Goal: Task Accomplishment & Management: Complete application form

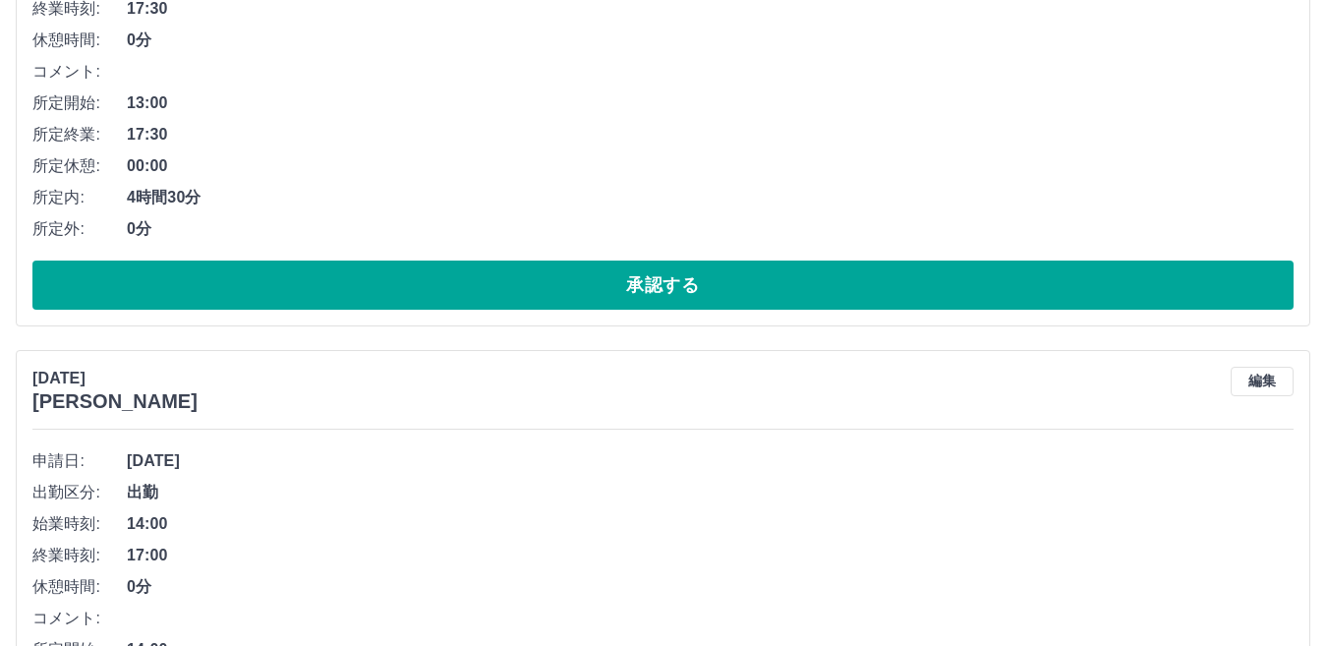
scroll to position [11353, 0]
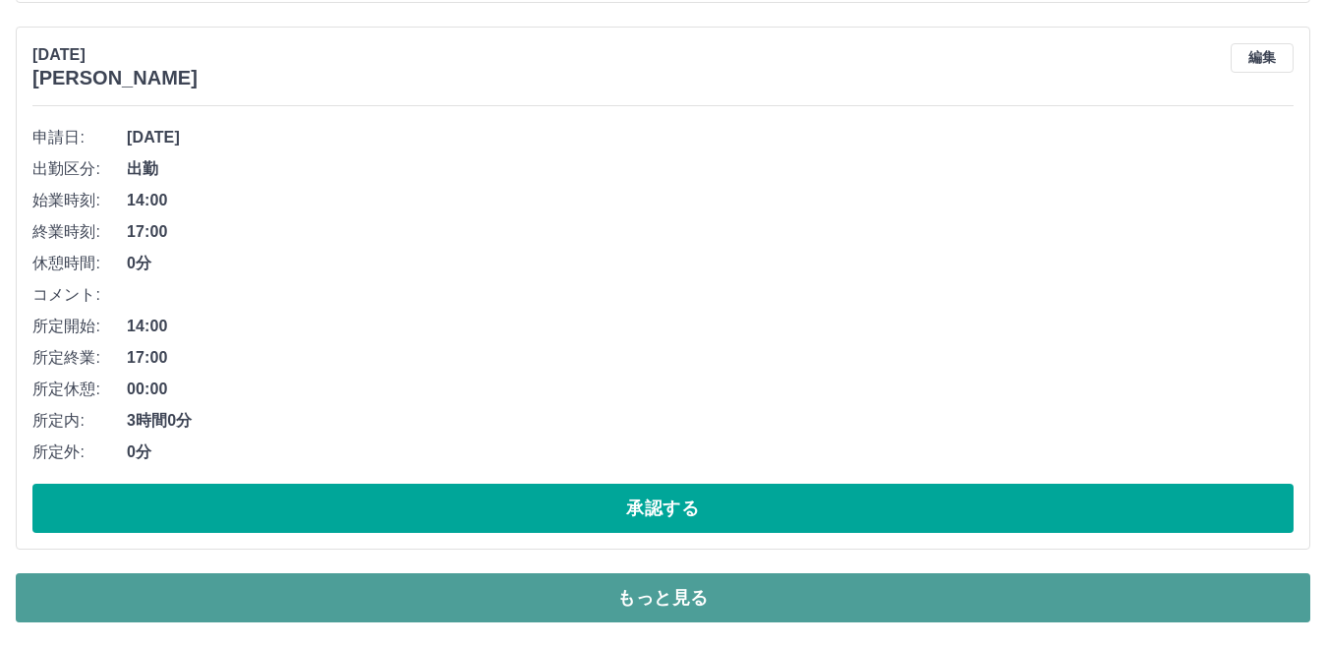
click at [1218, 597] on button "もっと見る" at bounding box center [663, 597] width 1295 height 49
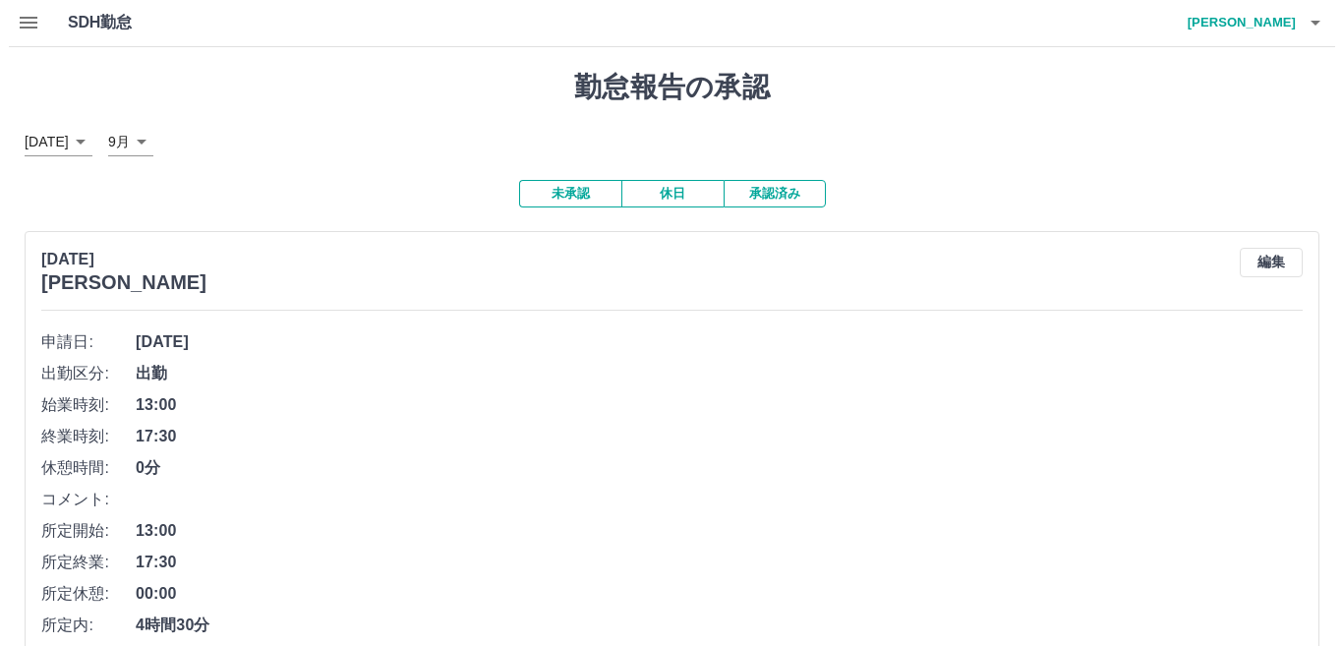
scroll to position [0, 0]
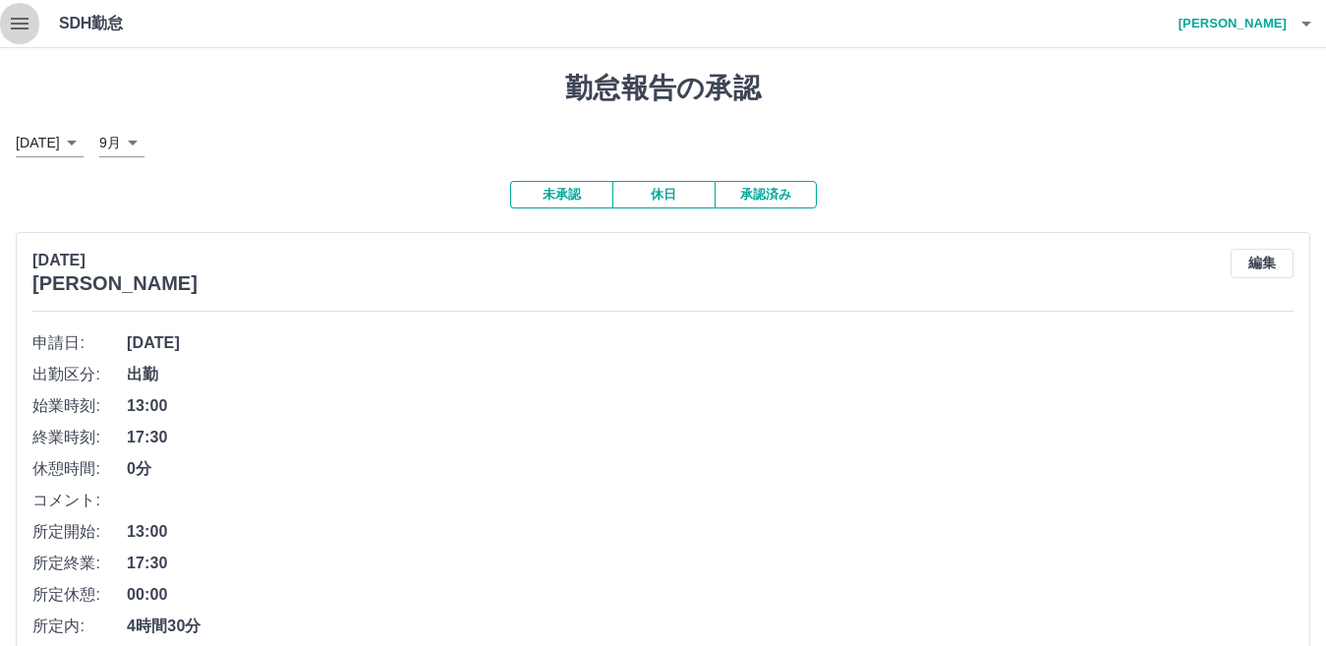
click at [31, 26] on button "button" at bounding box center [19, 23] width 39 height 47
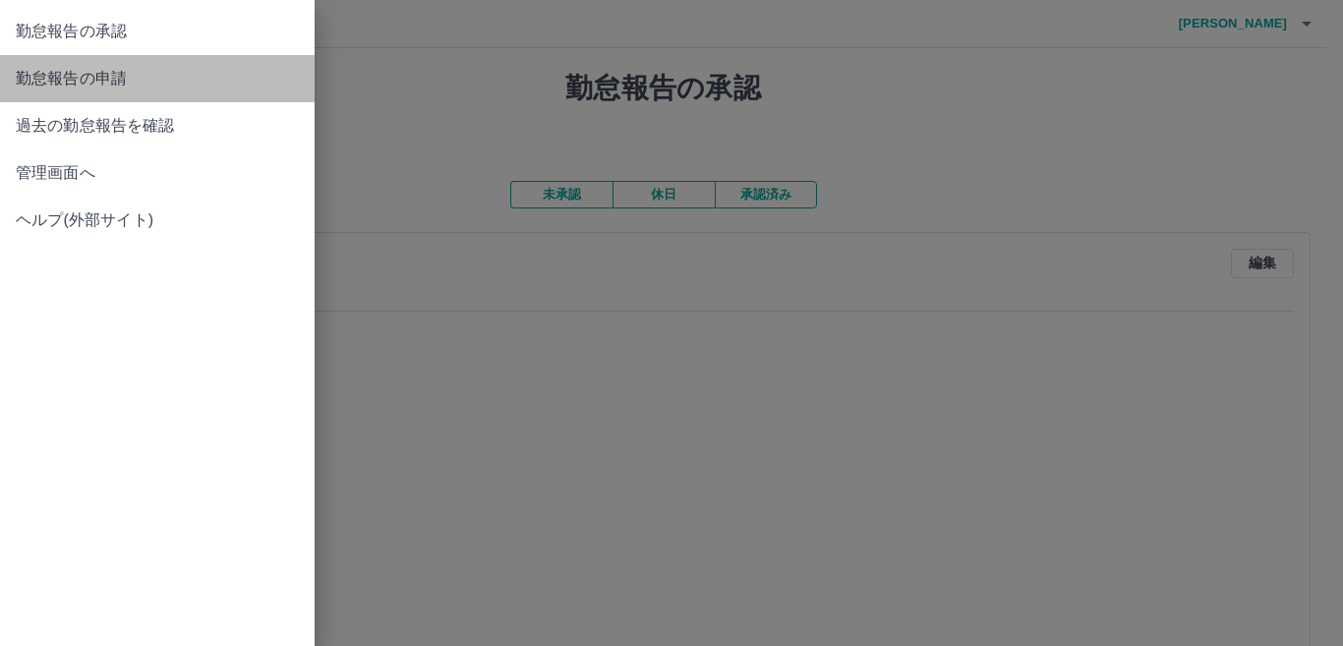
click at [222, 70] on span "勤怠報告の申請" at bounding box center [157, 79] width 283 height 24
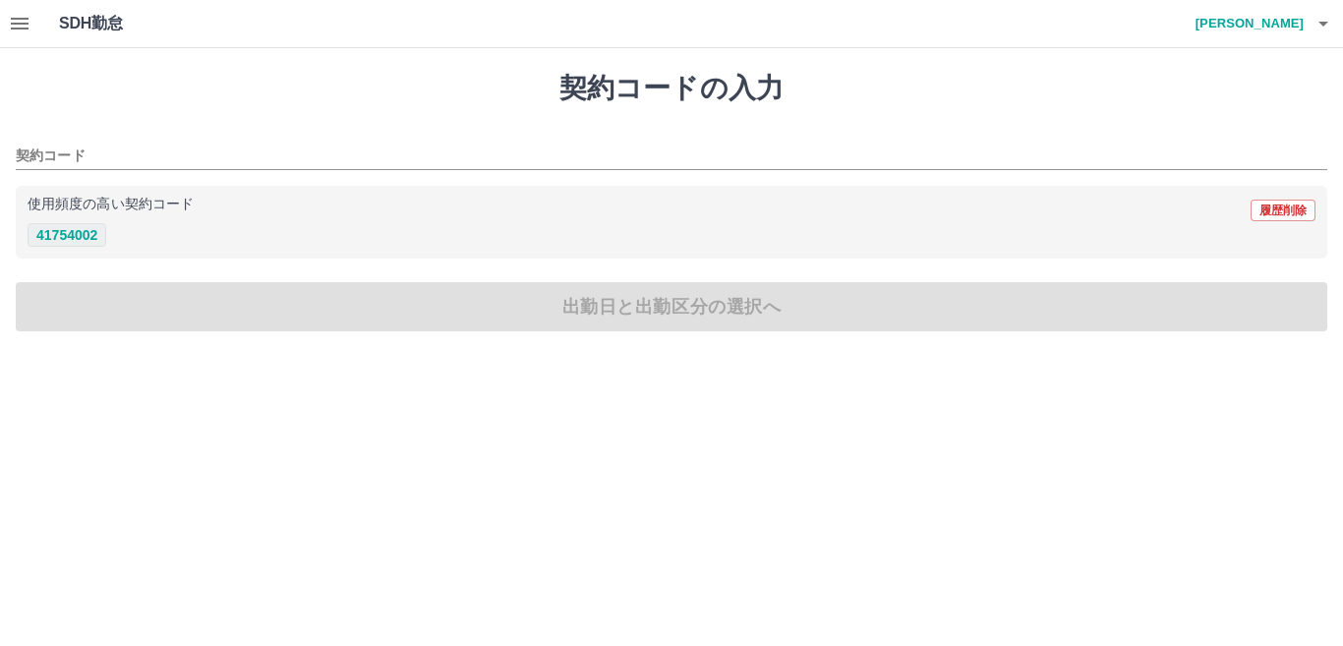
click at [84, 237] on button "41754002" at bounding box center [67, 235] width 79 height 24
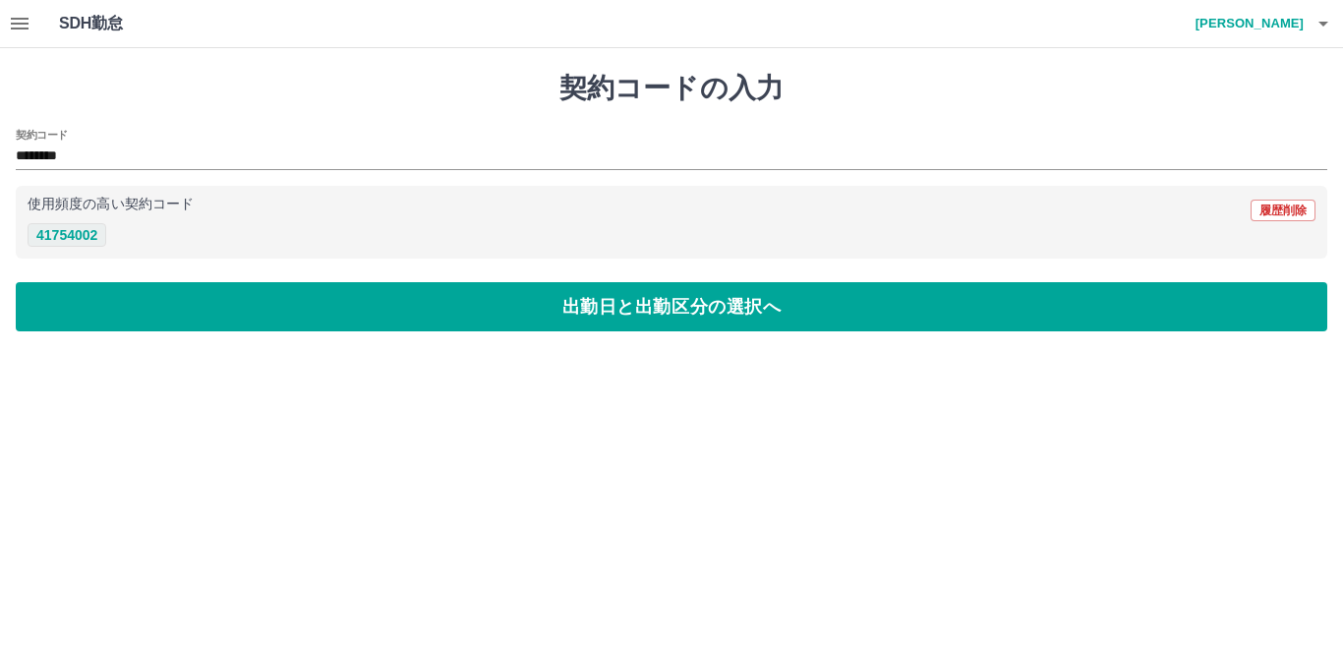
type input "********"
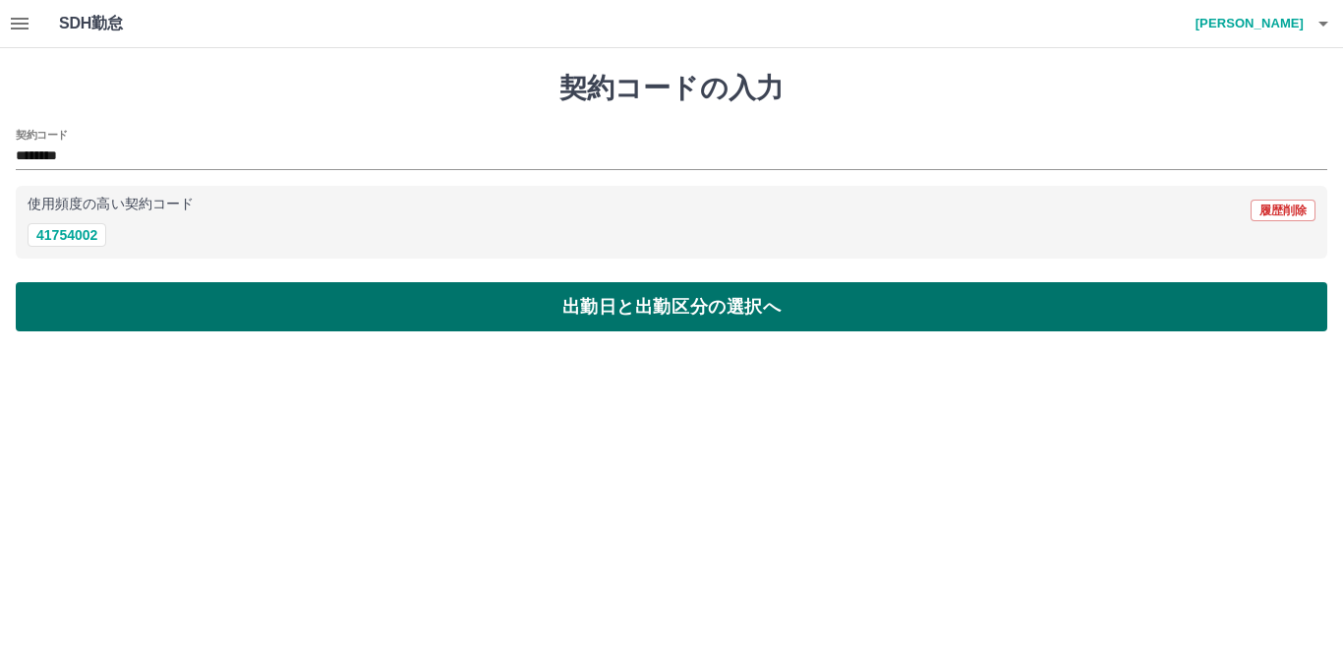
click at [230, 307] on button "出勤日と出勤区分の選択へ" at bounding box center [672, 306] width 1312 height 49
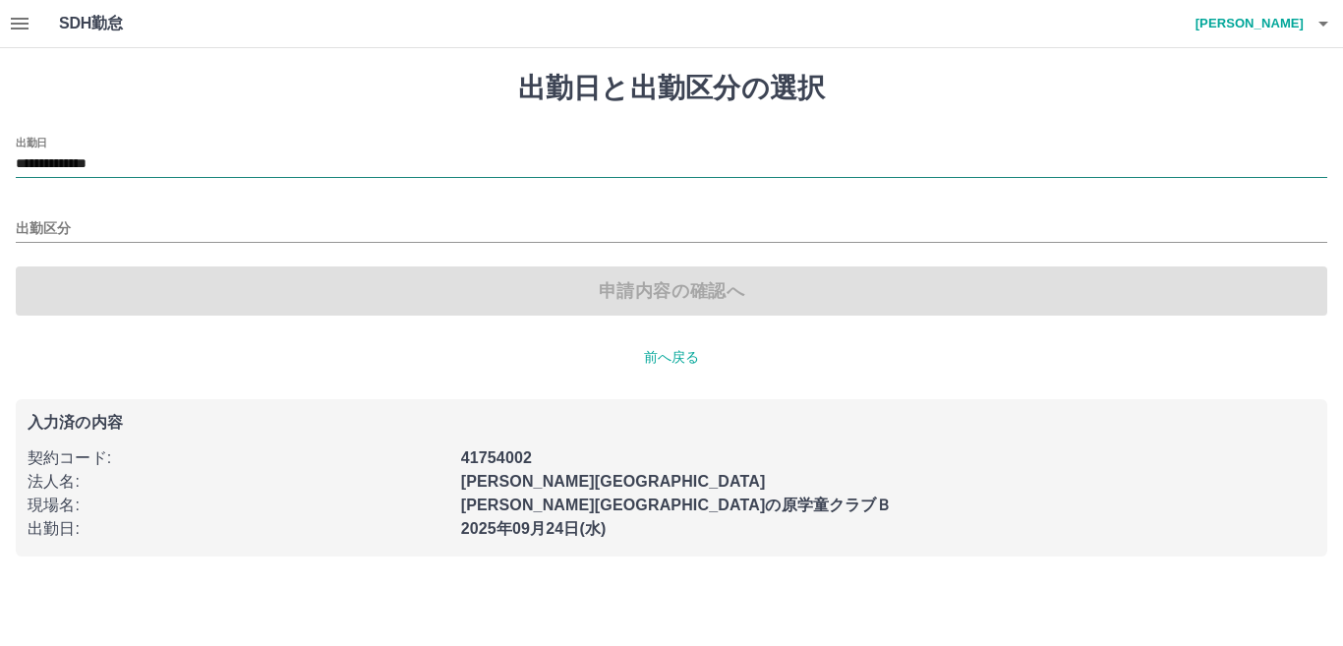
click at [146, 165] on input "**********" at bounding box center [672, 164] width 1312 height 25
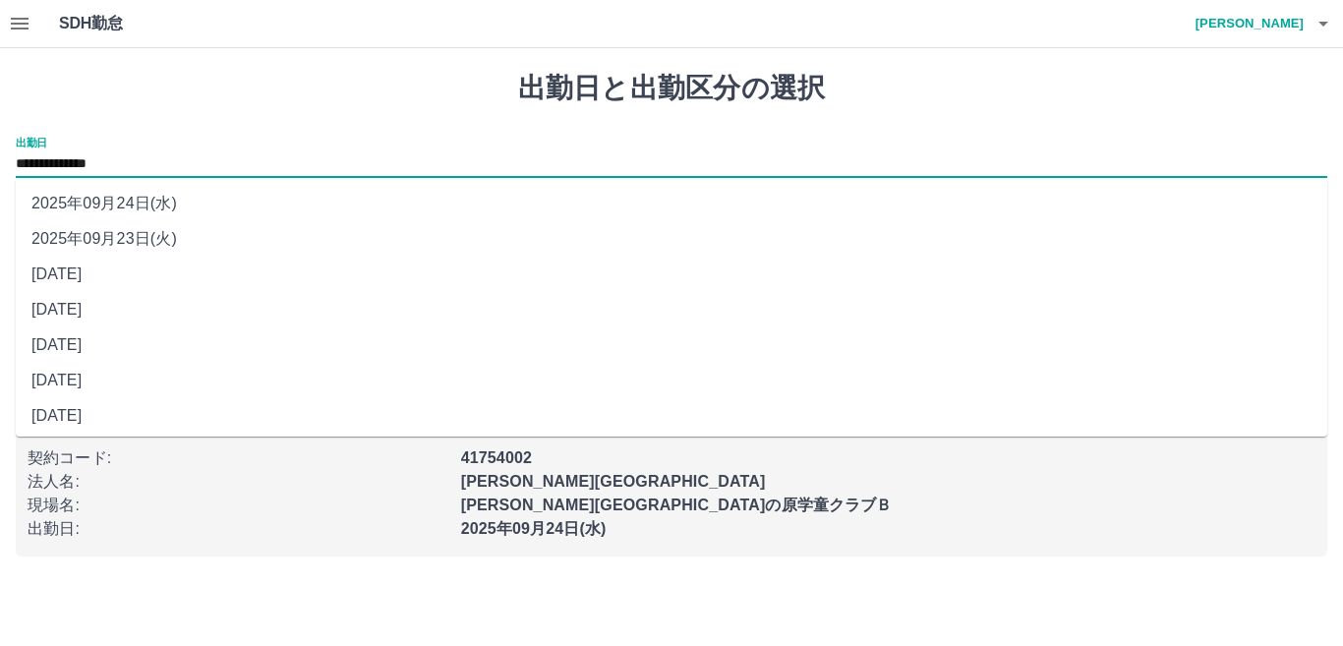
scroll to position [76, 0]
click at [285, 416] on li "2025年09月17日(水)" at bounding box center [672, 410] width 1312 height 35
type input "**********"
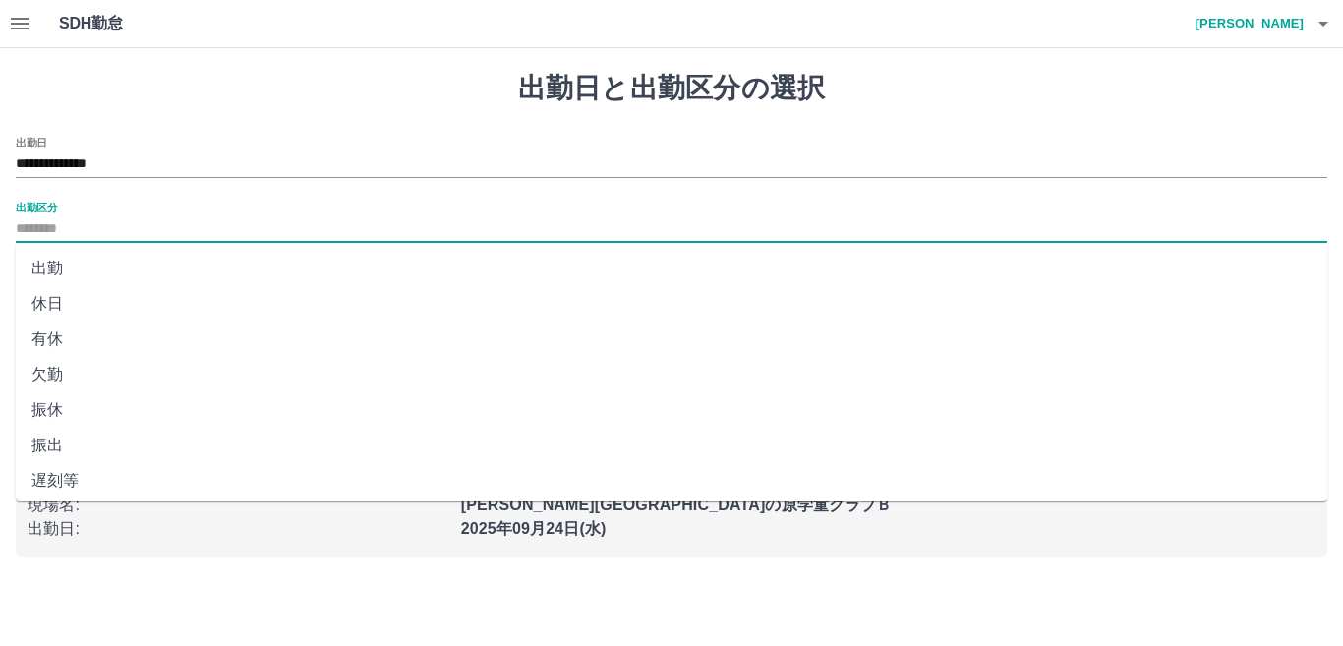
click at [255, 229] on input "出勤区分" at bounding box center [672, 229] width 1312 height 25
click at [218, 333] on li "有休" at bounding box center [672, 338] width 1312 height 35
type input "**"
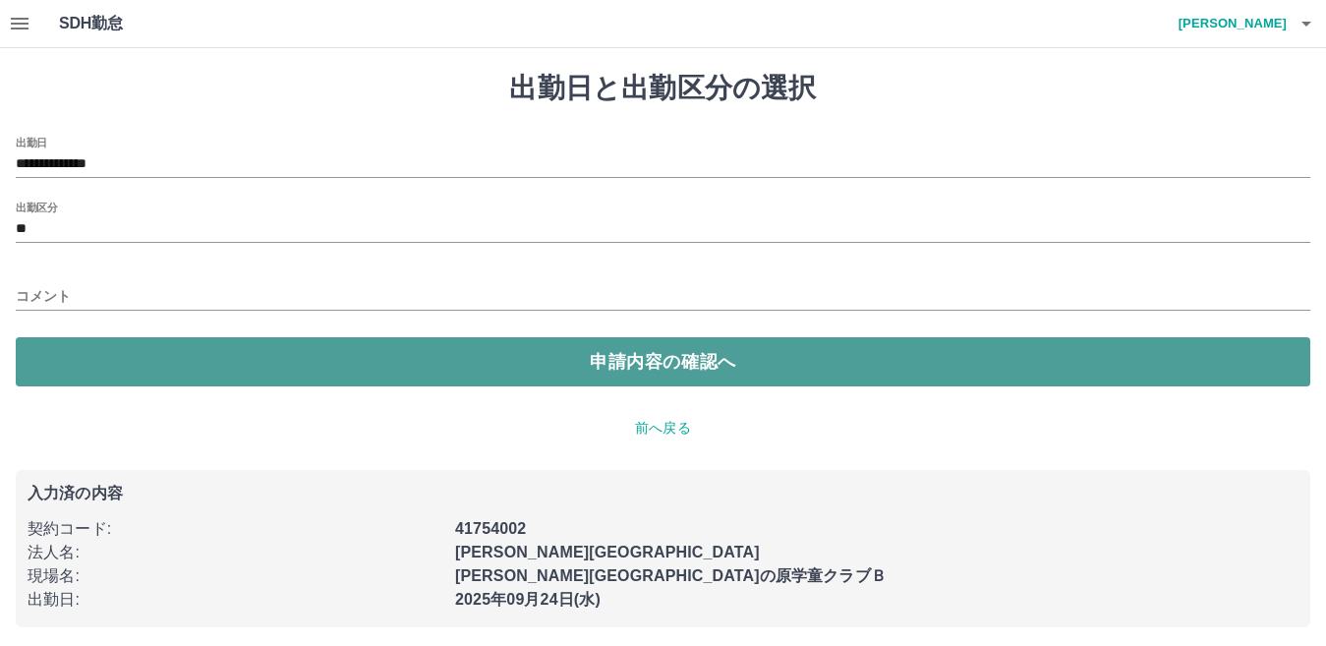
click at [288, 351] on button "申請内容の確認へ" at bounding box center [663, 361] width 1295 height 49
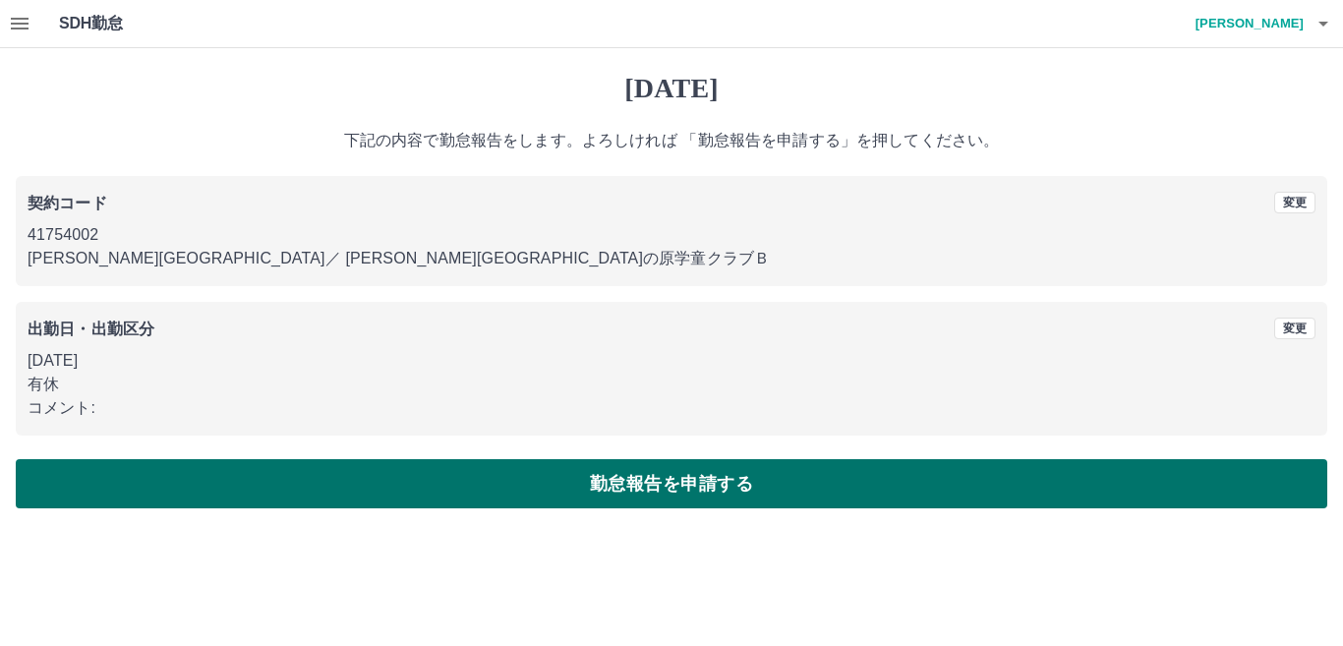
click at [377, 483] on button "勤怠報告を申請する" at bounding box center [672, 483] width 1312 height 49
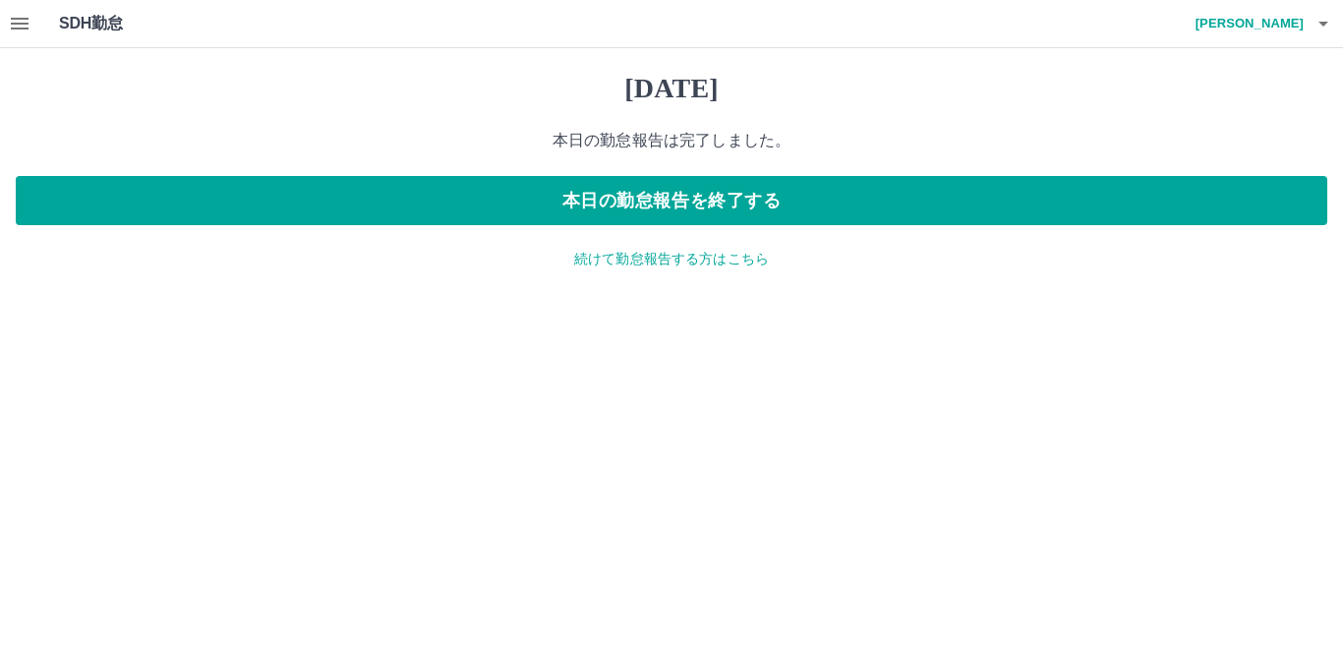
click at [700, 263] on p "続けて勤怠報告する方はこちら" at bounding box center [672, 259] width 1312 height 21
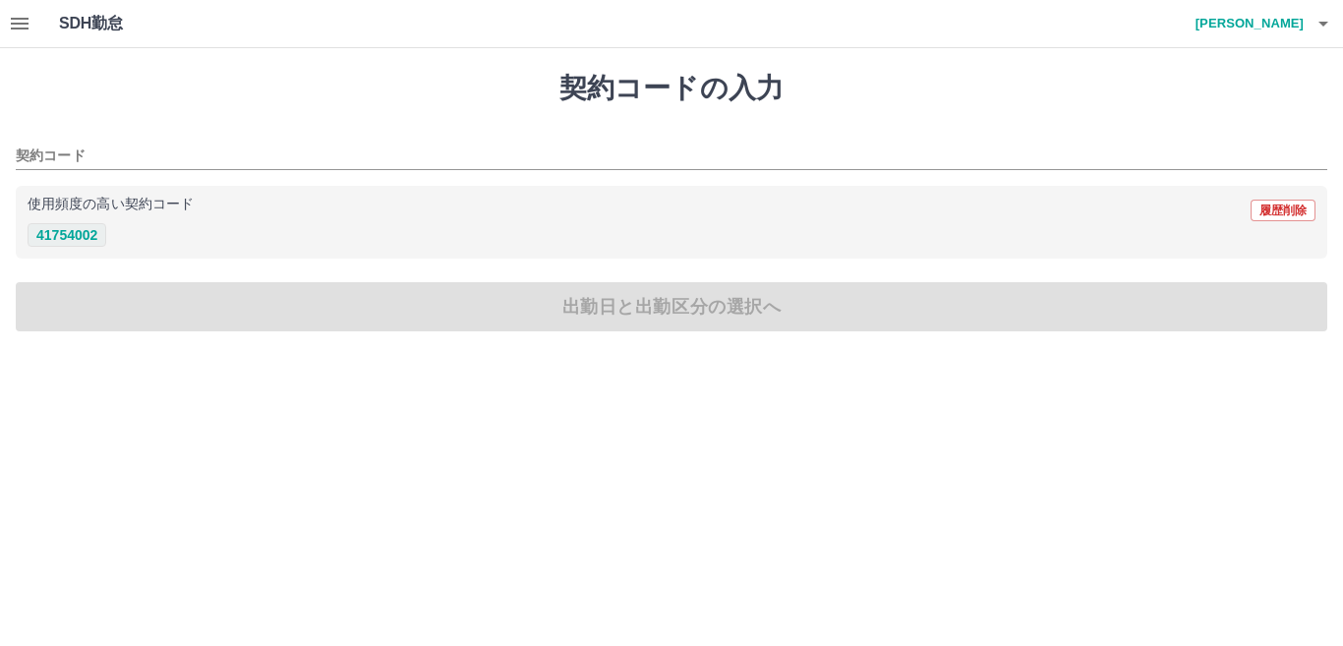
click at [57, 234] on button "41754002" at bounding box center [67, 235] width 79 height 24
type input "********"
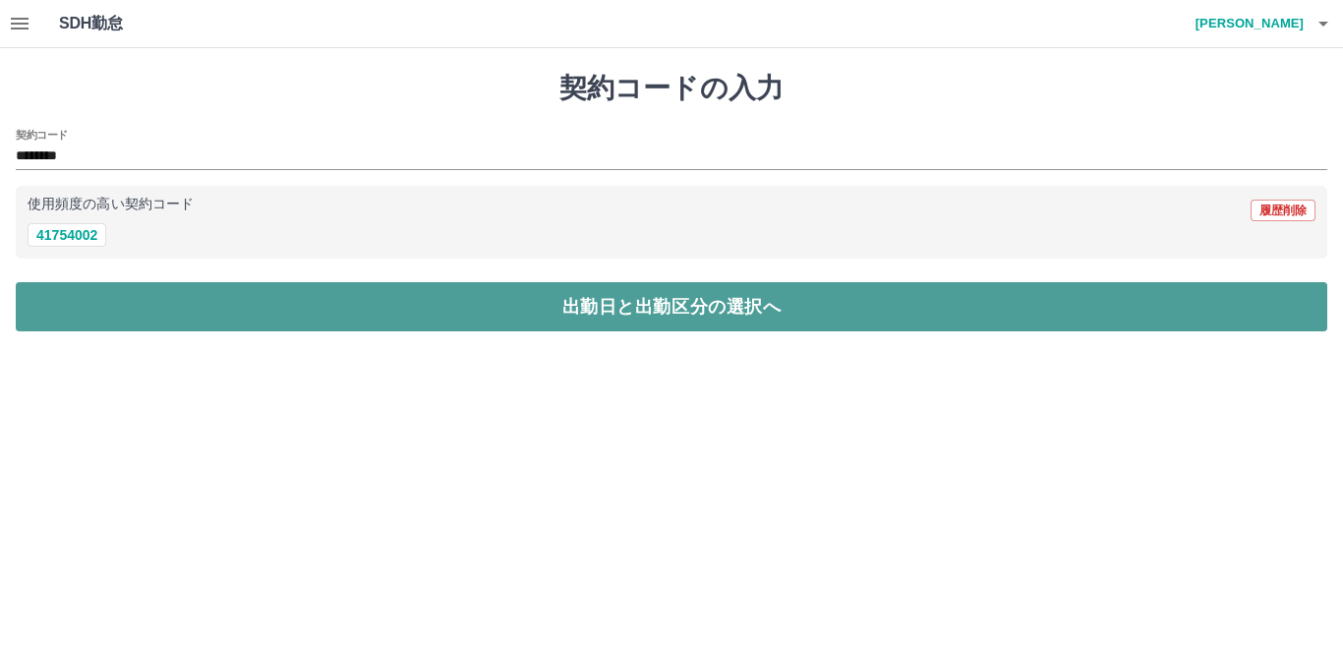
click at [124, 327] on button "出勤日と出勤区分の選択へ" at bounding box center [672, 306] width 1312 height 49
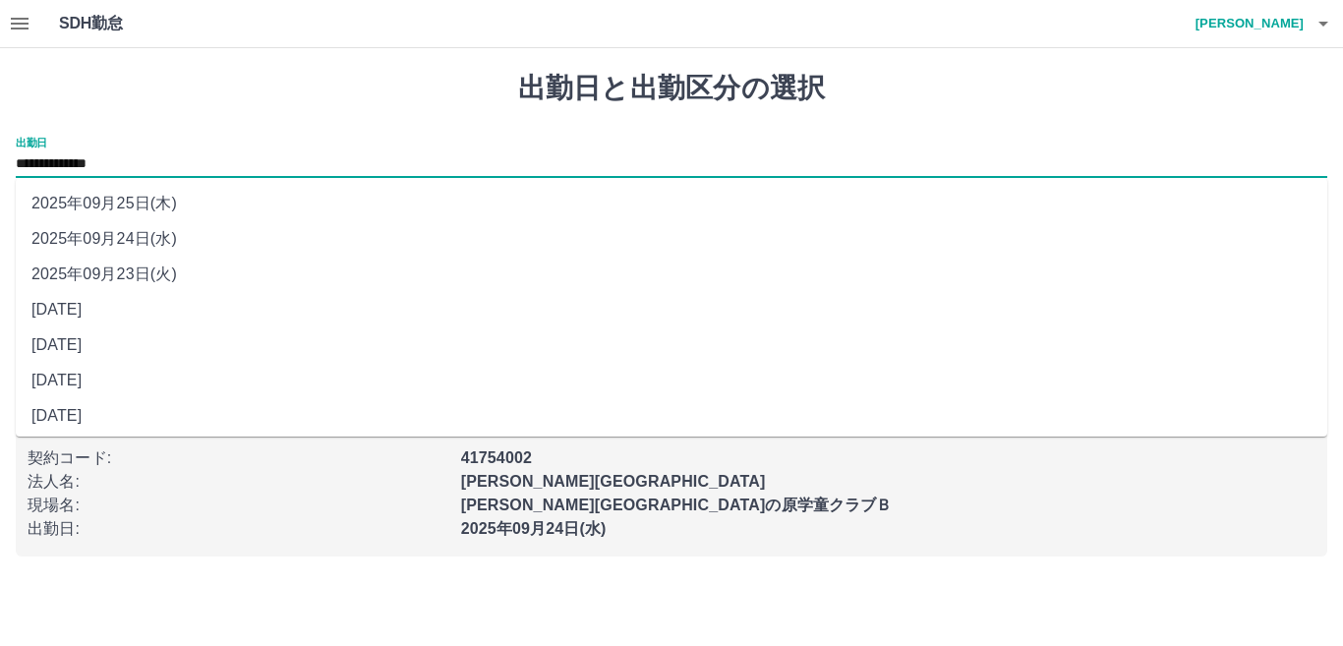
click at [157, 158] on input "**********" at bounding box center [672, 164] width 1312 height 25
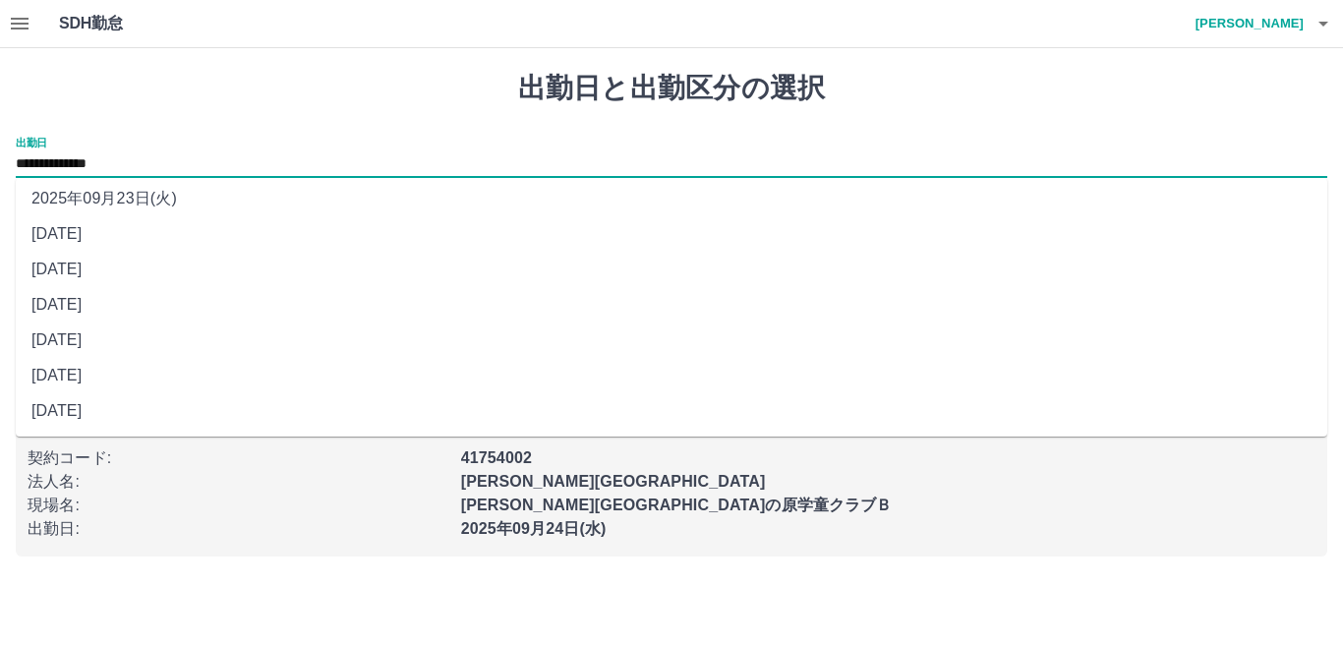
click at [171, 380] on li "2025年09月18日(木)" at bounding box center [672, 375] width 1312 height 35
type input "**********"
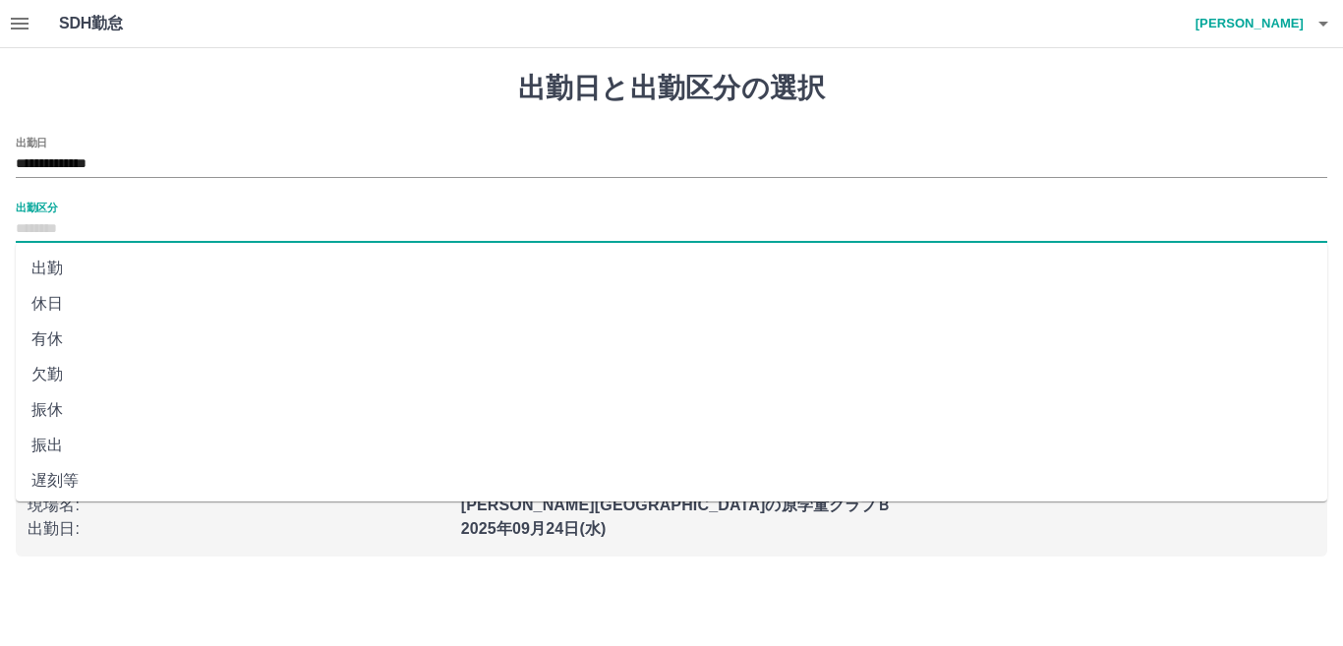
click at [204, 233] on input "出勤区分" at bounding box center [672, 229] width 1312 height 25
click at [142, 353] on li "有休" at bounding box center [672, 338] width 1312 height 35
type input "**"
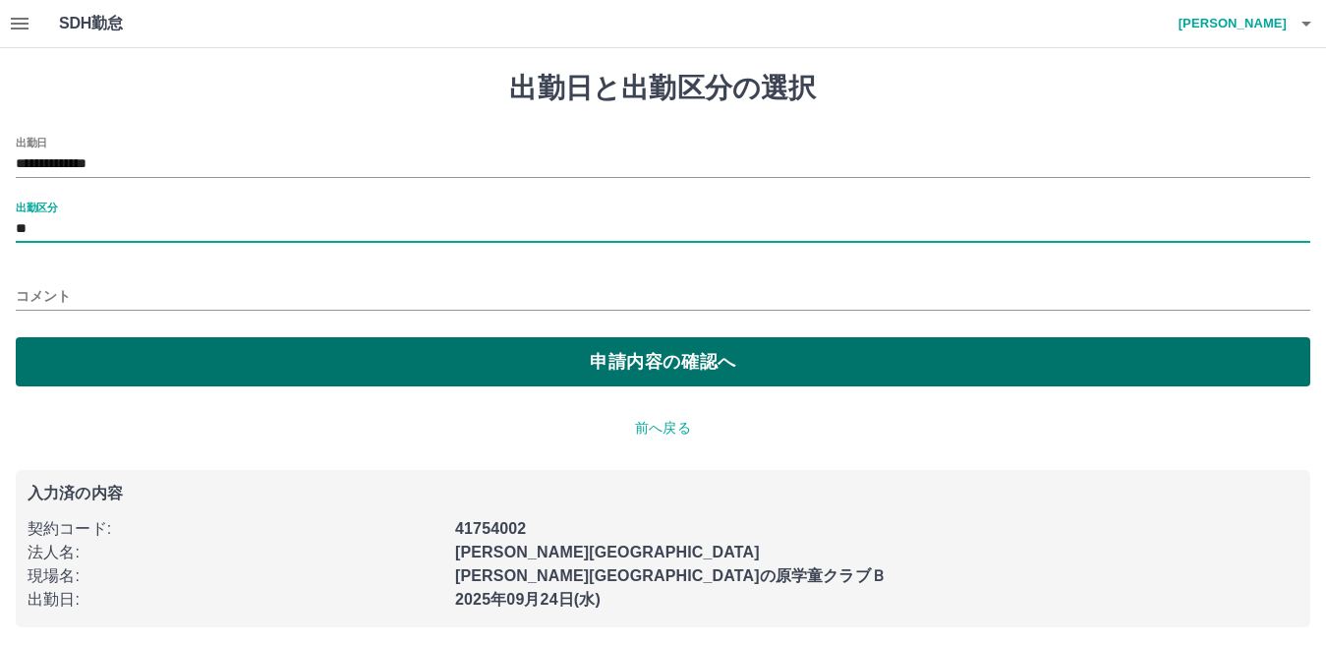
click at [232, 357] on button "申請内容の確認へ" at bounding box center [663, 361] width 1295 height 49
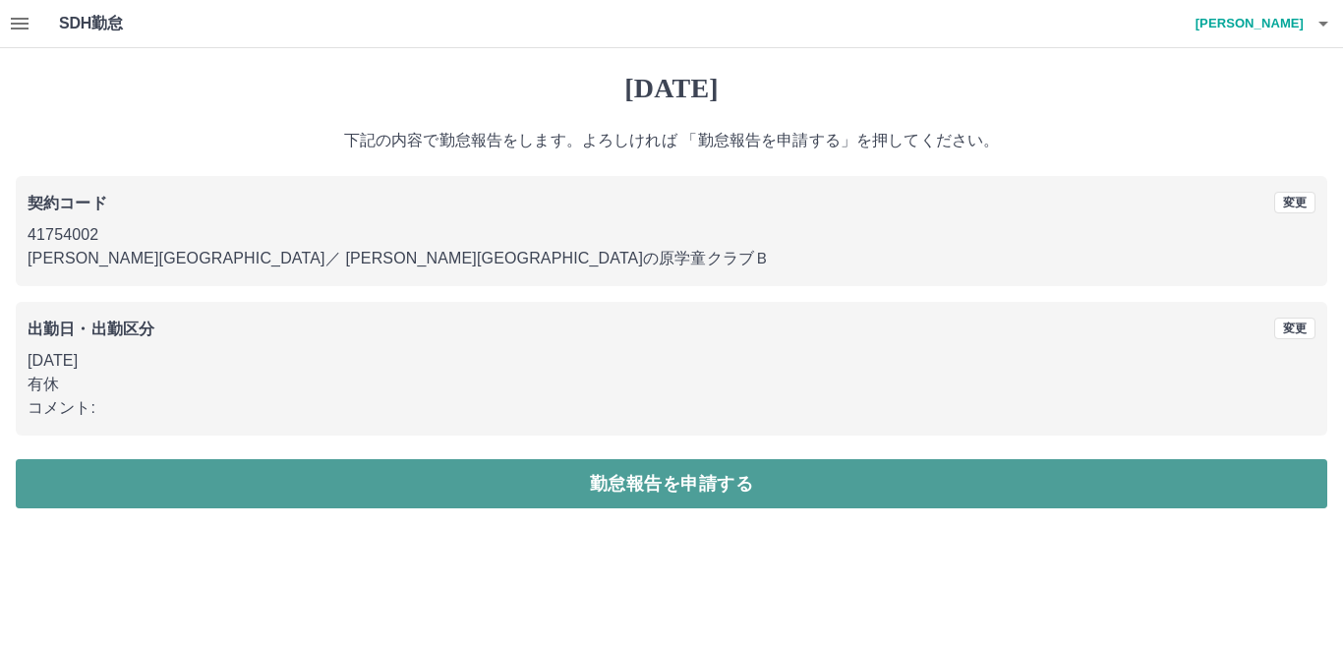
click at [493, 474] on button "勤怠報告を申請する" at bounding box center [672, 483] width 1312 height 49
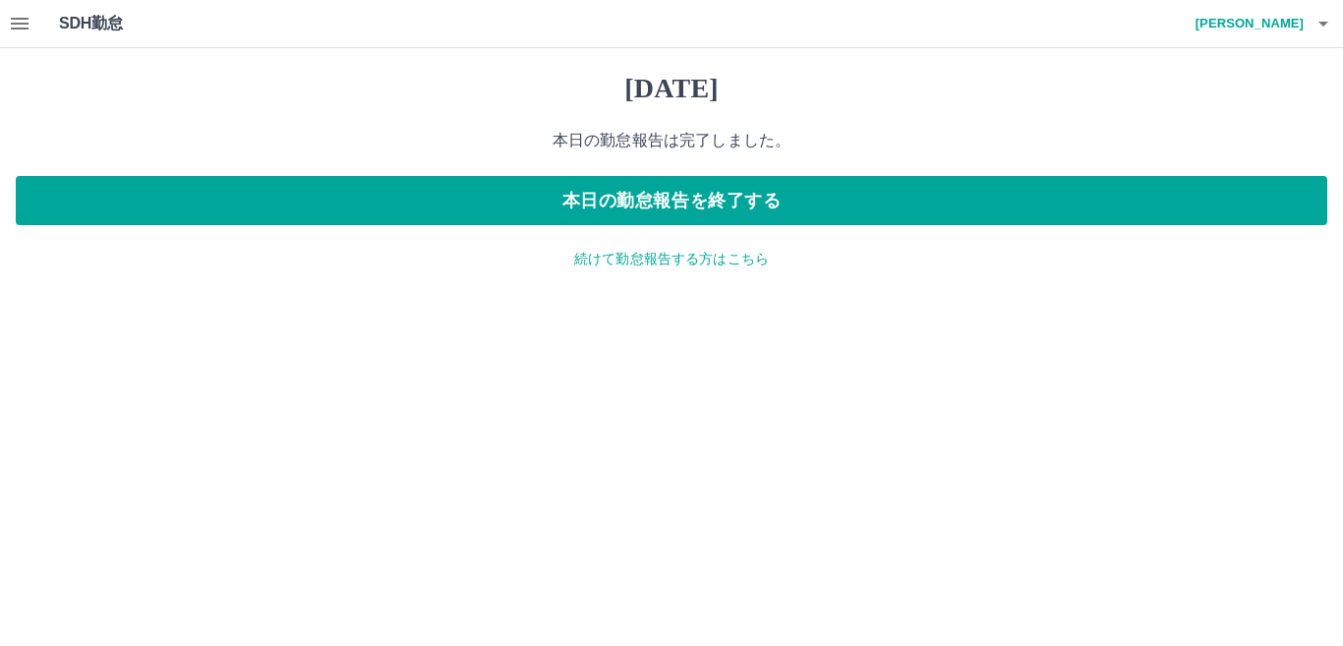
click at [598, 253] on p "続けて勤怠報告する方はこちら" at bounding box center [672, 259] width 1312 height 21
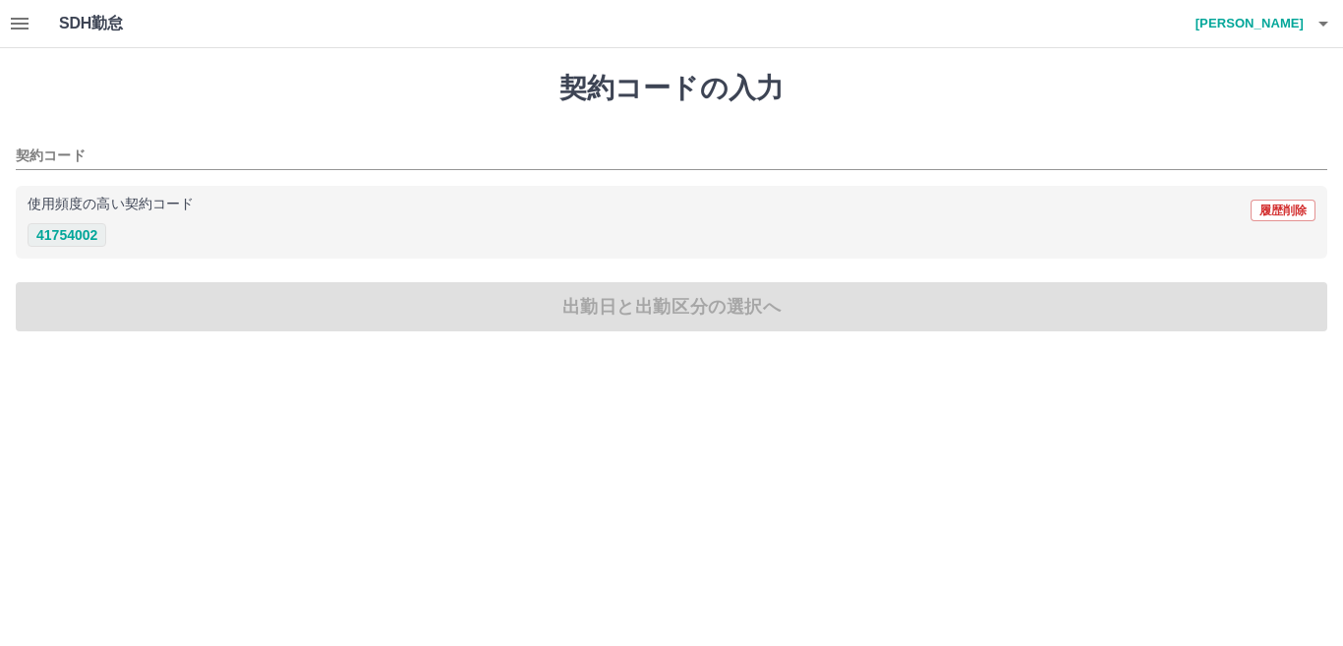
click at [98, 228] on button "41754002" at bounding box center [67, 235] width 79 height 24
type input "********"
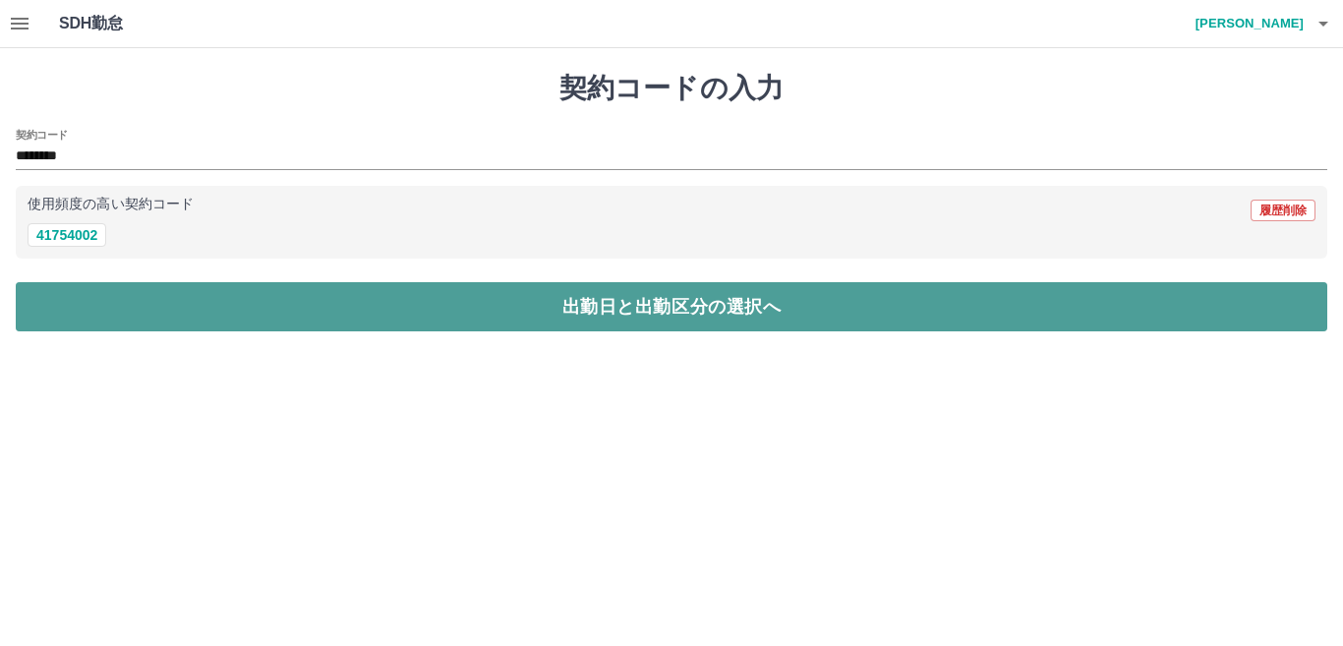
click at [197, 317] on button "出勤日と出勤区分の選択へ" at bounding box center [672, 306] width 1312 height 49
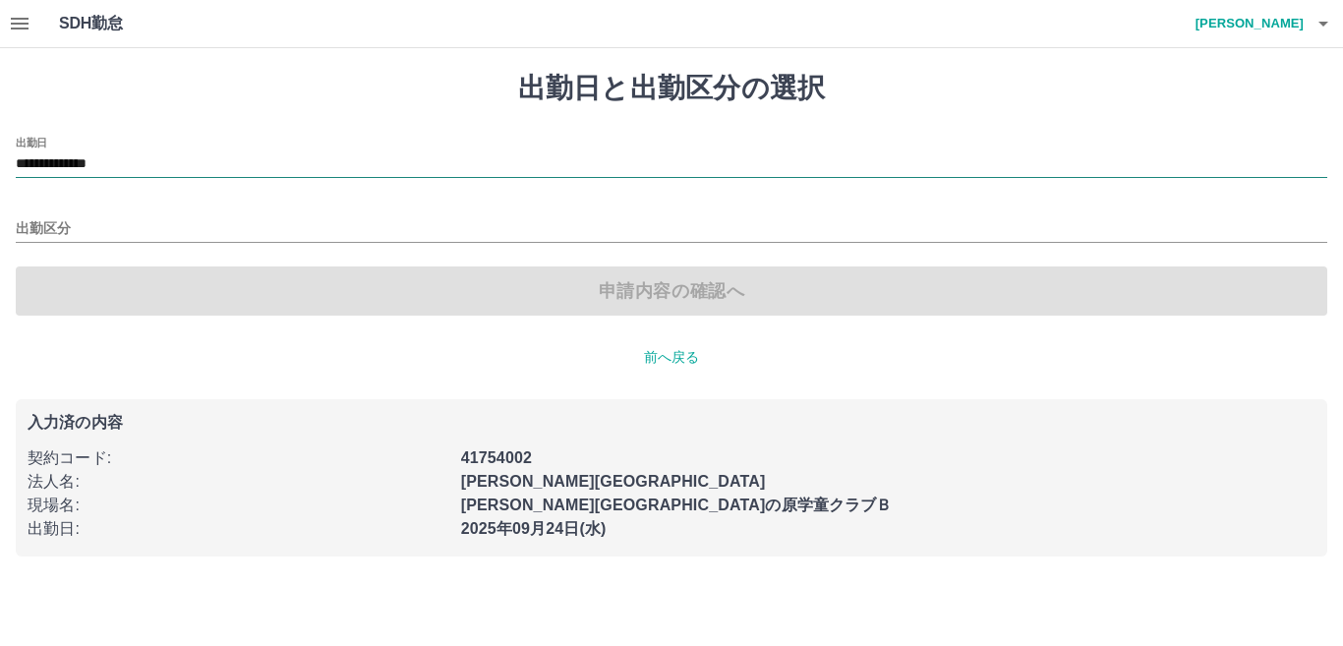
click at [152, 161] on input "**********" at bounding box center [672, 164] width 1312 height 25
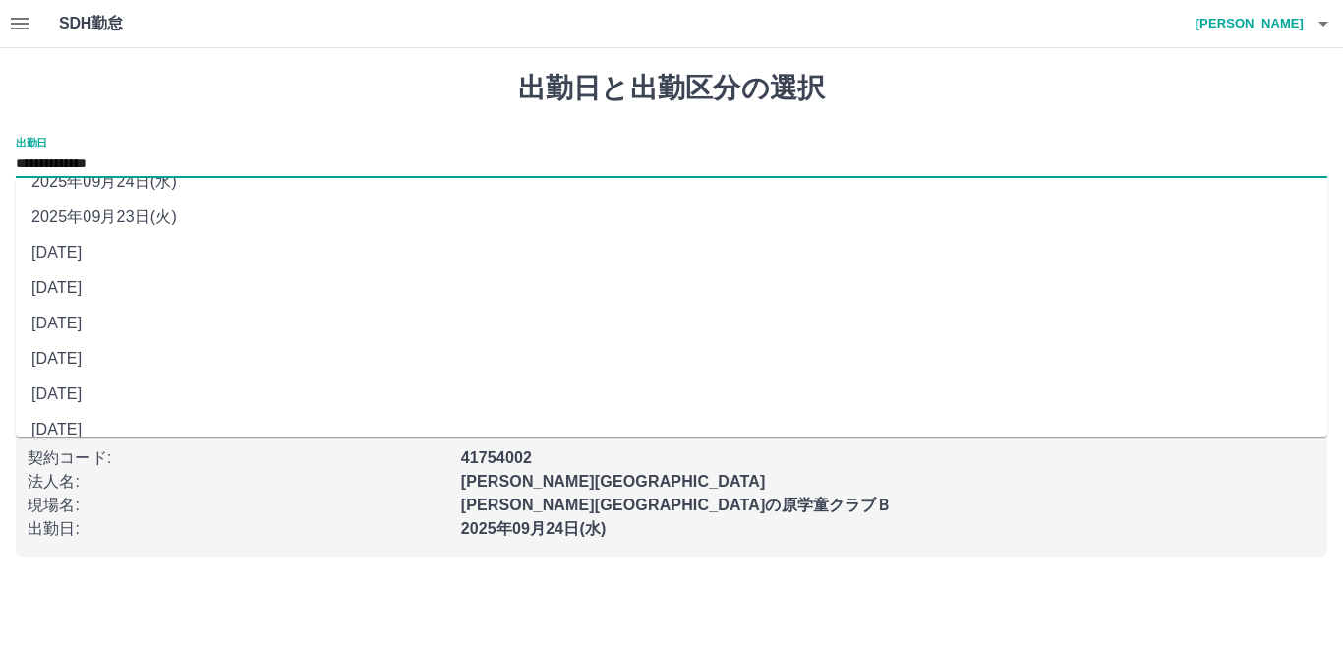
scroll to position [76, 0]
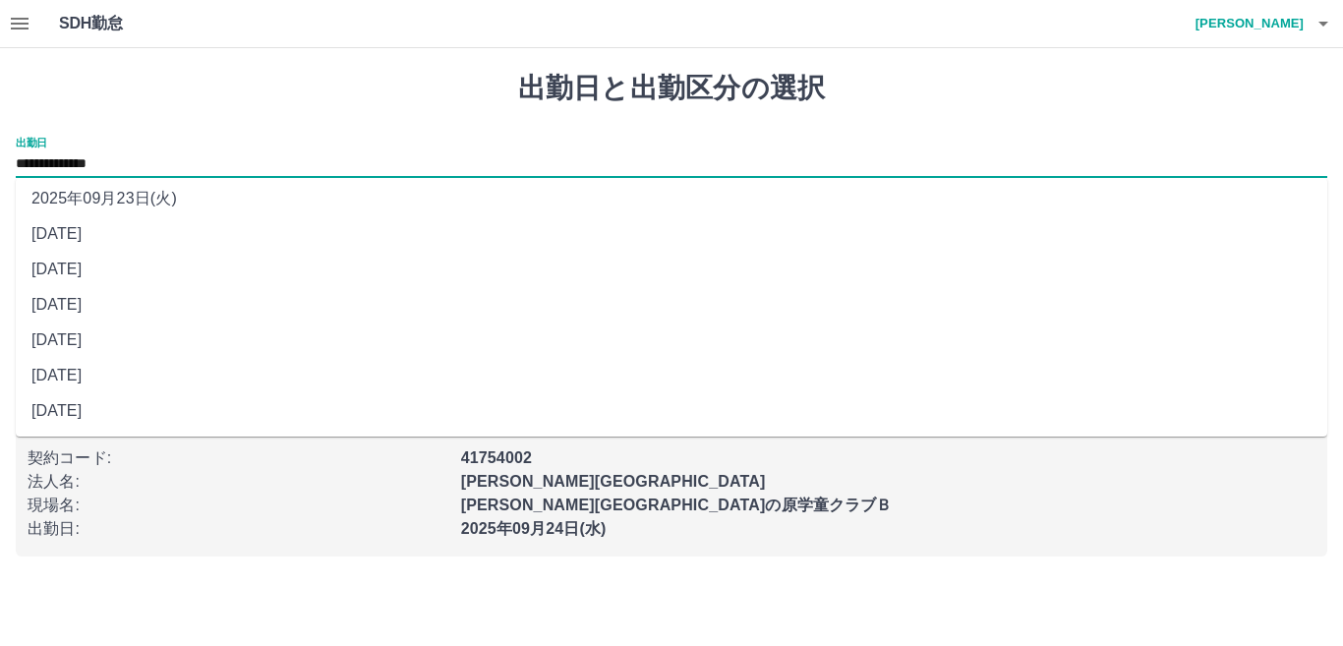
click at [208, 347] on li "2025年09月19日(金)" at bounding box center [672, 339] width 1312 height 35
type input "**********"
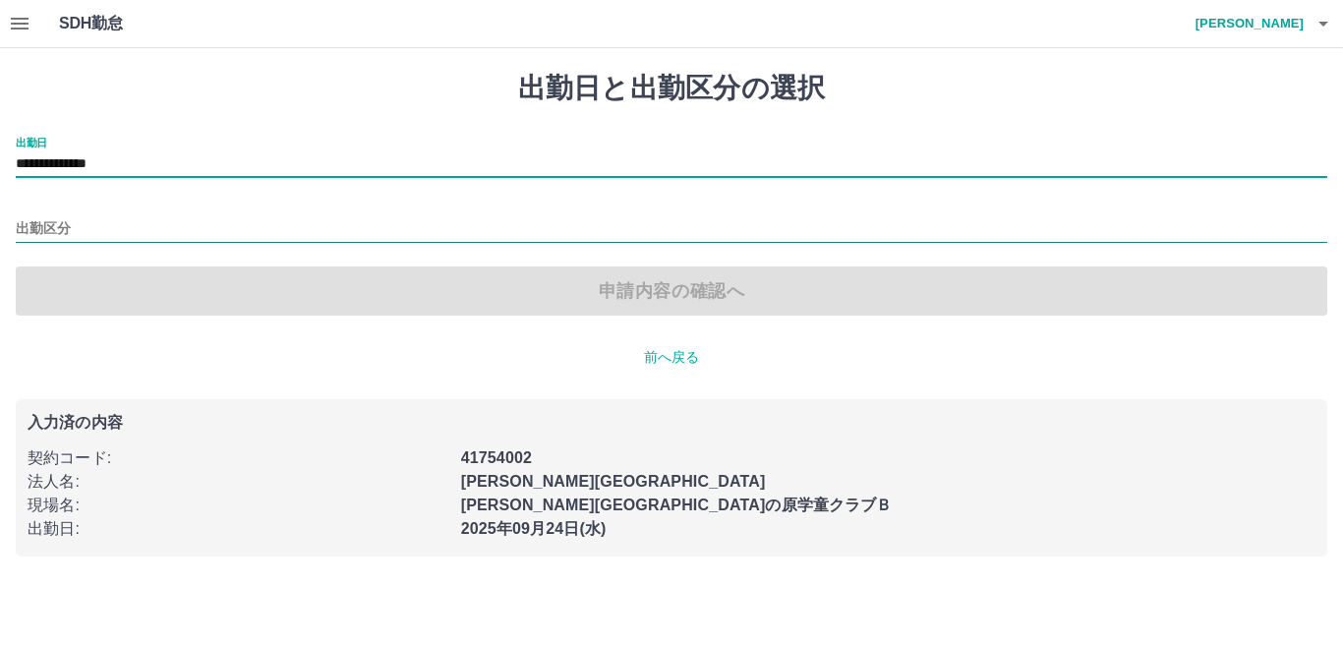
click at [183, 236] on input "出勤区分" at bounding box center [672, 229] width 1312 height 25
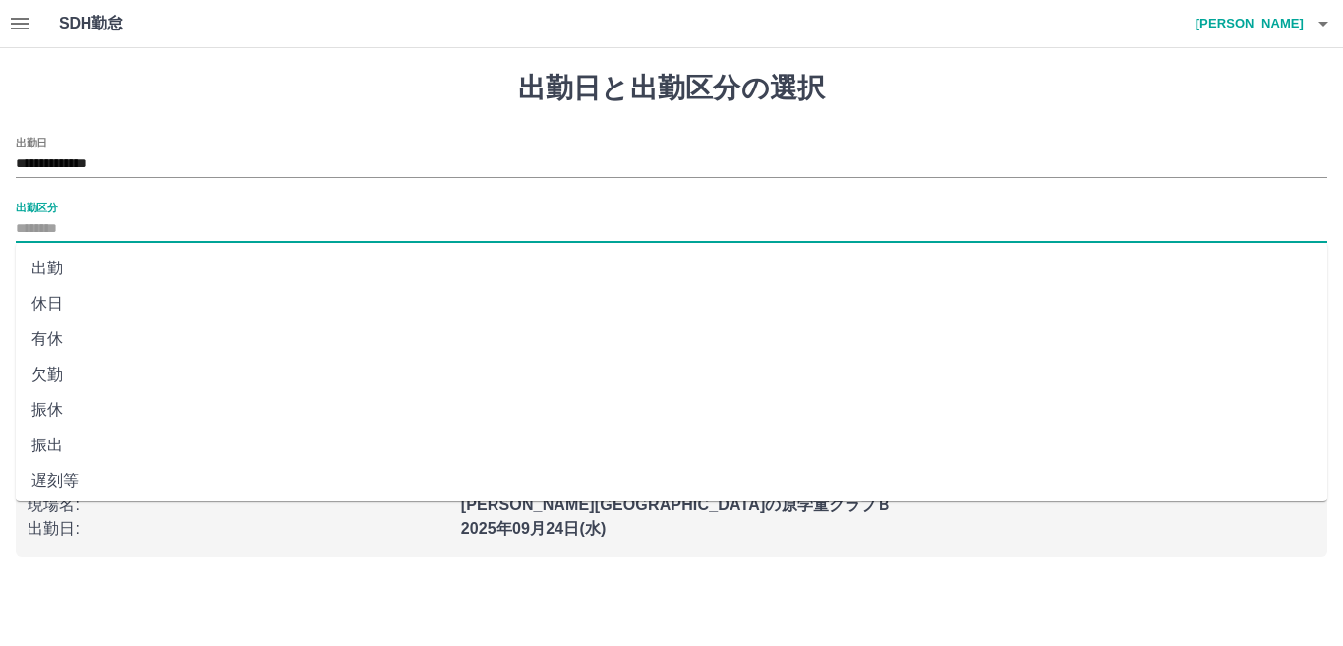
click at [159, 331] on li "有休" at bounding box center [672, 338] width 1312 height 35
type input "**"
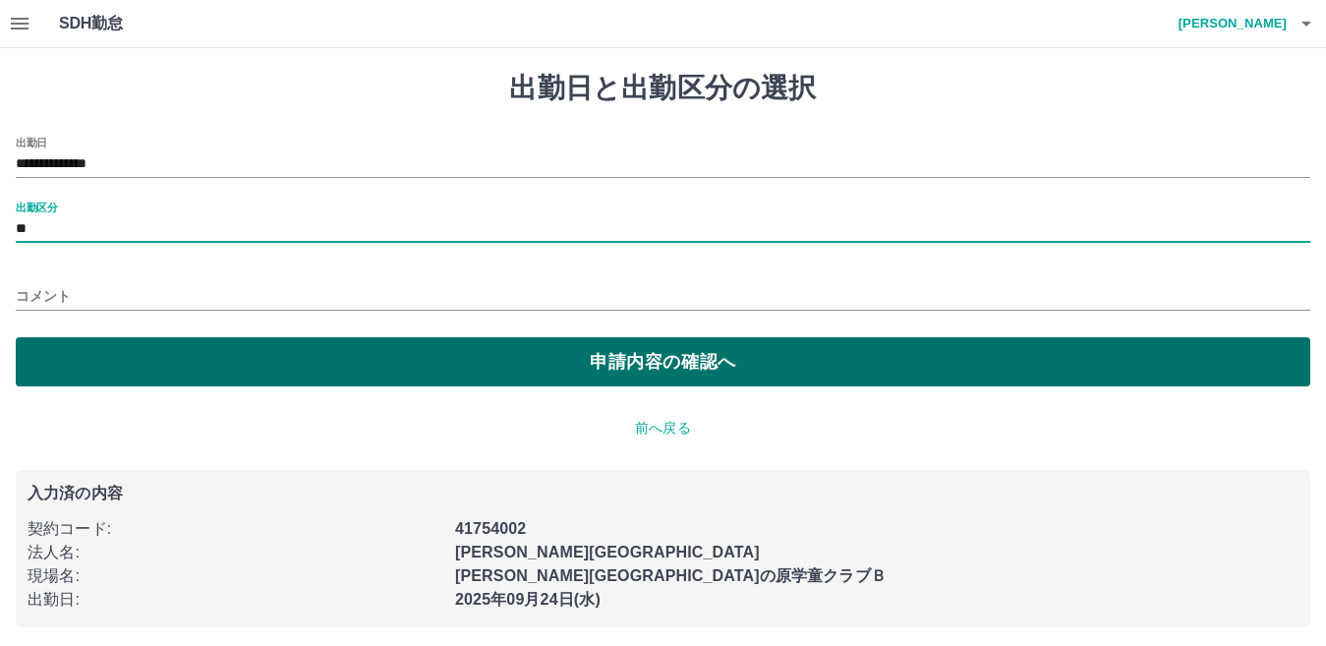
click at [297, 363] on button "申請内容の確認へ" at bounding box center [663, 361] width 1295 height 49
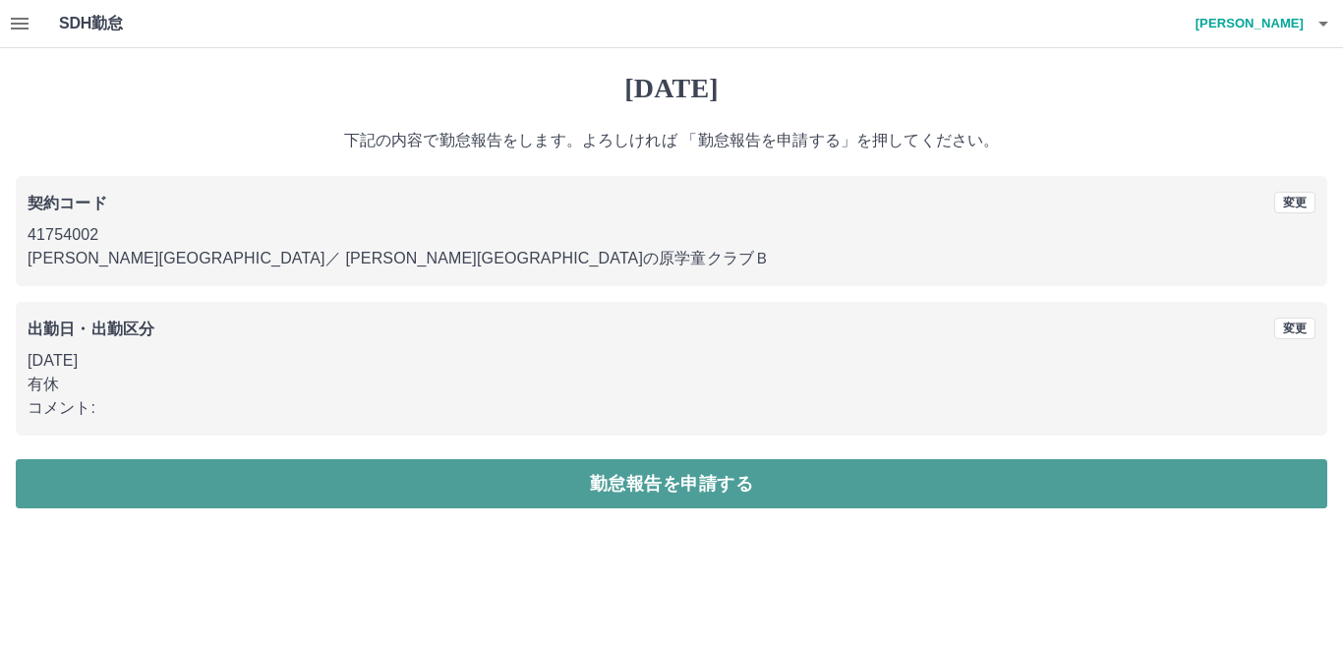
click at [650, 476] on button "勤怠報告を申請する" at bounding box center [672, 483] width 1312 height 49
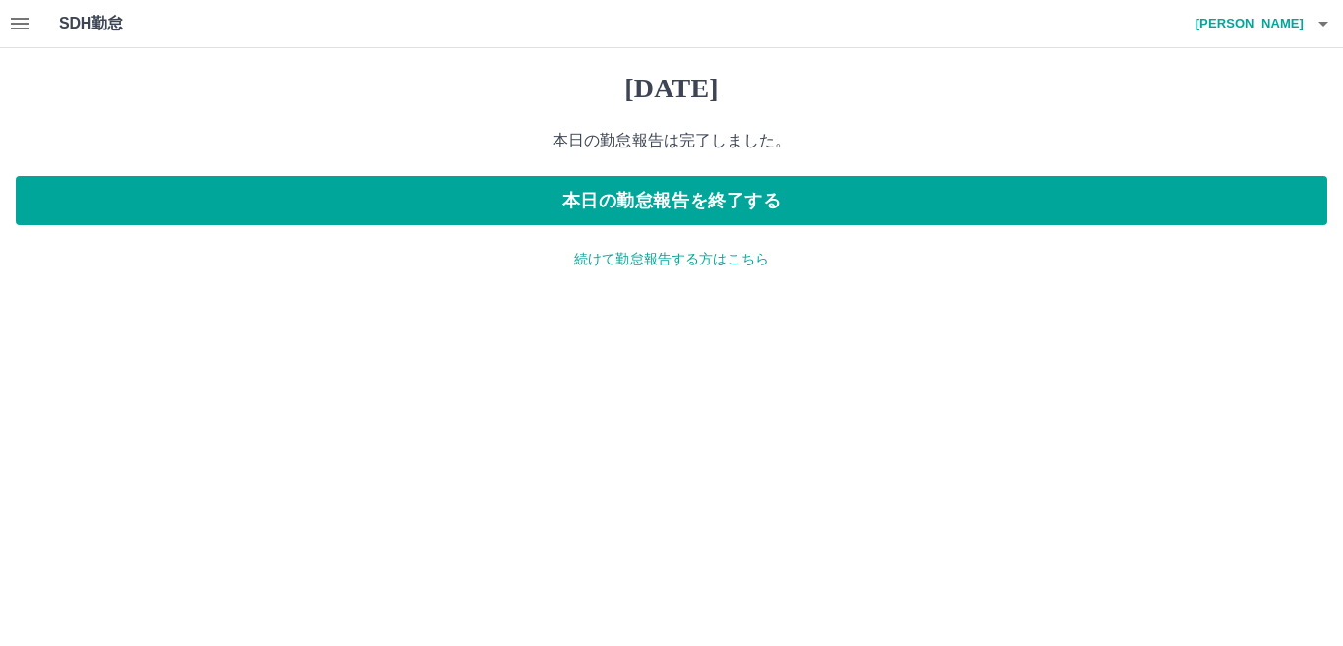
click at [591, 251] on p "続けて勤怠報告する方はこちら" at bounding box center [672, 259] width 1312 height 21
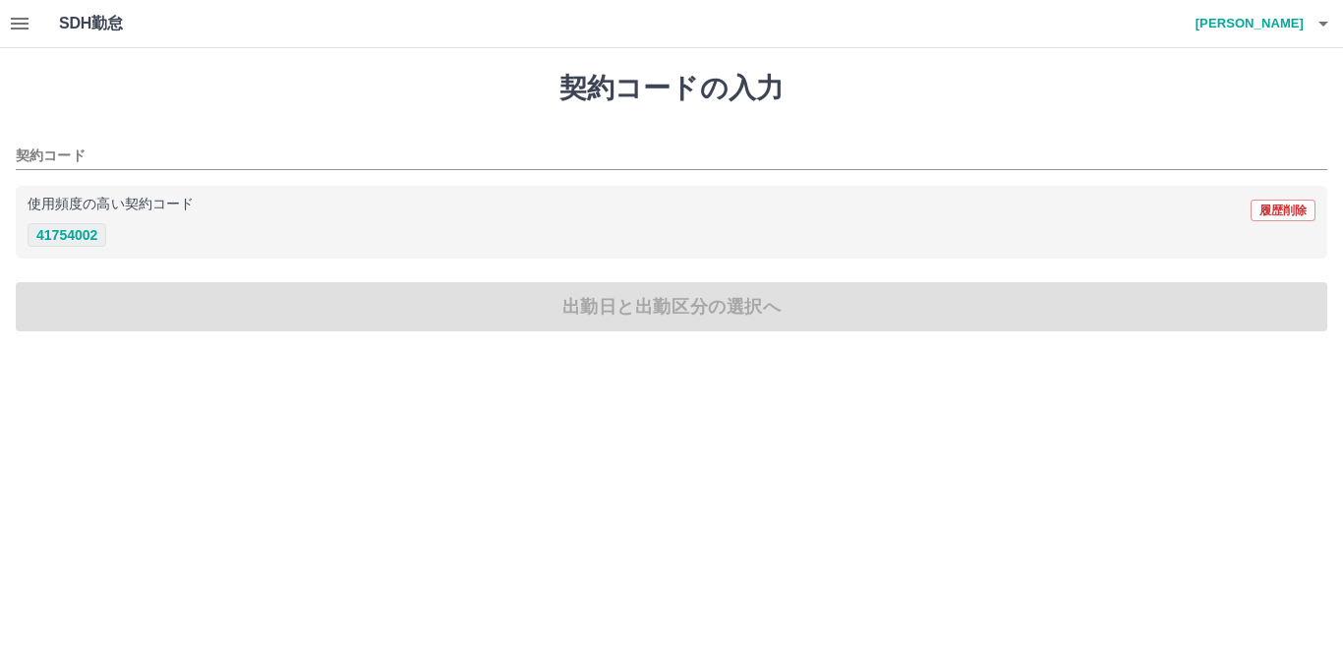
click at [102, 238] on button "41754002" at bounding box center [67, 235] width 79 height 24
type input "********"
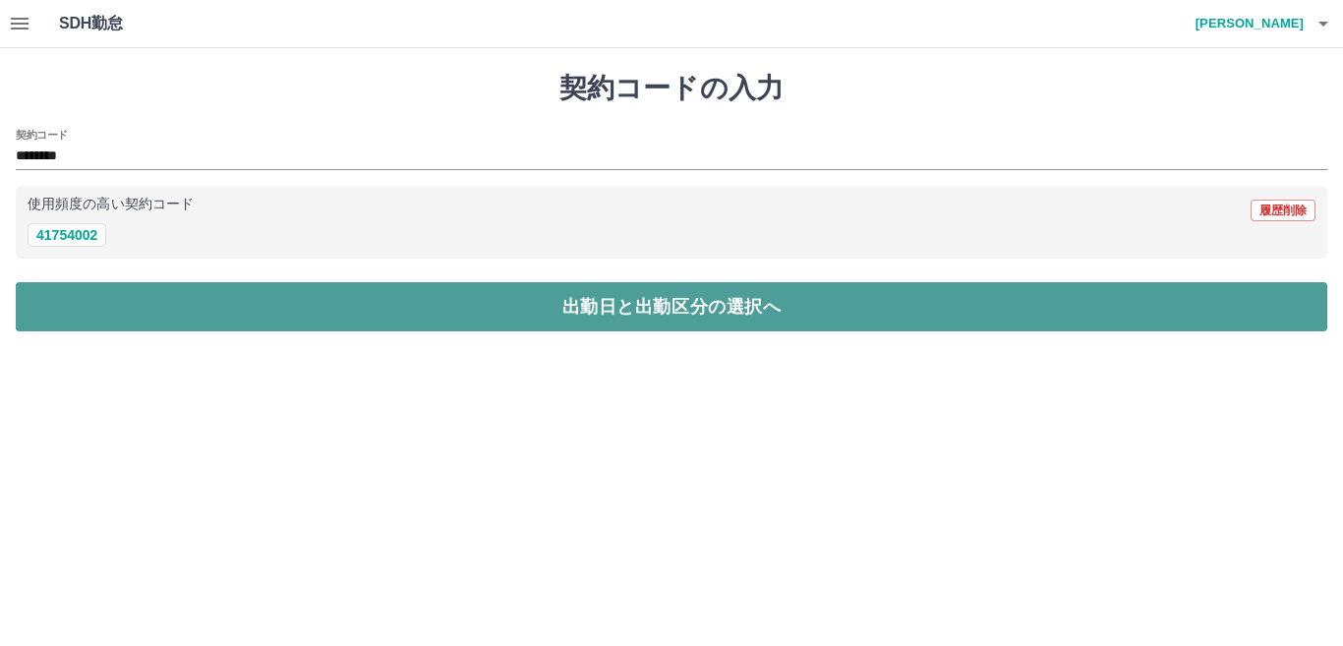
click at [188, 318] on button "出勤日と出勤区分の選択へ" at bounding box center [672, 306] width 1312 height 49
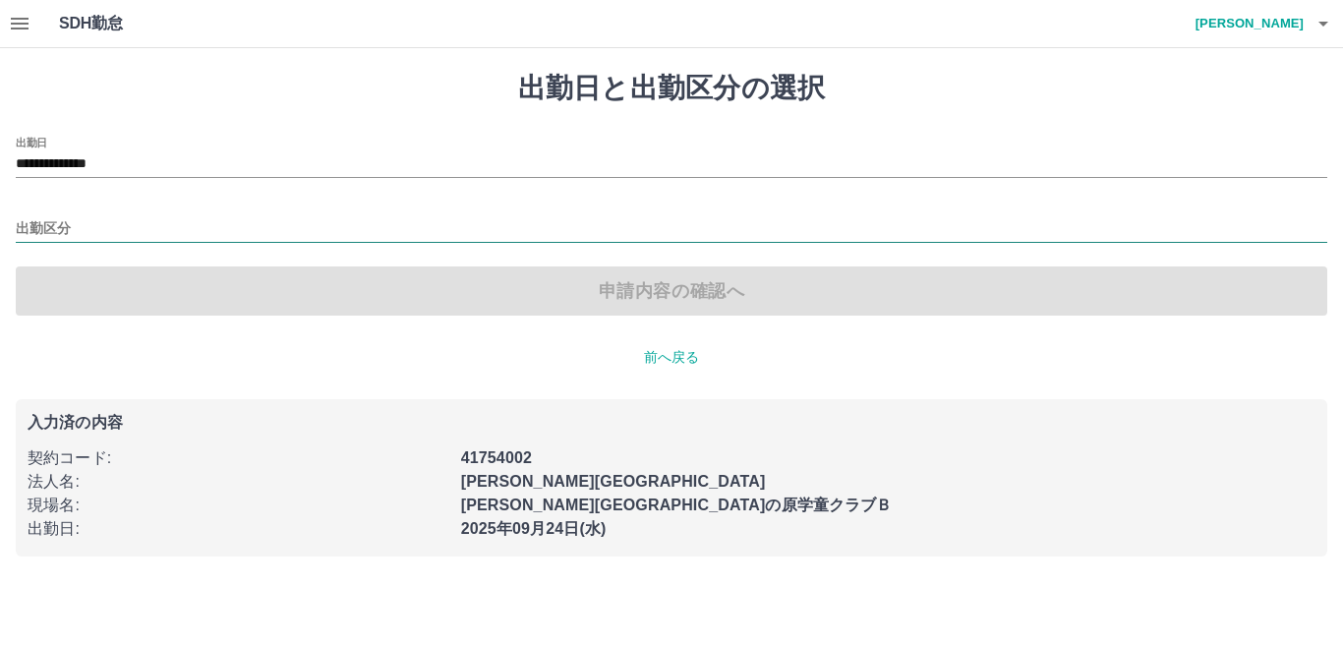
click at [191, 224] on input "出勤区分" at bounding box center [672, 229] width 1312 height 25
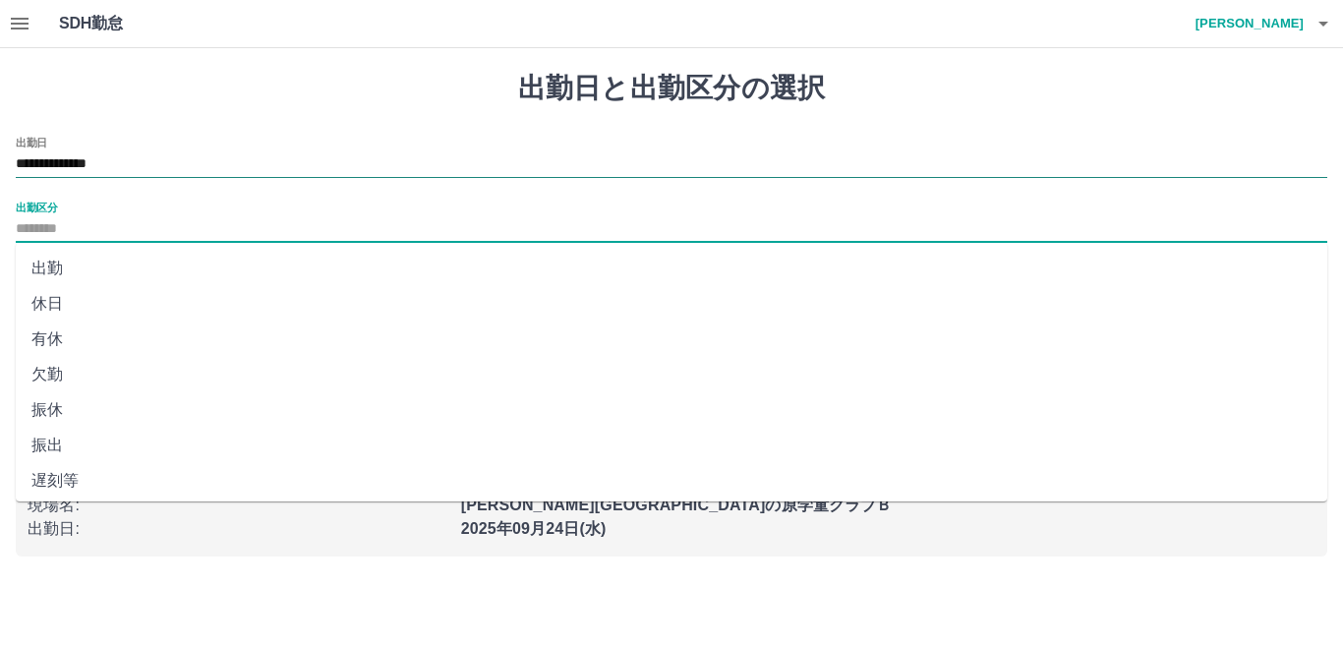
click at [199, 168] on input "**********" at bounding box center [672, 164] width 1312 height 25
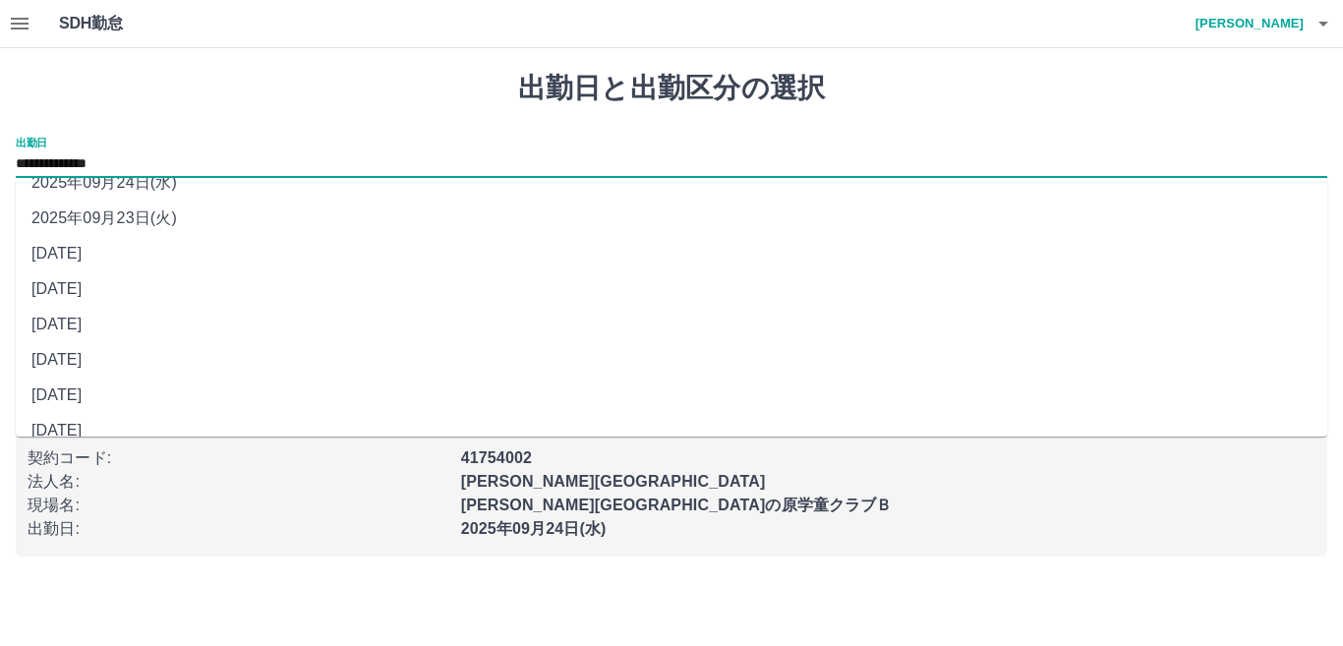
scroll to position [76, 0]
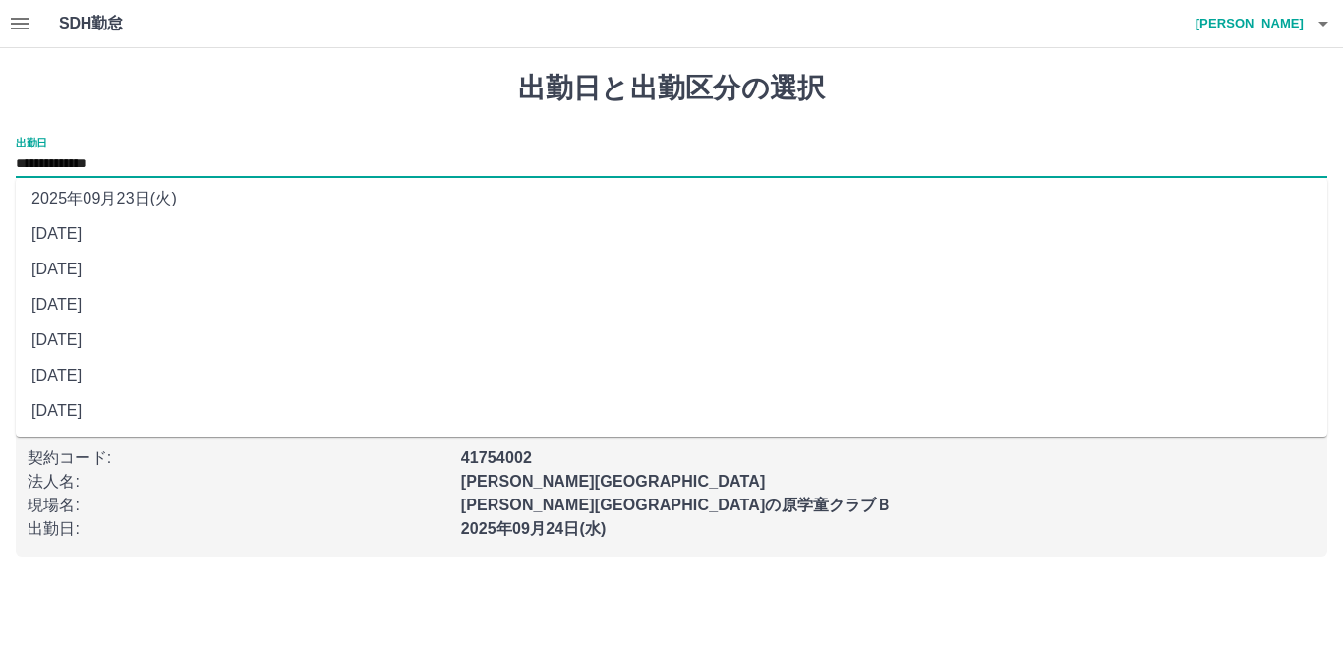
click at [203, 308] on li "2025年09月20日(土)" at bounding box center [672, 304] width 1312 height 35
type input "**********"
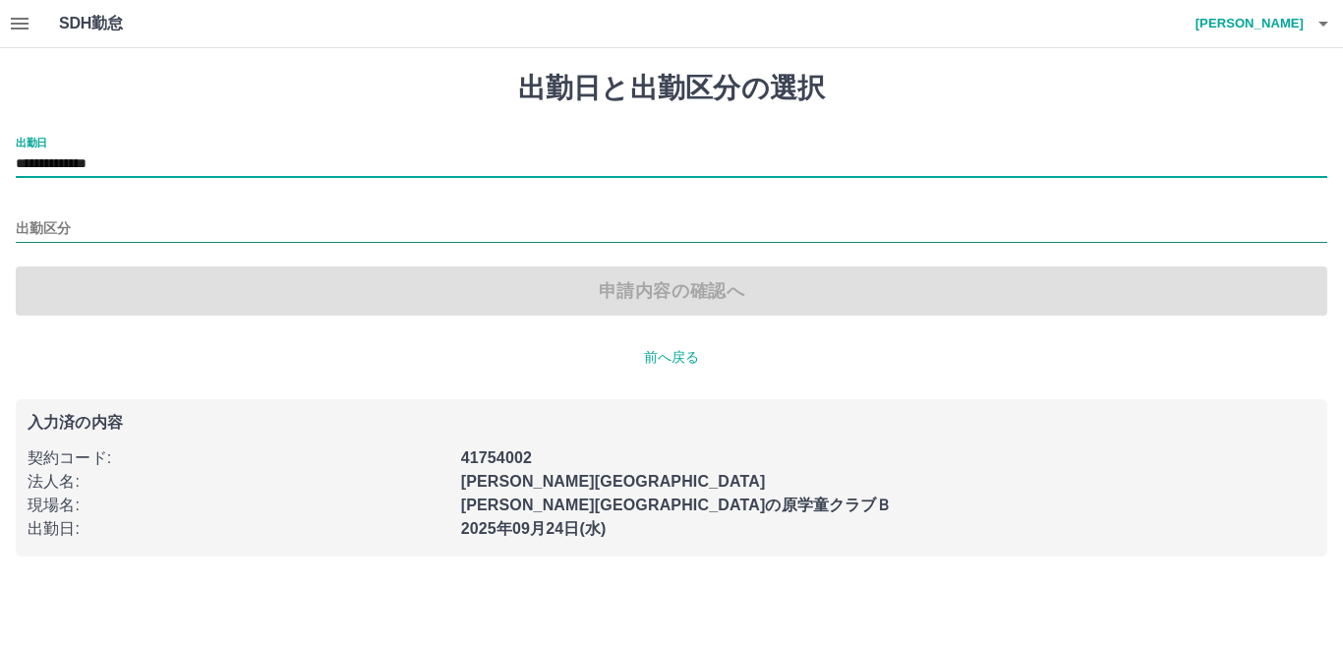
click at [237, 235] on input "出勤区分" at bounding box center [672, 229] width 1312 height 25
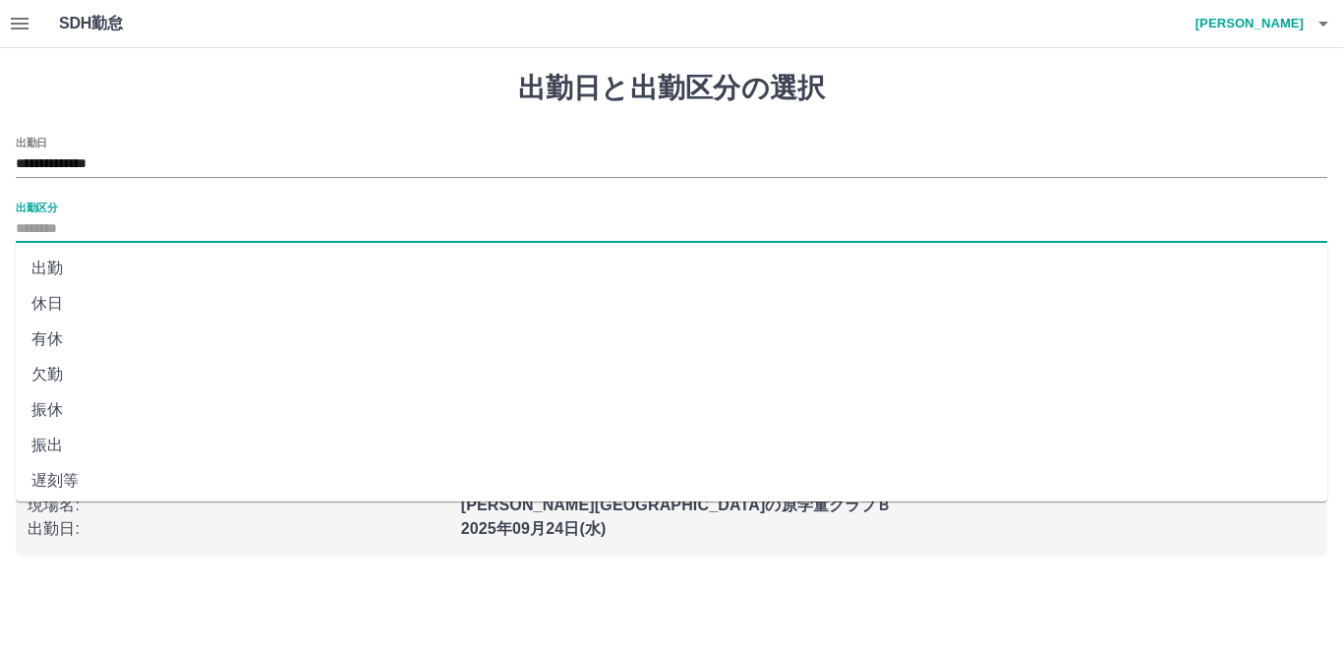
click at [178, 311] on li "休日" at bounding box center [672, 303] width 1312 height 35
type input "**"
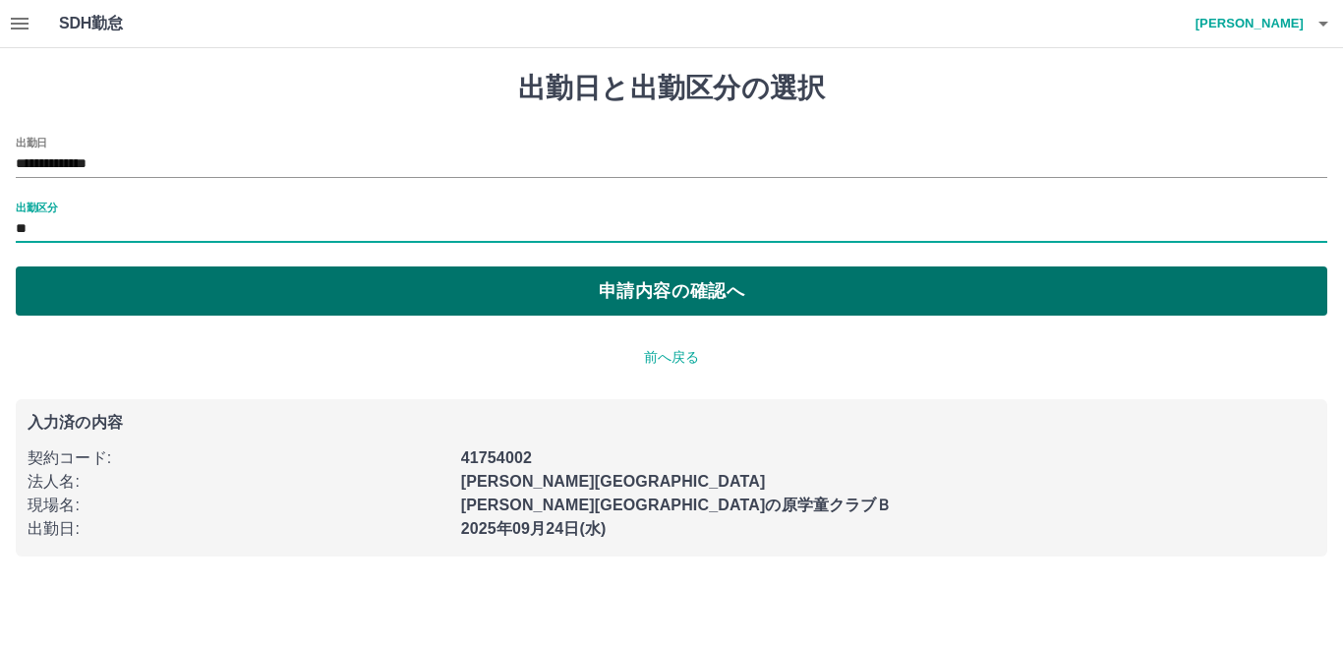
click at [190, 295] on button "申請内容の確認へ" at bounding box center [672, 290] width 1312 height 49
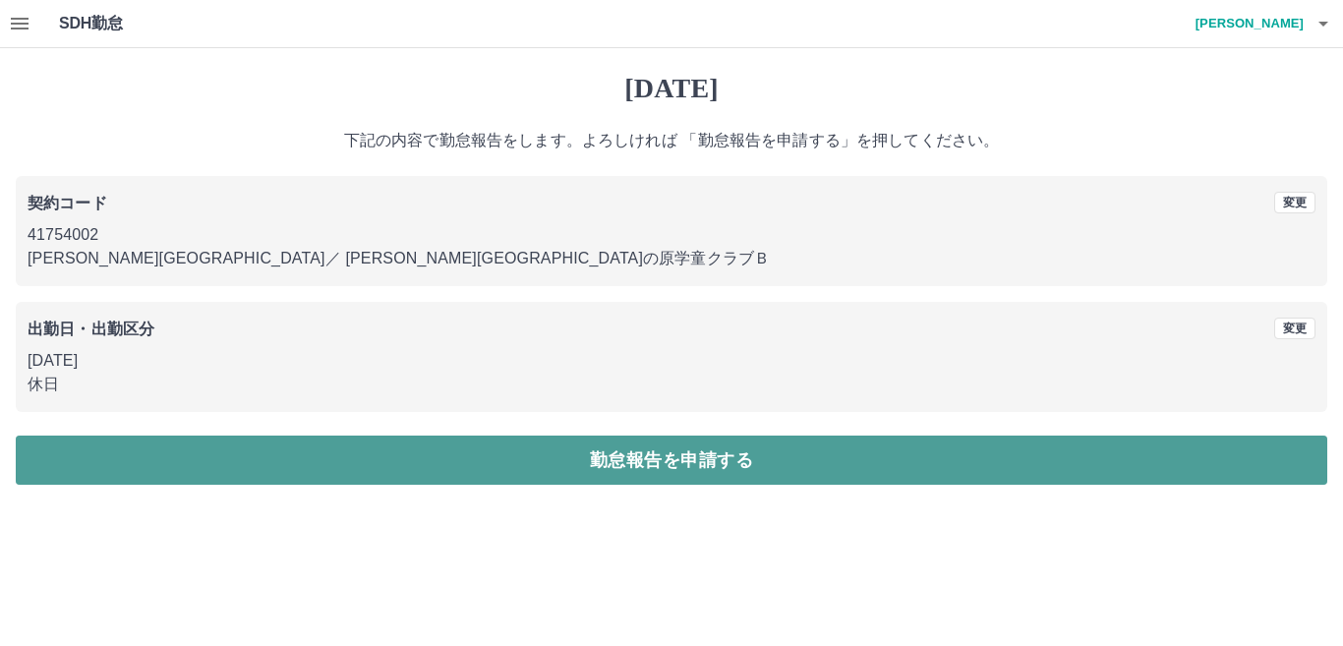
click at [259, 466] on button "勤怠報告を申請する" at bounding box center [672, 460] width 1312 height 49
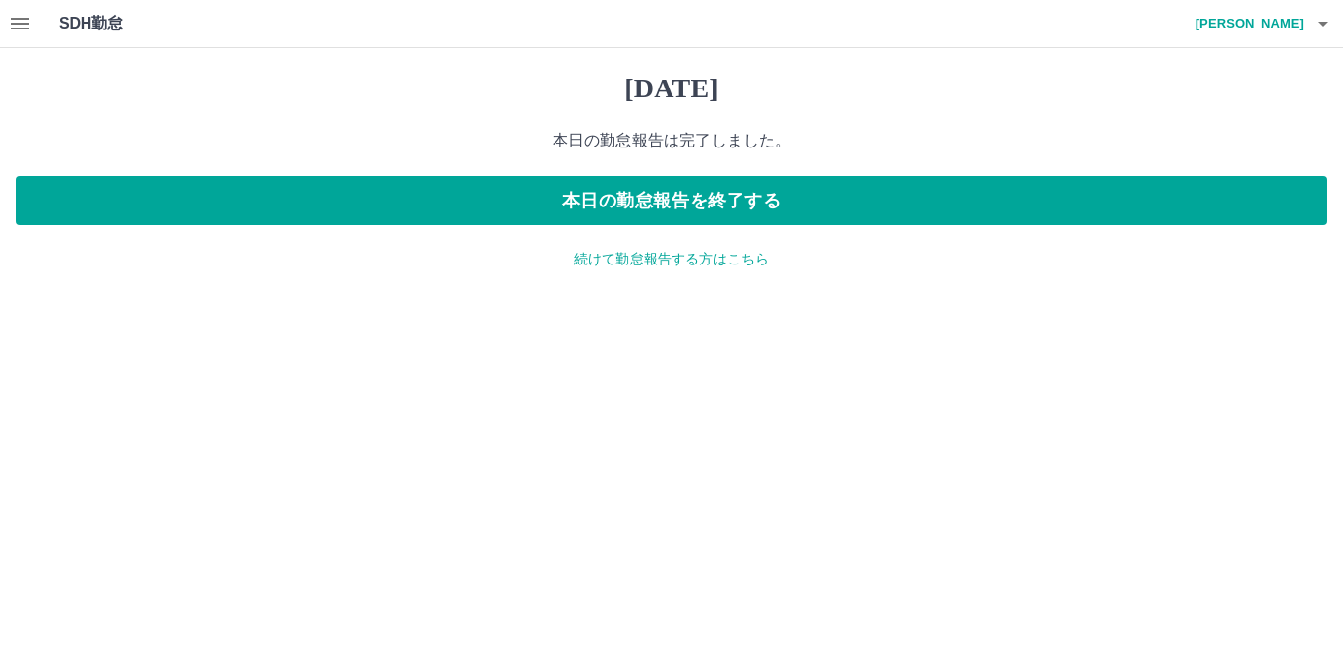
click at [673, 261] on p "続けて勤怠報告する方はこちら" at bounding box center [672, 259] width 1312 height 21
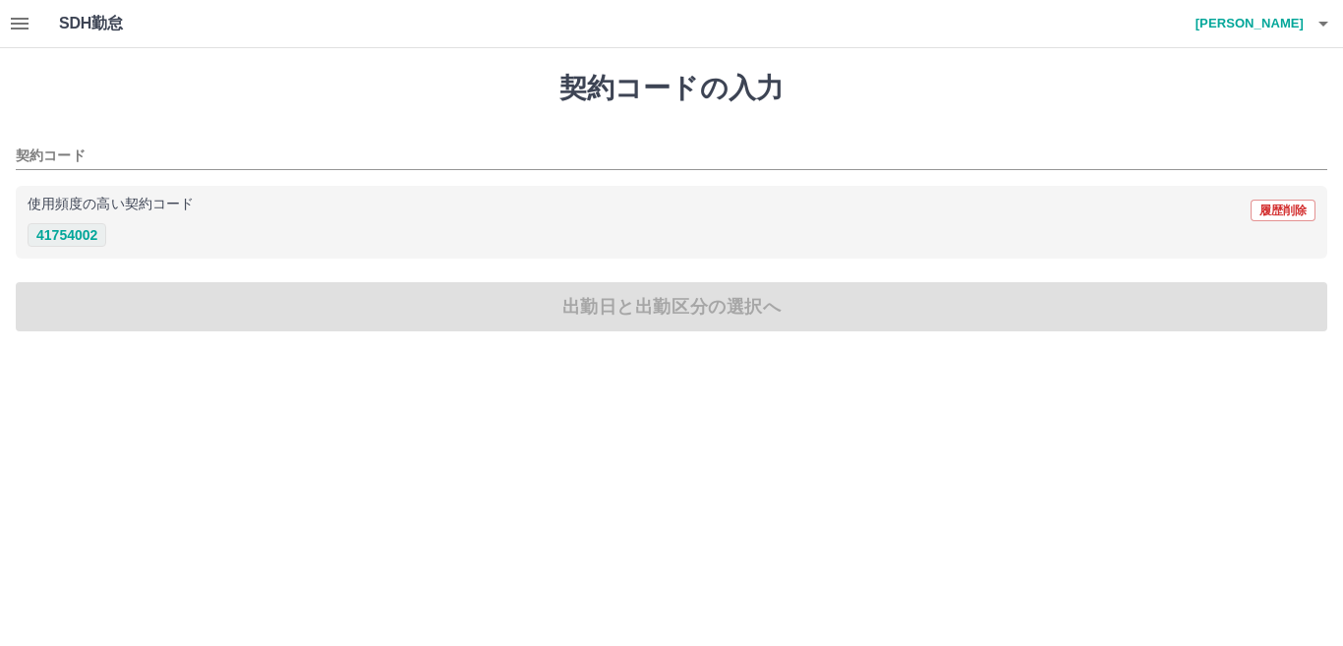
click at [92, 235] on button "41754002" at bounding box center [67, 235] width 79 height 24
type input "********"
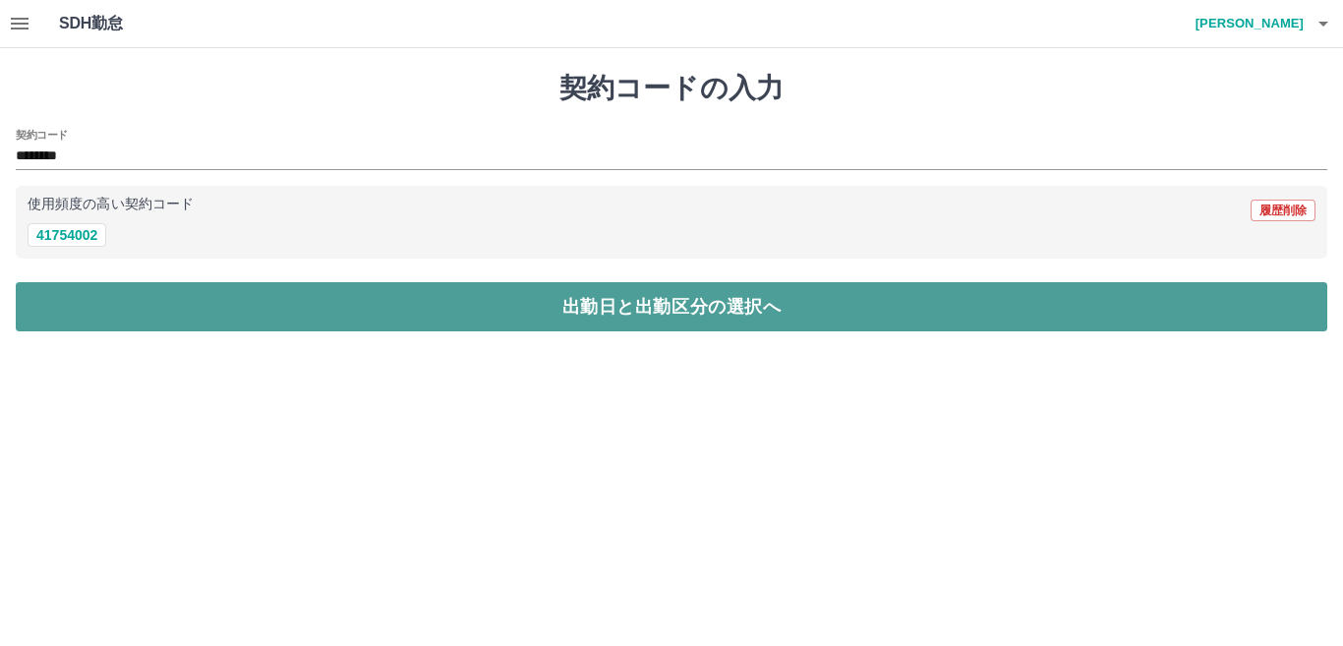
click at [99, 327] on button "出勤日と出勤区分の選択へ" at bounding box center [672, 306] width 1312 height 49
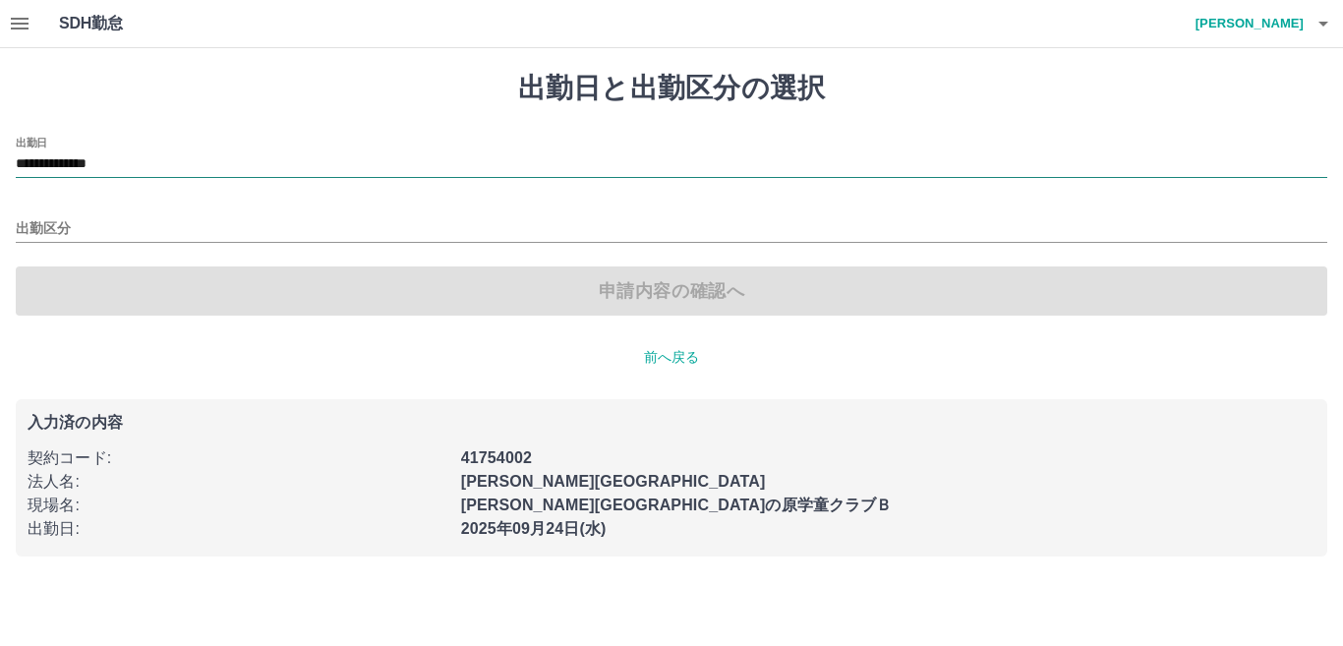
click at [163, 161] on input "**********" at bounding box center [672, 164] width 1312 height 25
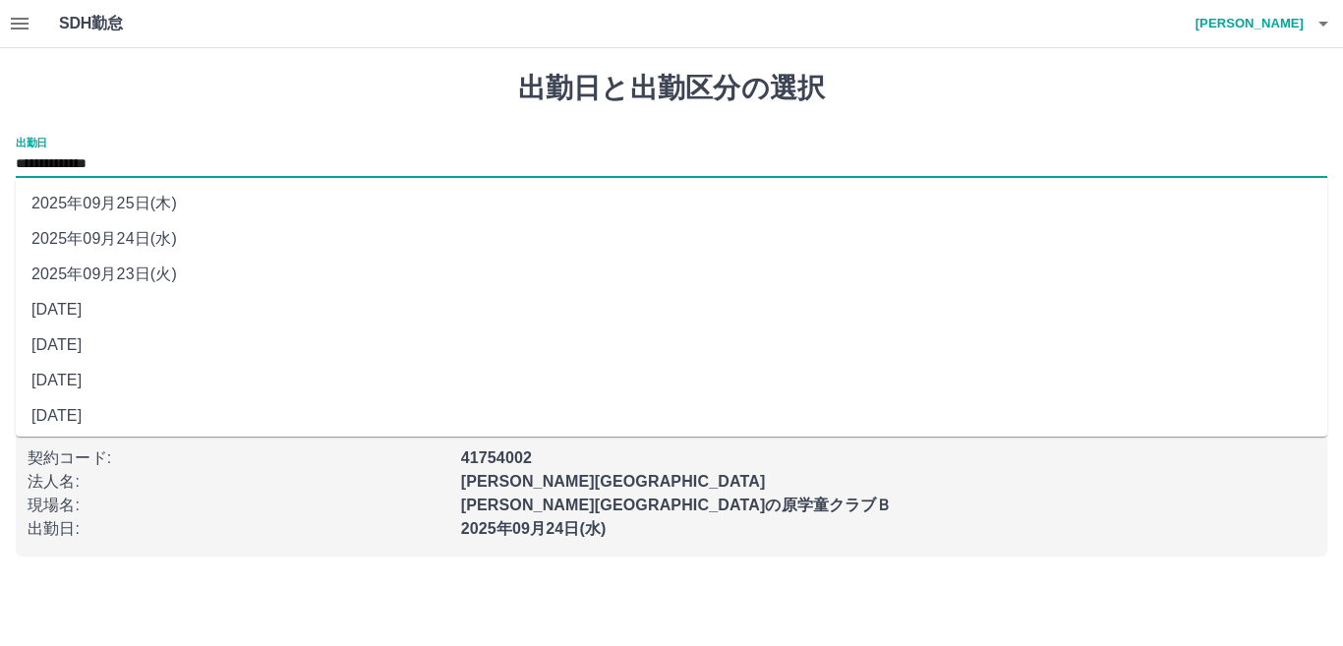
scroll to position [76, 0]
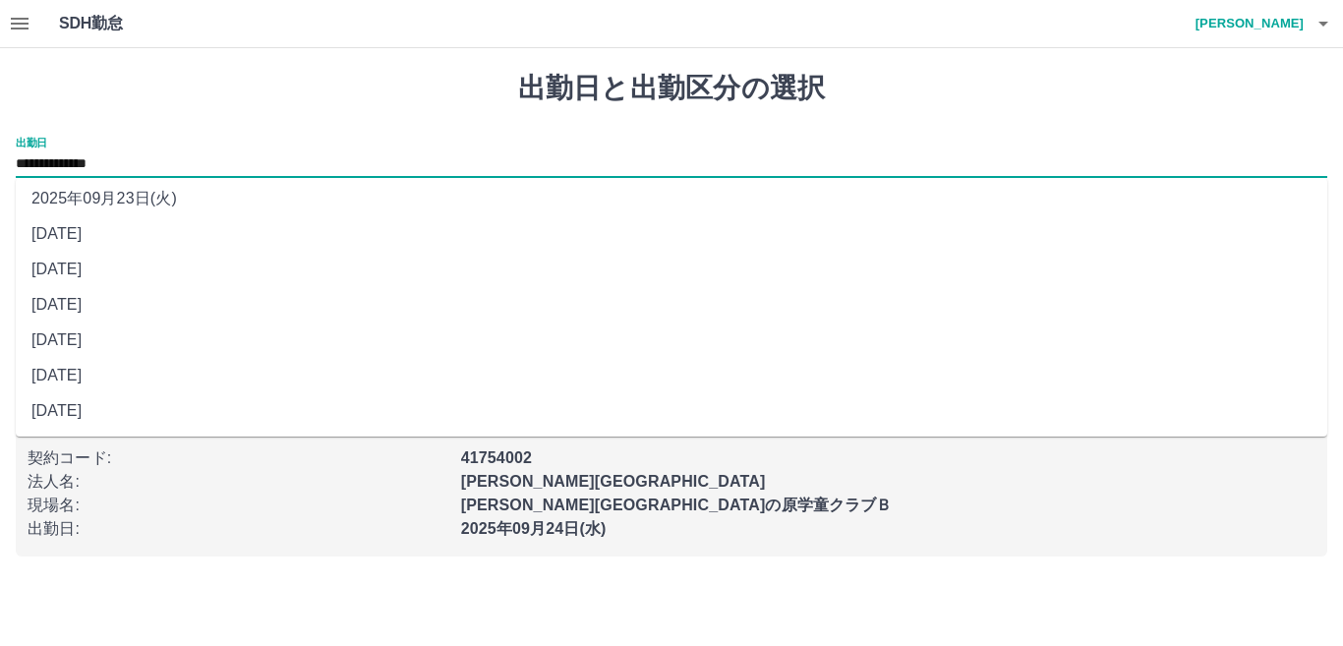
click at [192, 274] on li "2025年09月21日(日)" at bounding box center [672, 269] width 1312 height 35
type input "**********"
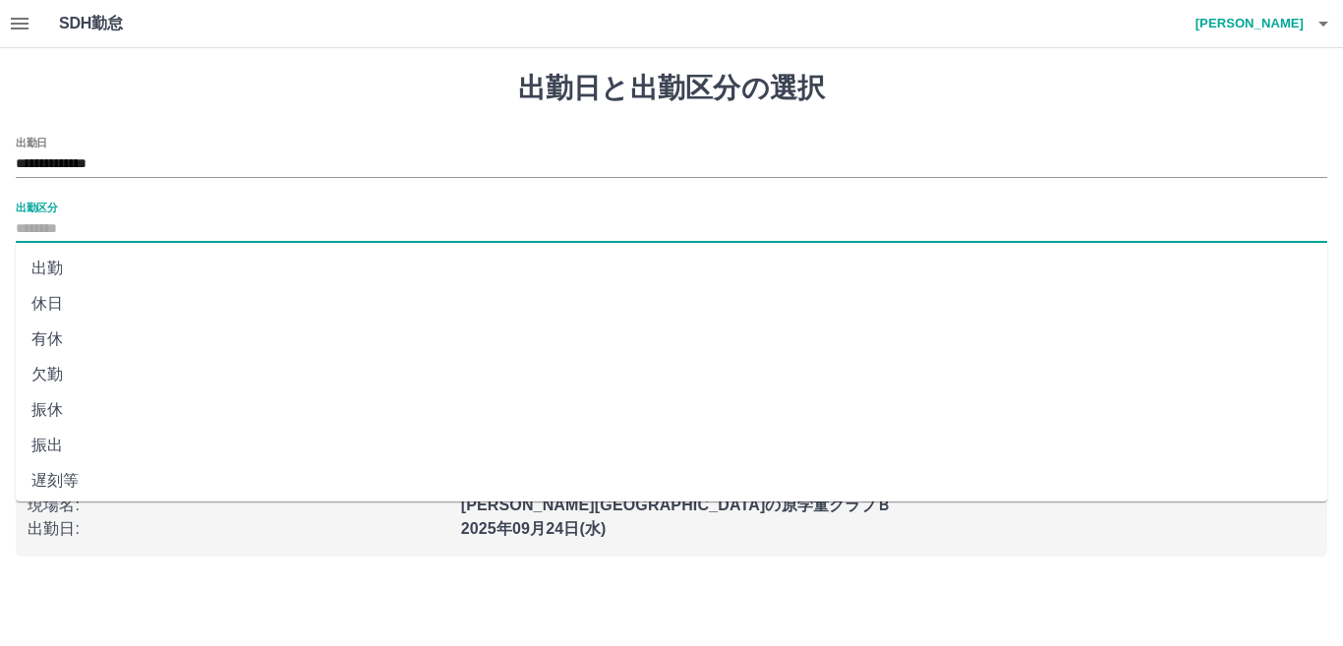
click at [206, 225] on input "出勤区分" at bounding box center [672, 229] width 1312 height 25
click at [242, 447] on li "法定休" at bounding box center [672, 440] width 1312 height 35
type input "***"
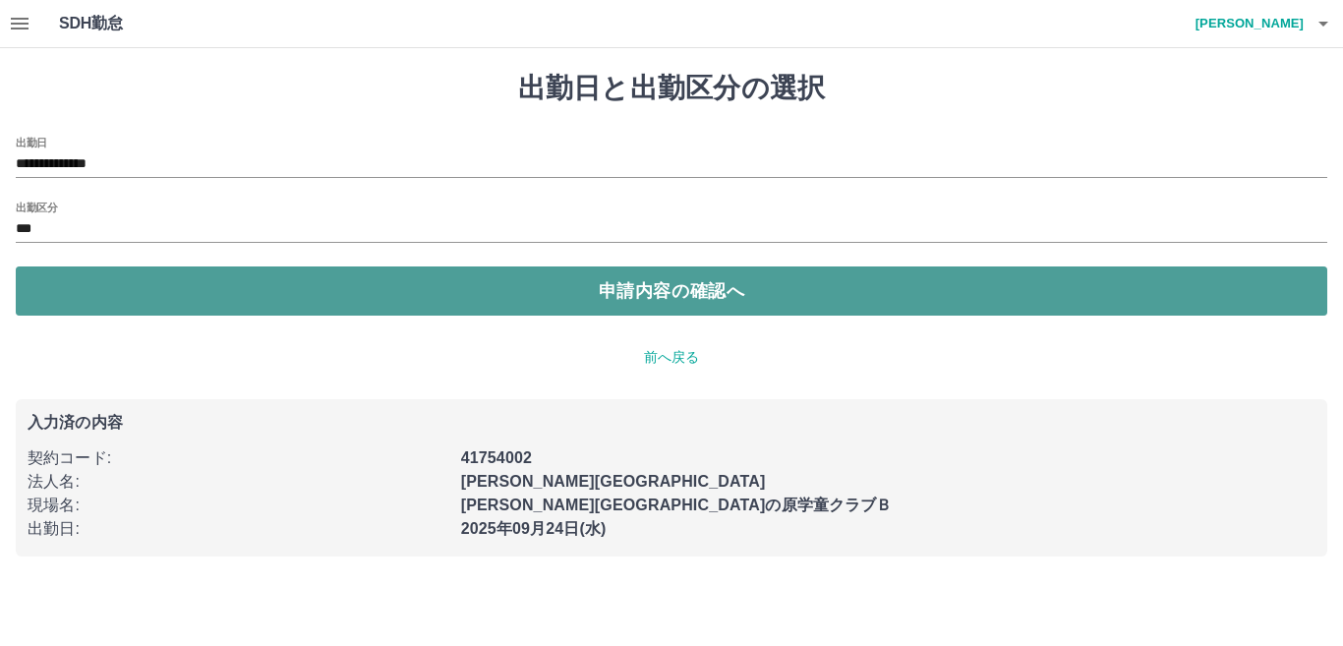
click at [265, 298] on button "申請内容の確認へ" at bounding box center [672, 290] width 1312 height 49
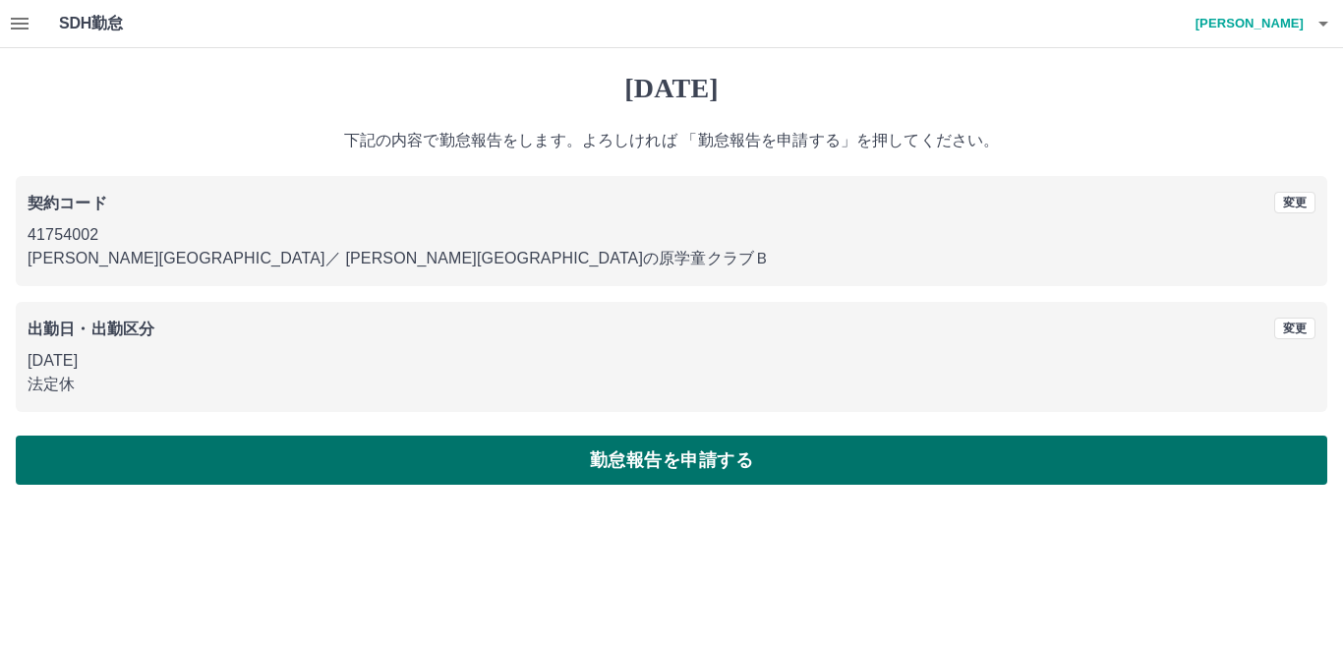
click at [345, 476] on button "勤怠報告を申請する" at bounding box center [672, 460] width 1312 height 49
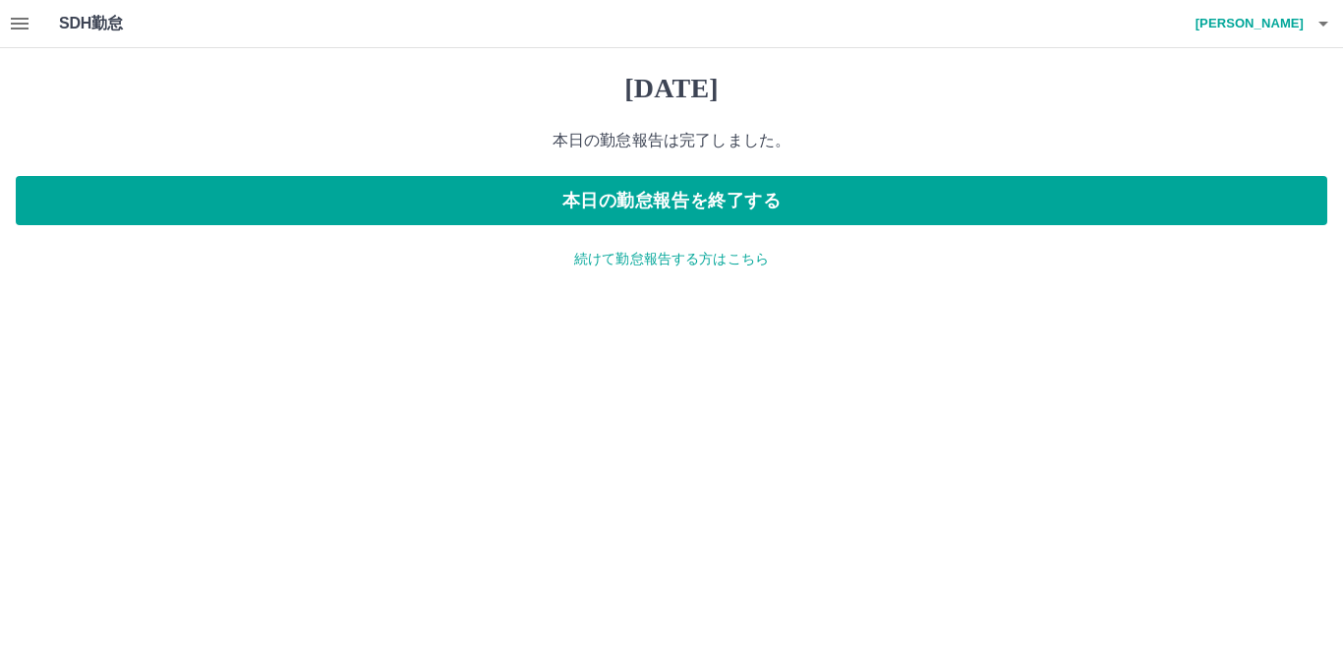
click at [677, 263] on p "続けて勤怠報告する方はこちら" at bounding box center [672, 259] width 1312 height 21
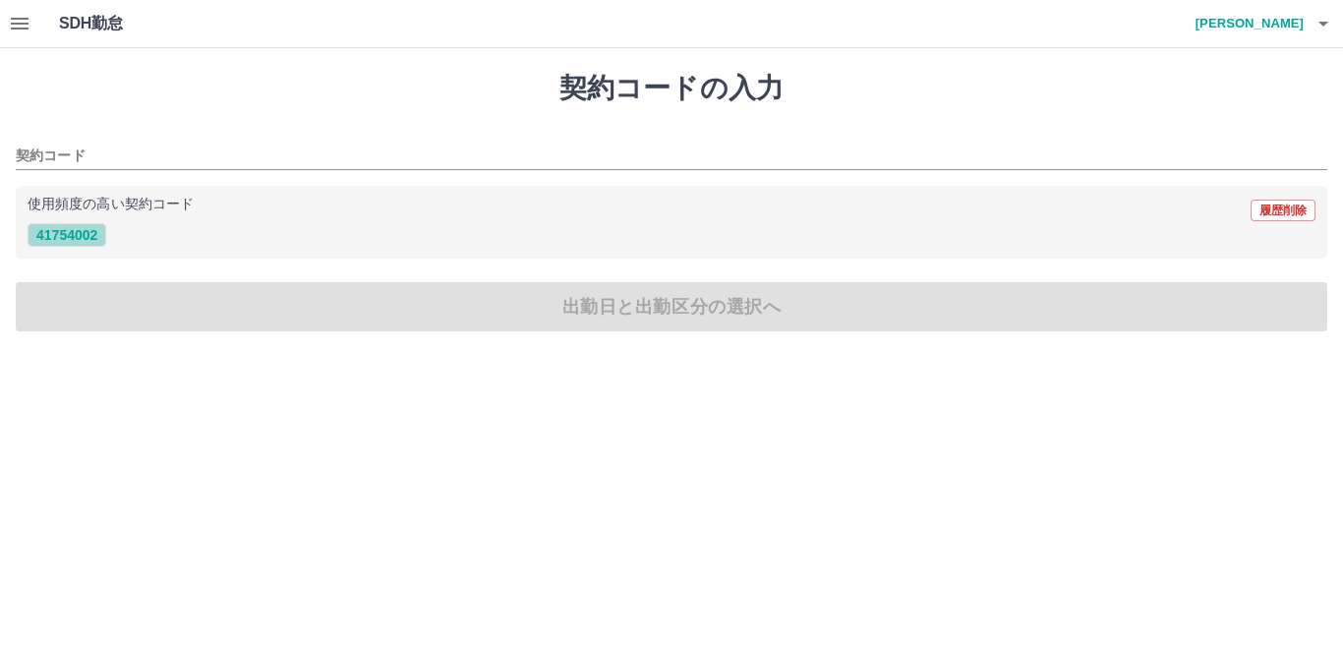
click at [89, 233] on button "41754002" at bounding box center [67, 235] width 79 height 24
type input "********"
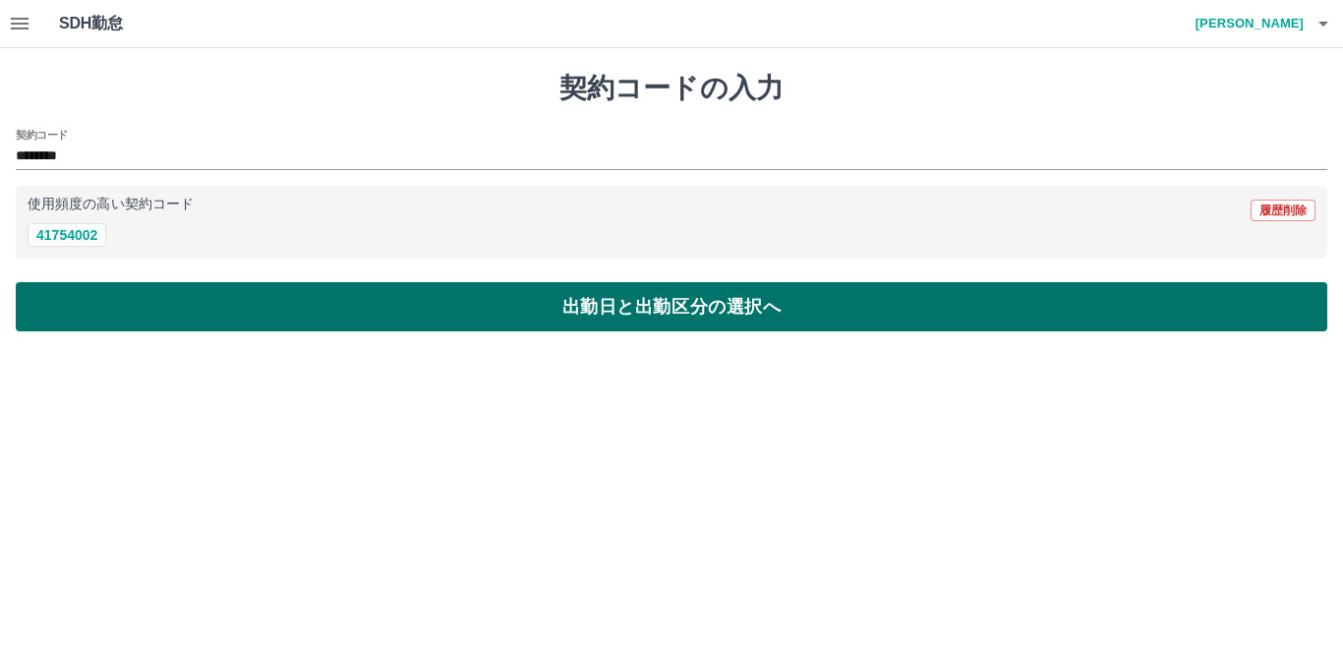
click at [122, 297] on button "出勤日と出勤区分の選択へ" at bounding box center [672, 306] width 1312 height 49
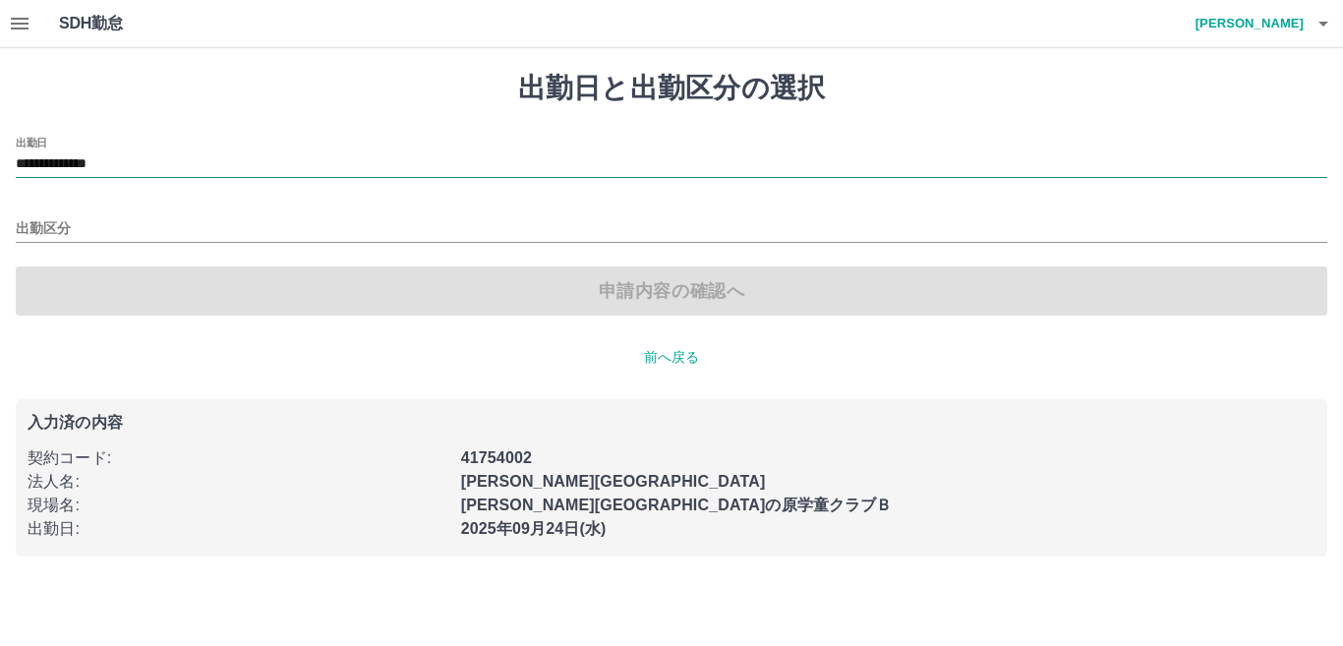
click at [184, 171] on input "**********" at bounding box center [672, 164] width 1312 height 25
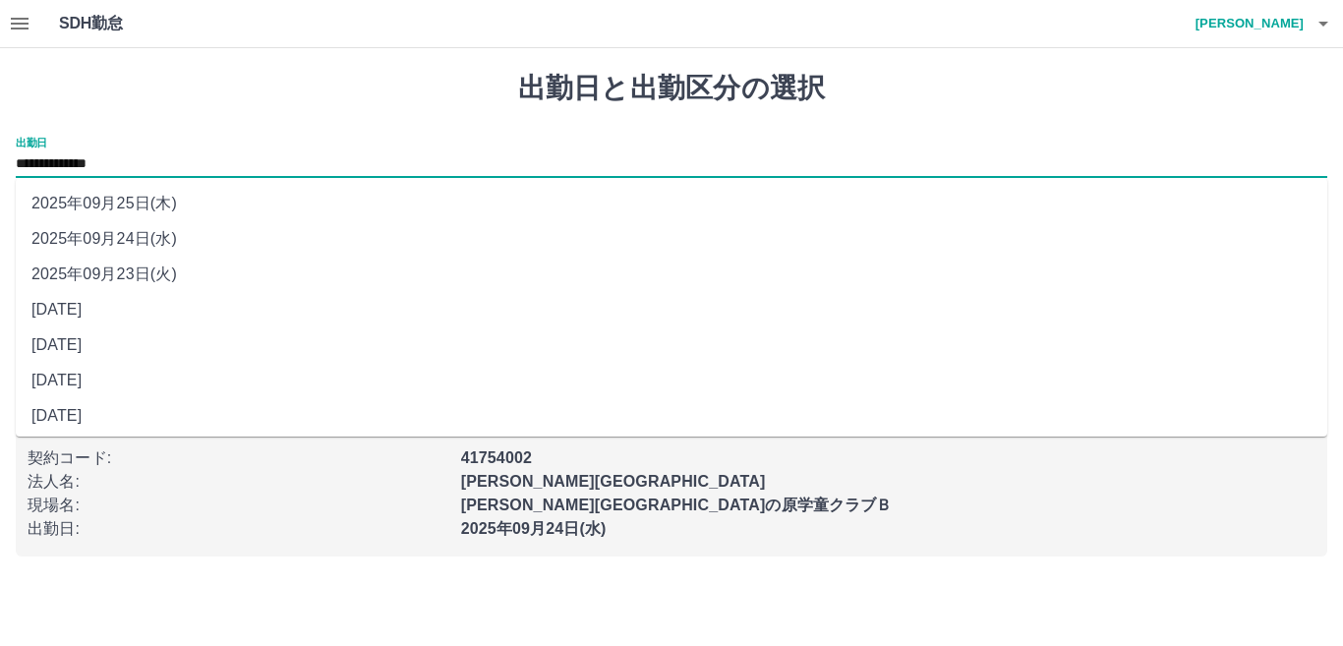
click at [151, 351] on li "2025年09月21日(日)" at bounding box center [672, 344] width 1312 height 35
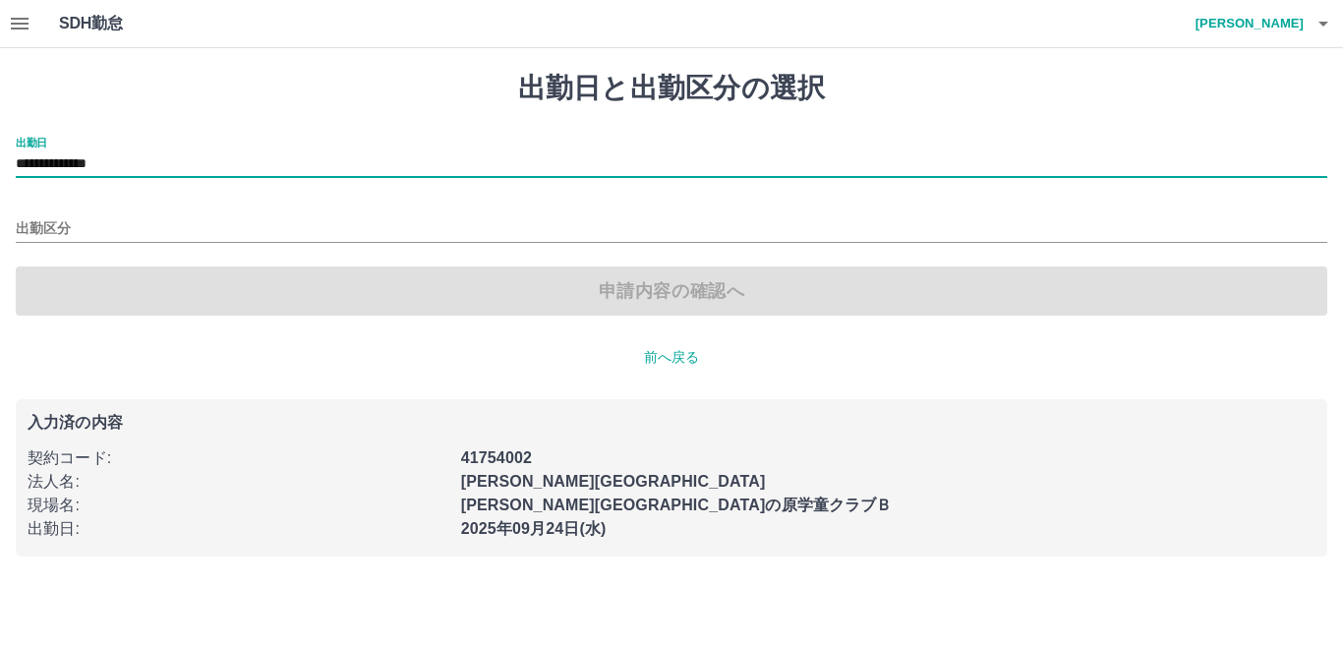
click at [223, 167] on input "**********" at bounding box center [672, 164] width 1312 height 25
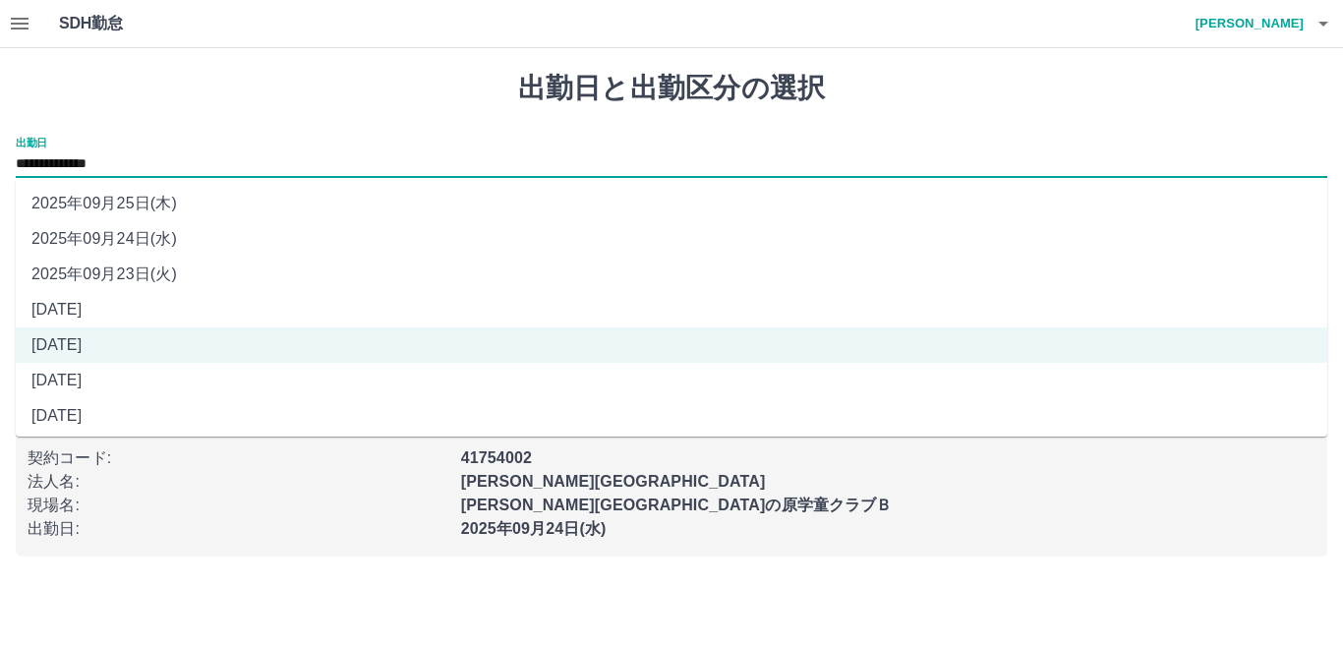
click at [182, 295] on li "2025年09月22日(月)" at bounding box center [672, 309] width 1312 height 35
type input "**********"
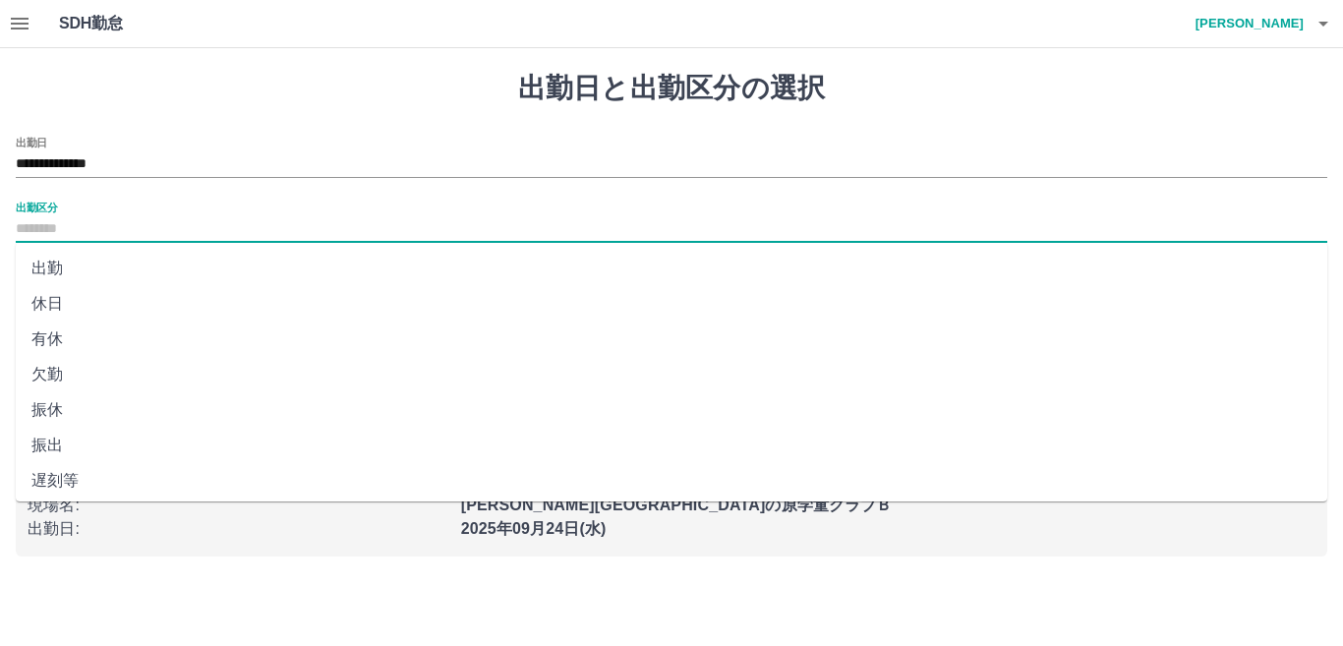
click at [196, 236] on input "出勤区分" at bounding box center [672, 229] width 1312 height 25
click at [196, 354] on li "有休" at bounding box center [672, 338] width 1312 height 35
type input "**"
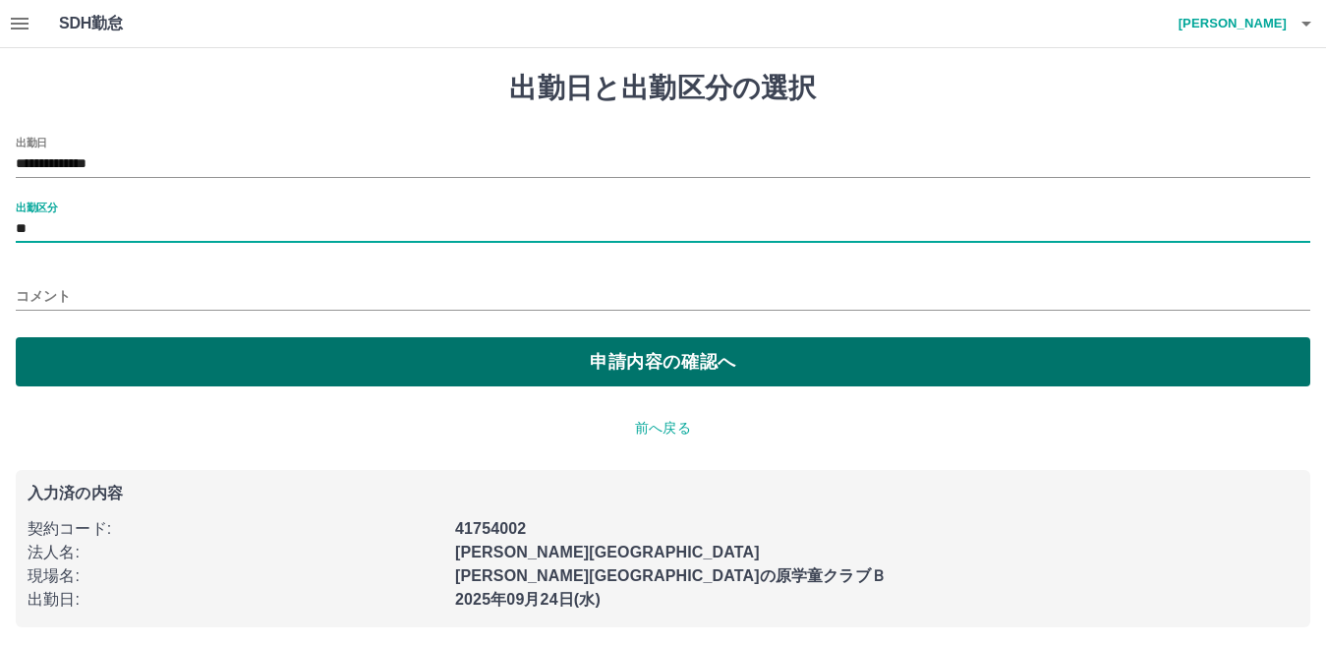
click at [497, 363] on button "申請内容の確認へ" at bounding box center [663, 361] width 1295 height 49
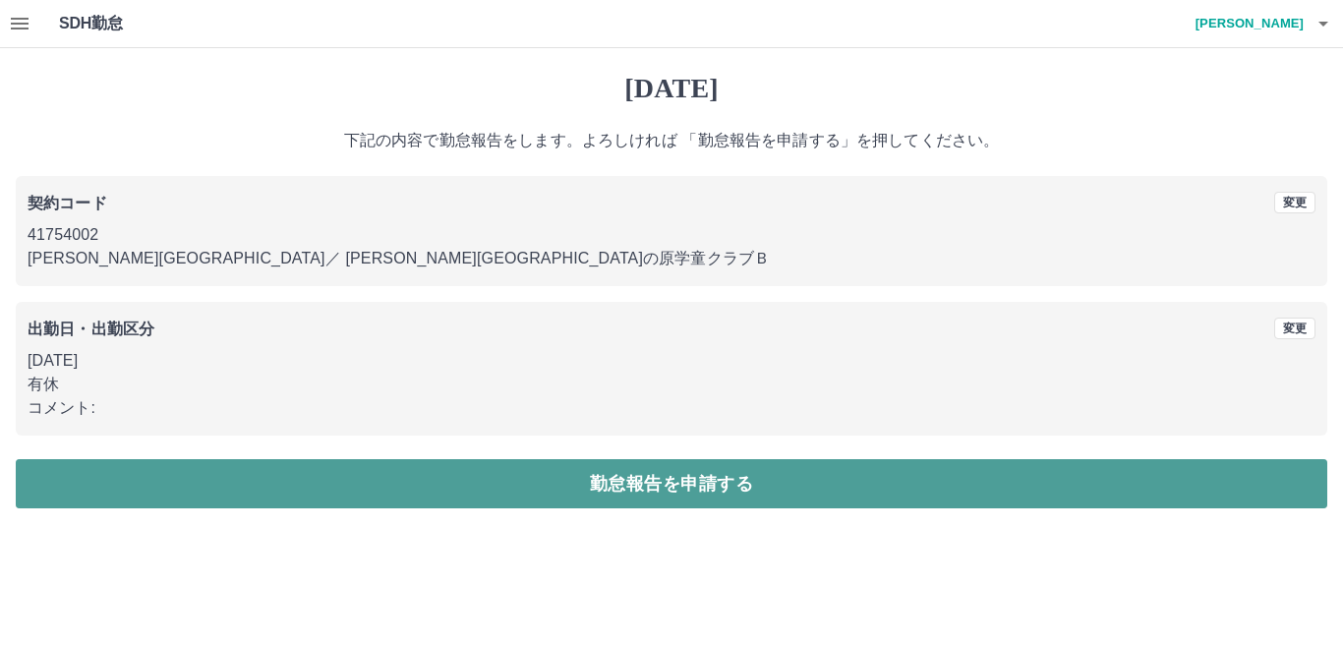
click at [548, 481] on button "勤怠報告を申請する" at bounding box center [672, 483] width 1312 height 49
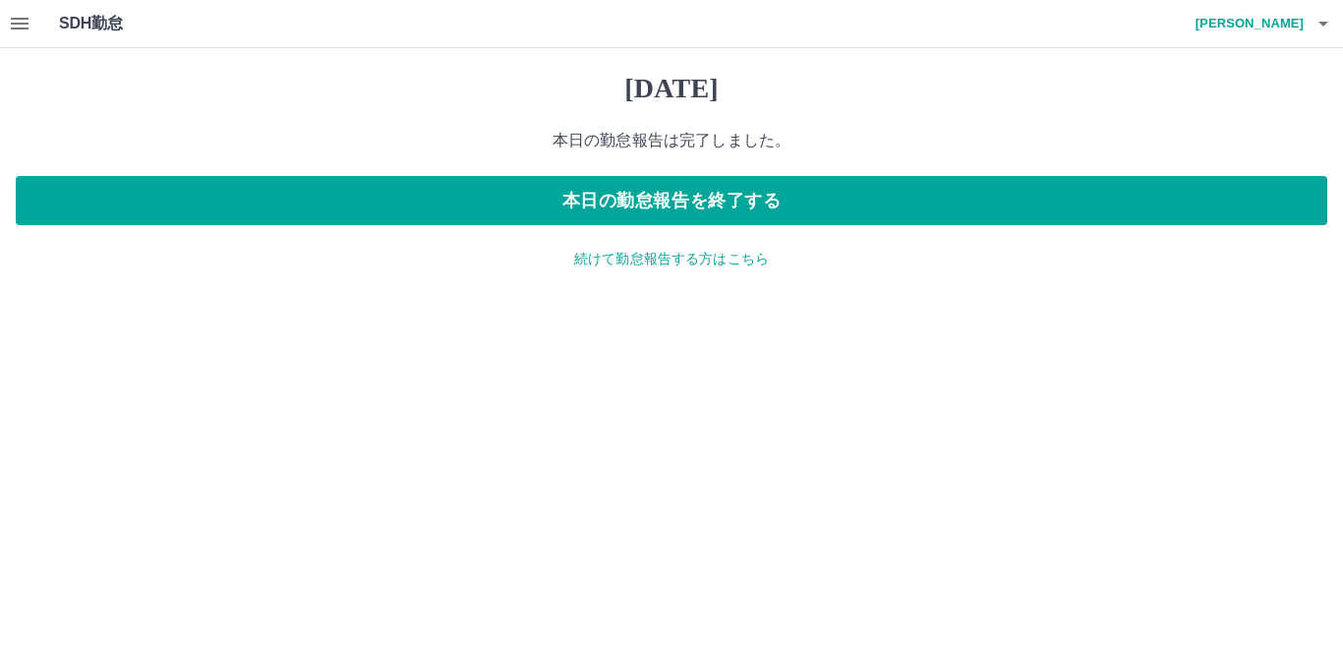
click at [642, 263] on p "続けて勤怠報告する方はこちら" at bounding box center [672, 259] width 1312 height 21
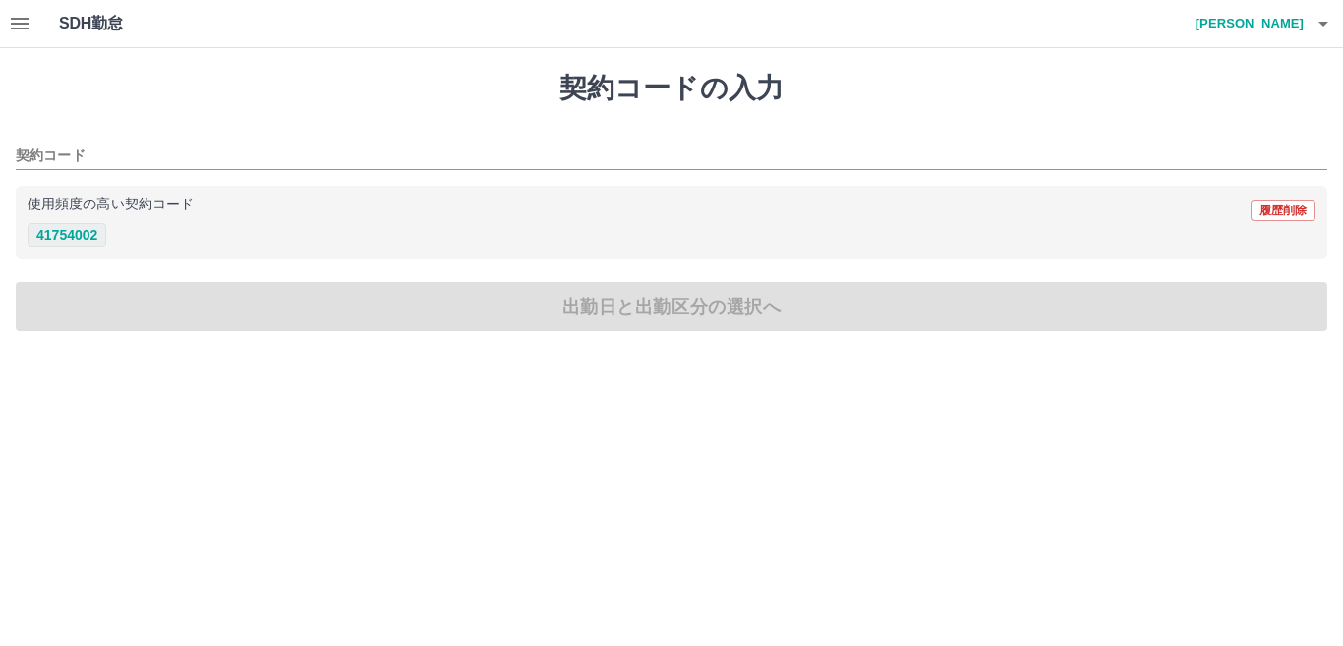
click at [91, 236] on button "41754002" at bounding box center [67, 235] width 79 height 24
type input "********"
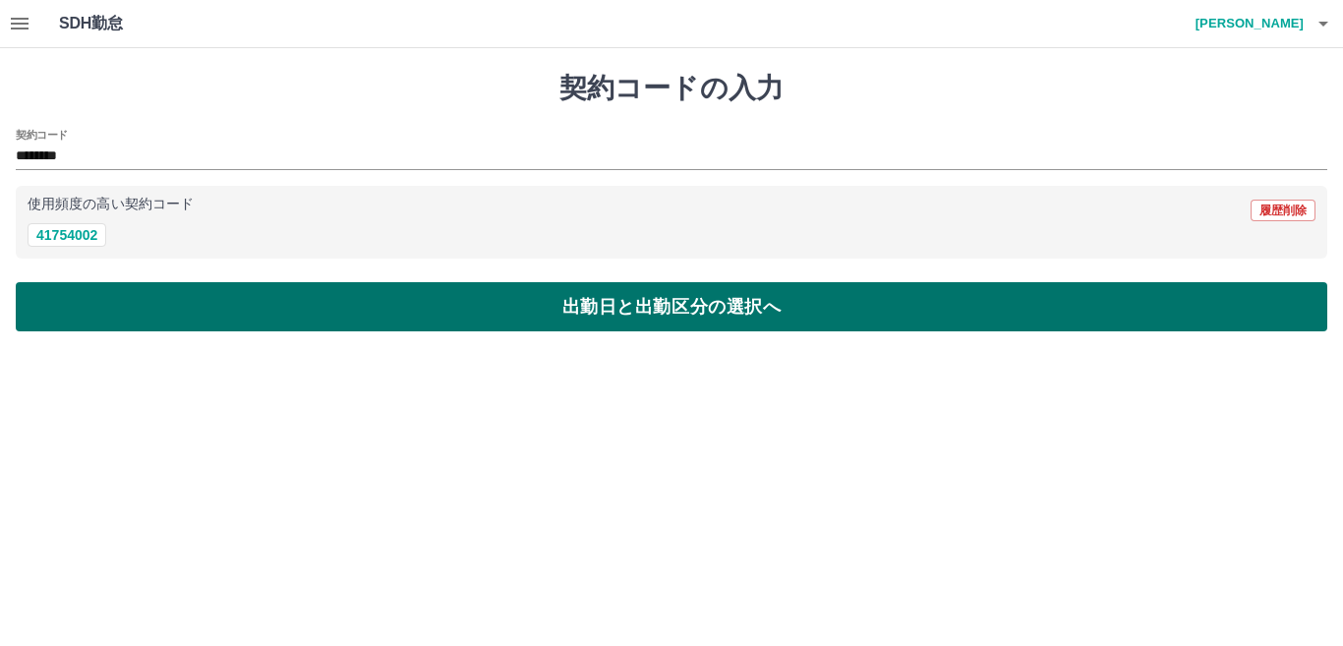
click at [143, 301] on button "出勤日と出勤区分の選択へ" at bounding box center [672, 306] width 1312 height 49
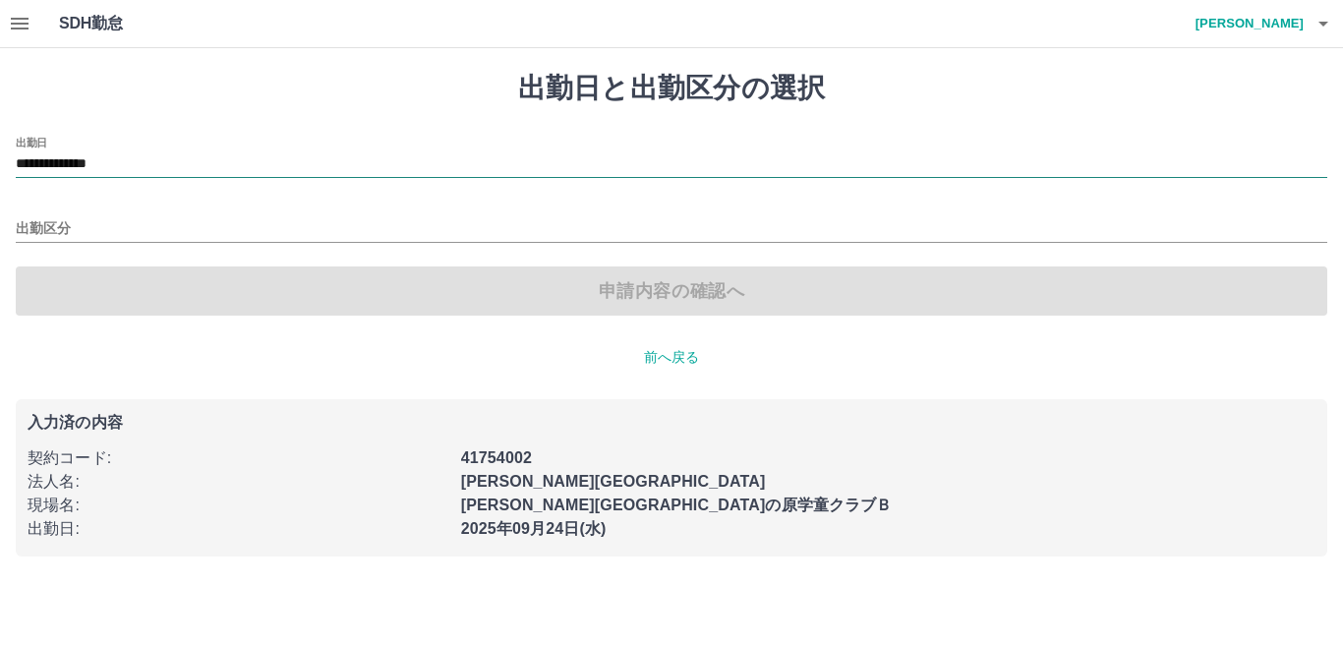
click at [236, 172] on input "**********" at bounding box center [672, 164] width 1312 height 25
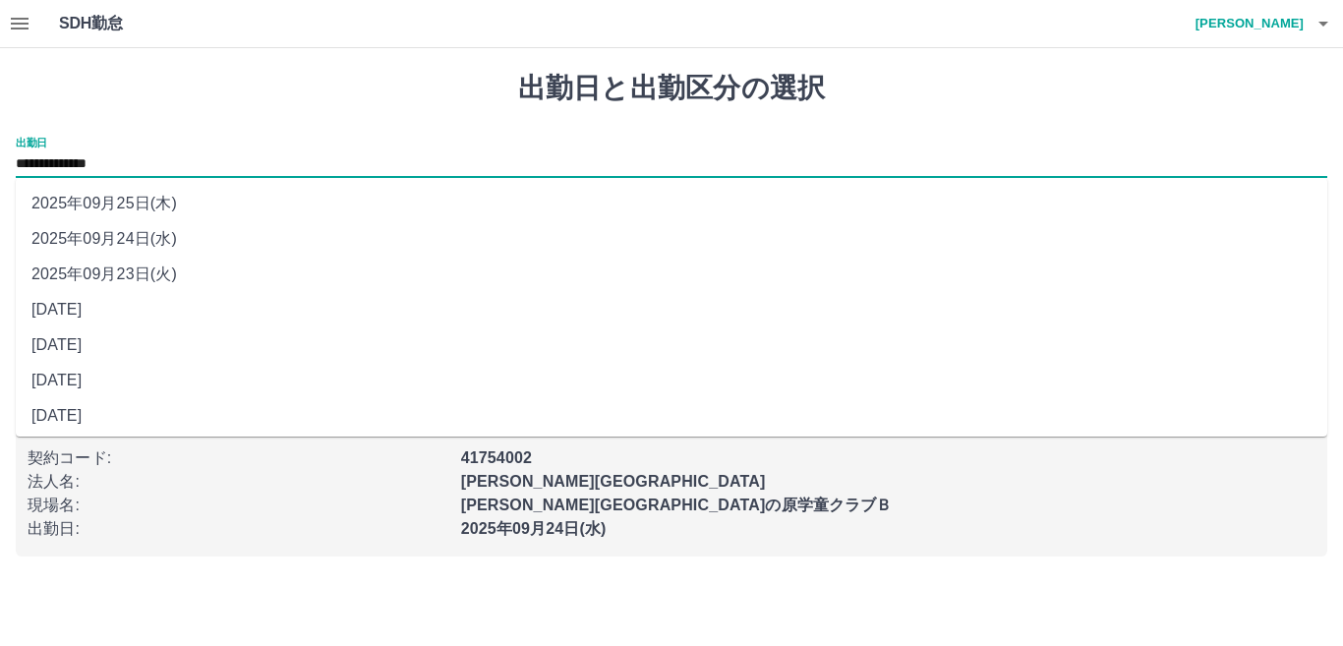
click at [247, 272] on li "2025年09月23日(火)" at bounding box center [672, 274] width 1312 height 35
type input "**********"
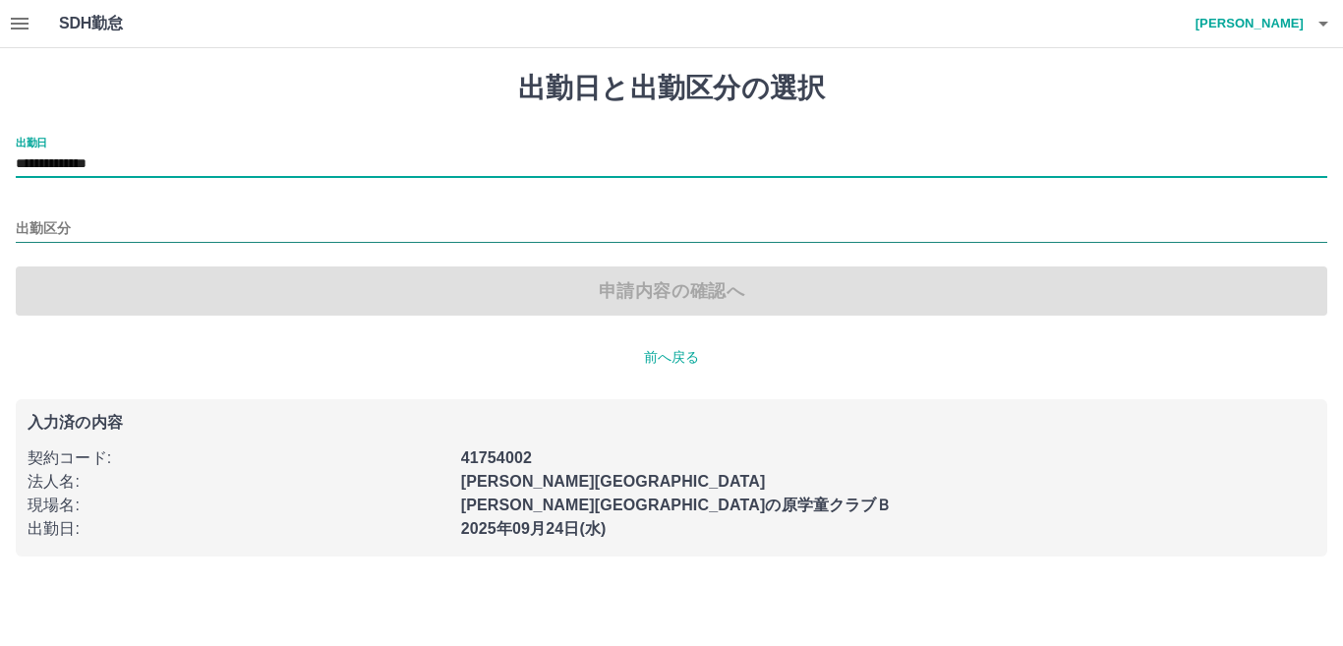
click at [229, 219] on input "出勤区分" at bounding box center [672, 229] width 1312 height 25
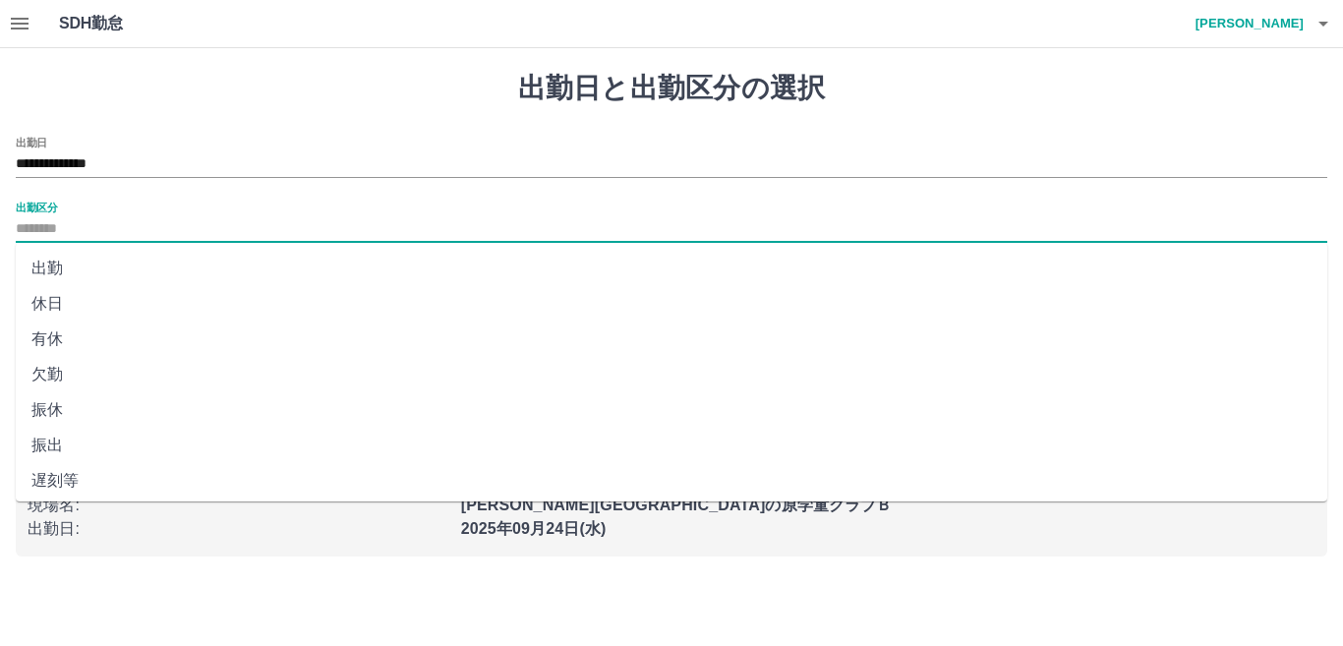
click at [145, 307] on li "休日" at bounding box center [672, 303] width 1312 height 35
type input "**"
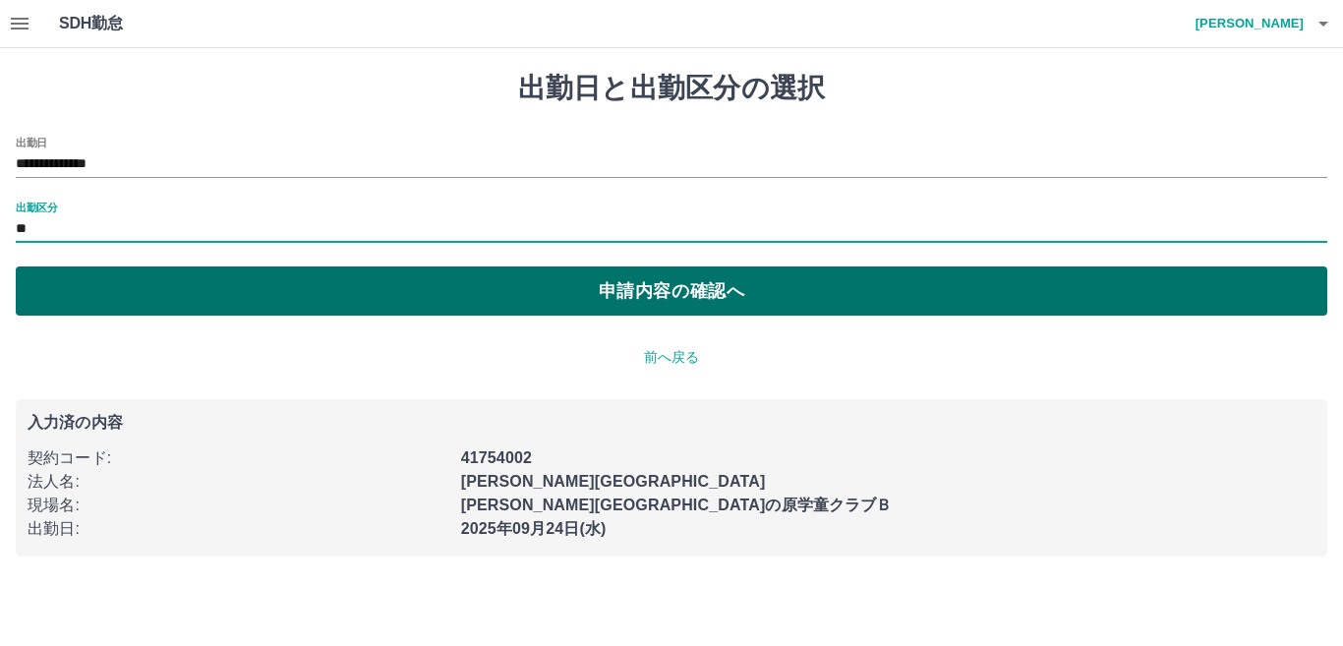
click at [229, 284] on button "申請内容の確認へ" at bounding box center [672, 290] width 1312 height 49
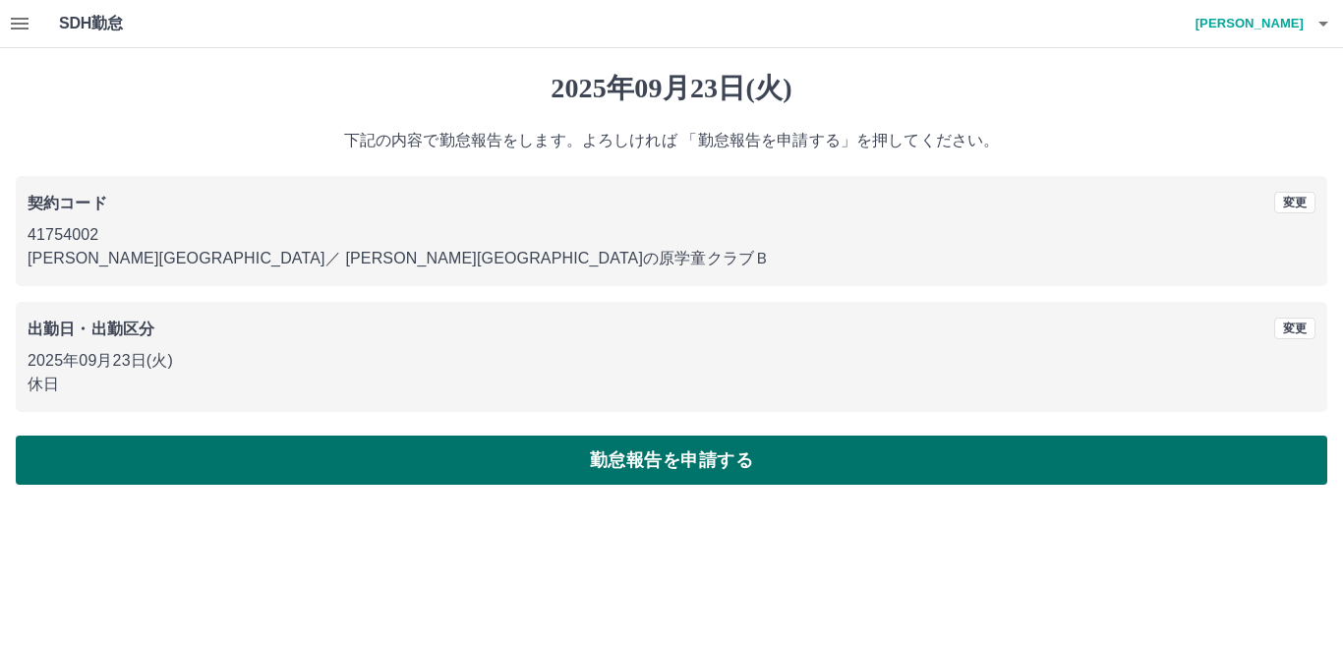
click at [591, 442] on button "勤怠報告を申請する" at bounding box center [672, 460] width 1312 height 49
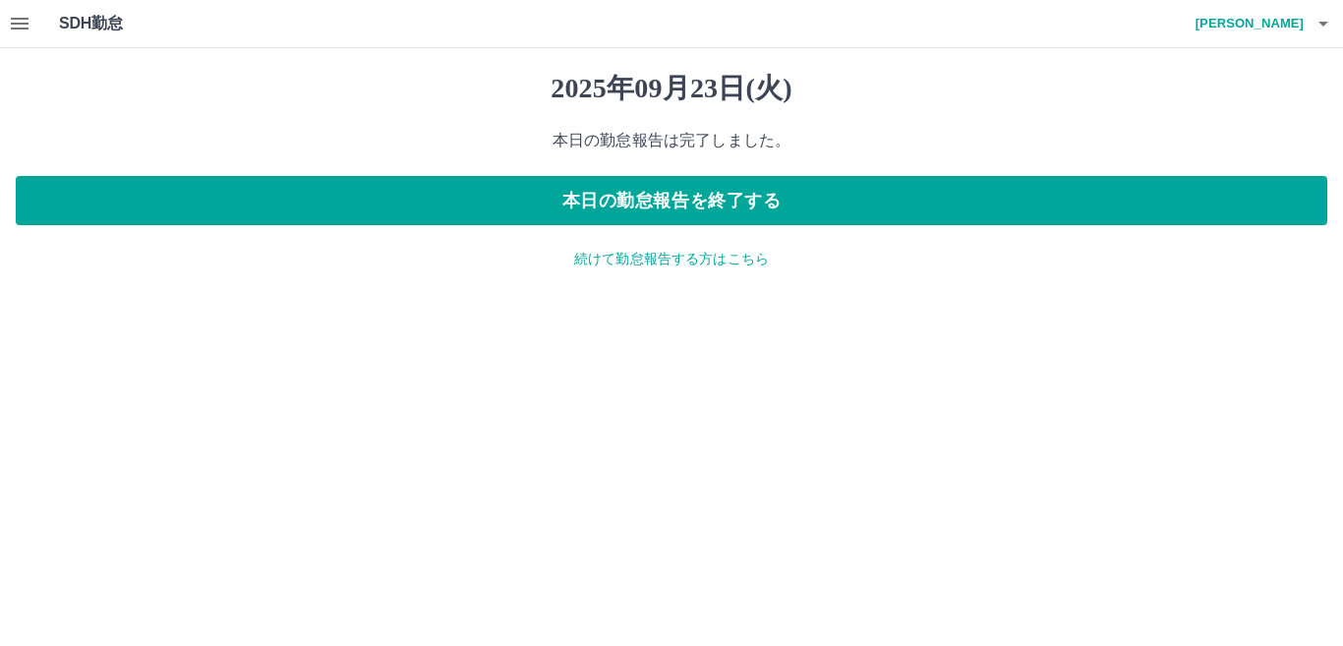
click at [28, 25] on icon "button" at bounding box center [20, 24] width 18 height 12
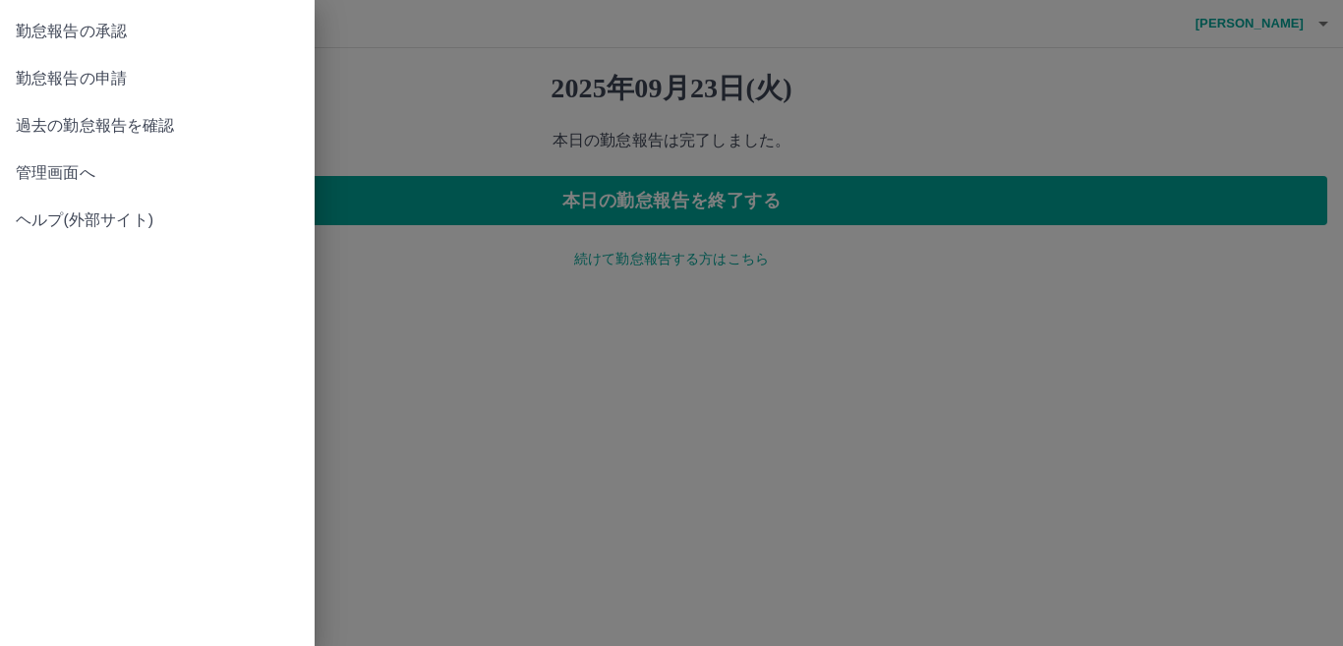
click at [151, 34] on span "勤怠報告の承認" at bounding box center [157, 32] width 283 height 24
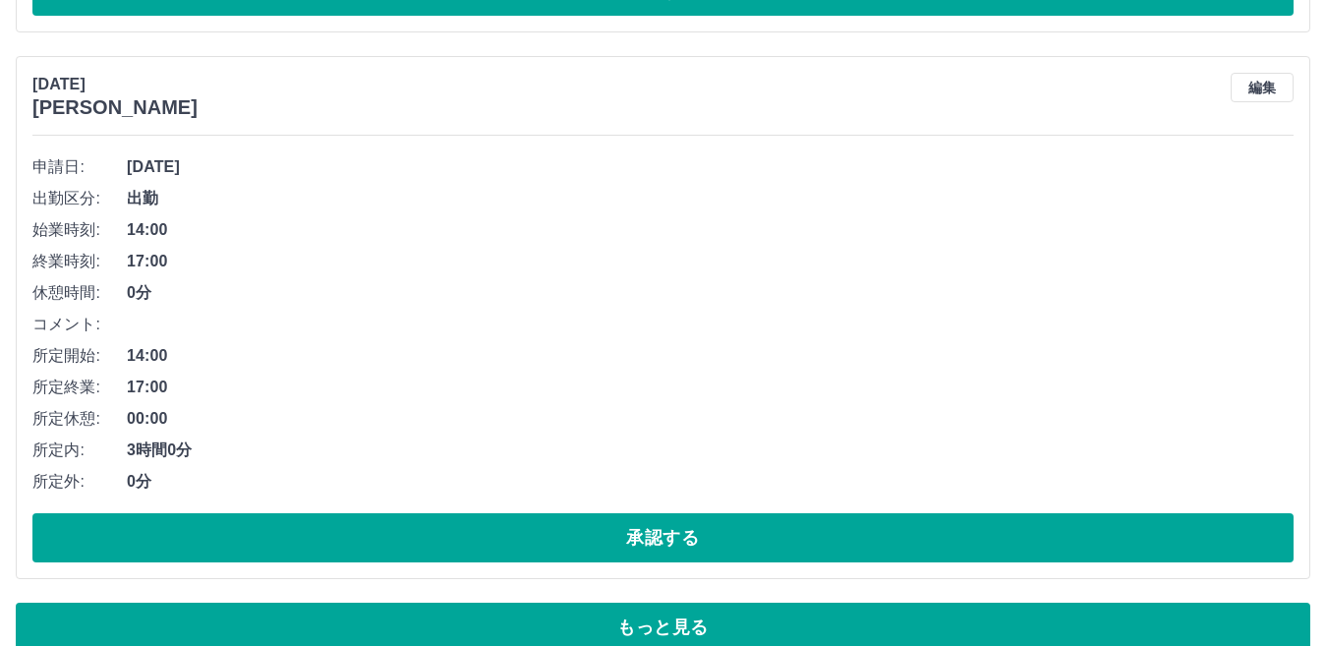
scroll to position [10861, 0]
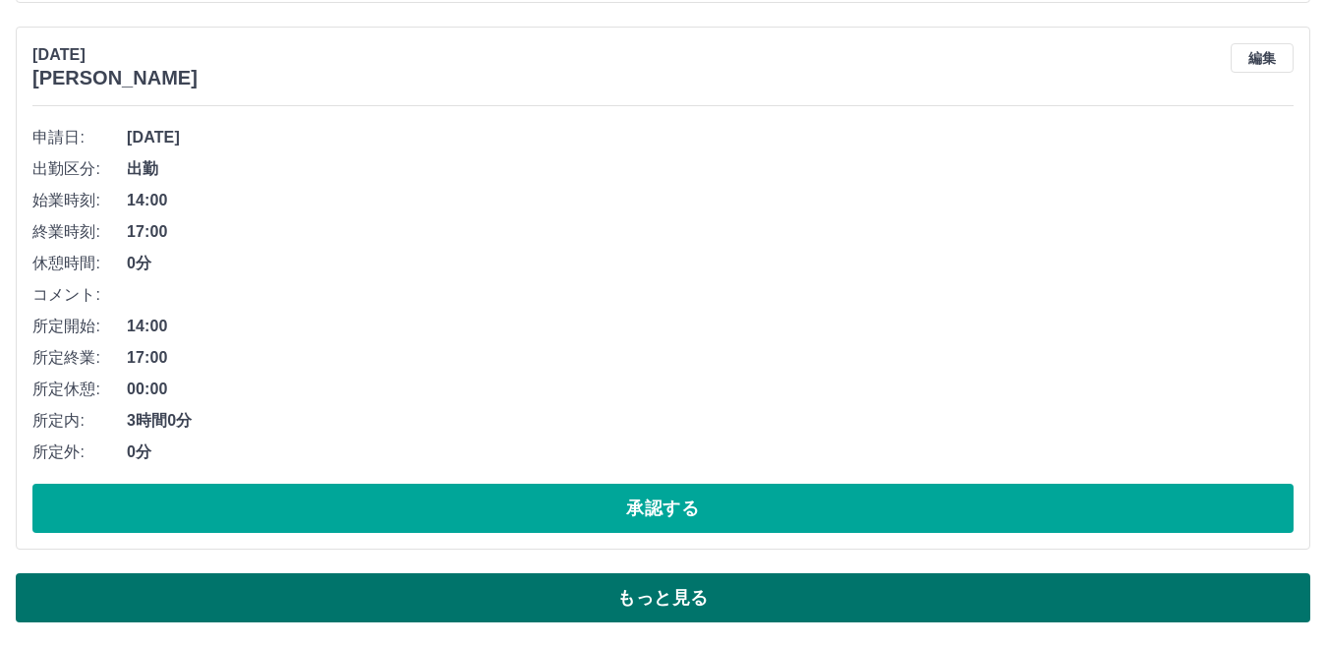
click at [1159, 612] on button "もっと見る" at bounding box center [663, 597] width 1295 height 49
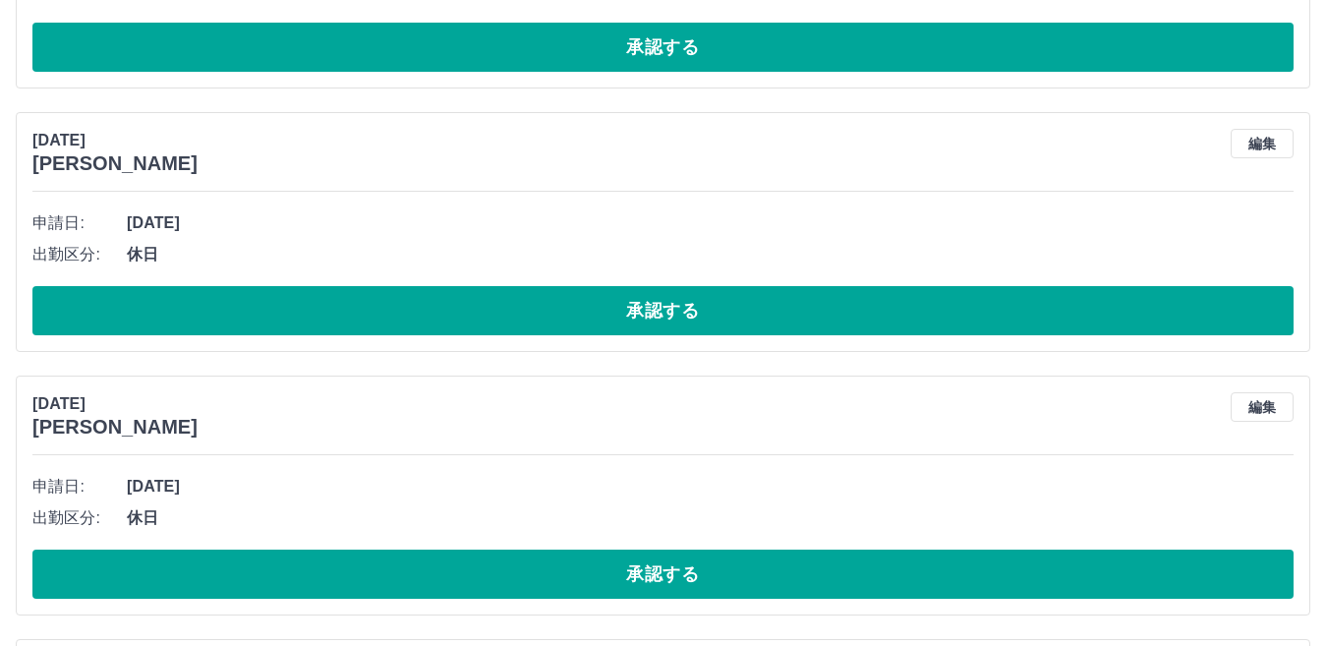
scroll to position [20099, 0]
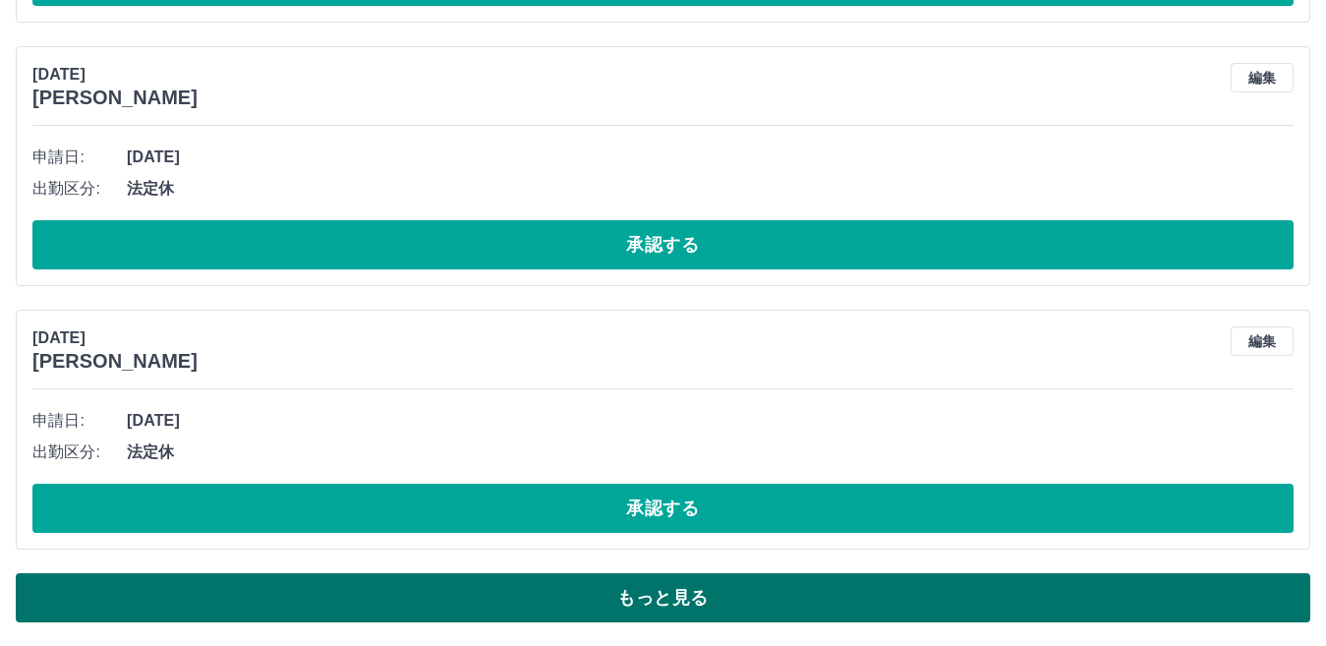
click at [1180, 609] on button "もっと見る" at bounding box center [663, 597] width 1295 height 49
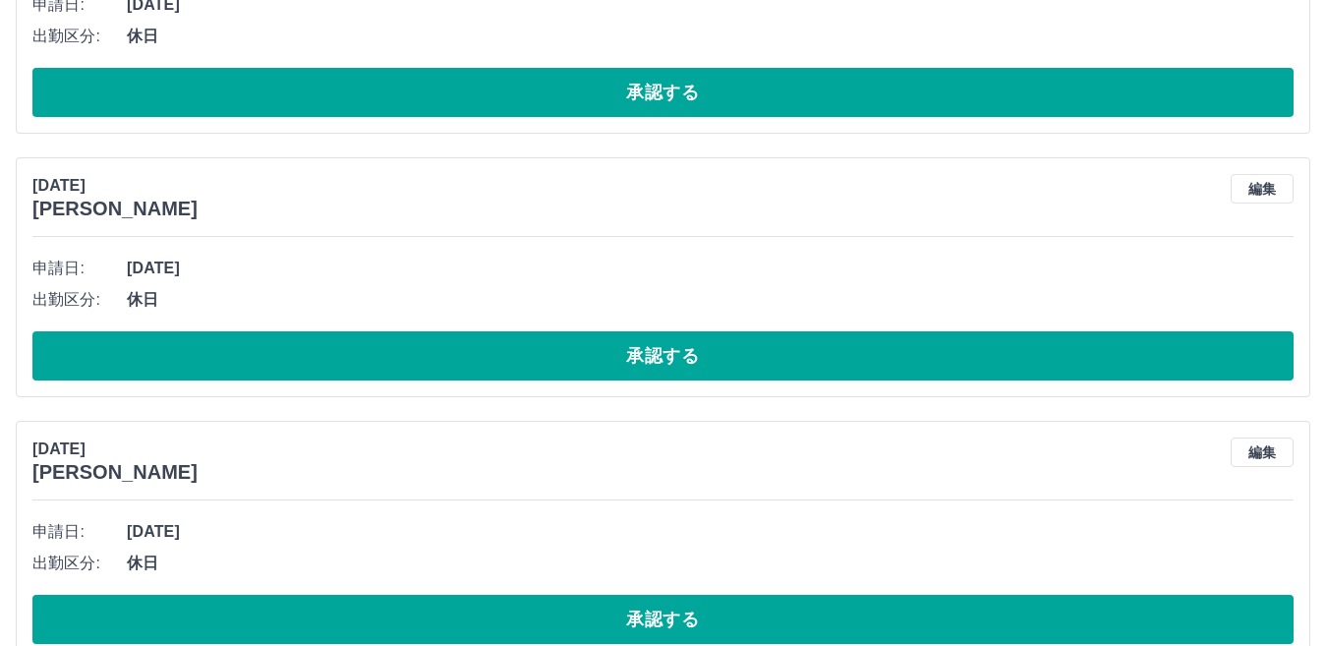
scroll to position [22665, 0]
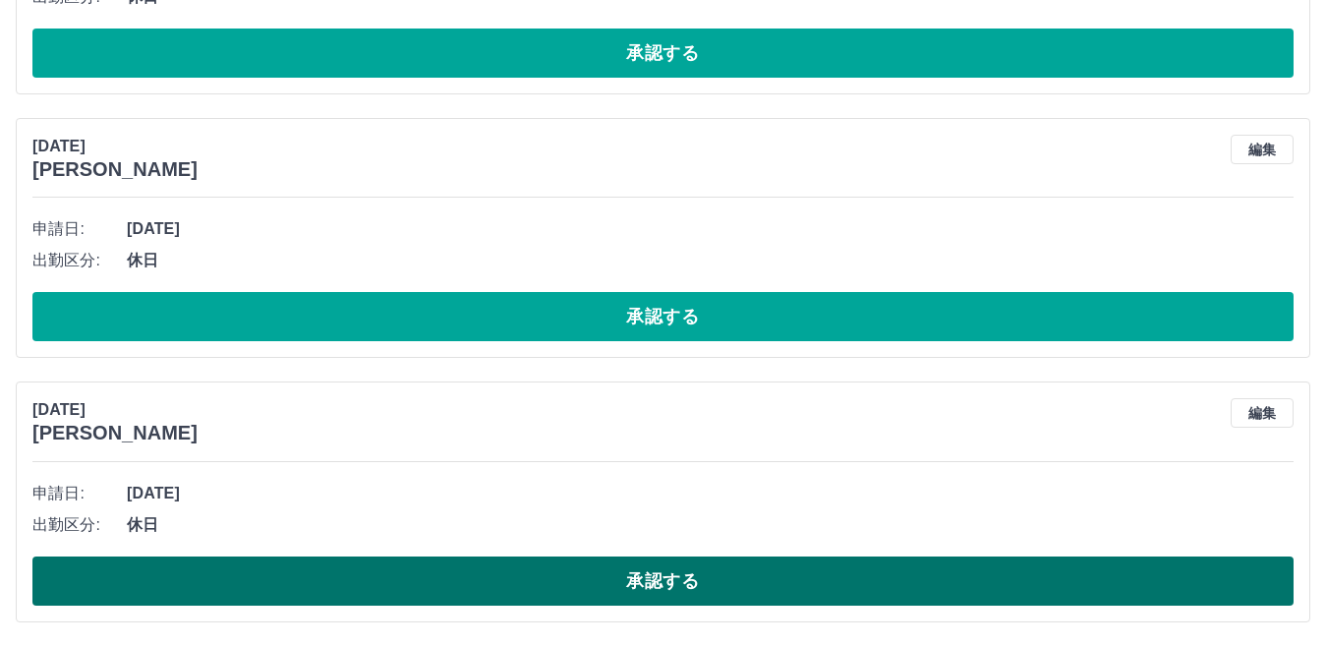
click at [838, 591] on button "承認する" at bounding box center [662, 580] width 1261 height 49
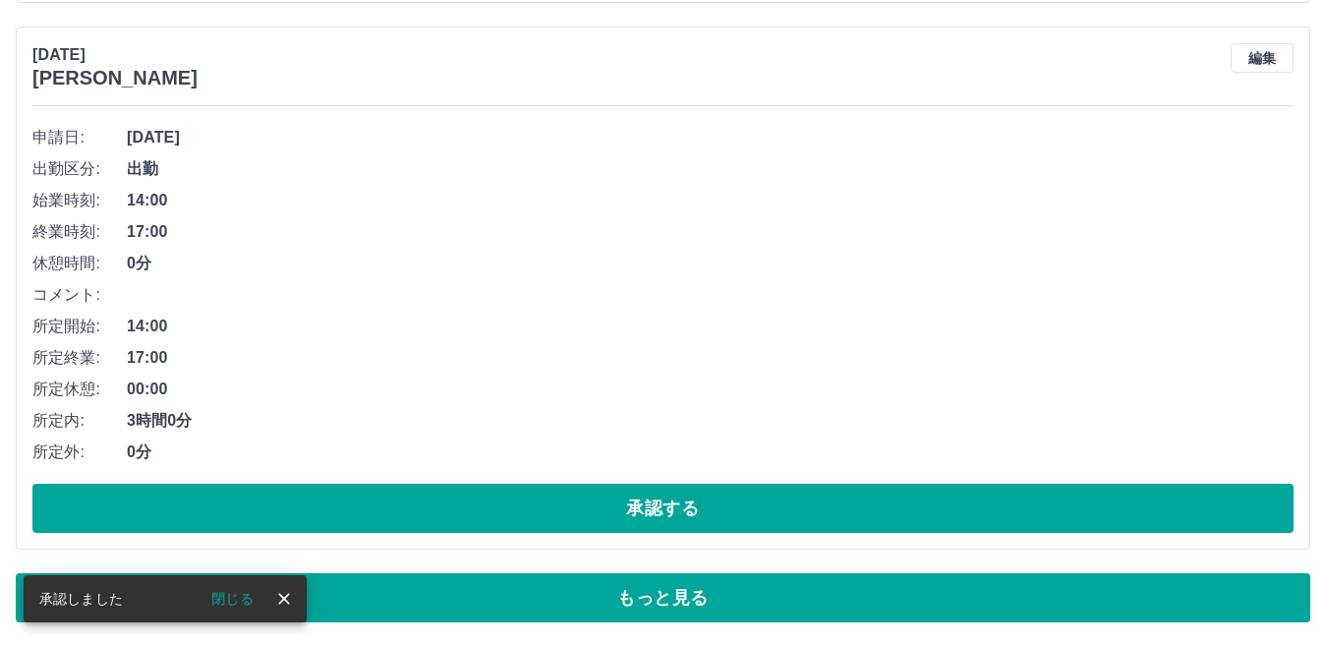
scroll to position [10861, 0]
click at [838, 591] on button "もっと見る" at bounding box center [663, 597] width 1295 height 49
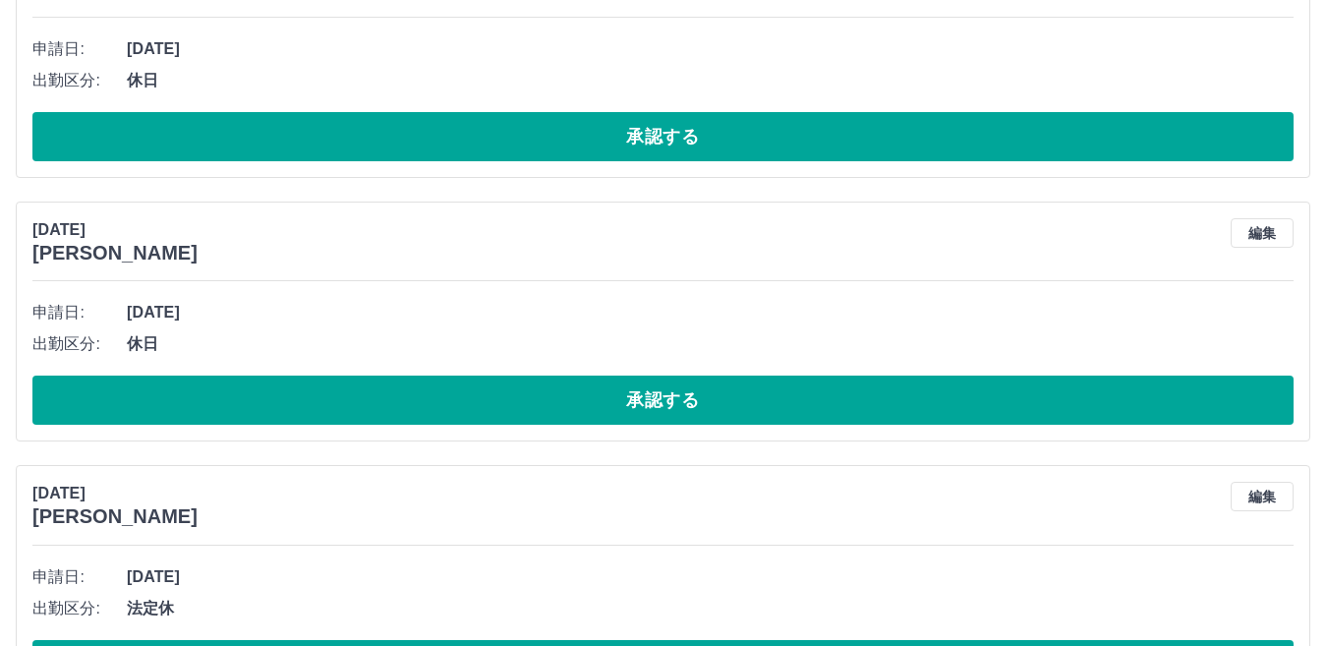
scroll to position [20099, 0]
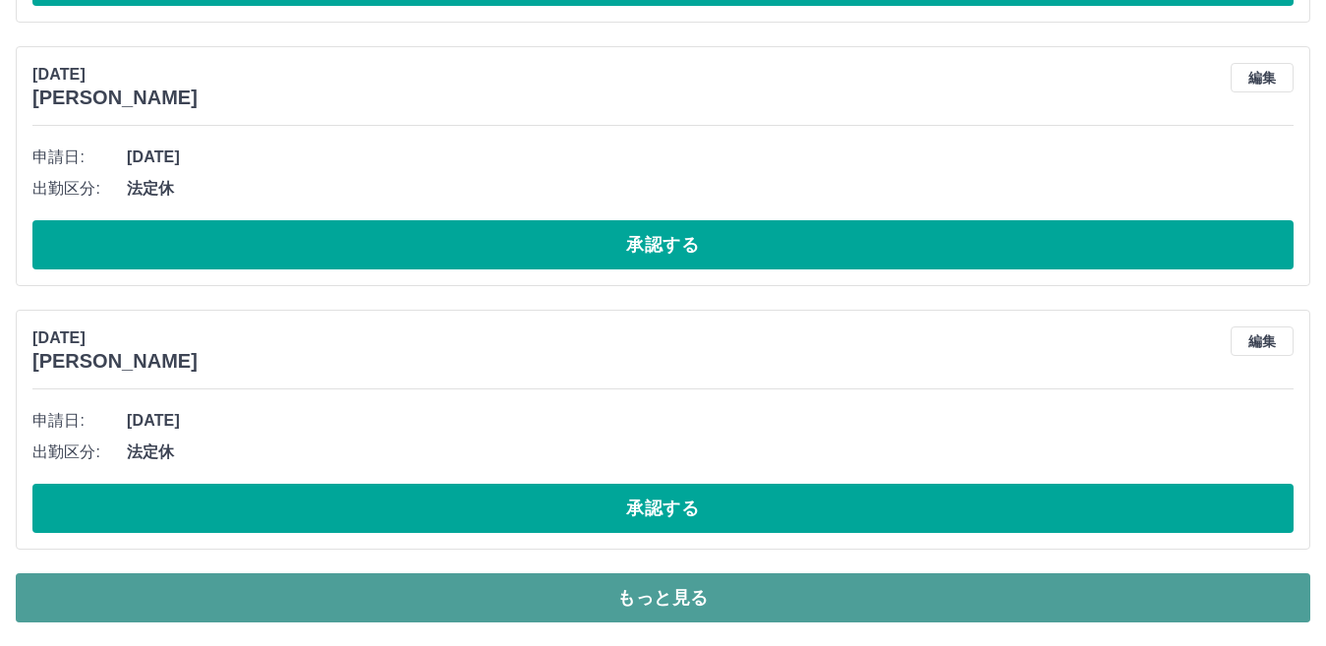
click at [763, 583] on button "もっと見る" at bounding box center [663, 597] width 1295 height 49
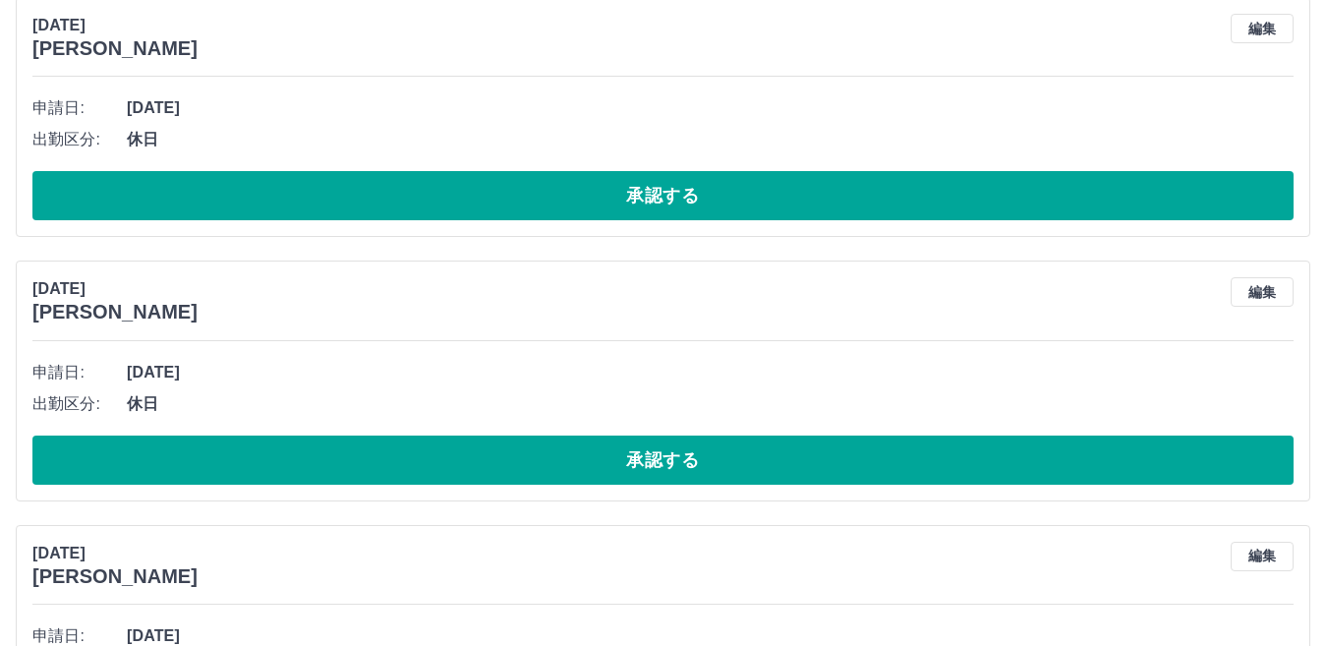
scroll to position [17485, 0]
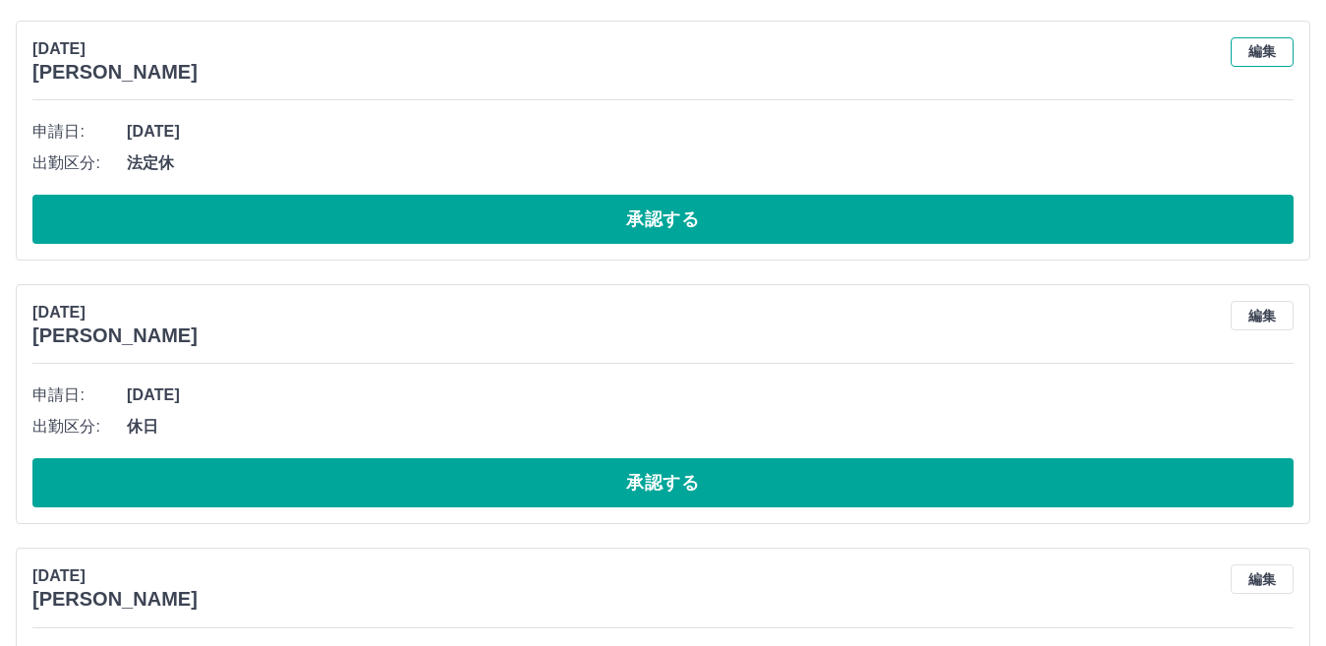
click at [1252, 47] on button "編集" at bounding box center [1262, 51] width 63 height 29
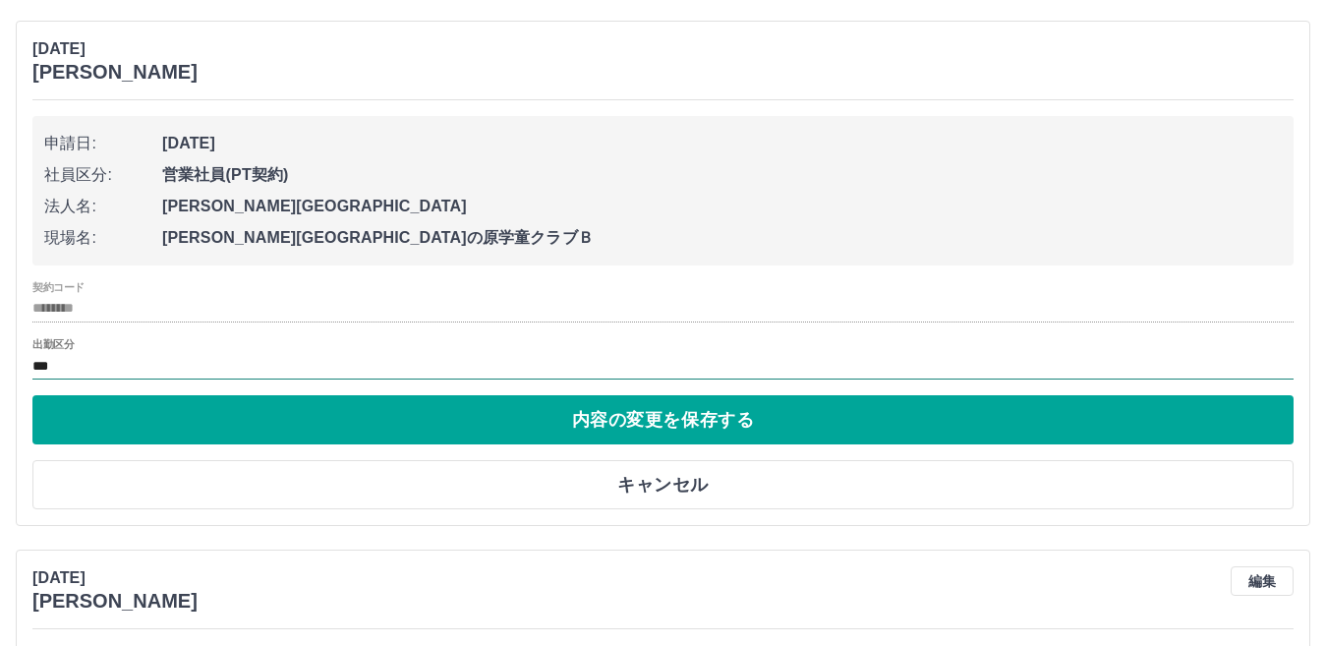
click at [554, 372] on input "***" at bounding box center [662, 366] width 1261 height 25
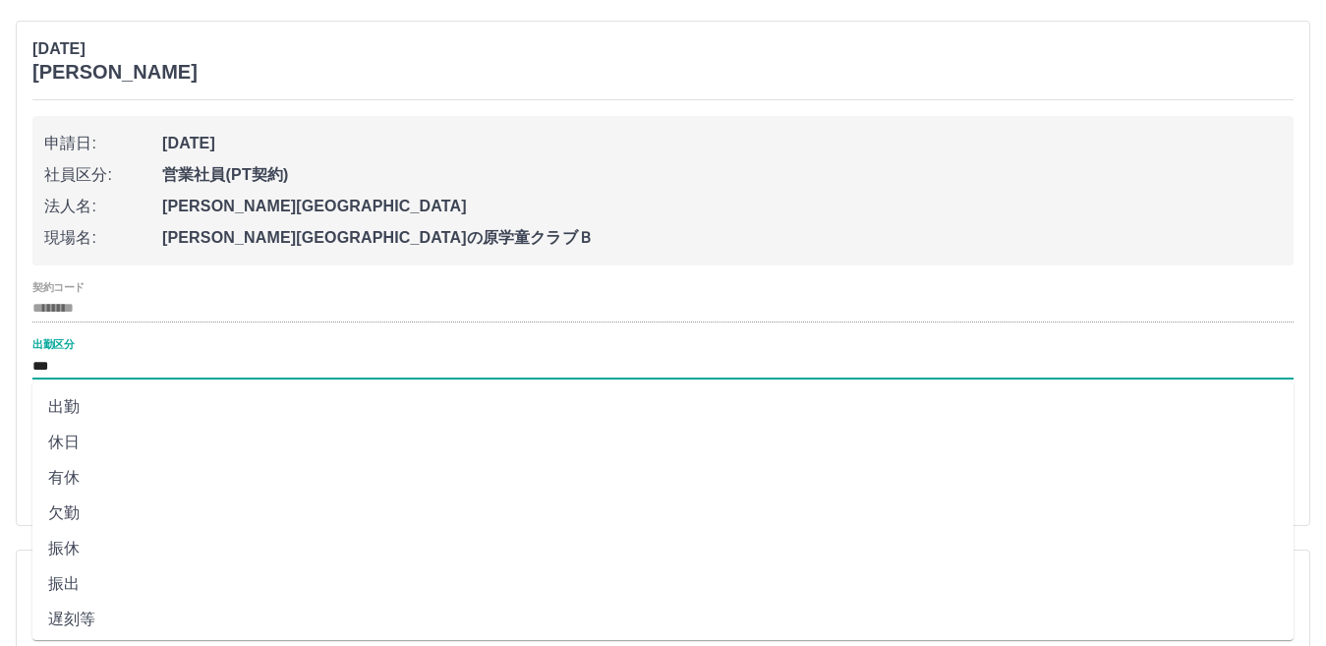
click at [115, 445] on li "休日" at bounding box center [662, 442] width 1261 height 35
type input "**"
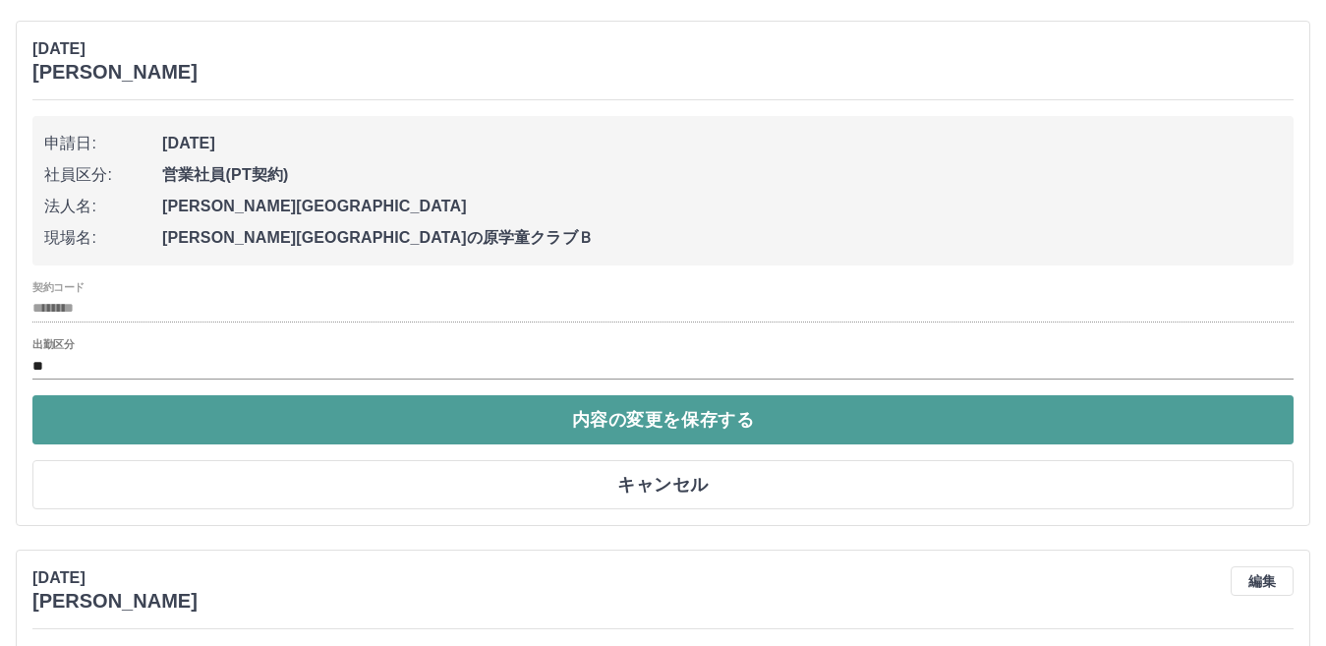
click at [880, 420] on button "内容の変更を保存する" at bounding box center [662, 419] width 1261 height 49
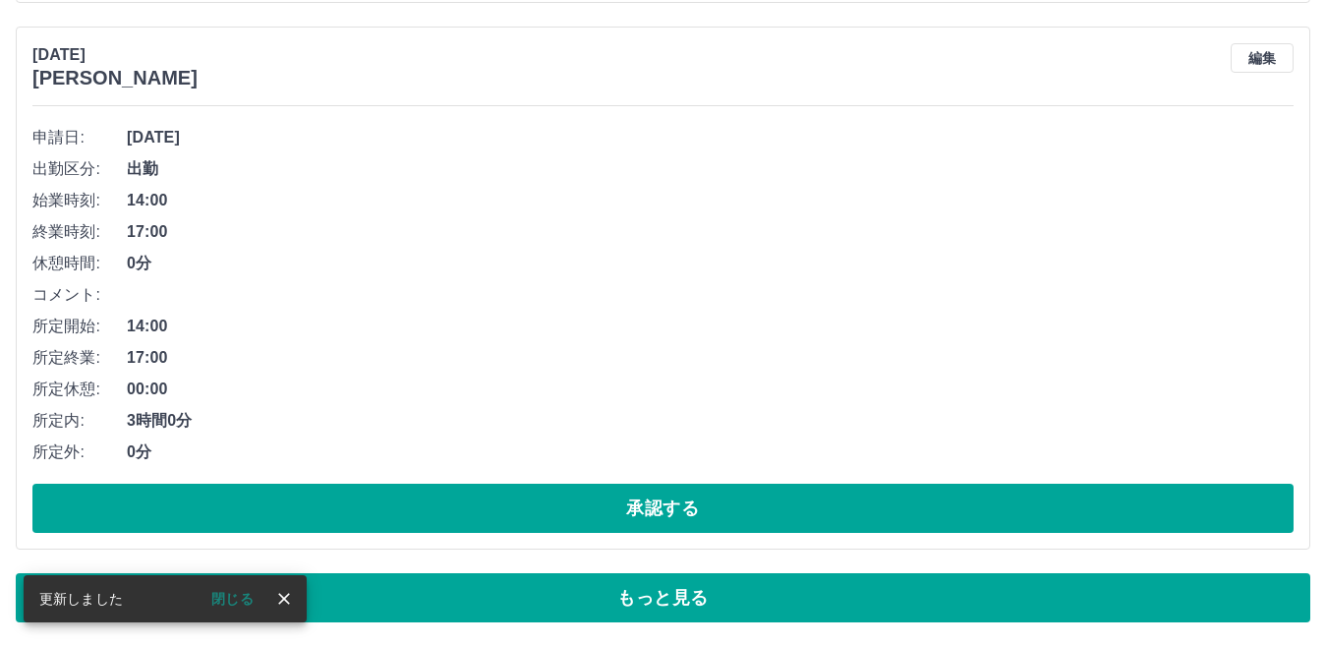
scroll to position [10861, 0]
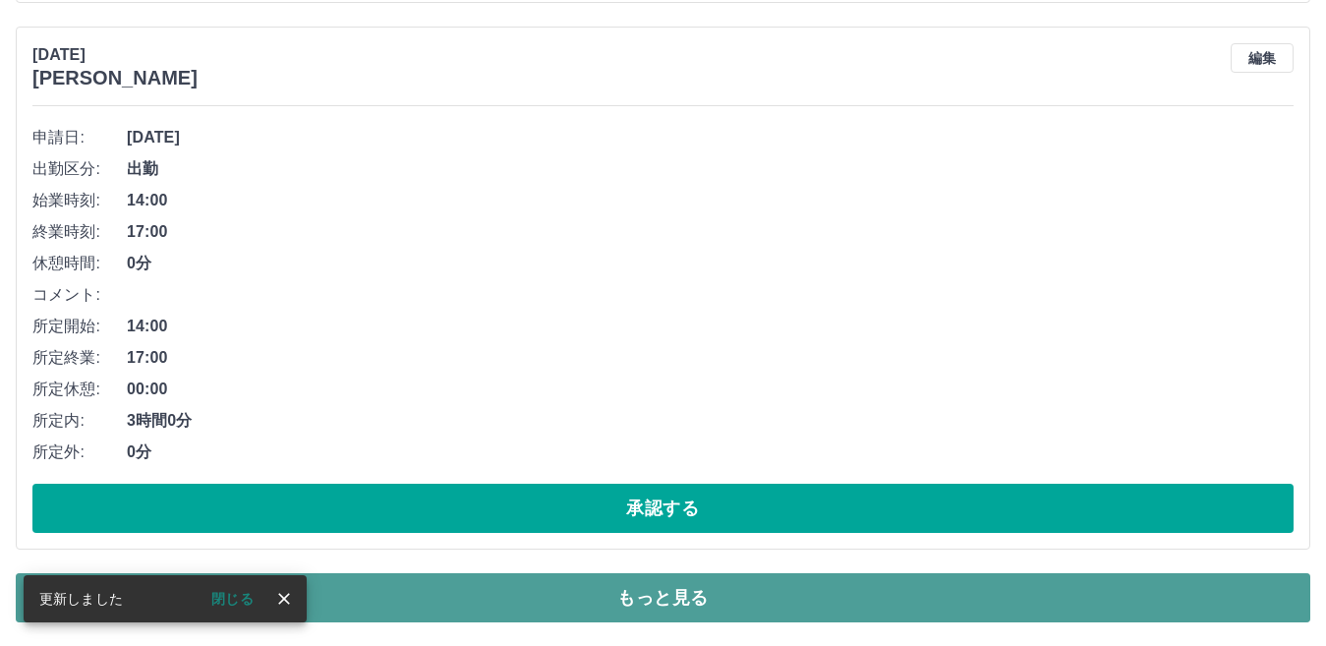
click at [856, 595] on button "もっと見る" at bounding box center [663, 597] width 1295 height 49
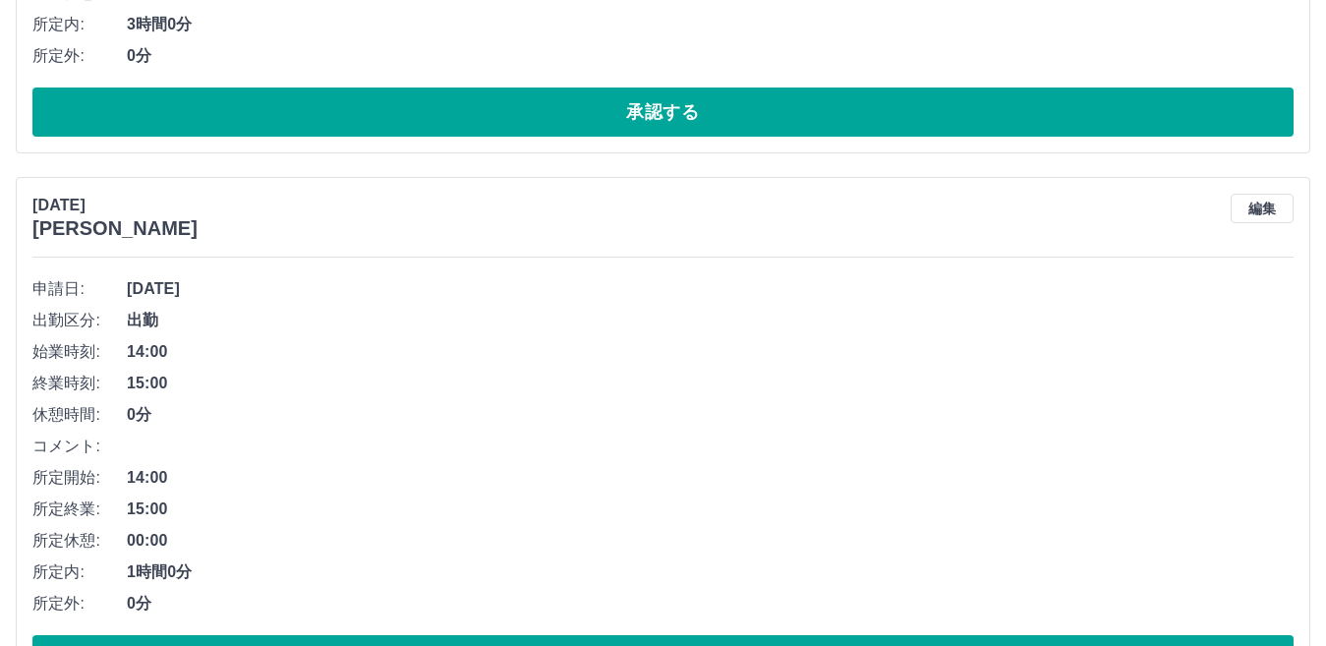
scroll to position [11254, 0]
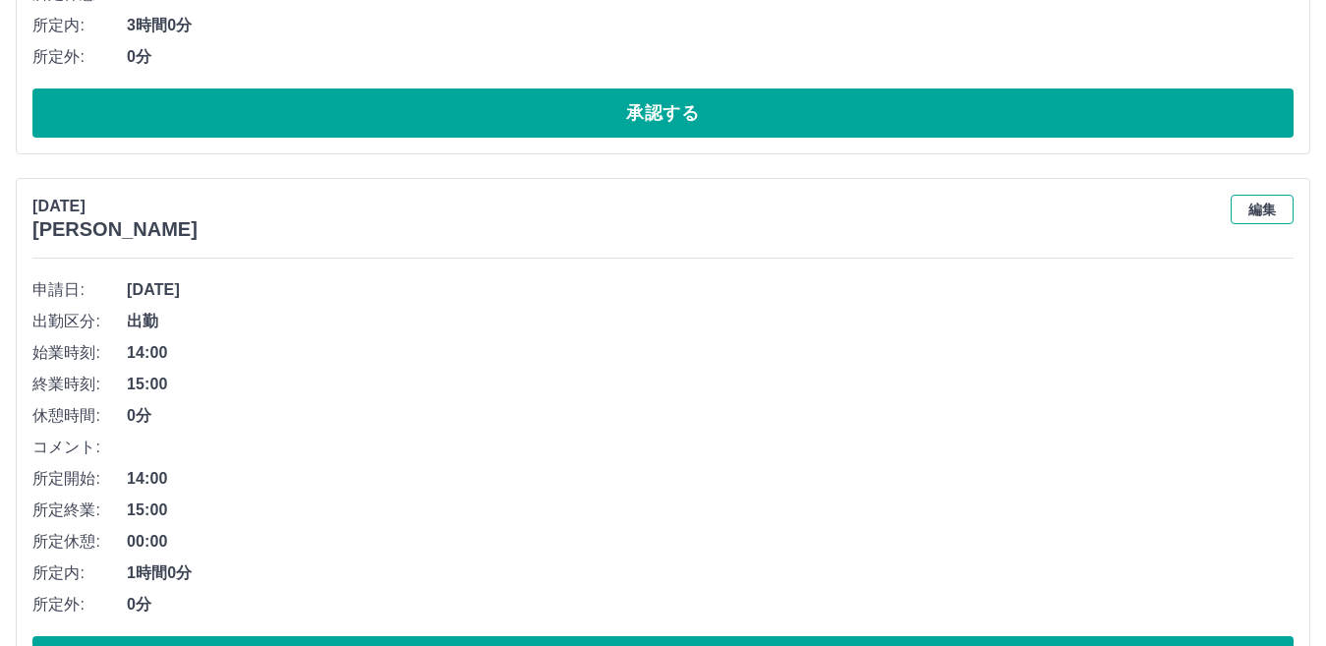
click at [1264, 220] on button "編集" at bounding box center [1262, 209] width 63 height 29
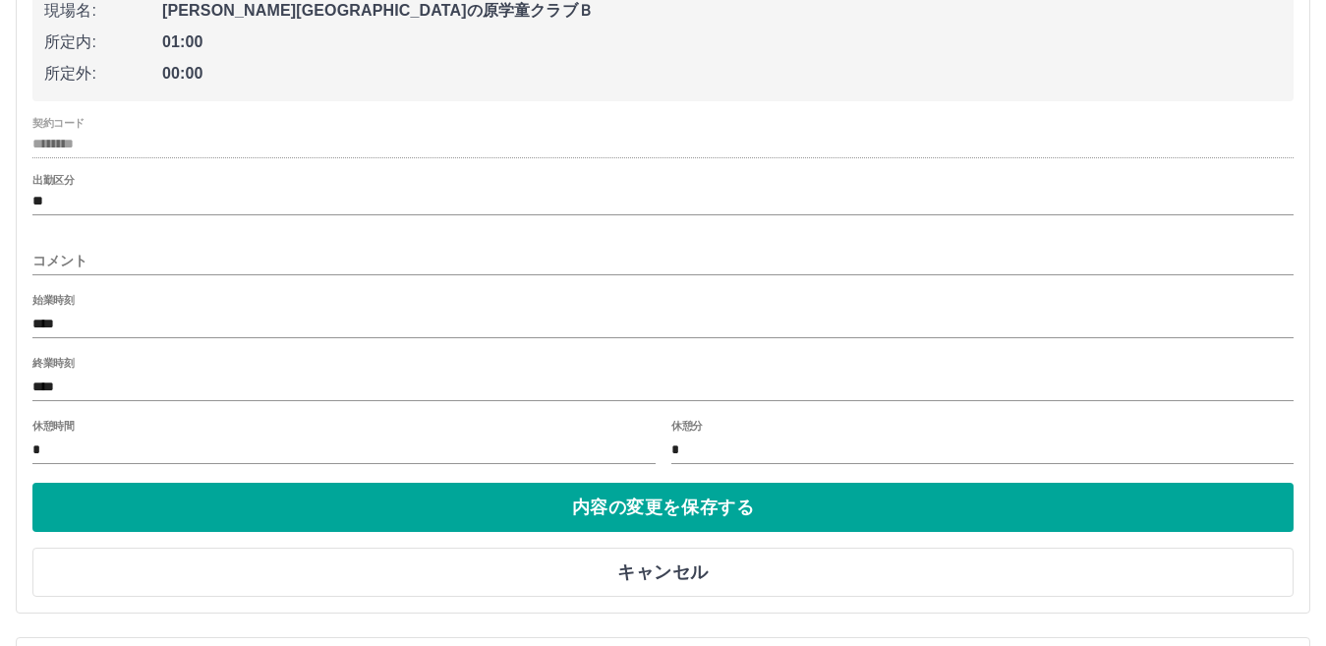
scroll to position [11648, 0]
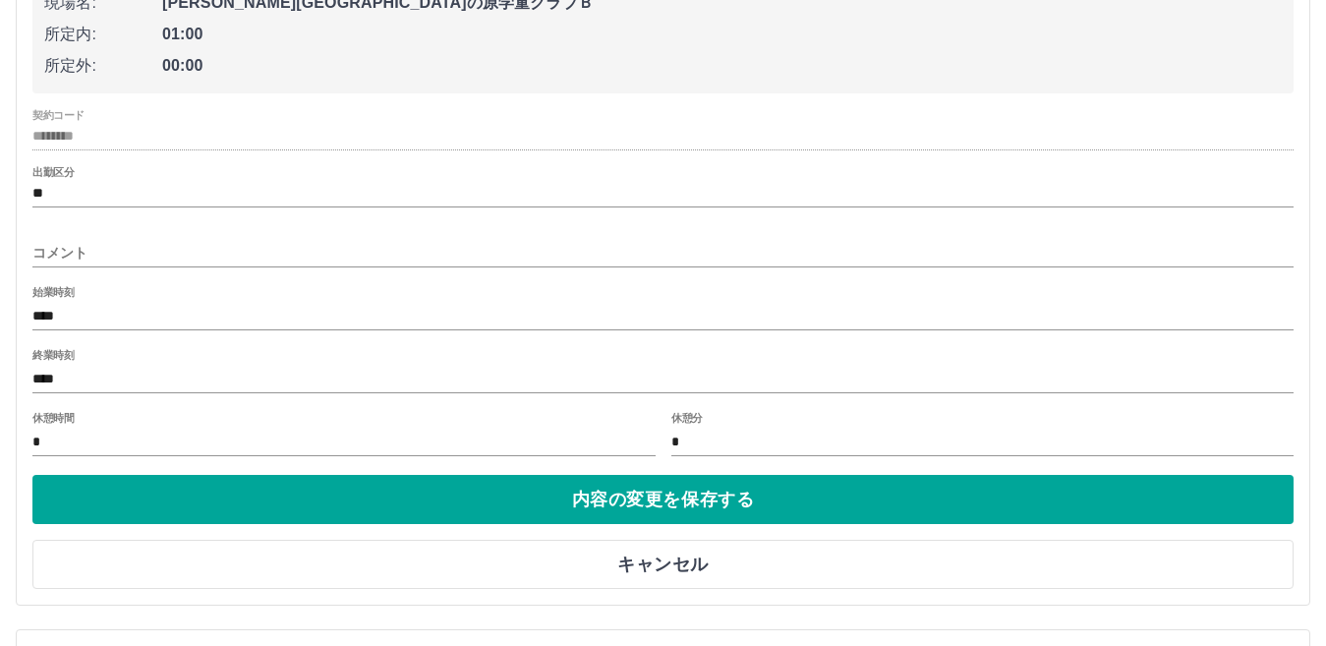
click at [85, 373] on input "****" at bounding box center [662, 379] width 1261 height 29
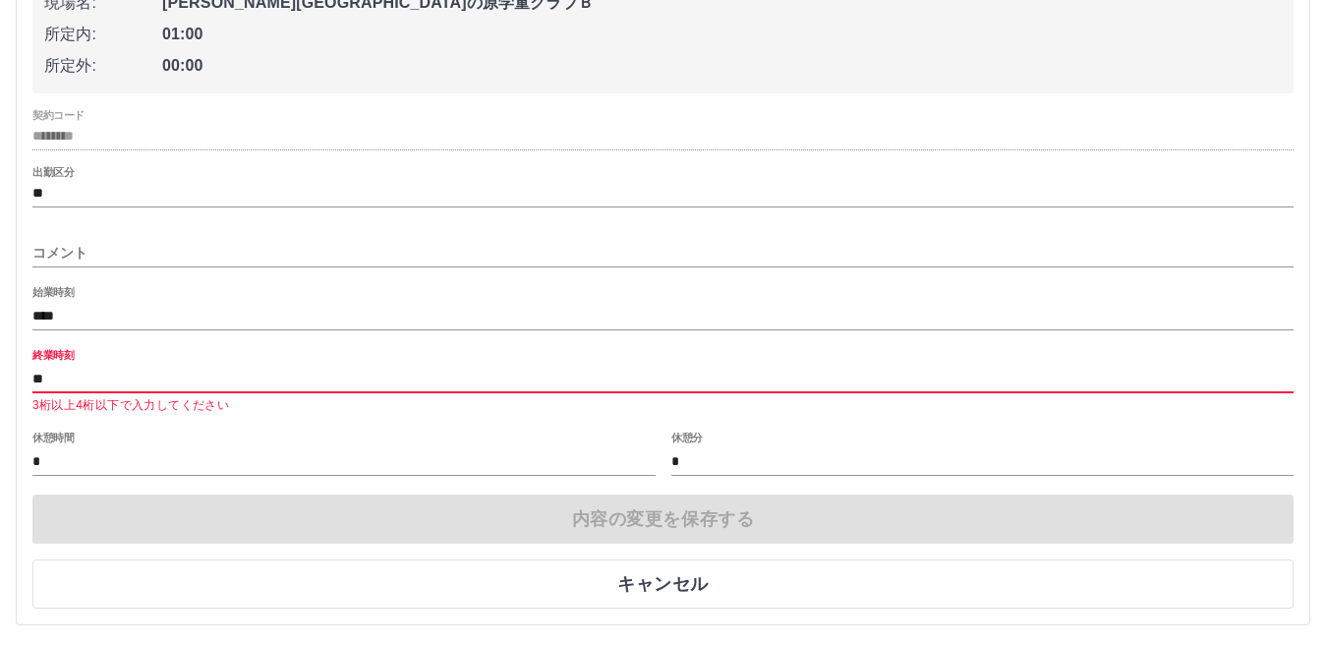
type input "*"
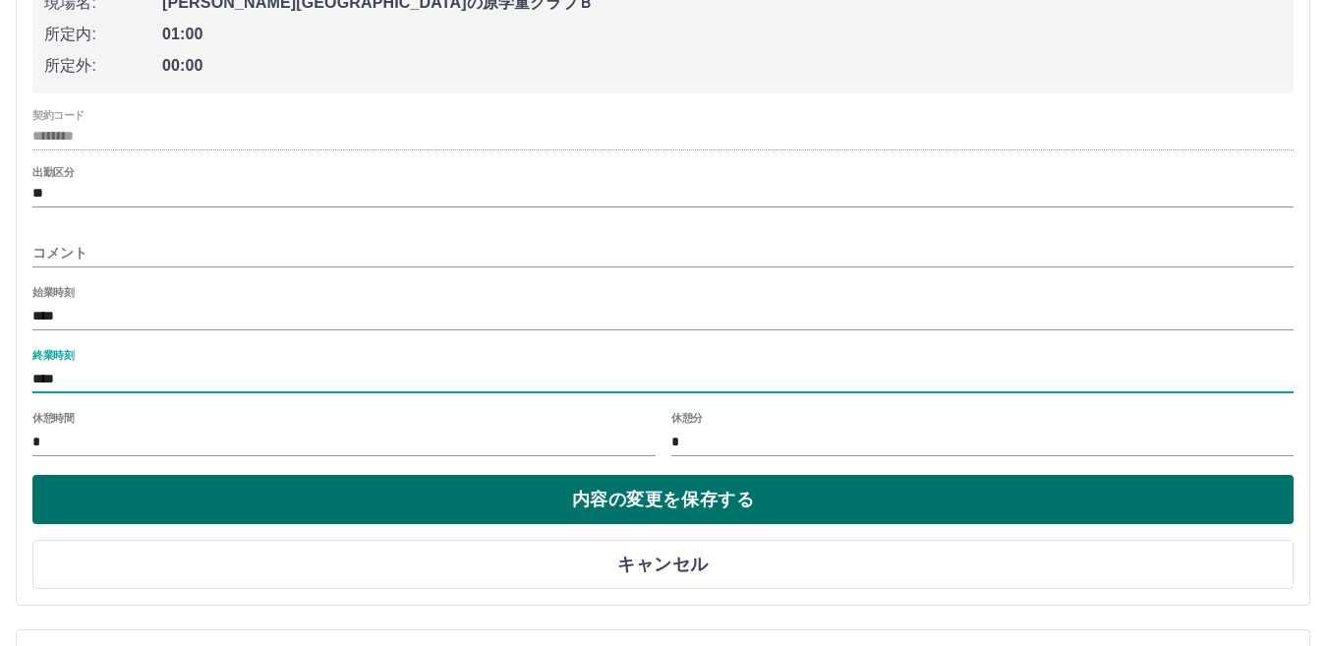
type input "****"
click at [361, 510] on button "内容の変更を保存する" at bounding box center [662, 499] width 1261 height 49
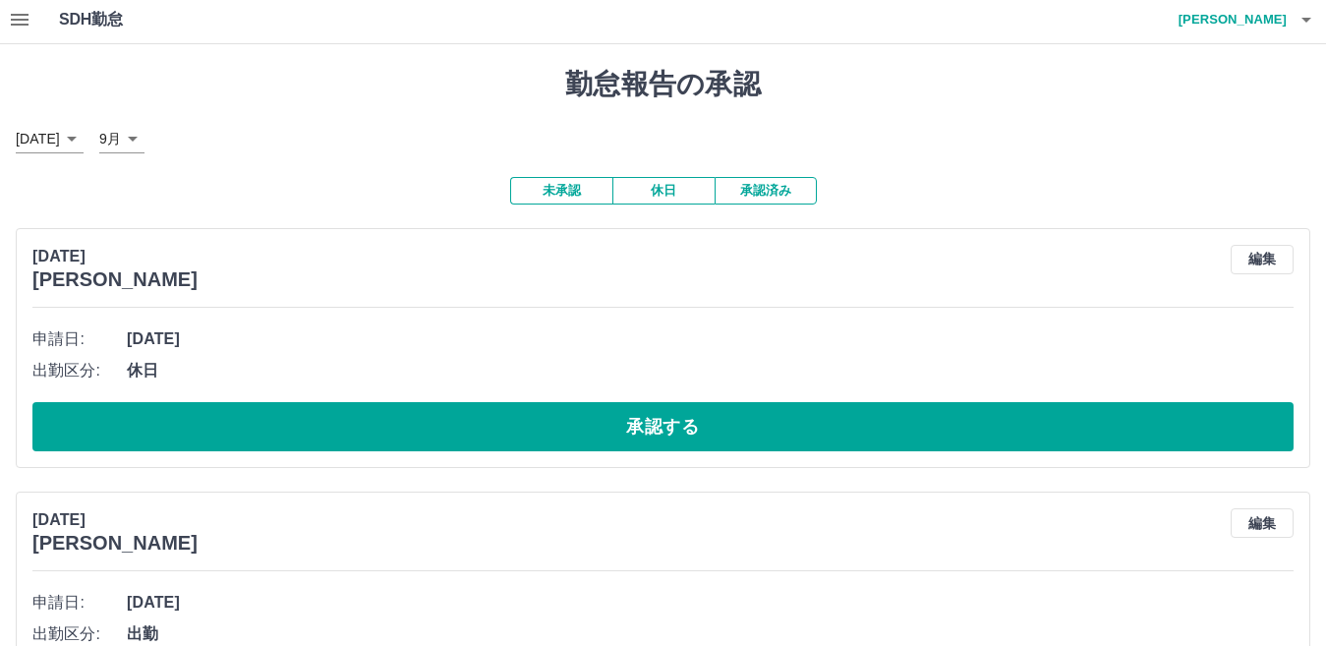
scroll to position [0, 0]
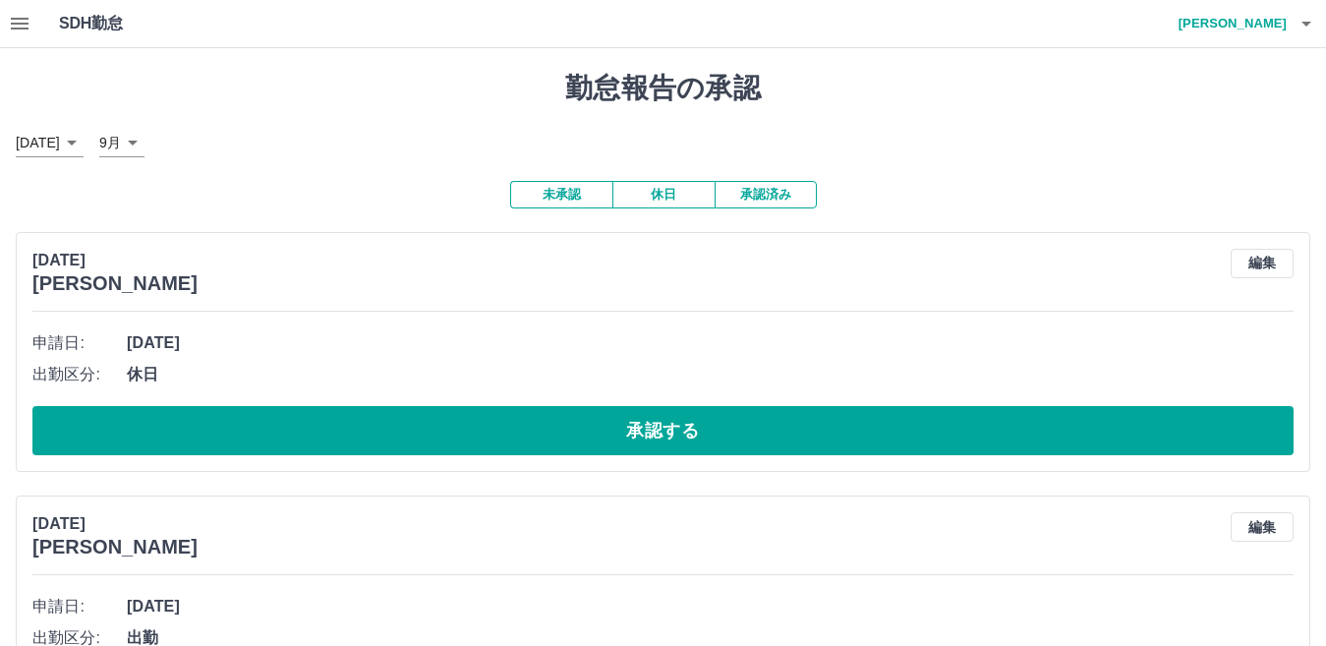
click at [658, 197] on button "休日" at bounding box center [664, 195] width 102 height 28
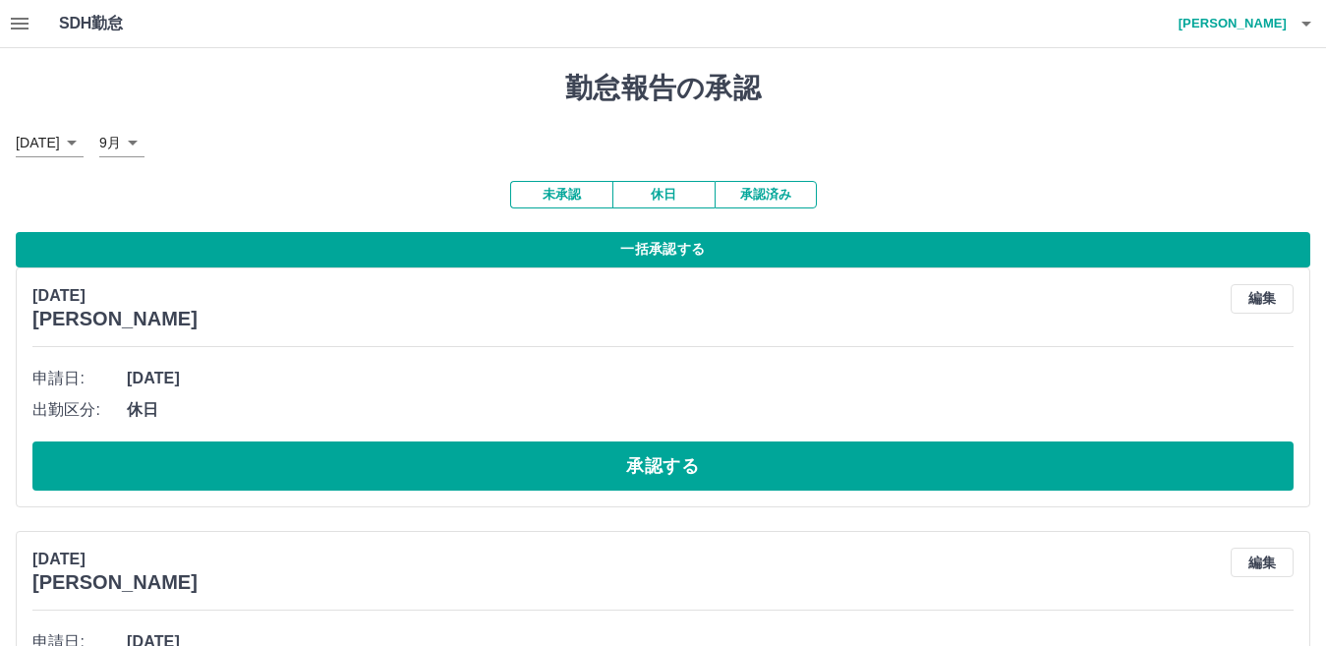
click at [795, 253] on button "一括承認する" at bounding box center [663, 249] width 1295 height 35
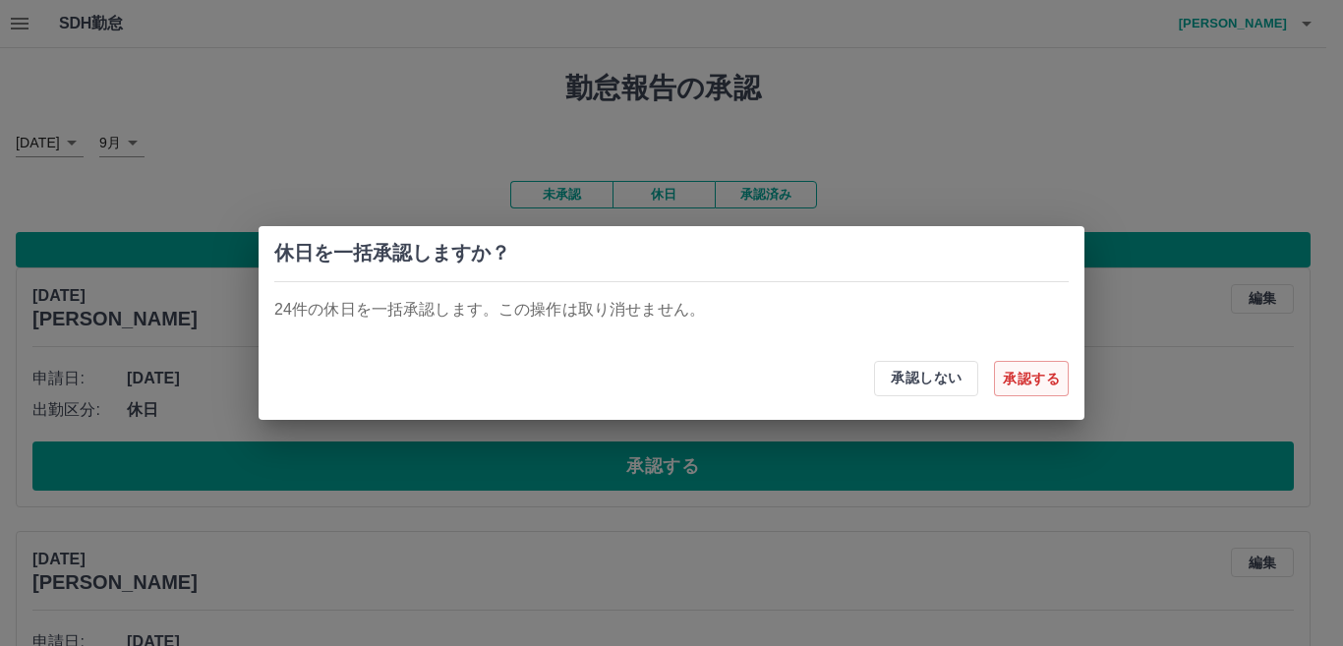
click at [1042, 382] on button "承認する" at bounding box center [1031, 378] width 75 height 35
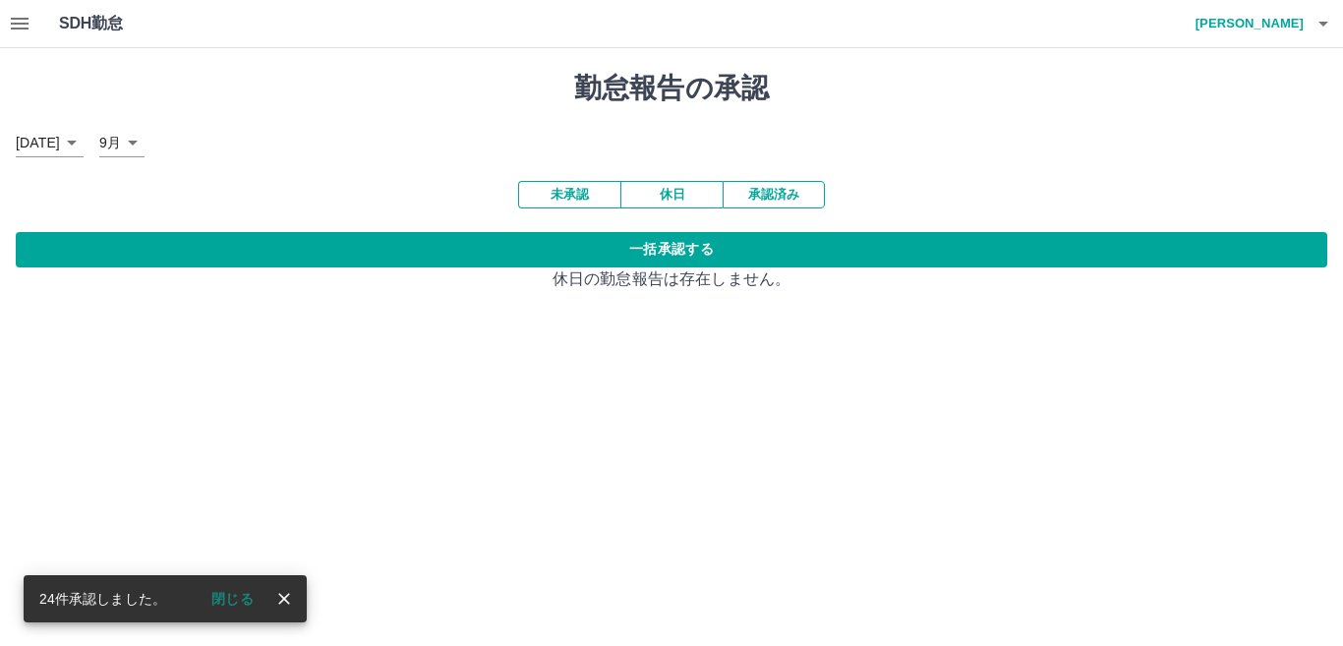
click at [594, 207] on button "未承認" at bounding box center [569, 195] width 102 height 28
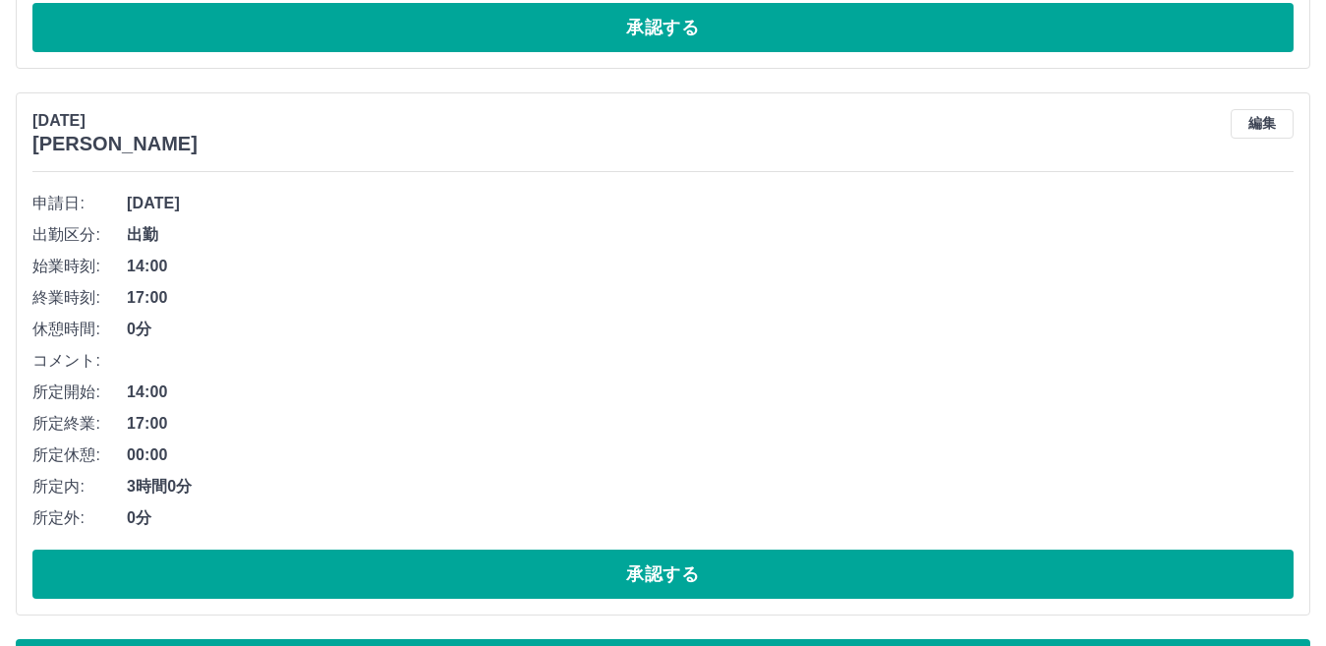
scroll to position [11919, 0]
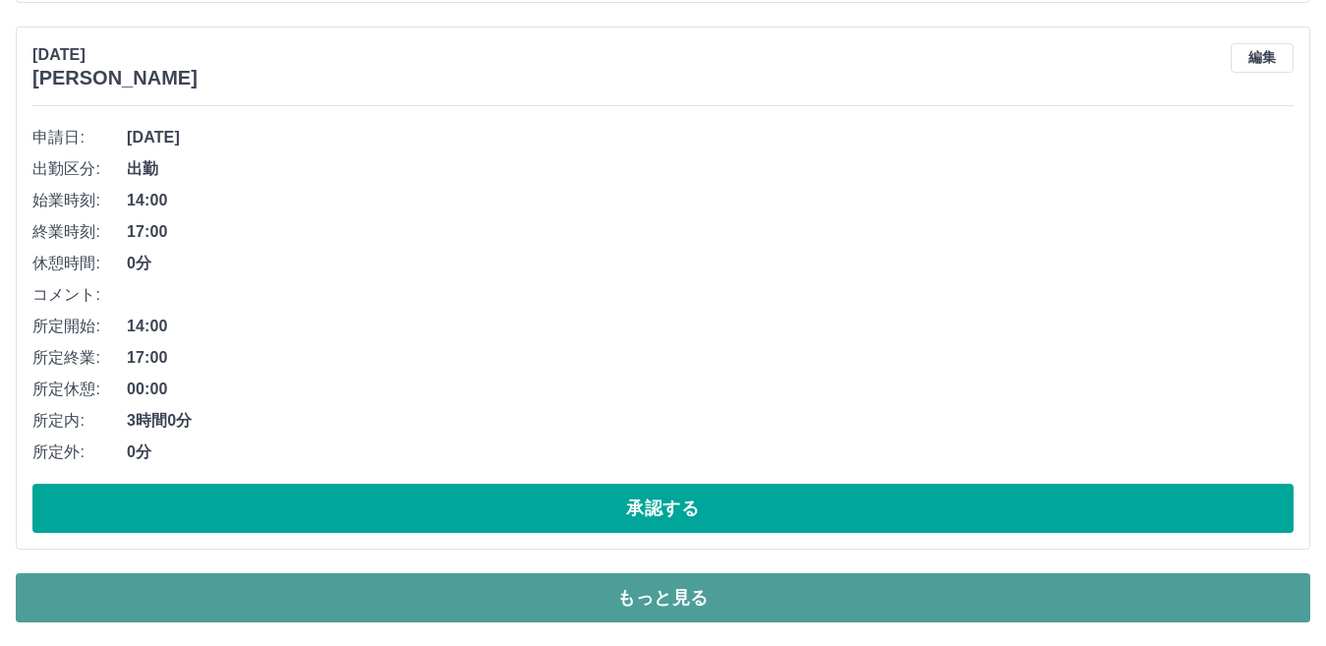
click at [1037, 610] on button "もっと見る" at bounding box center [663, 597] width 1295 height 49
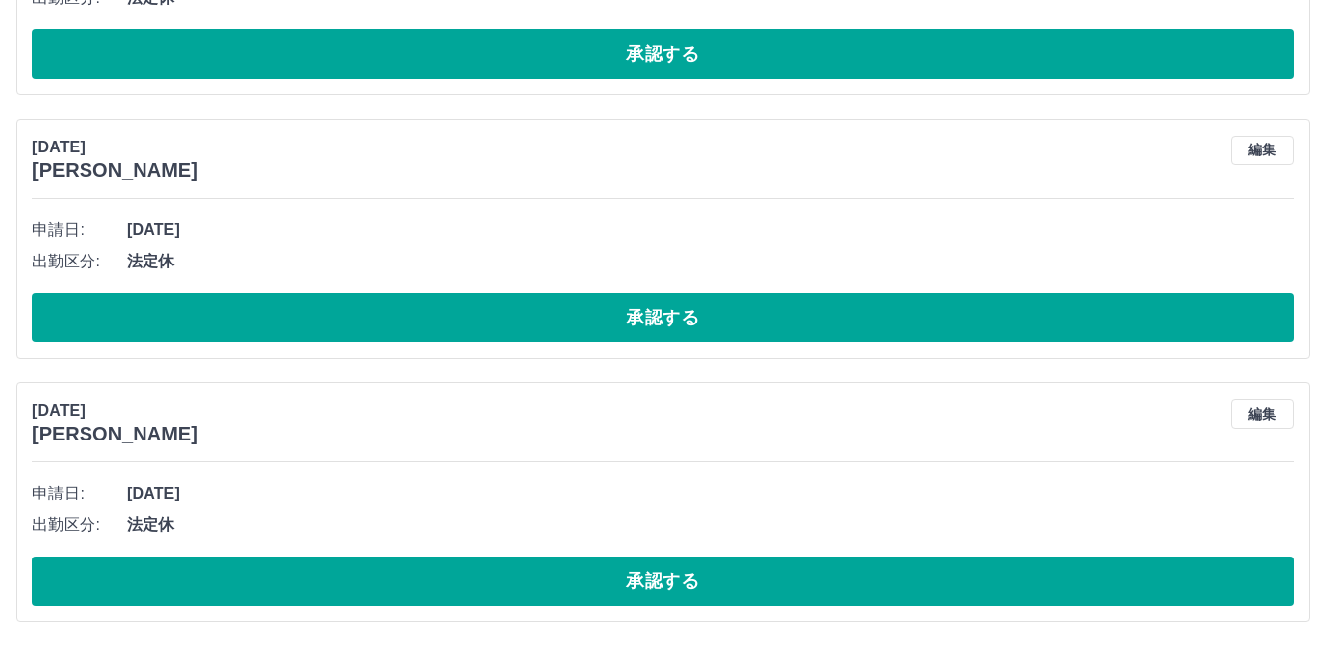
scroll to position [15522, 0]
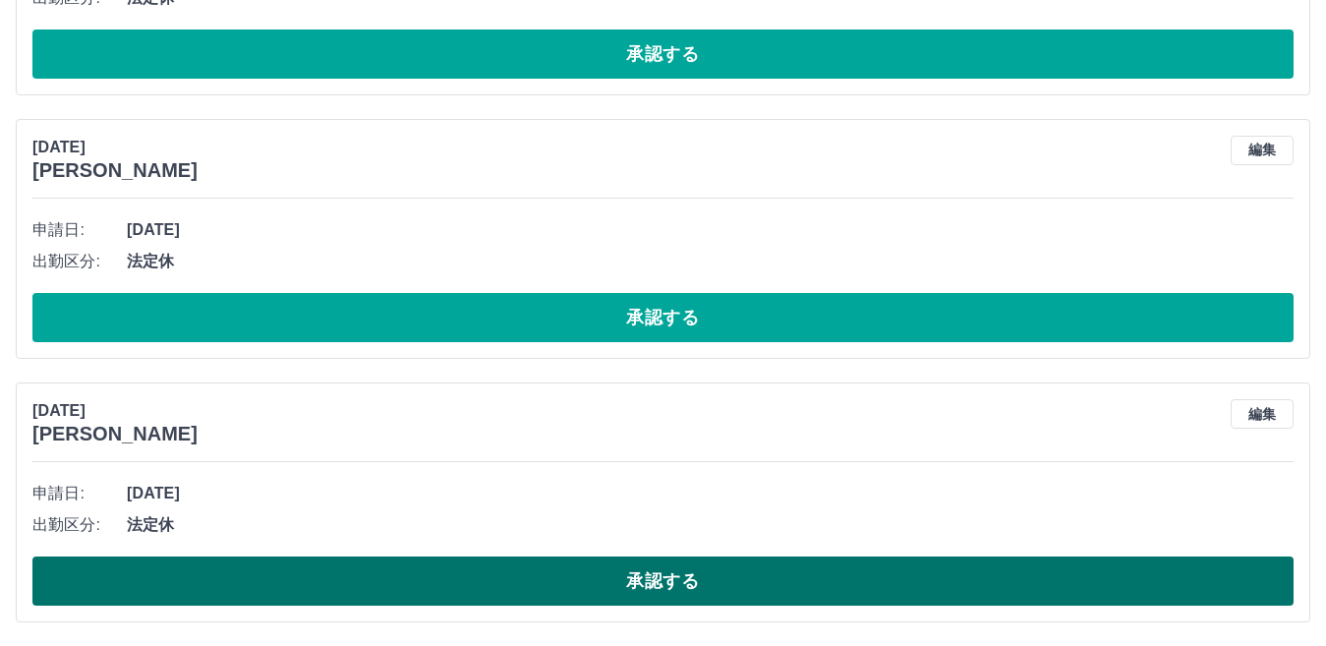
click at [1041, 602] on button "承認する" at bounding box center [662, 580] width 1261 height 49
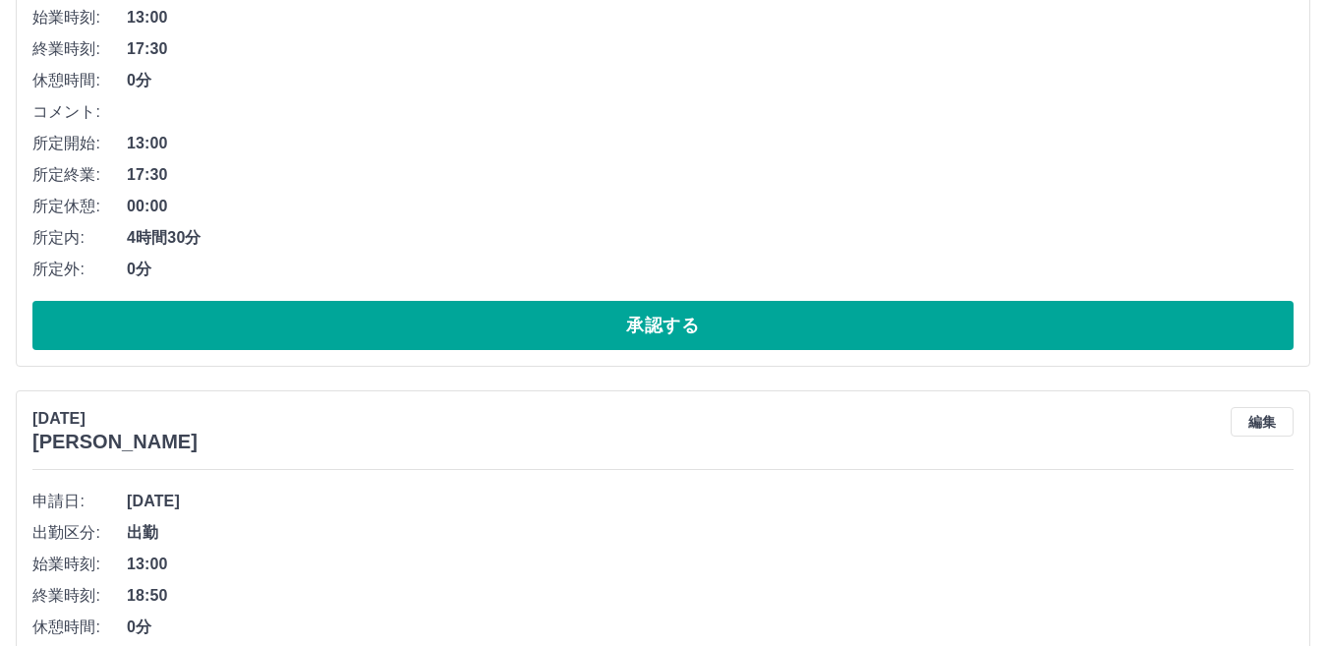
scroll to position [393, 0]
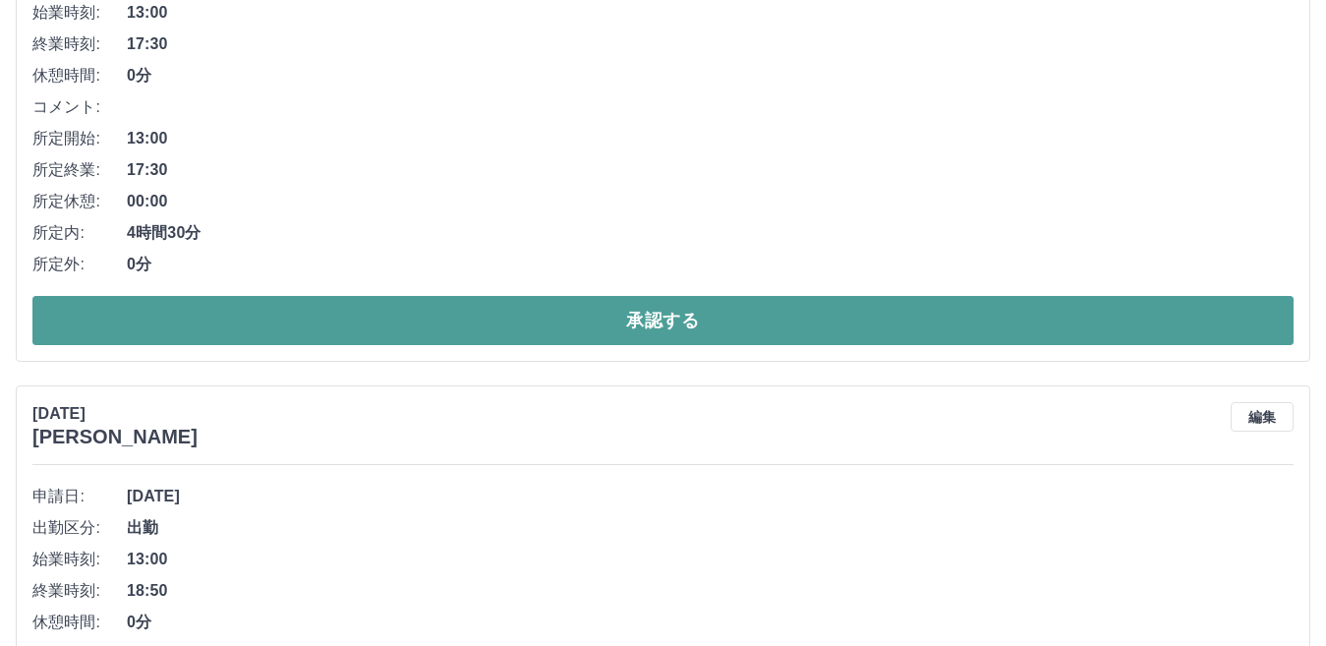
click at [612, 332] on button "承認する" at bounding box center [662, 320] width 1261 height 49
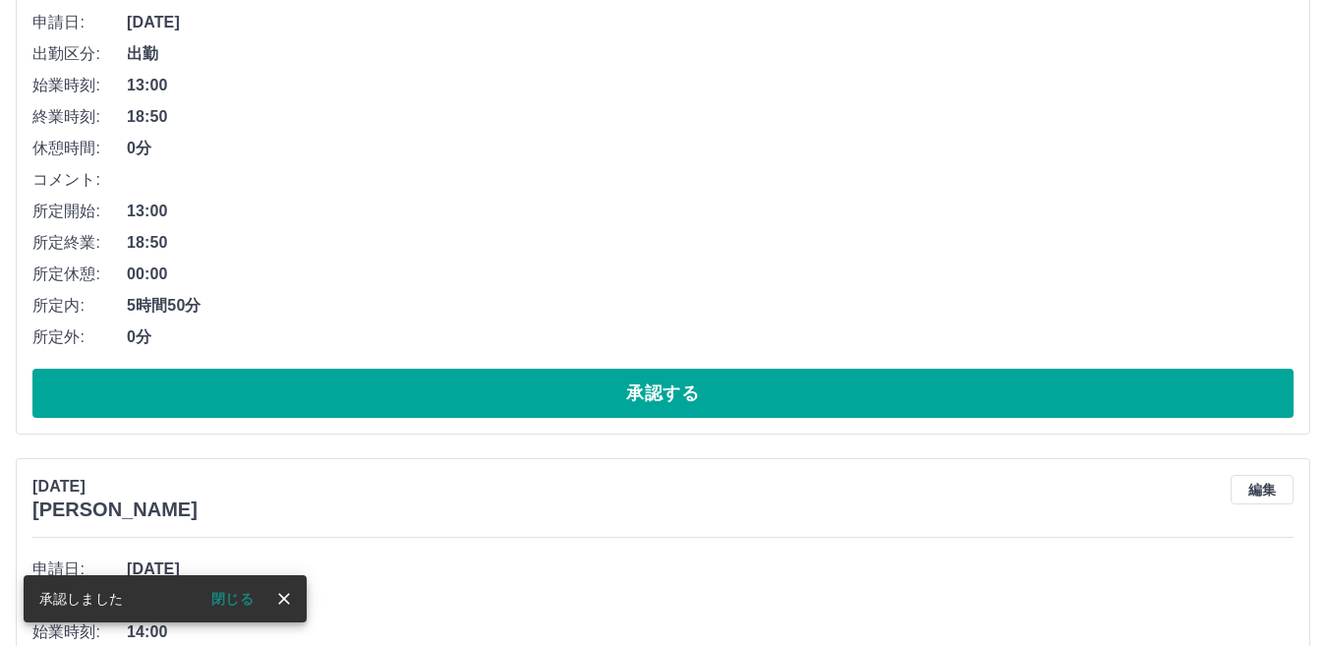
scroll to position [295, 0]
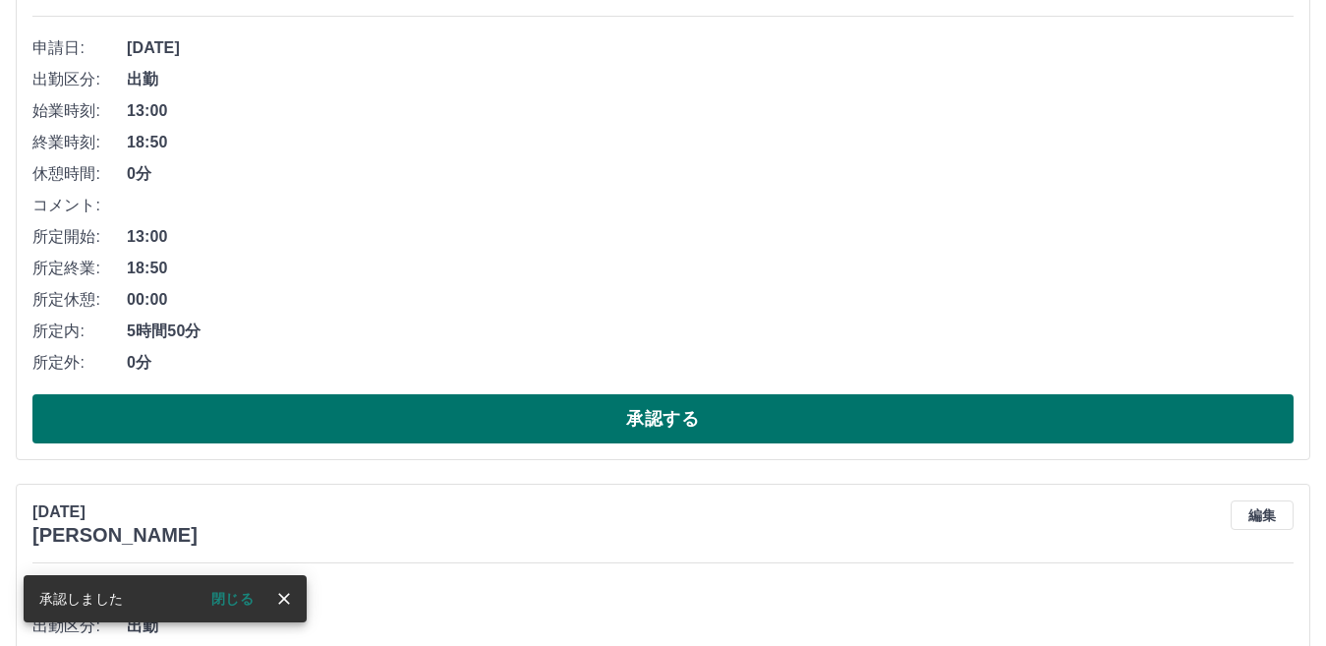
click at [637, 406] on button "承認する" at bounding box center [662, 418] width 1261 height 49
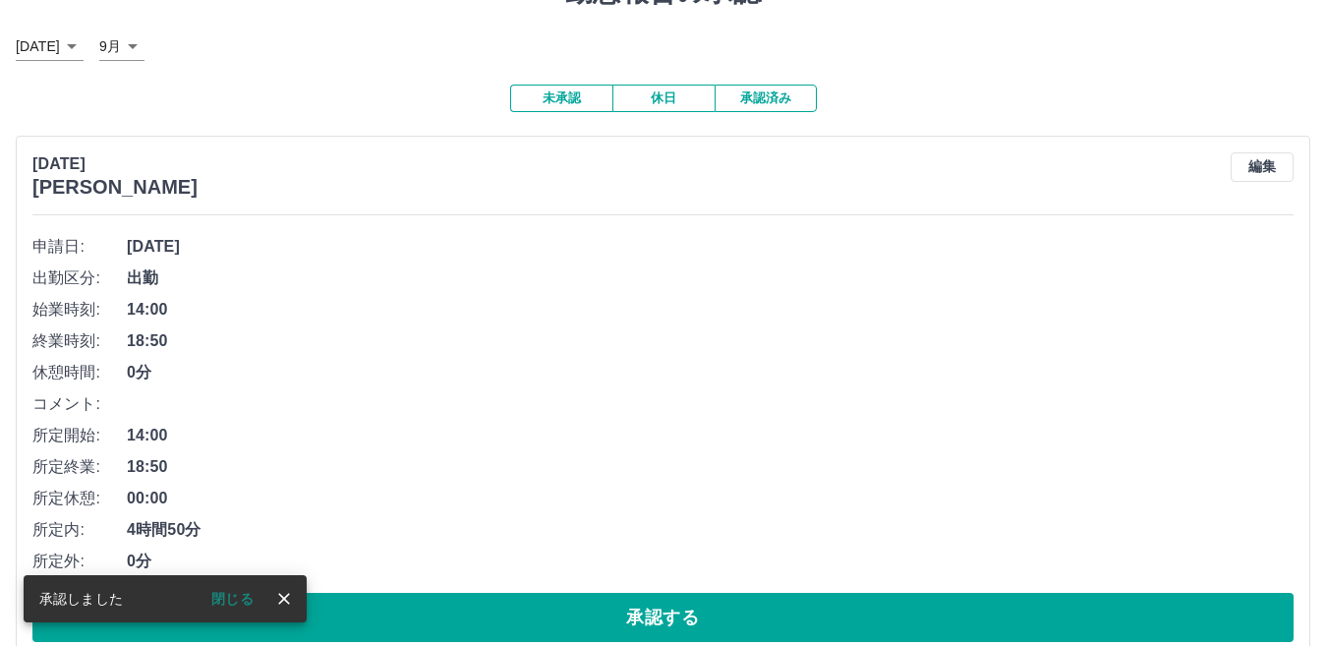
scroll to position [197, 0]
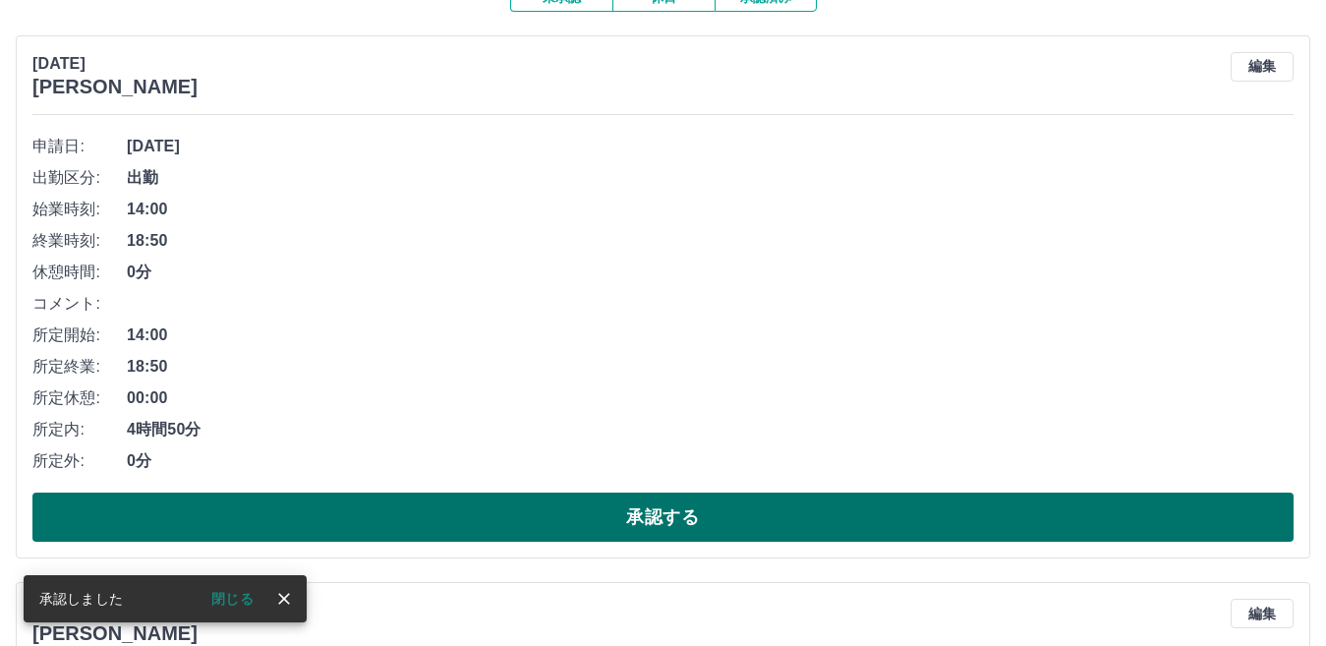
click at [664, 509] on button "承認する" at bounding box center [662, 517] width 1261 height 49
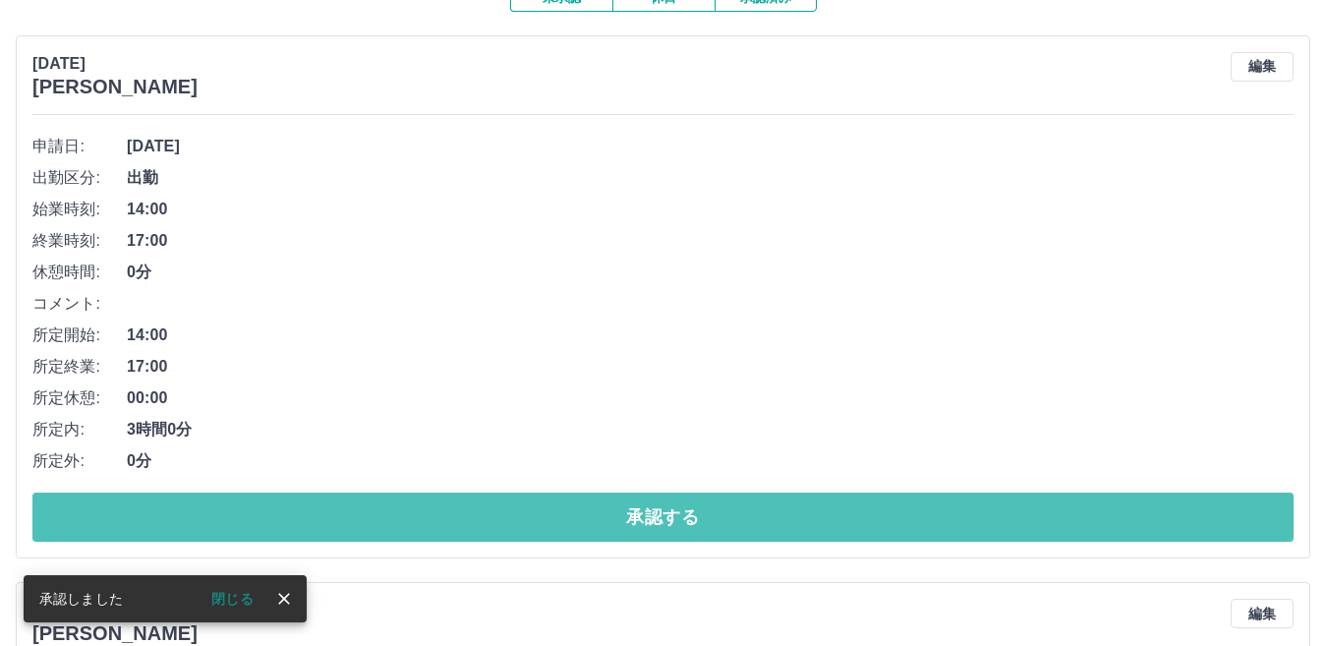
click at [664, 509] on button "承認する" at bounding box center [662, 517] width 1261 height 49
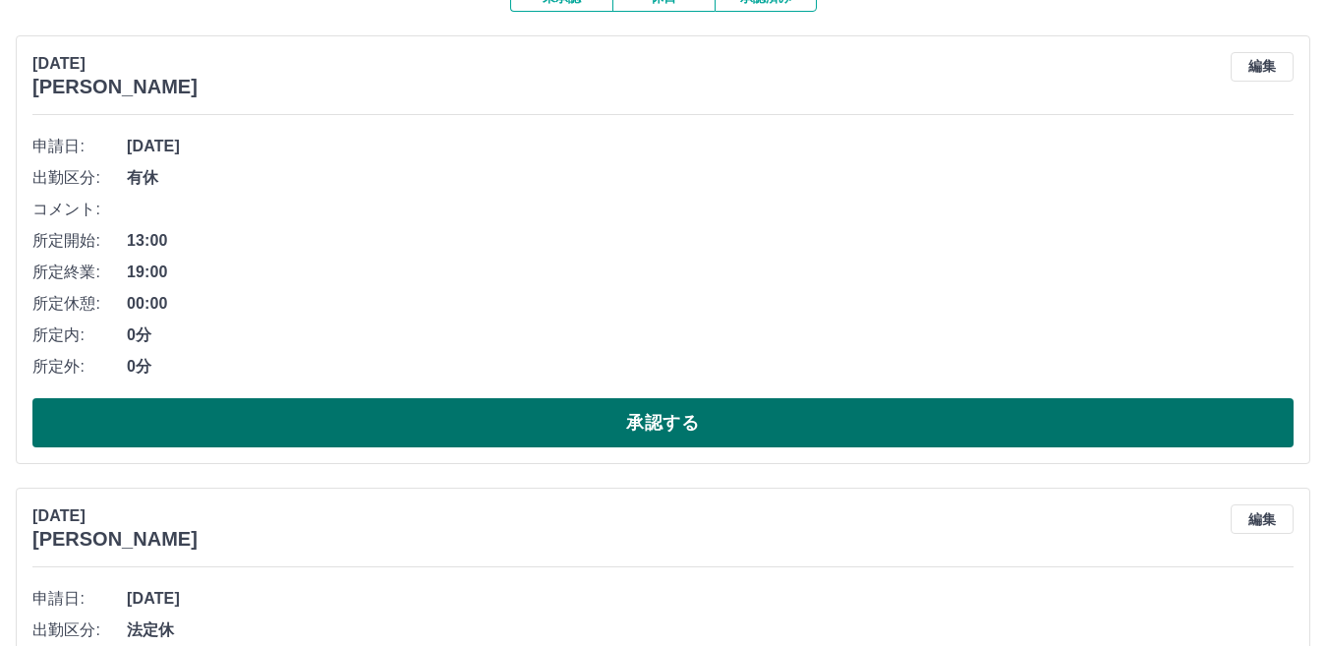
click at [744, 429] on button "承認する" at bounding box center [662, 422] width 1261 height 49
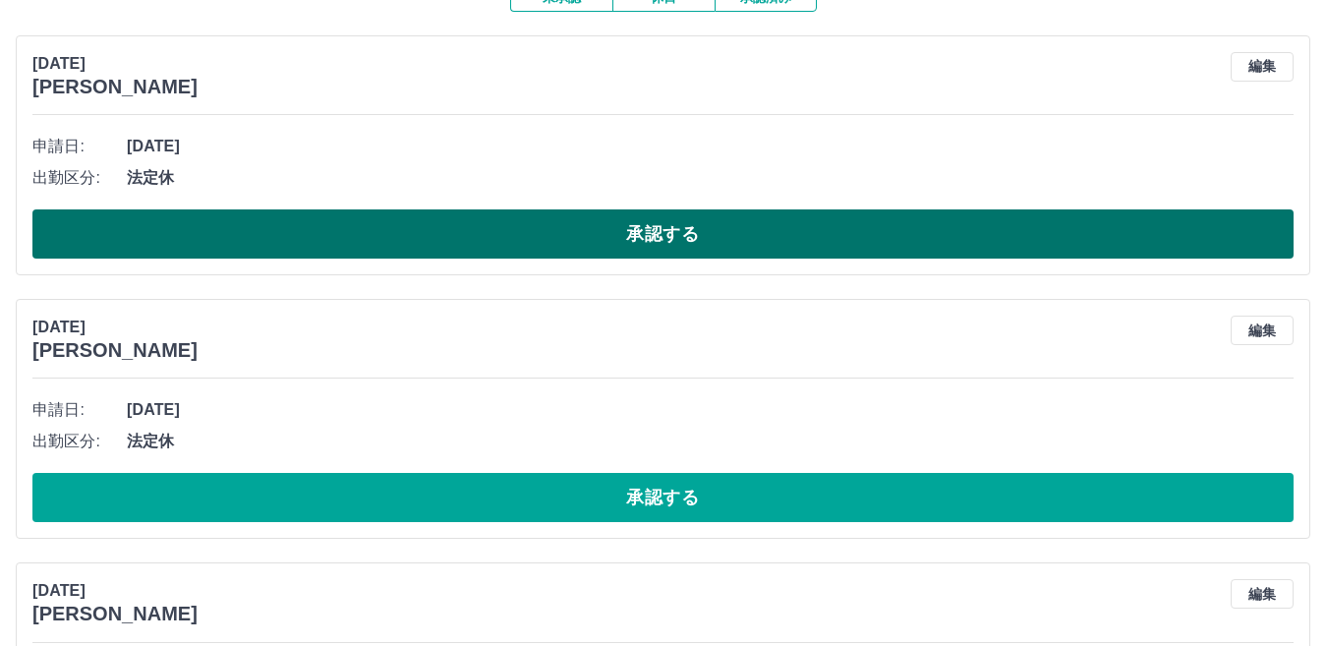
click at [835, 247] on button "承認する" at bounding box center [662, 233] width 1261 height 49
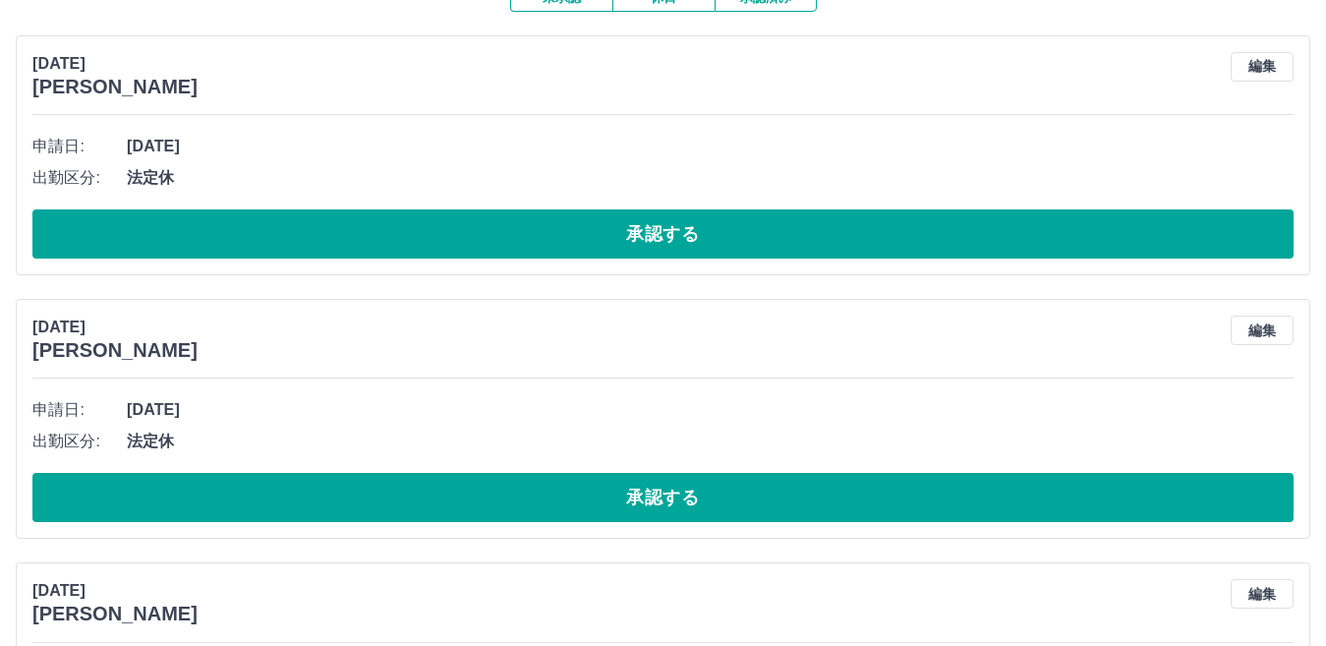
click at [835, 247] on button "承認する" at bounding box center [662, 233] width 1261 height 49
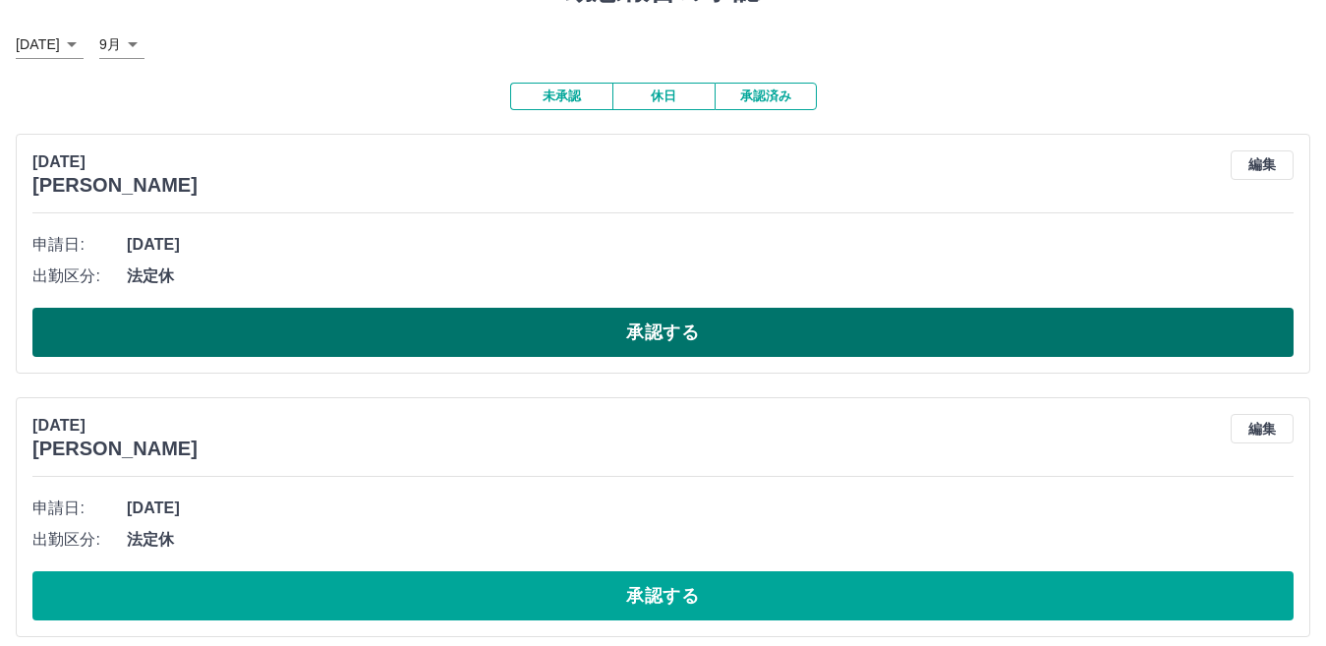
click at [844, 339] on button "承認する" at bounding box center [662, 332] width 1261 height 49
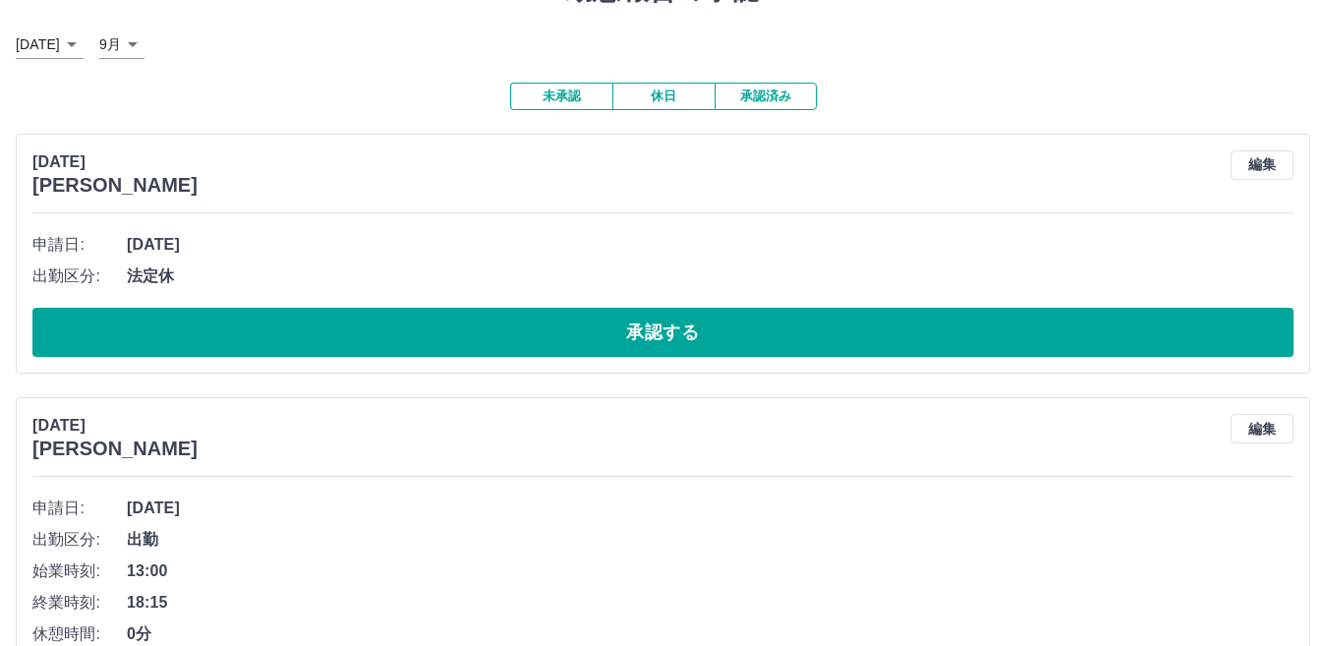
click at [844, 339] on button "承認する" at bounding box center [662, 332] width 1261 height 49
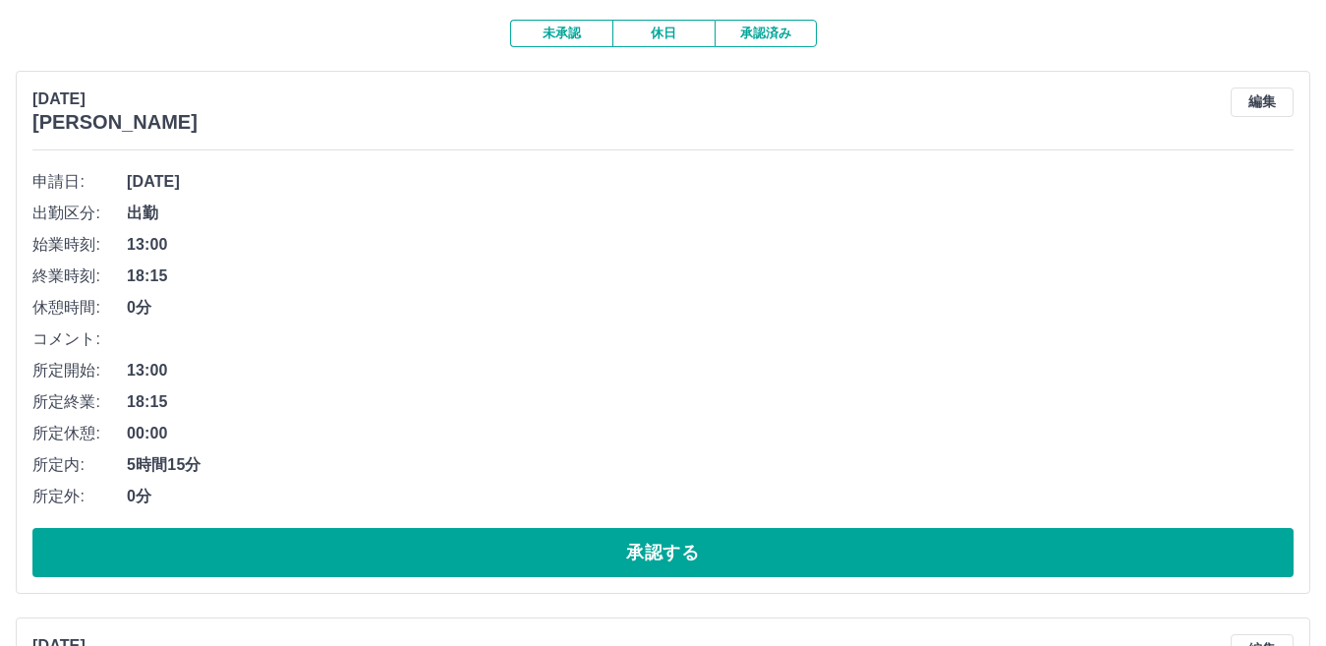
scroll to position [295, 0]
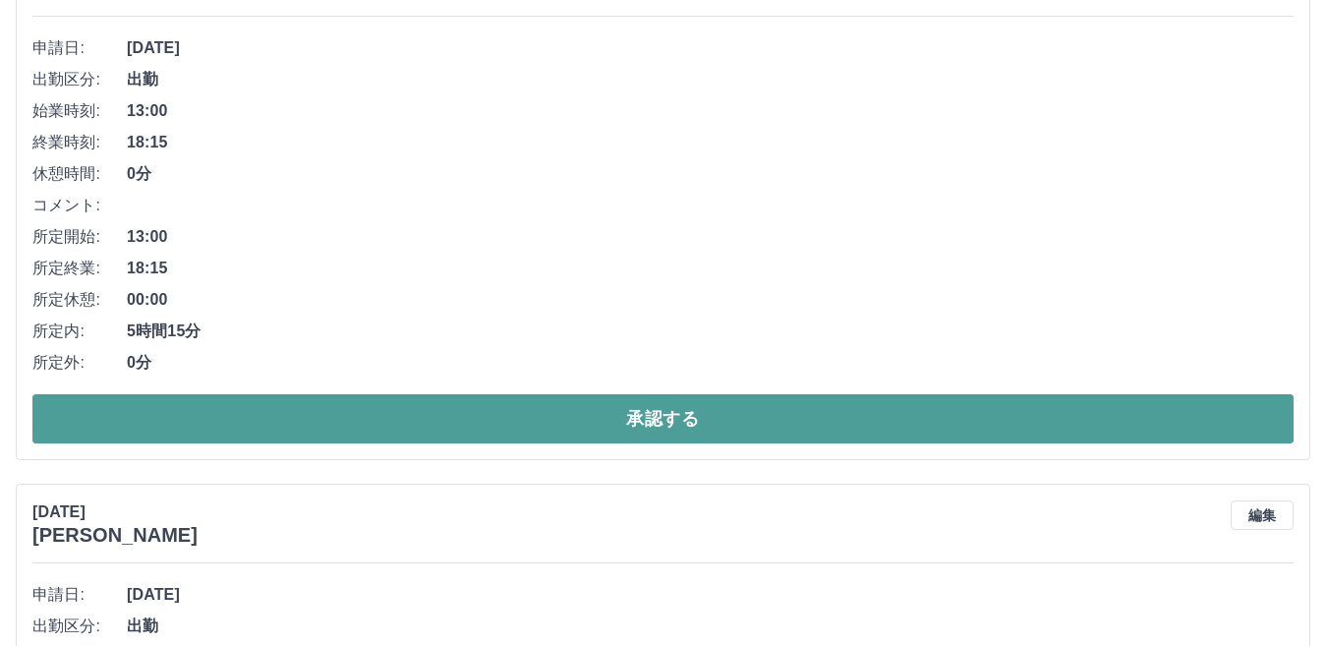
click at [930, 415] on button "承認する" at bounding box center [662, 418] width 1261 height 49
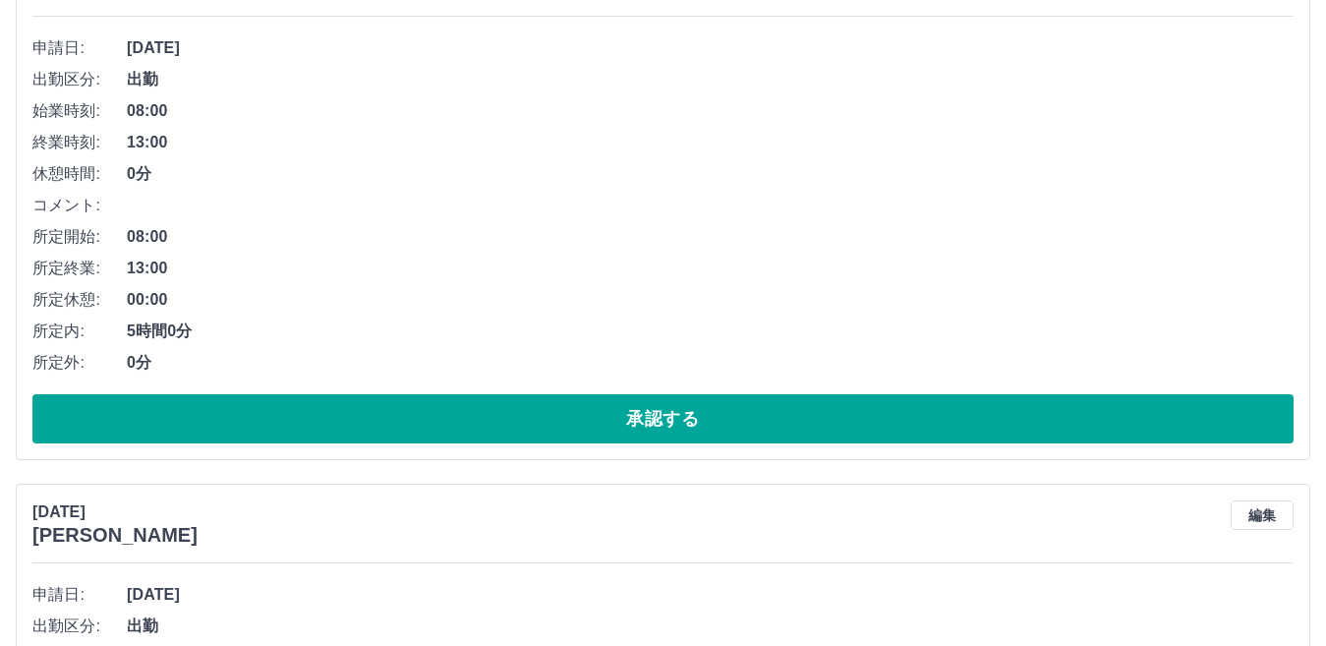
click at [930, 415] on button "承認する" at bounding box center [662, 418] width 1261 height 49
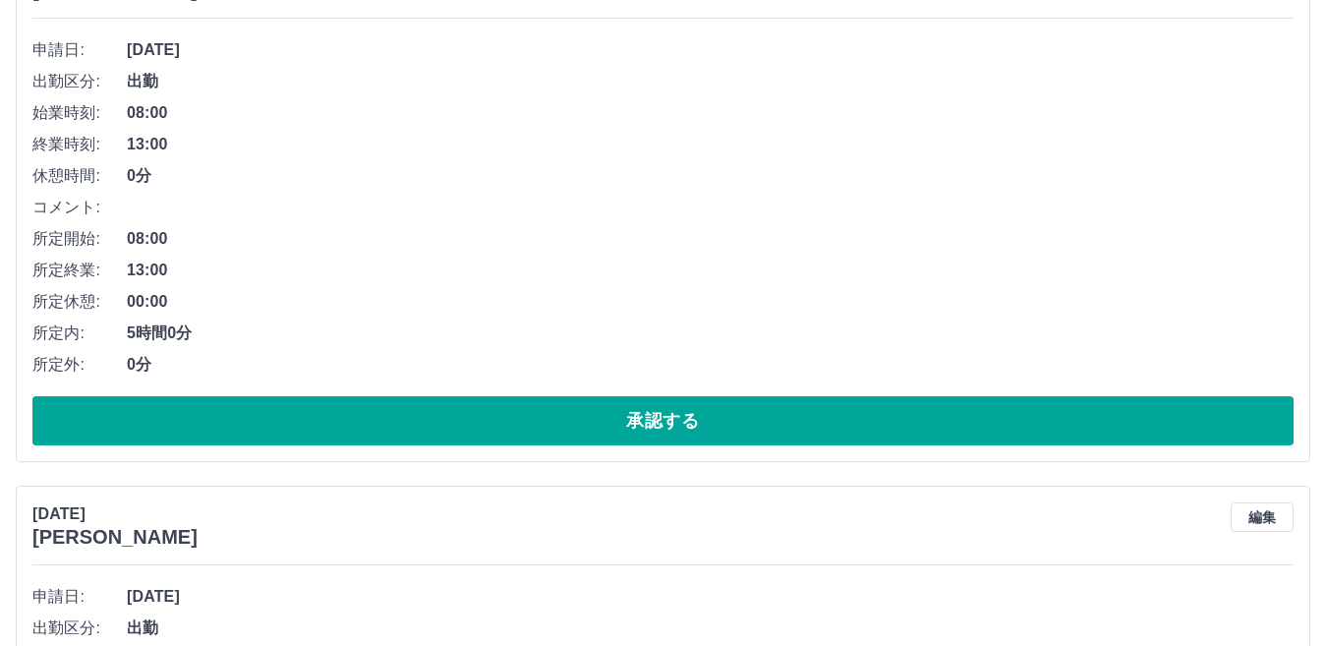
scroll to position [590, 0]
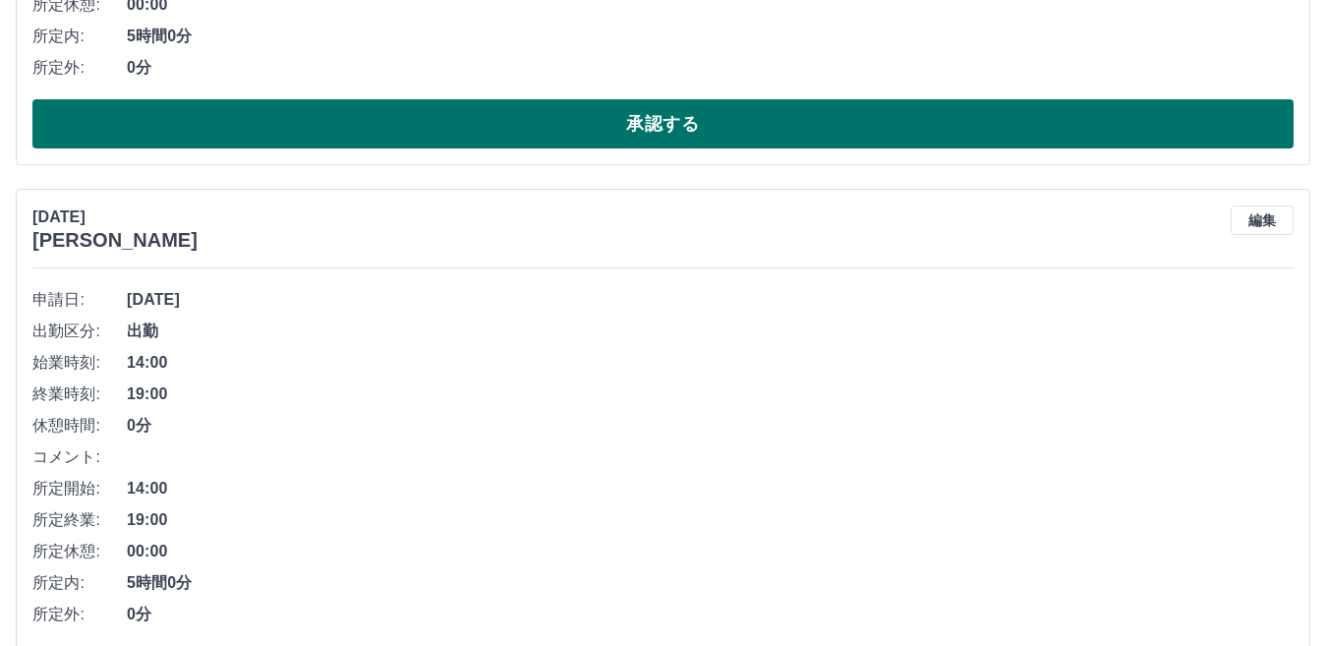
click at [850, 115] on button "承認する" at bounding box center [662, 123] width 1261 height 49
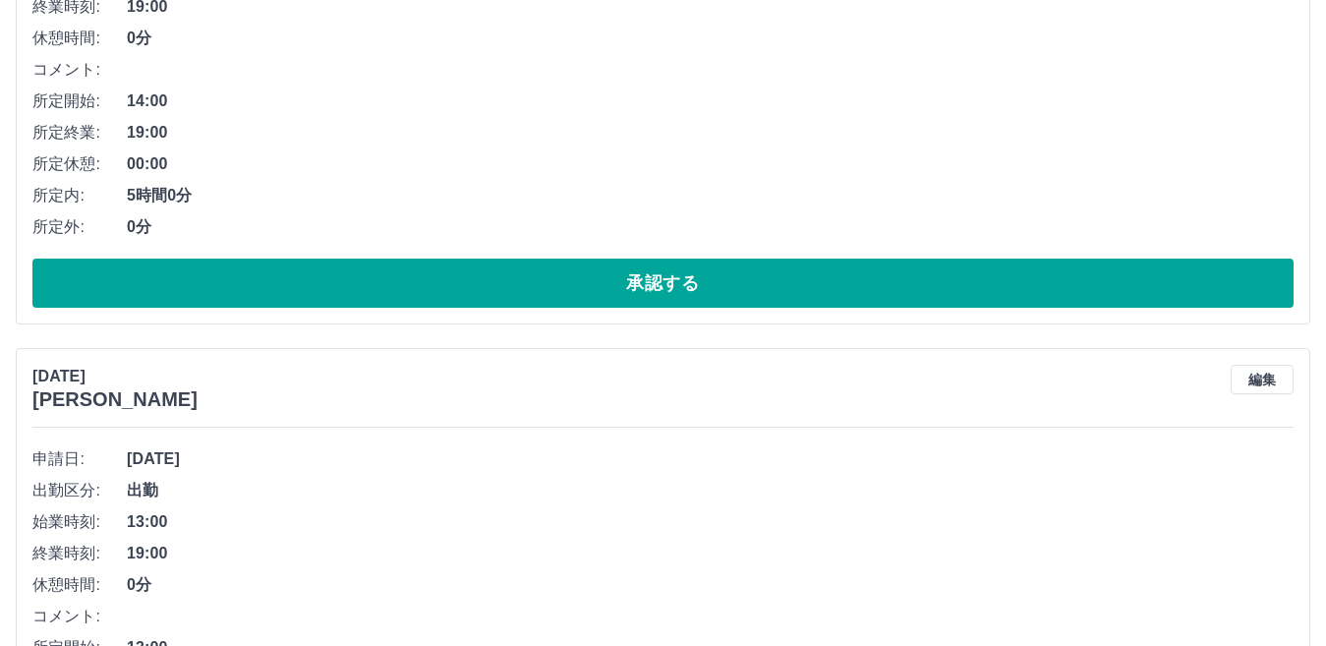
scroll to position [437, 0]
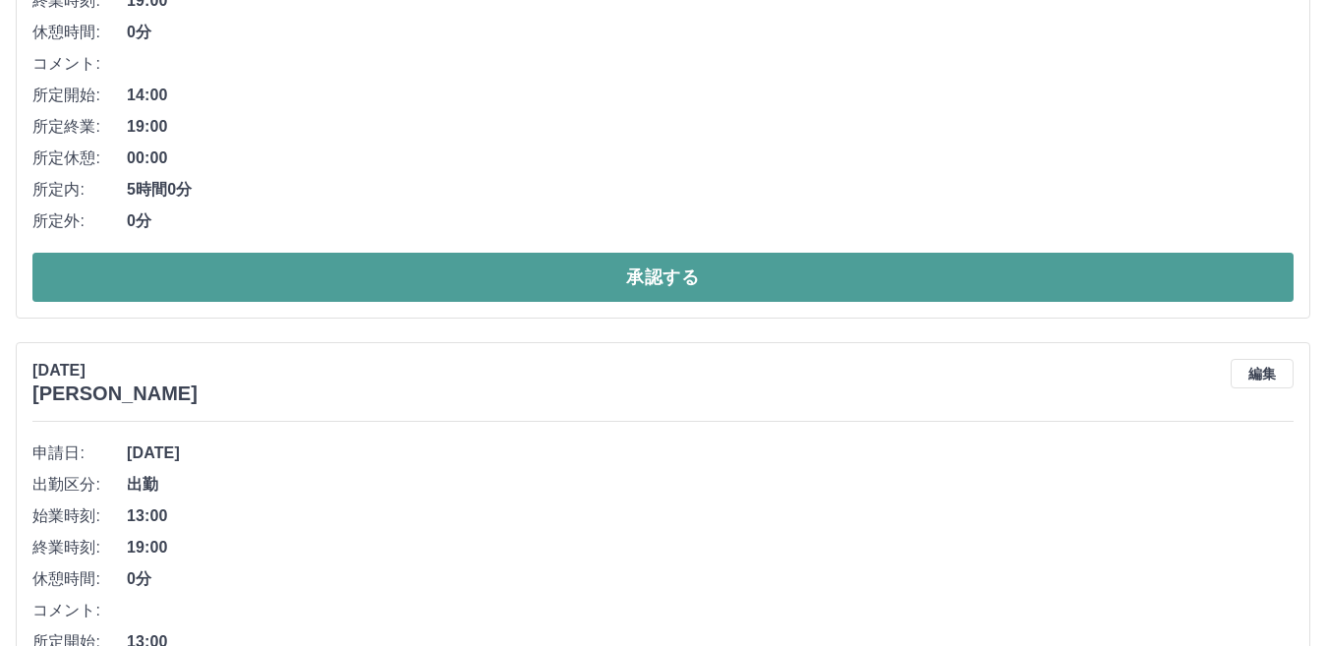
click at [1057, 275] on button "承認する" at bounding box center [662, 277] width 1261 height 49
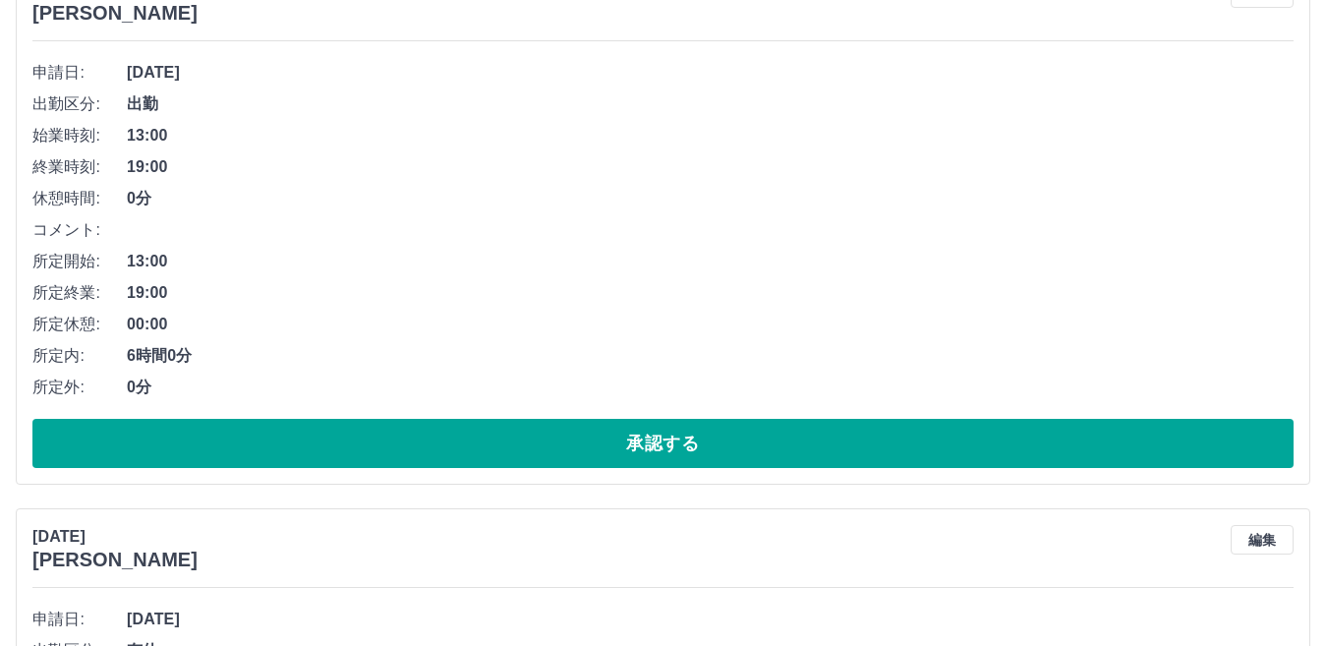
scroll to position [393, 0]
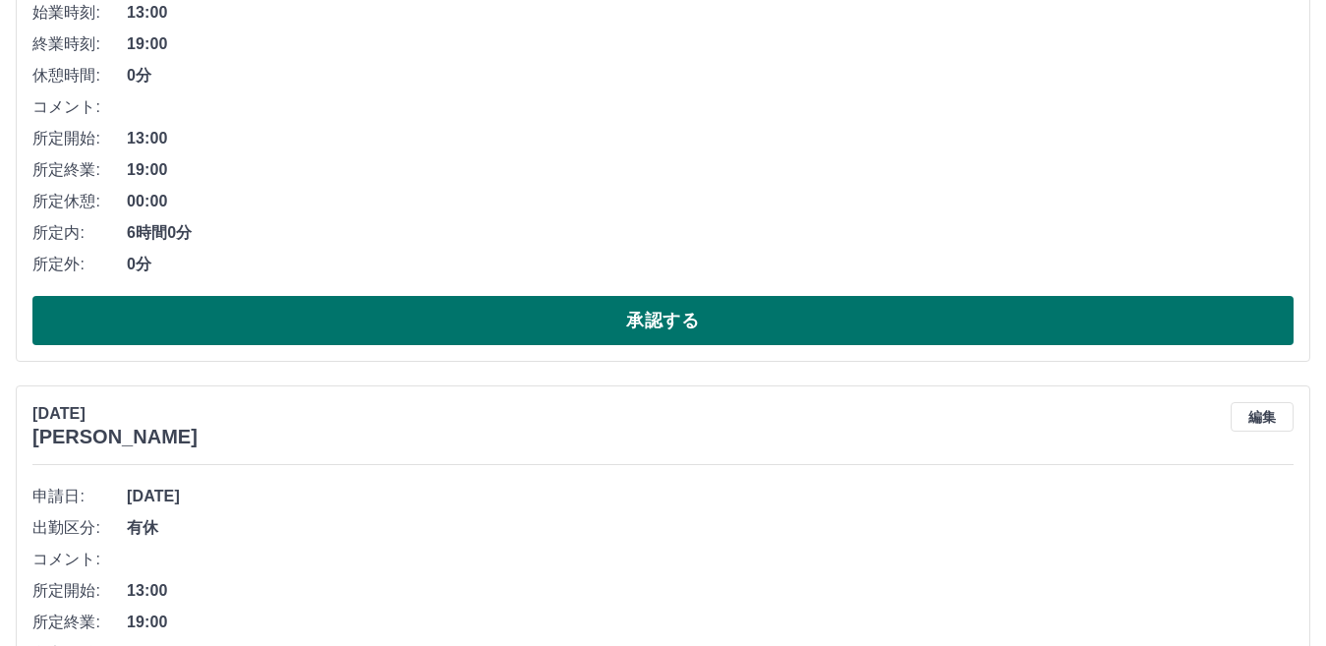
click at [1057, 321] on button "承認する" at bounding box center [662, 320] width 1261 height 49
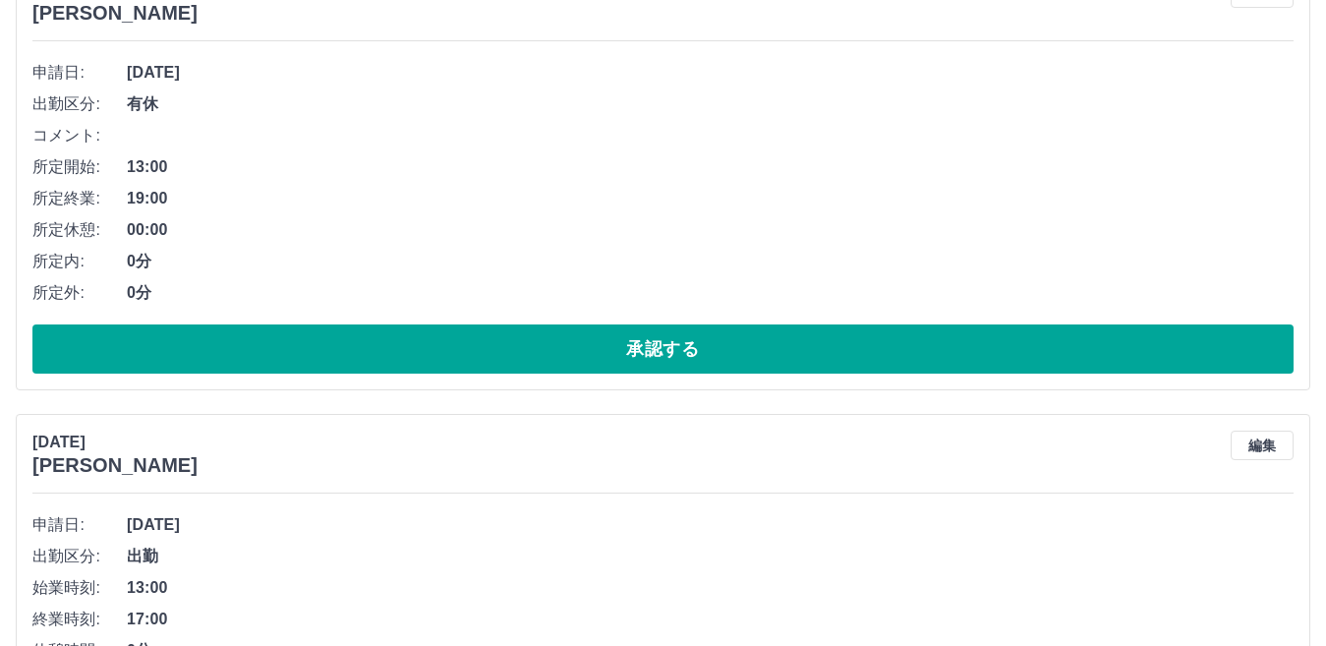
scroll to position [295, 0]
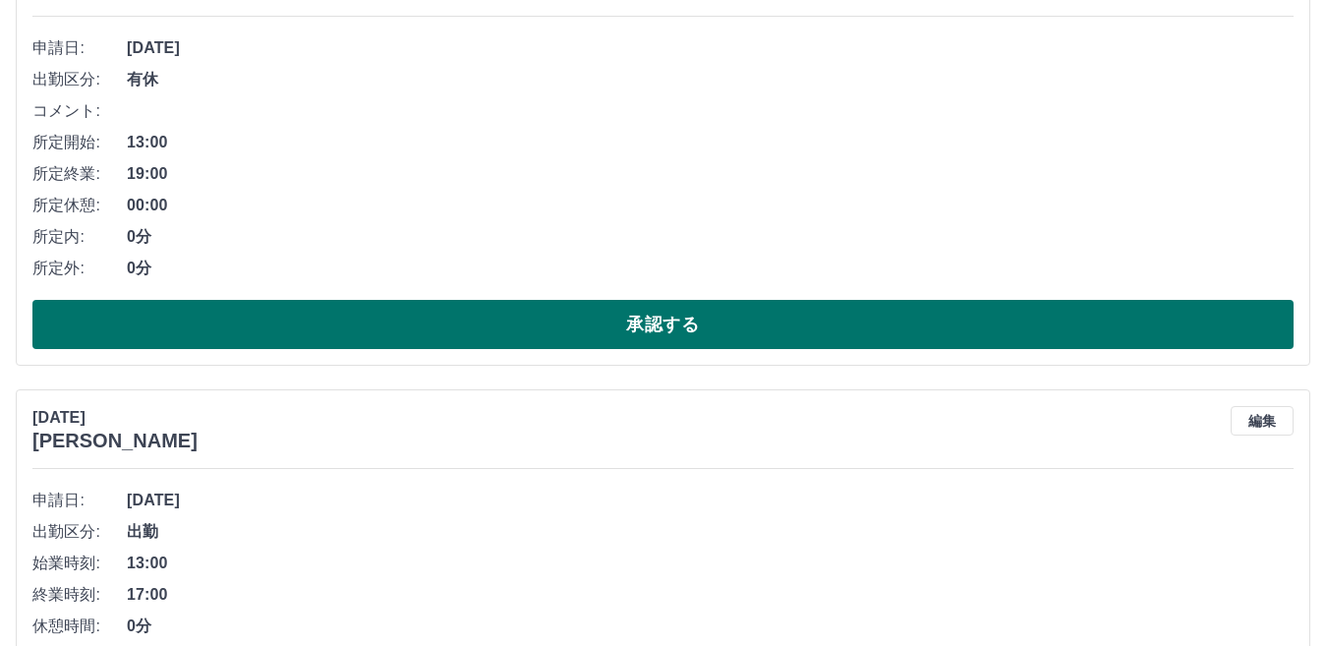
click at [1037, 333] on button "承認する" at bounding box center [662, 324] width 1261 height 49
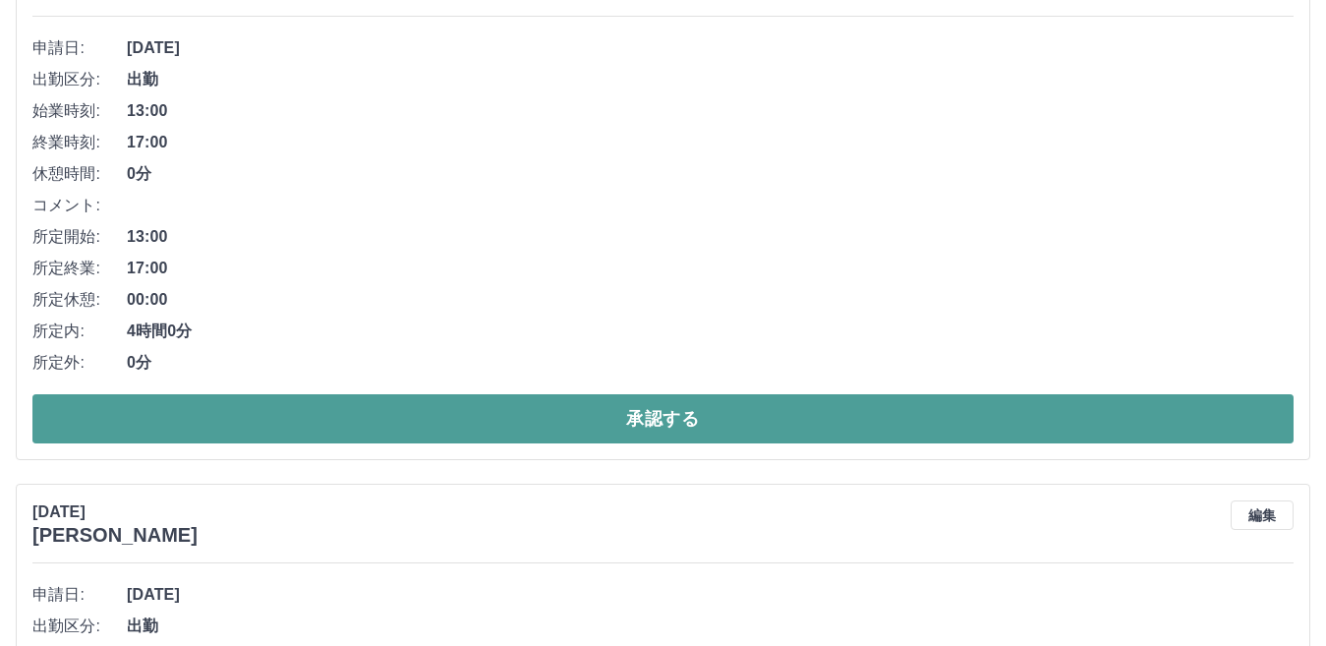
click at [1014, 426] on button "承認する" at bounding box center [662, 418] width 1261 height 49
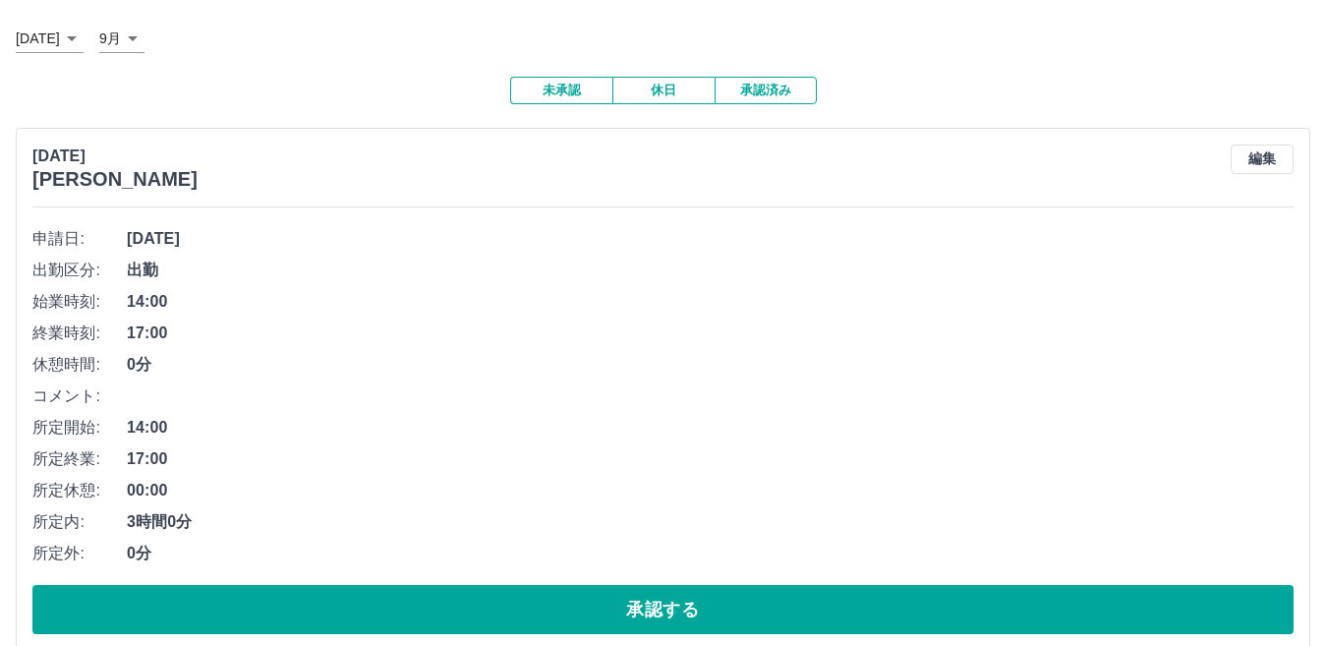
scroll to position [492, 0]
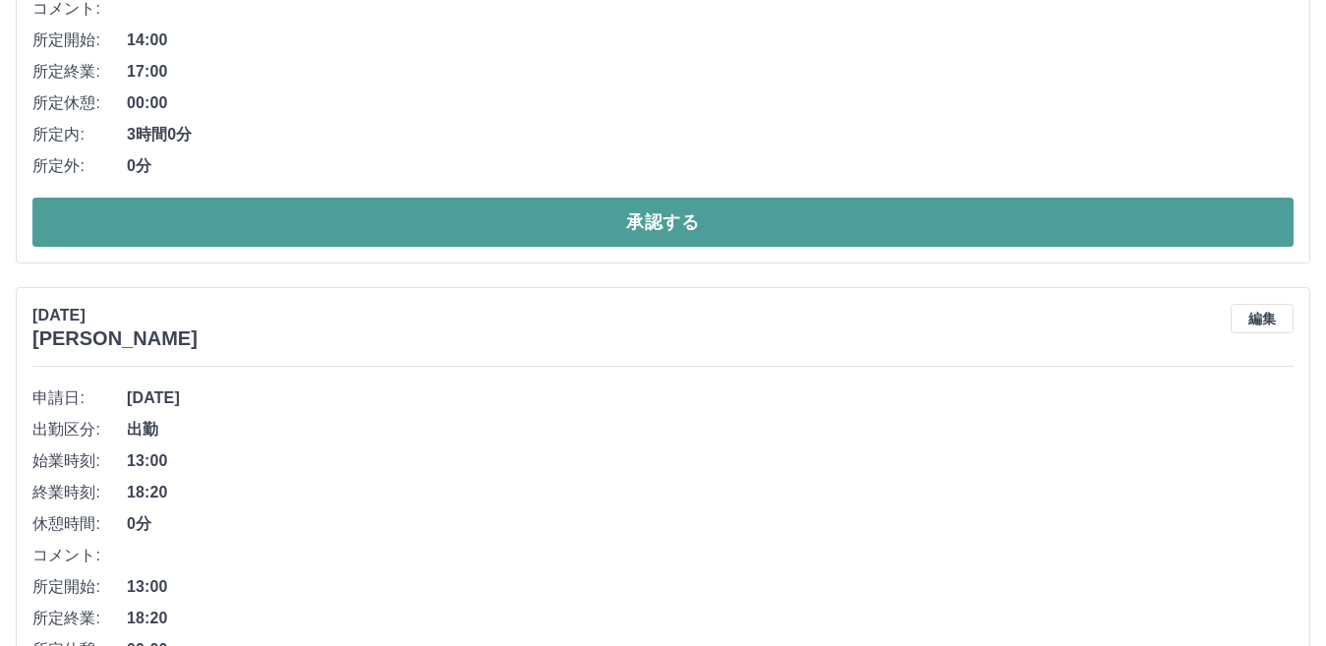
click at [772, 242] on button "承認する" at bounding box center [662, 222] width 1261 height 49
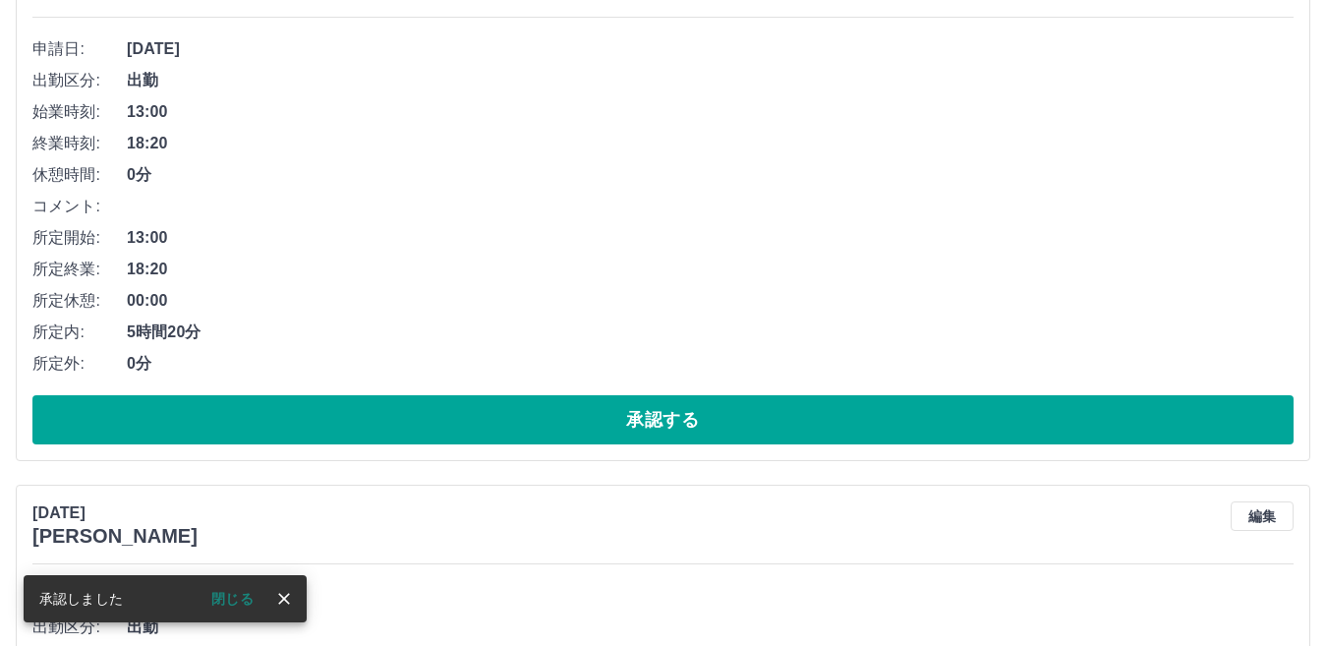
scroll to position [295, 0]
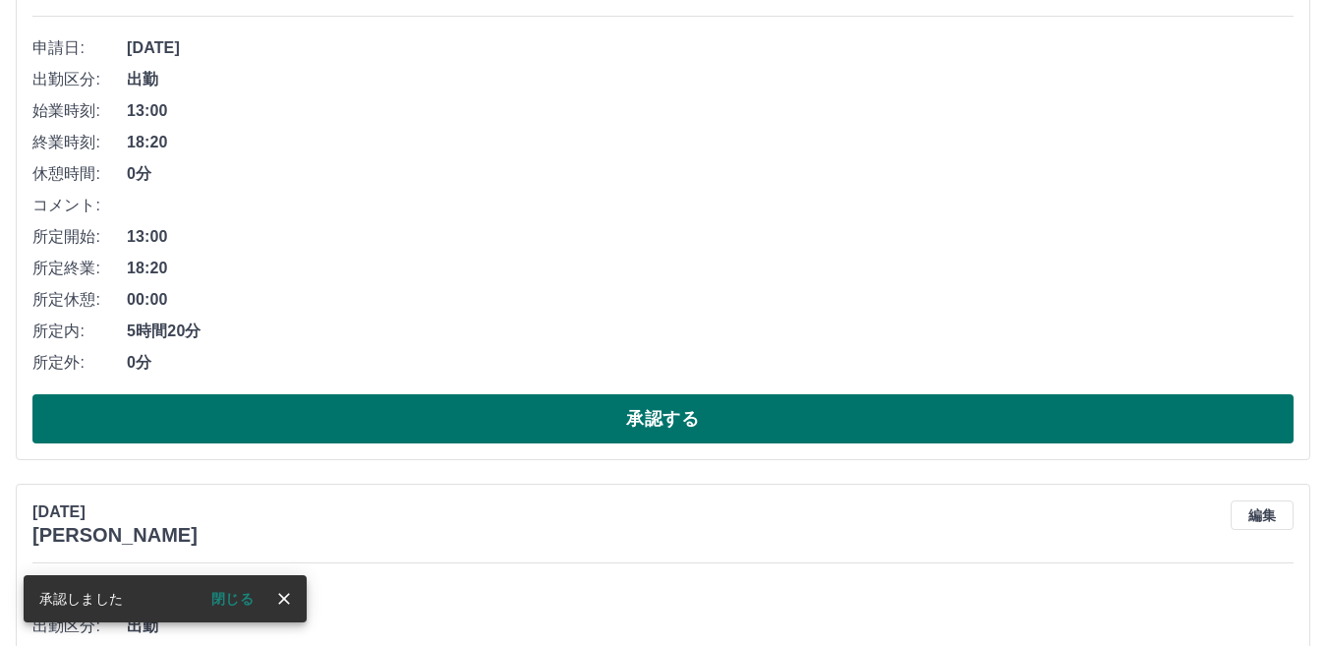
click at [802, 419] on button "承認する" at bounding box center [662, 418] width 1261 height 49
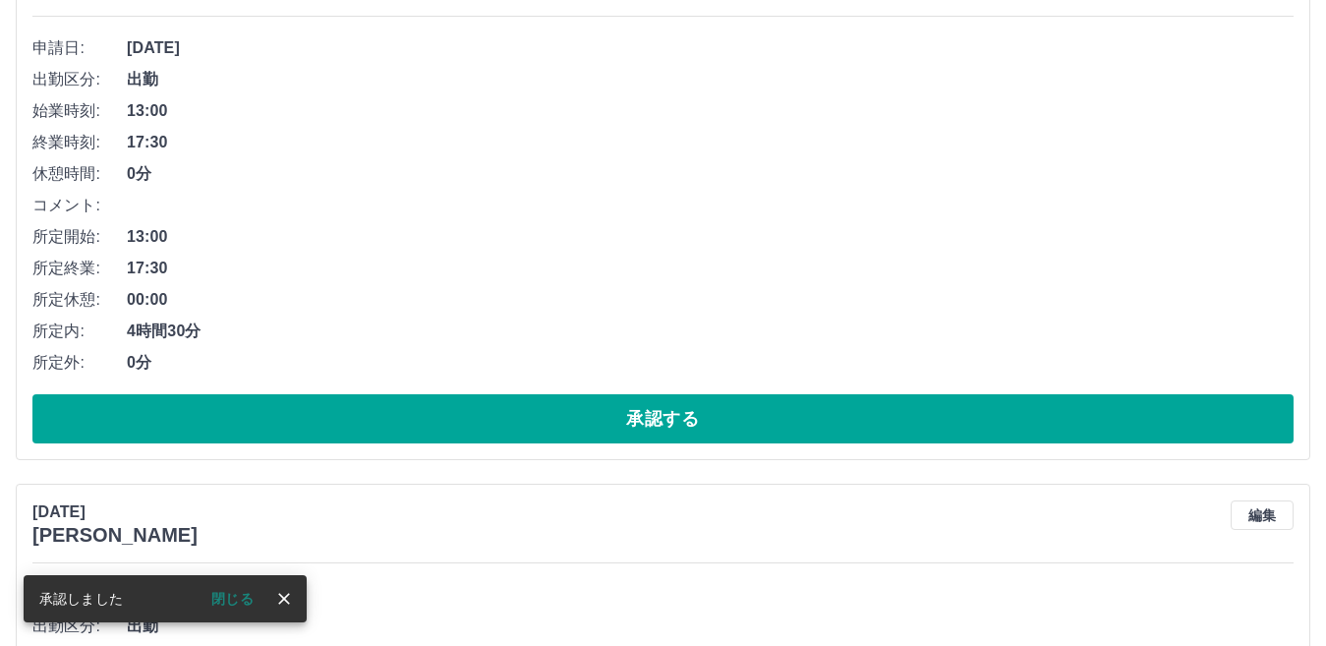
click at [802, 419] on button "承認する" at bounding box center [662, 418] width 1261 height 49
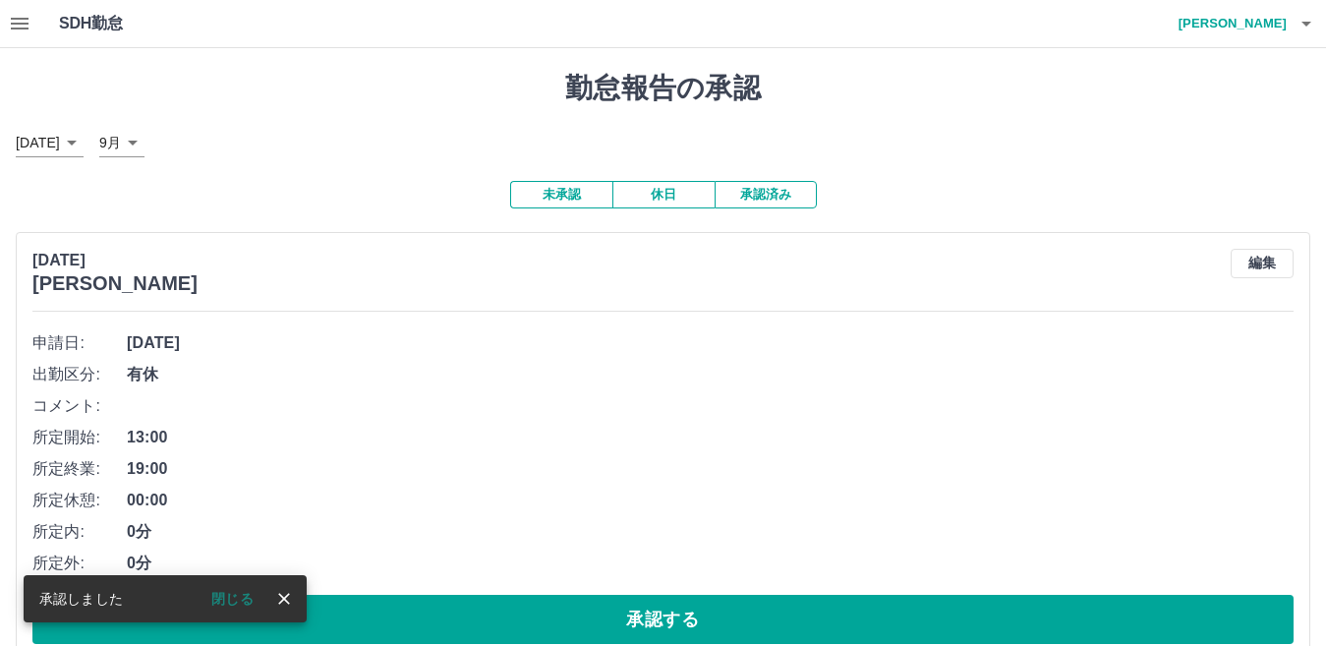
scroll to position [197, 0]
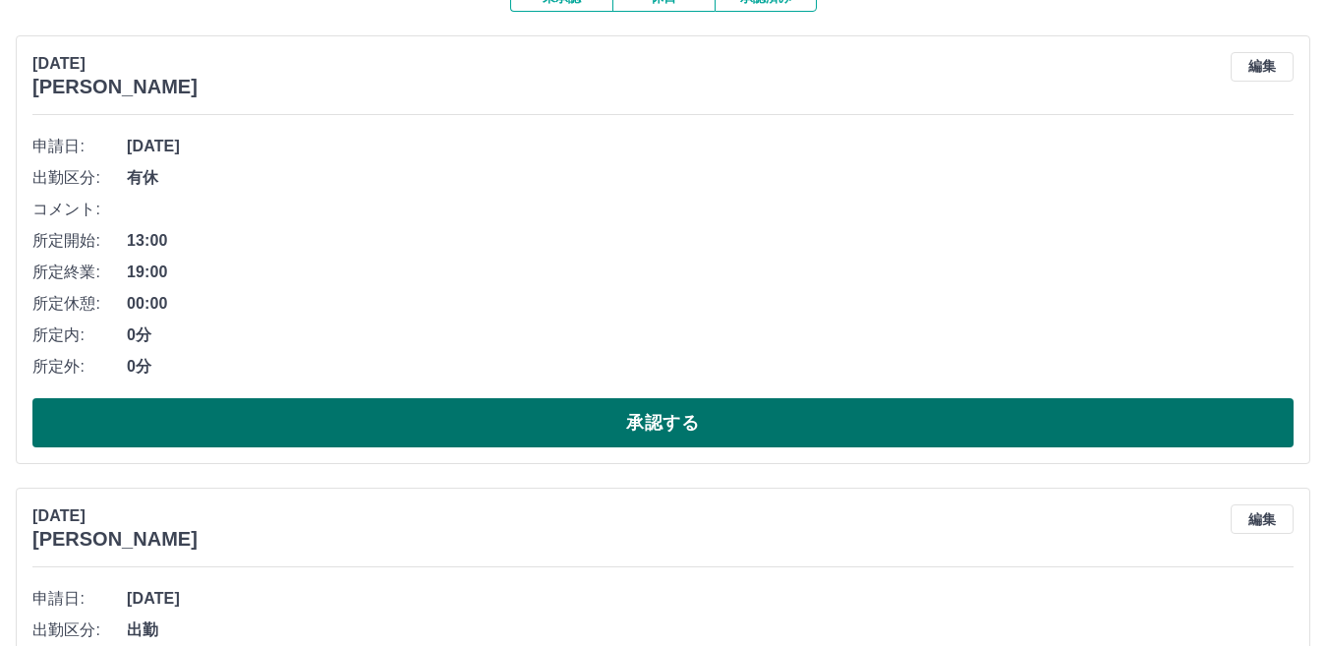
click at [912, 441] on button "承認する" at bounding box center [662, 422] width 1261 height 49
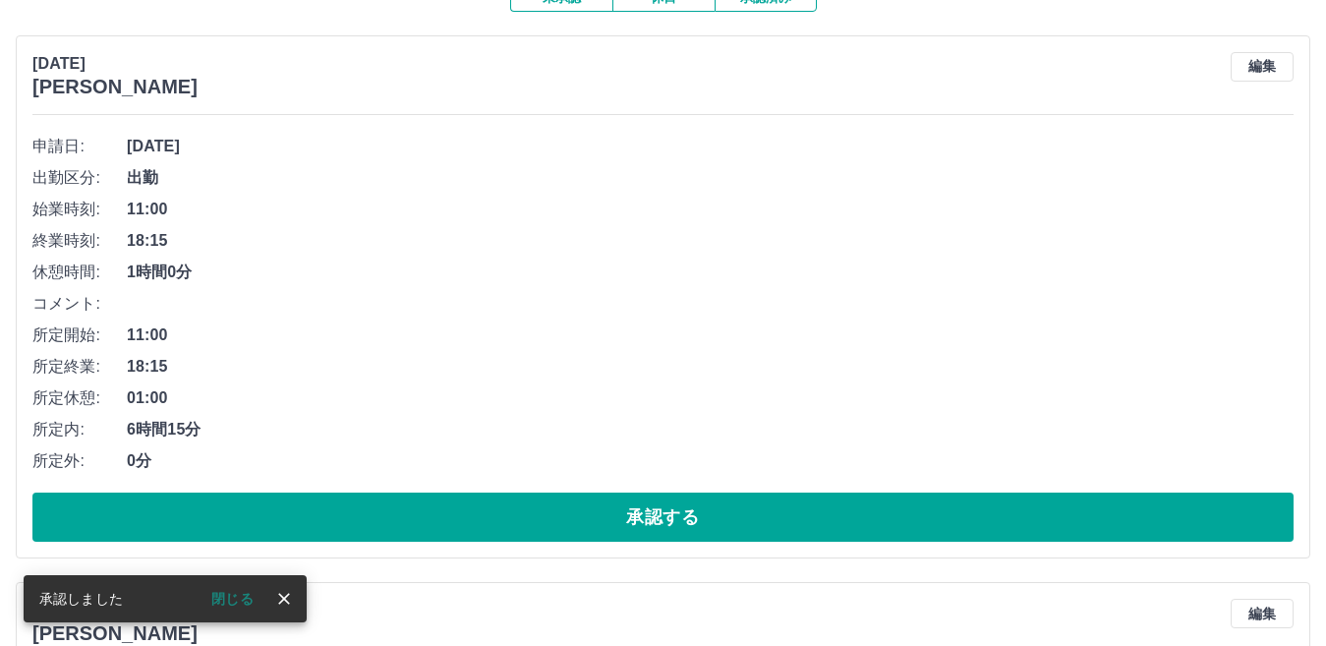
click at [992, 551] on div "2025年9月17日(水) 塚田　美代子 編集 申請日: 2025年9月17日(水) 出勤区分: 出勤 始業時刻: 11:00 終業時刻: 18:15 休憩時…" at bounding box center [663, 296] width 1295 height 523
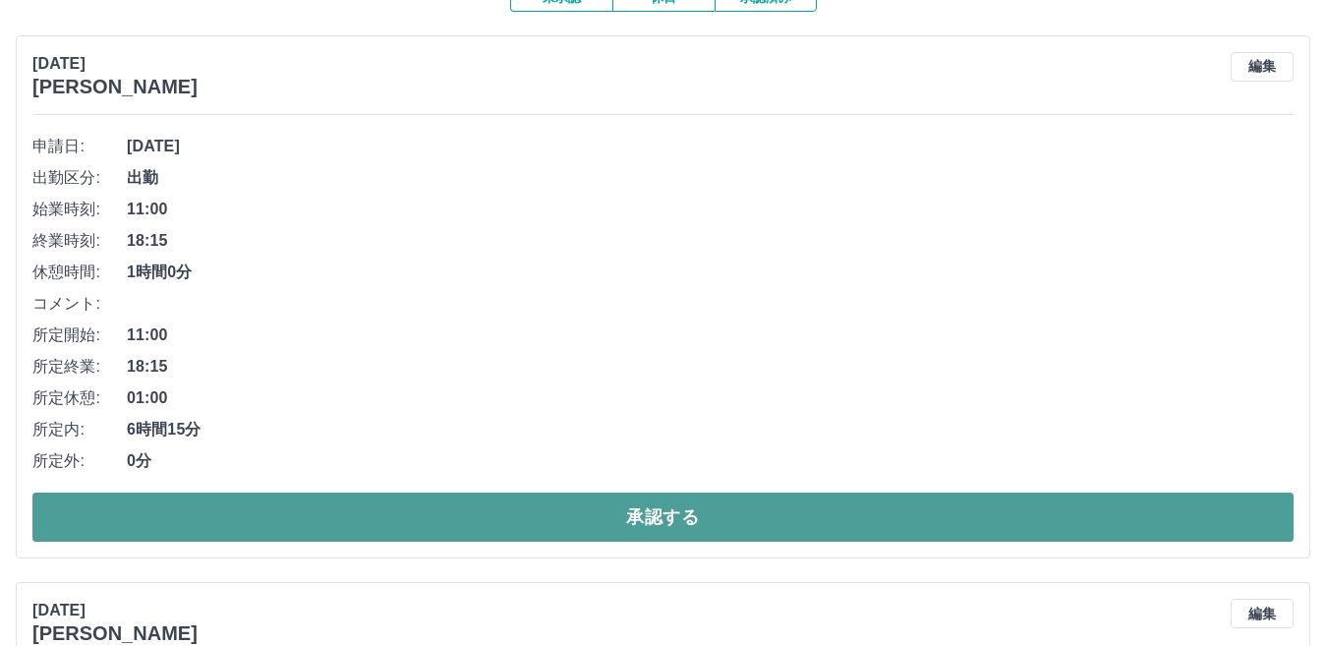
click at [993, 533] on button "承認する" at bounding box center [662, 517] width 1261 height 49
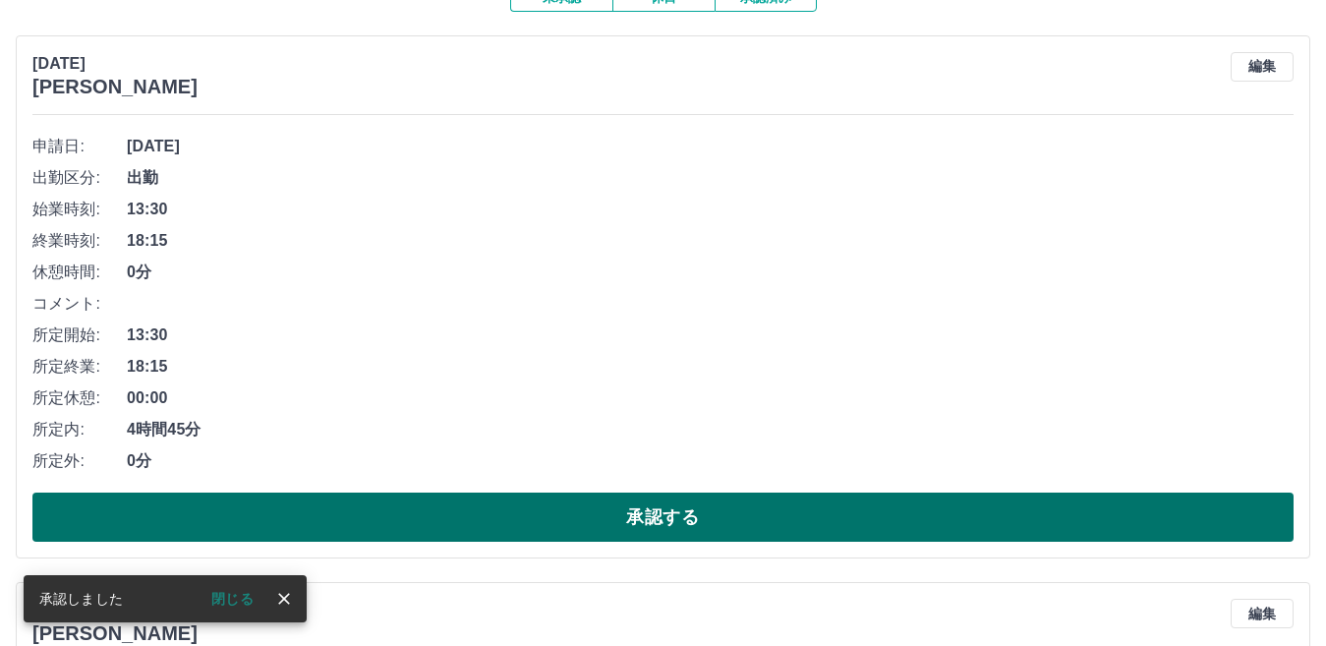
click at [964, 508] on button "承認する" at bounding box center [662, 517] width 1261 height 49
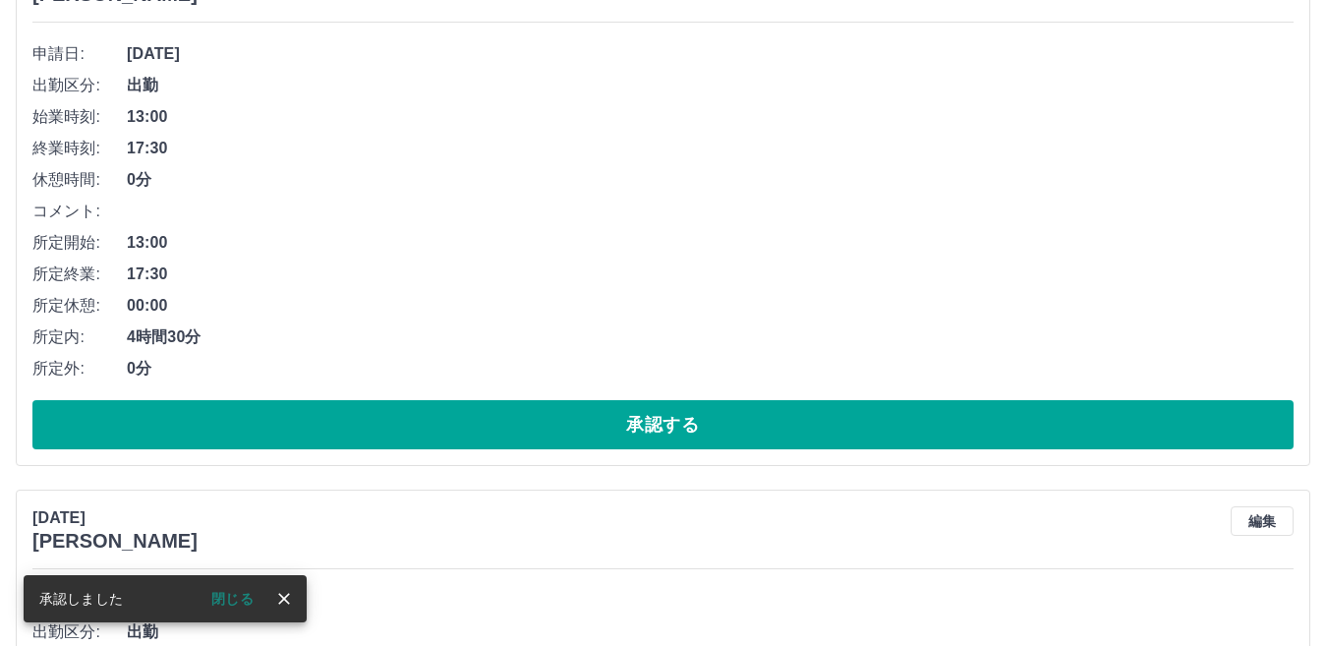
scroll to position [393, 0]
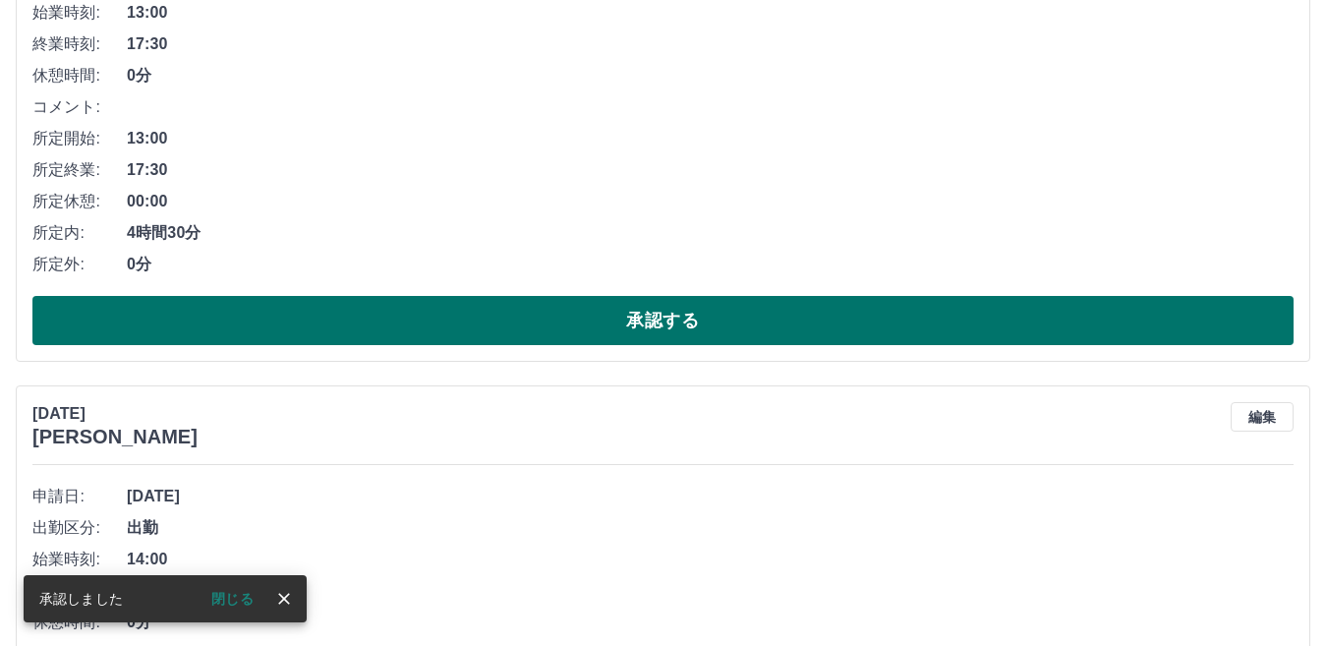
click at [999, 320] on button "承認する" at bounding box center [662, 320] width 1261 height 49
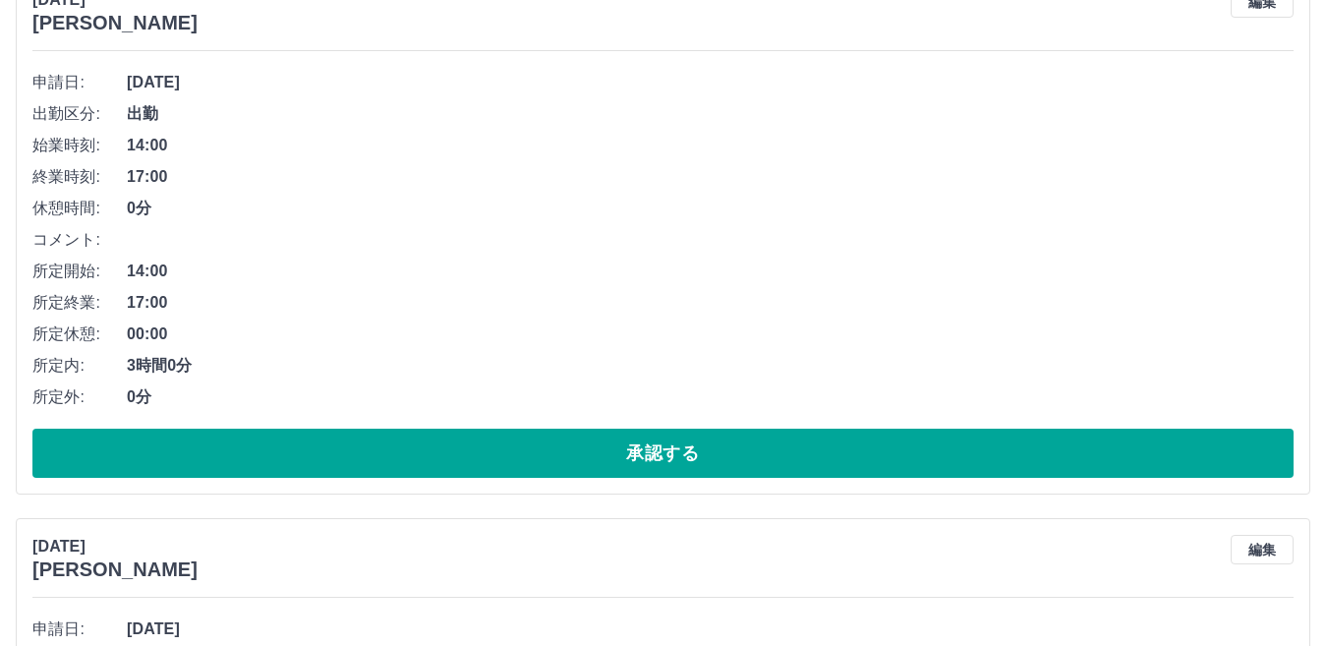
scroll to position [492, 0]
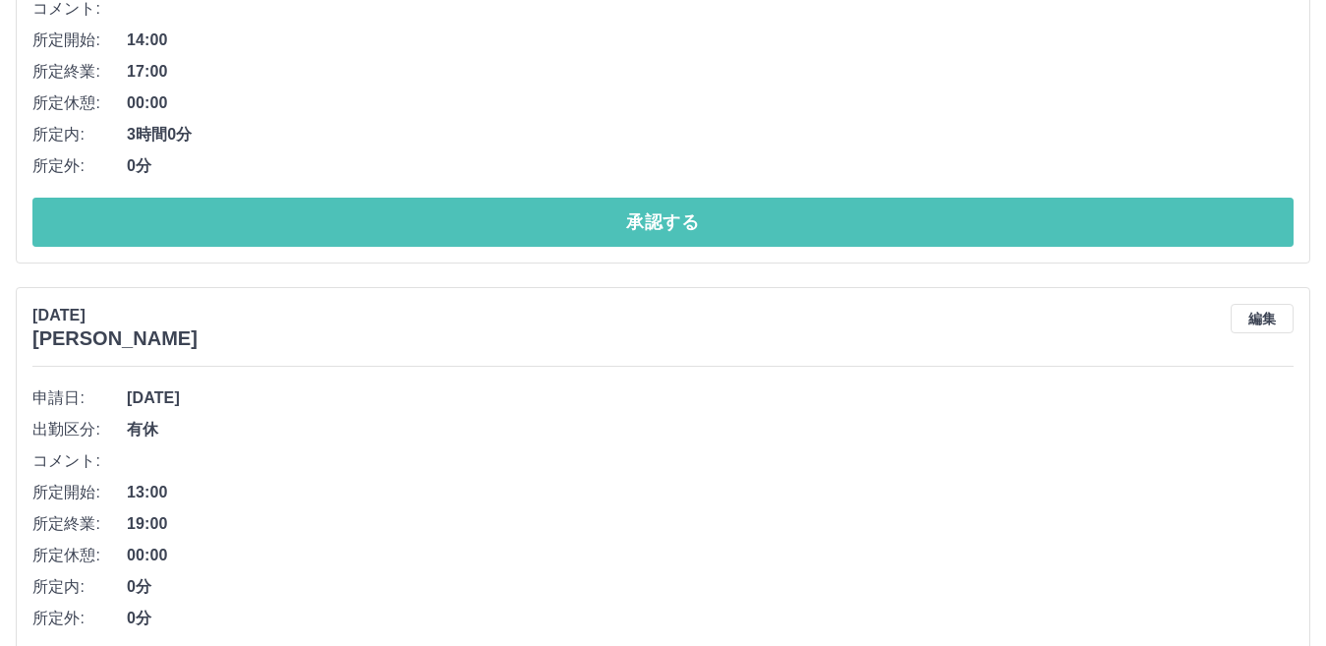
click at [1033, 223] on button "承認する" at bounding box center [662, 222] width 1261 height 49
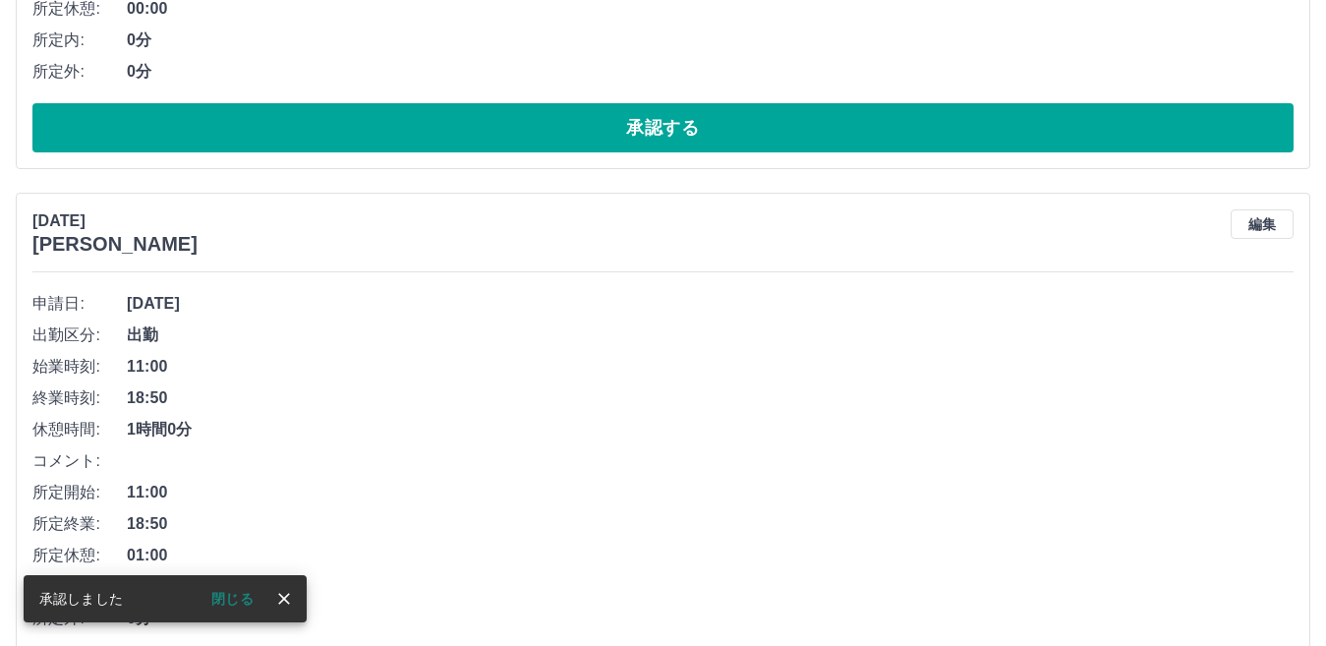
scroll to position [0, 0]
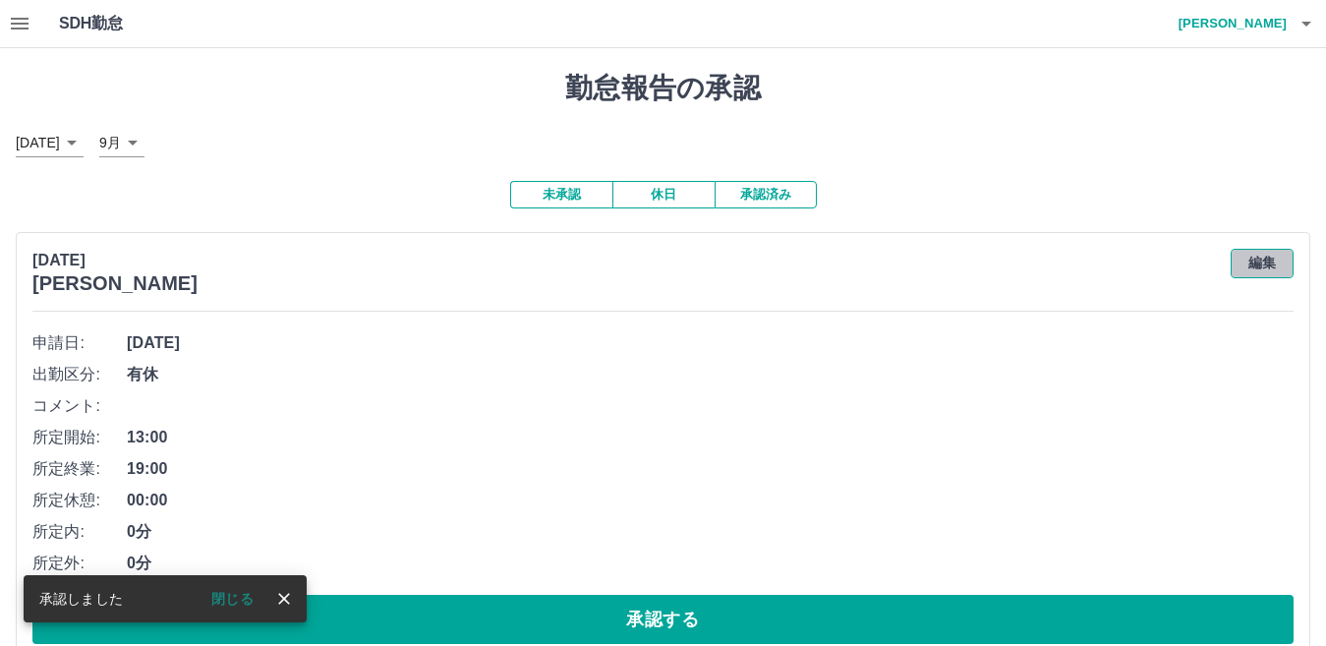
click at [1262, 275] on button "編集" at bounding box center [1262, 263] width 63 height 29
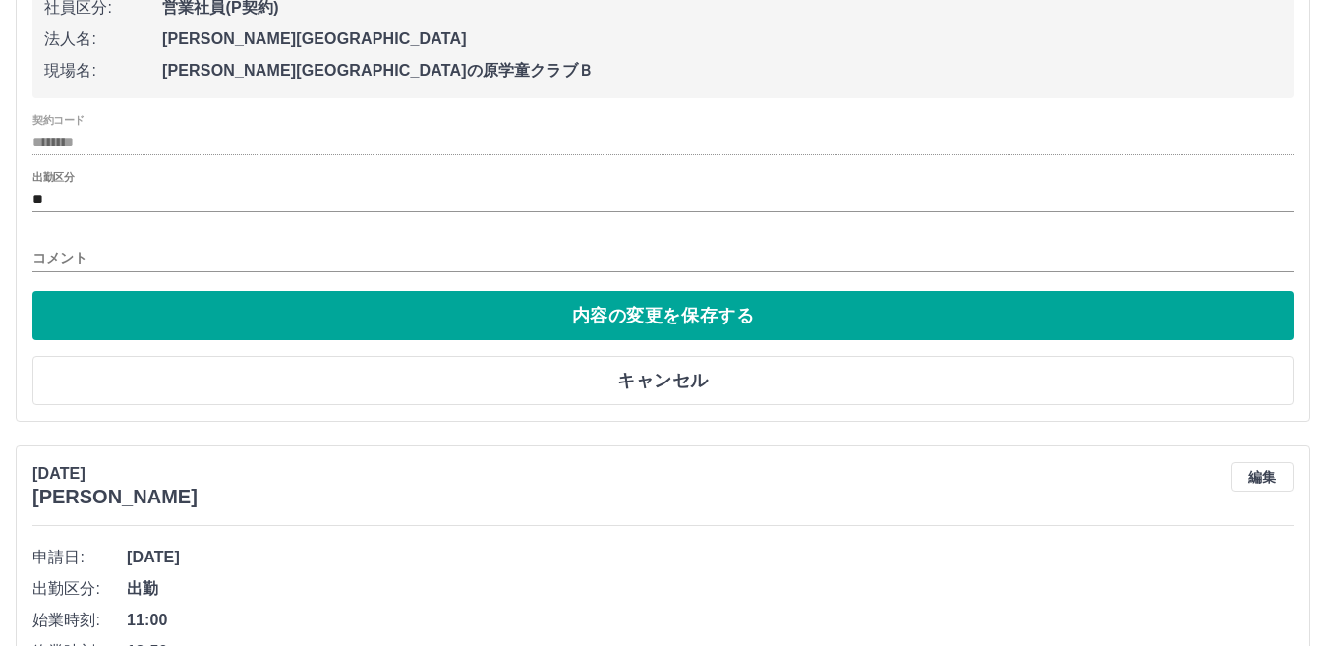
scroll to position [393, 0]
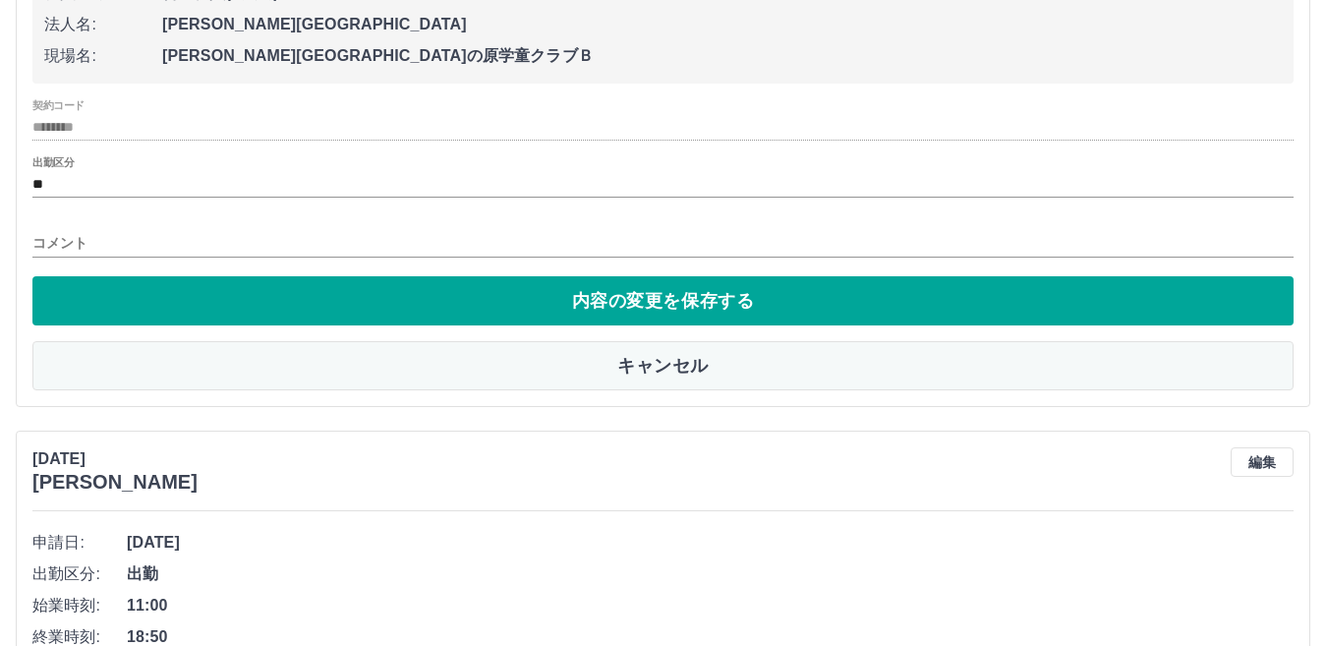
click at [920, 379] on button "キャンセル" at bounding box center [662, 365] width 1261 height 49
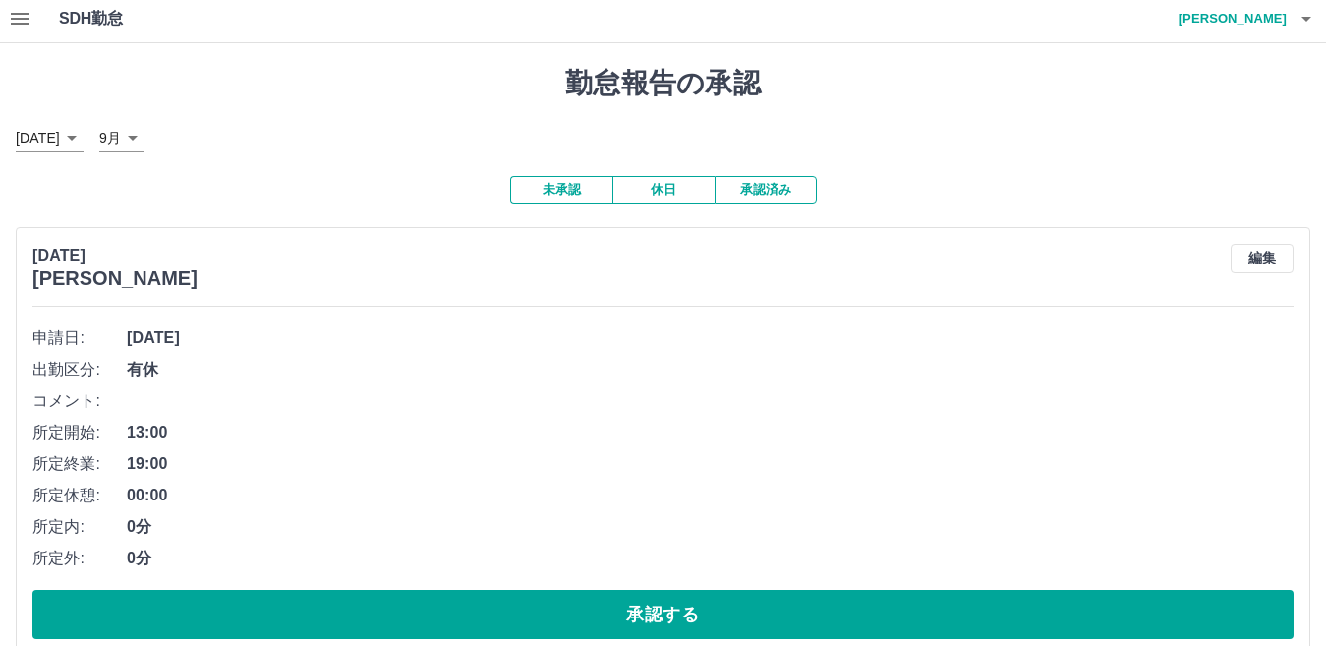
scroll to position [0, 0]
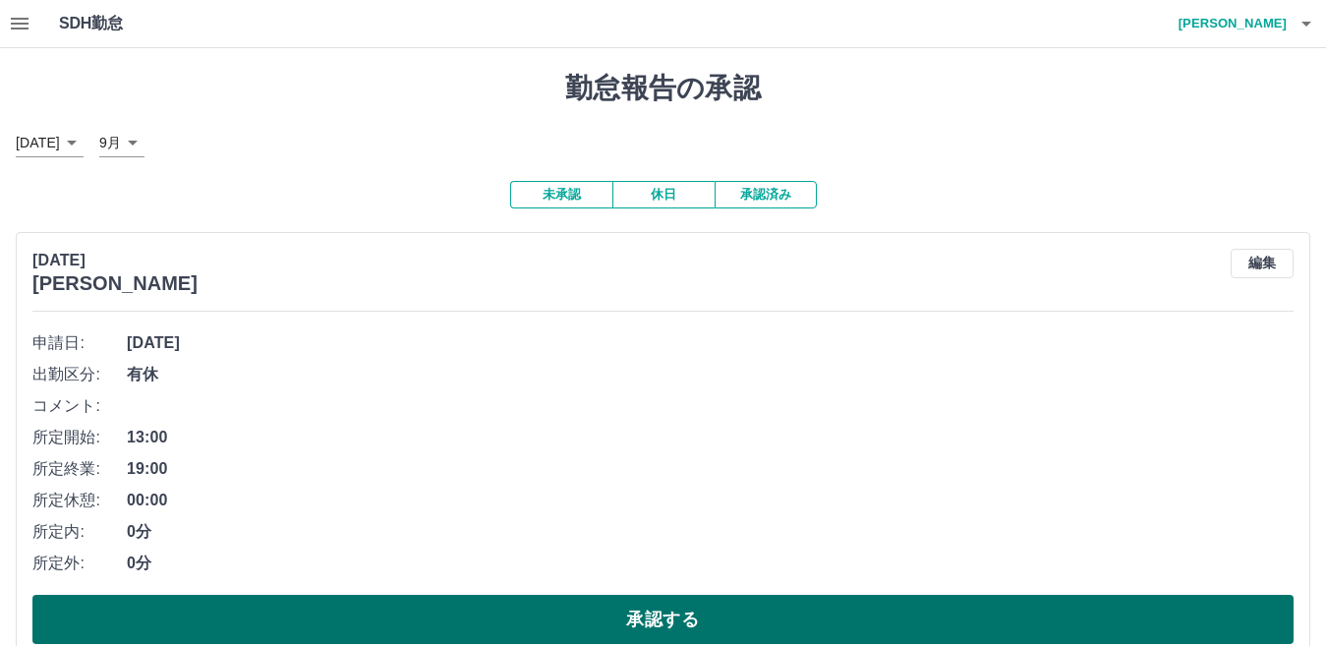
click at [982, 620] on button "承認する" at bounding box center [662, 619] width 1261 height 49
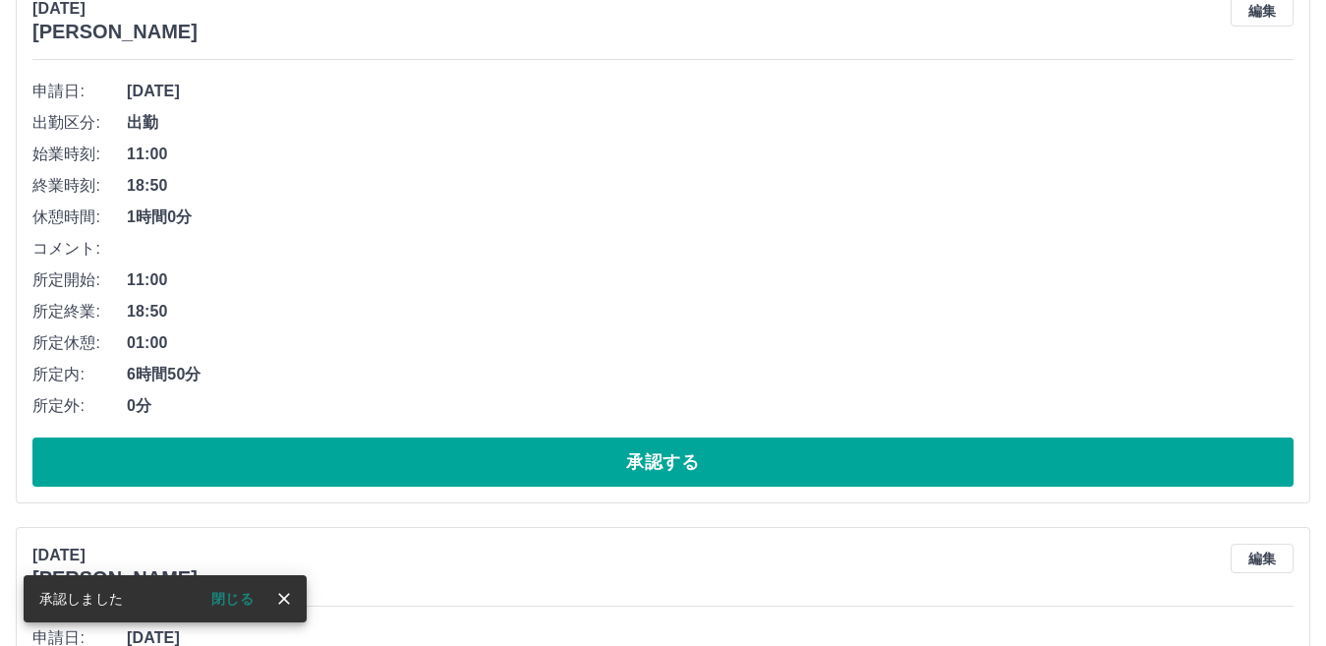
scroll to position [295, 0]
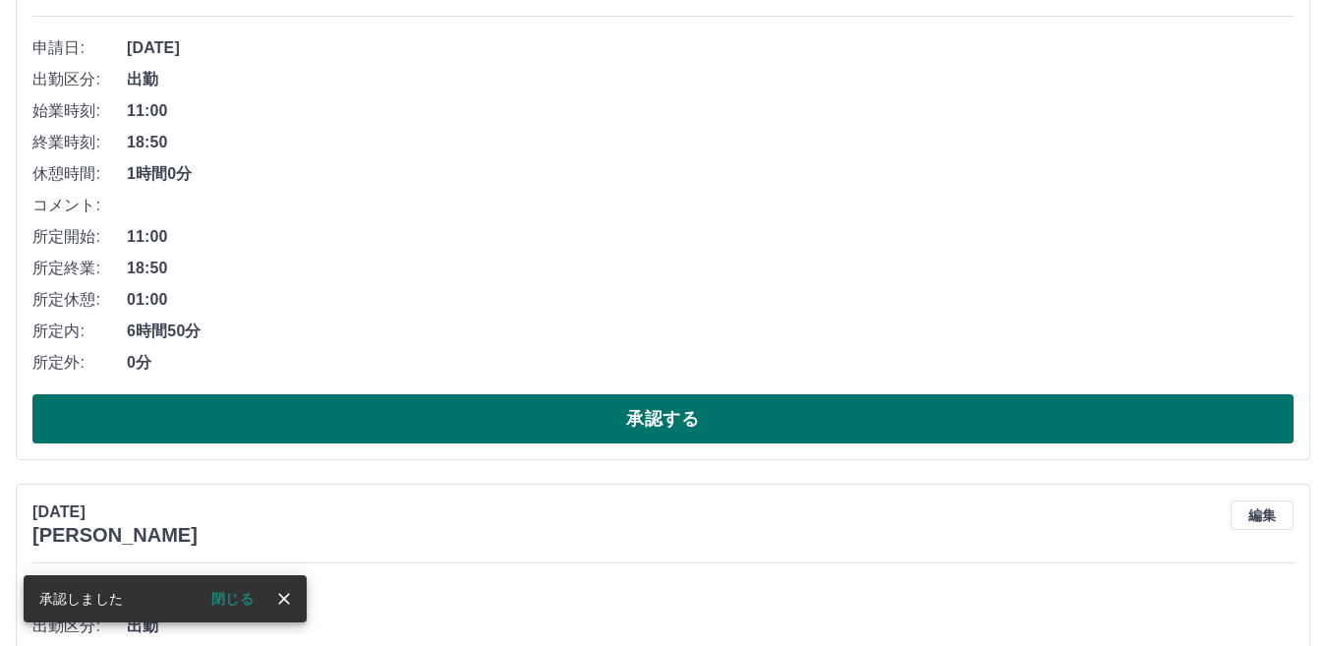
click at [889, 417] on button "承認する" at bounding box center [662, 418] width 1261 height 49
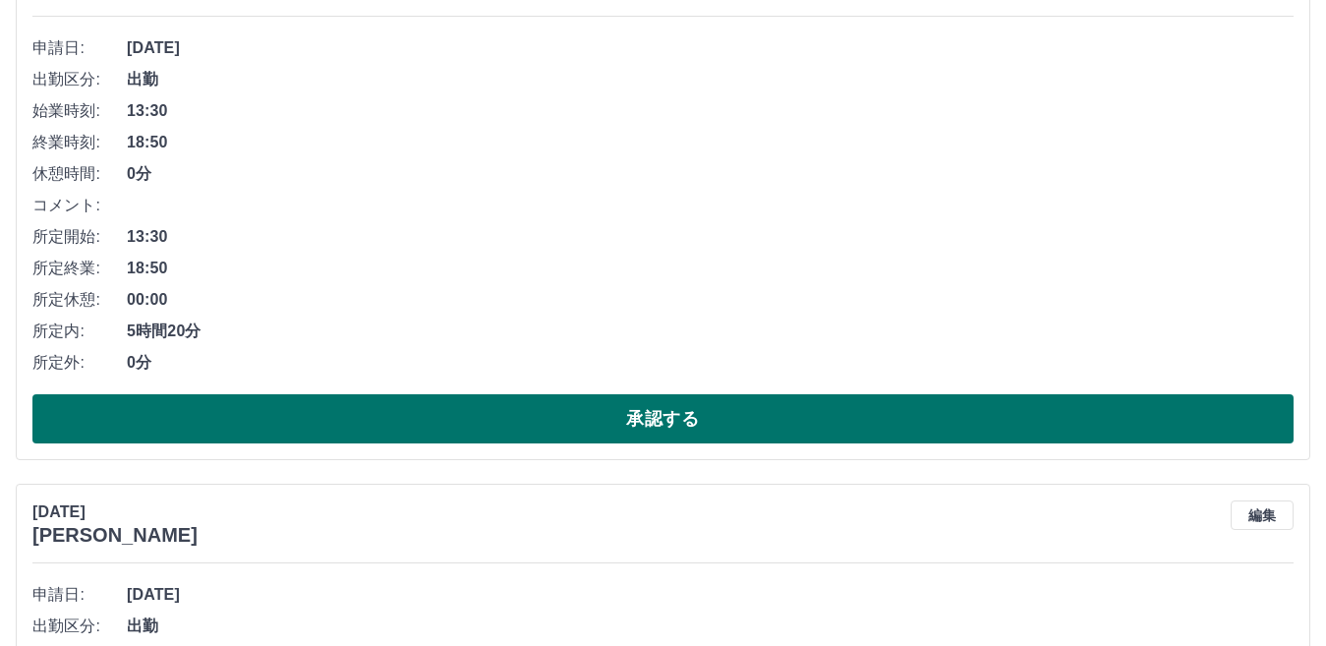
click at [540, 400] on button "承認する" at bounding box center [662, 418] width 1261 height 49
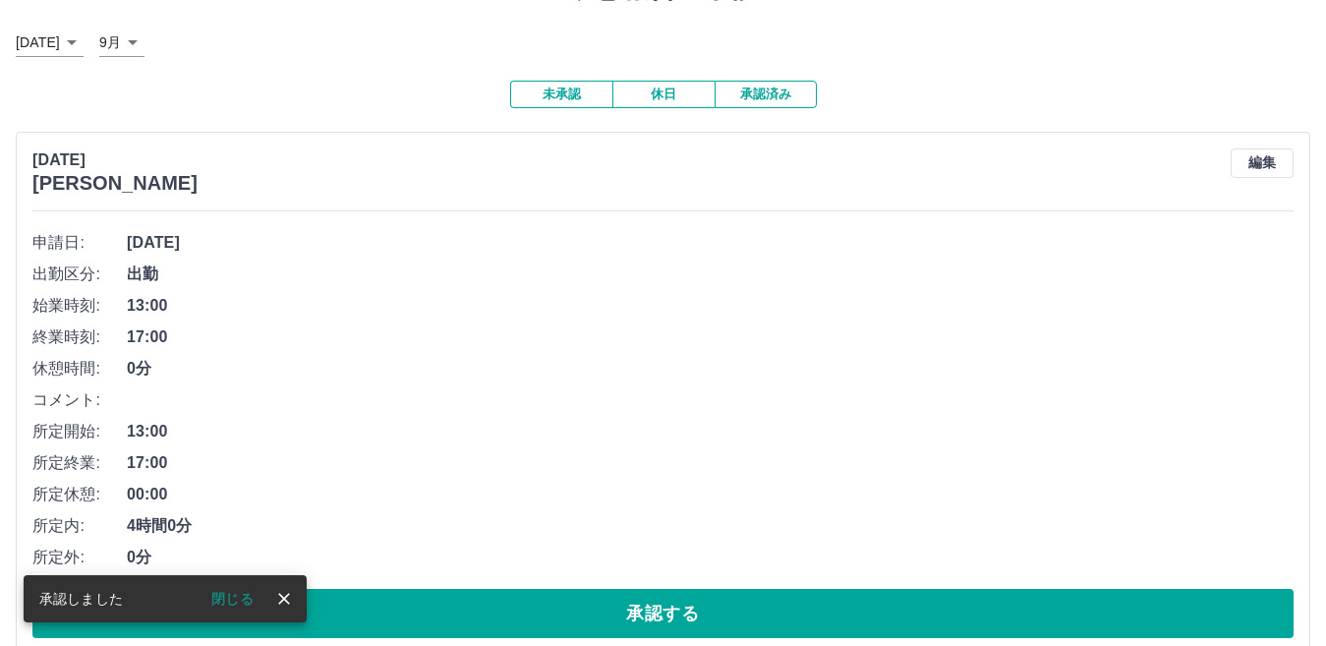
scroll to position [197, 0]
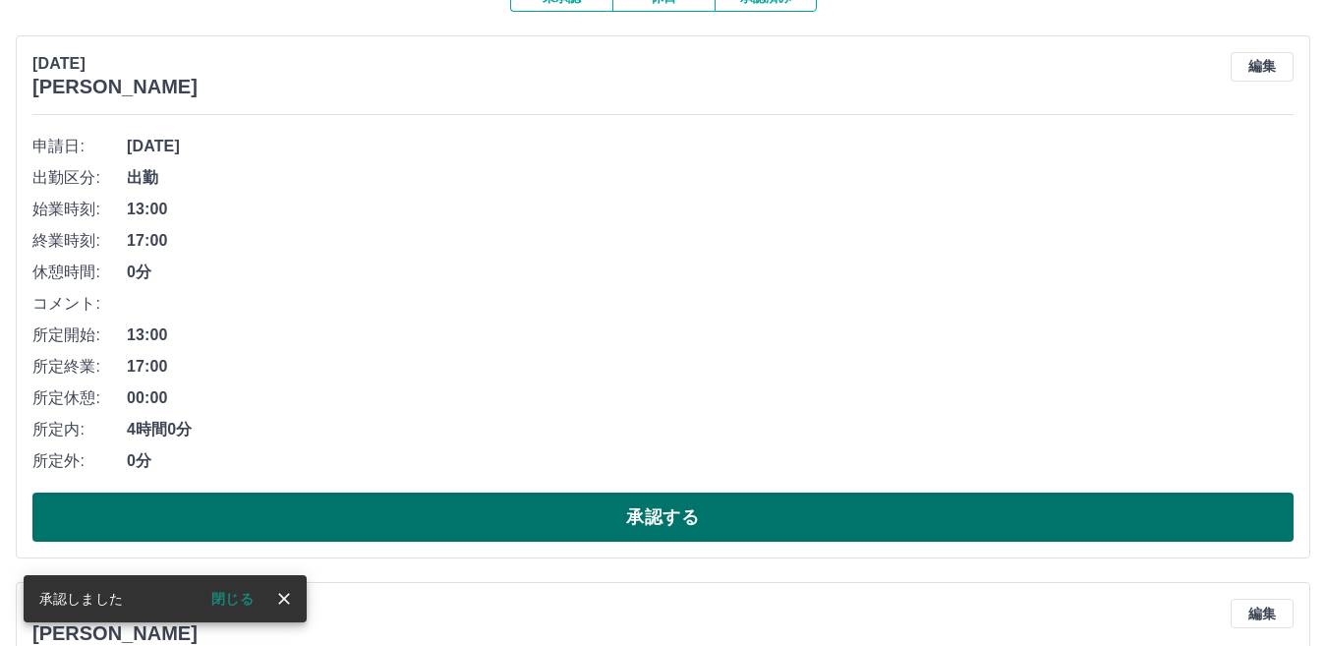
click at [555, 531] on button "承認する" at bounding box center [662, 517] width 1261 height 49
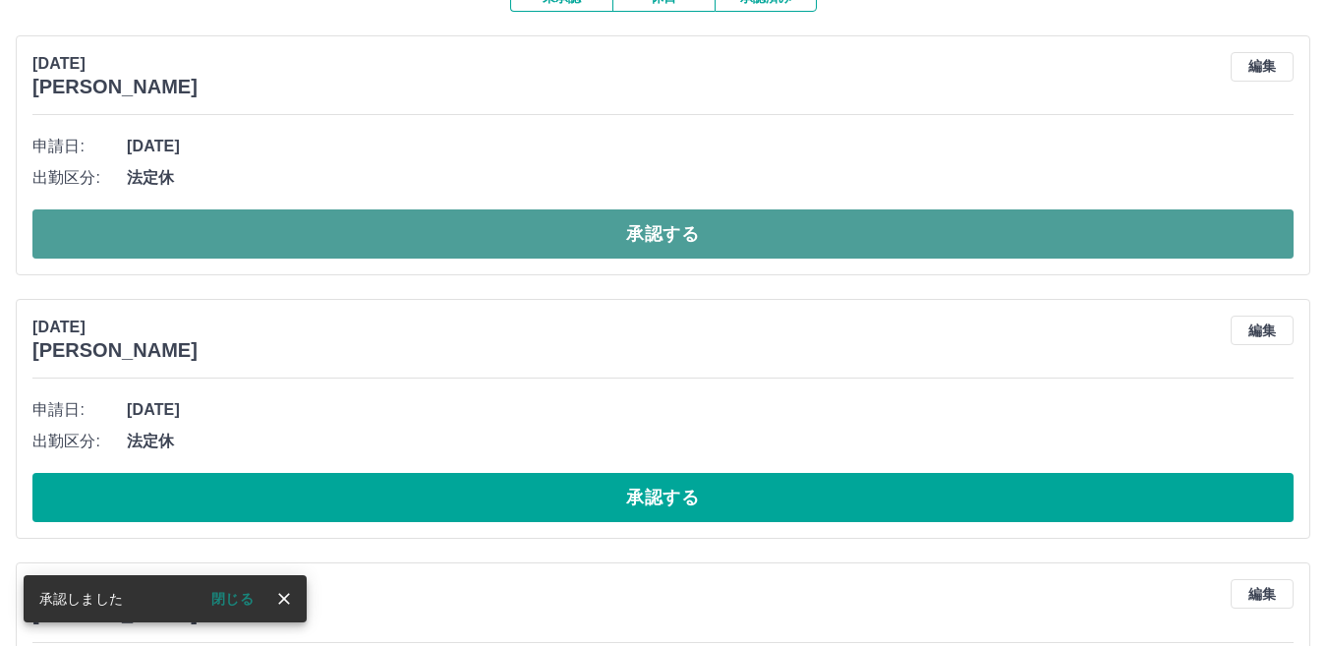
click at [672, 232] on button "承認する" at bounding box center [662, 233] width 1261 height 49
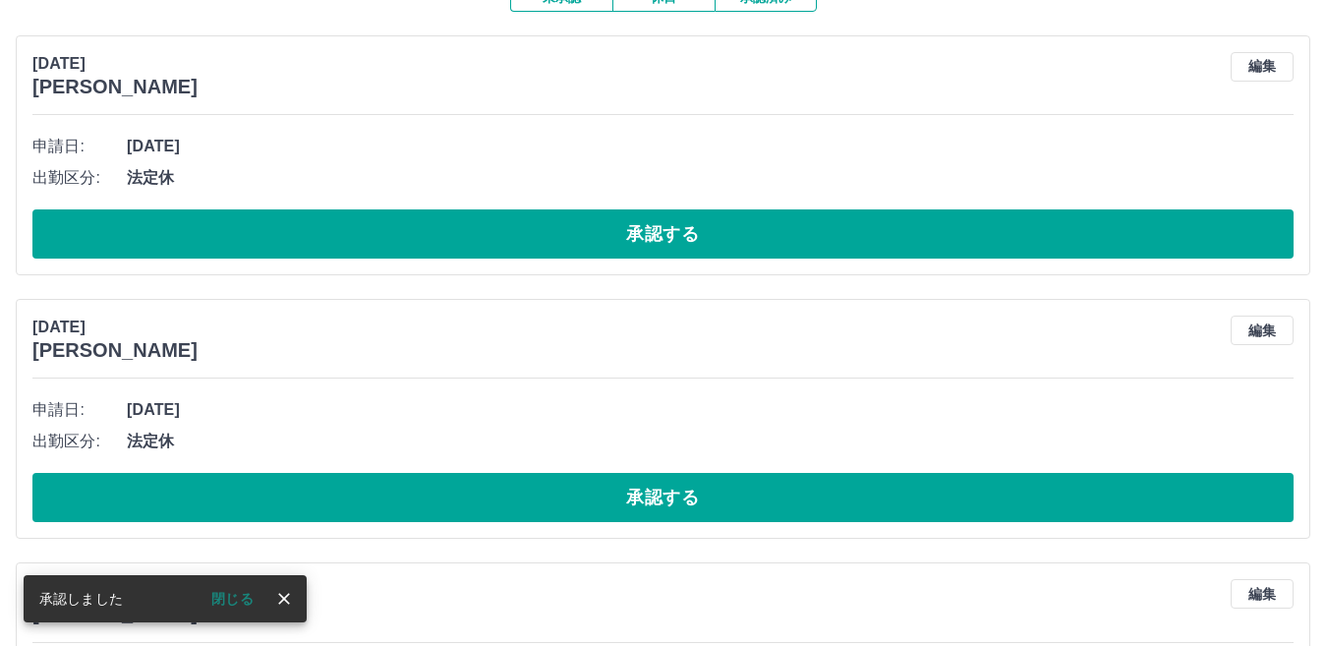
click at [672, 232] on button "承認する" at bounding box center [662, 233] width 1261 height 49
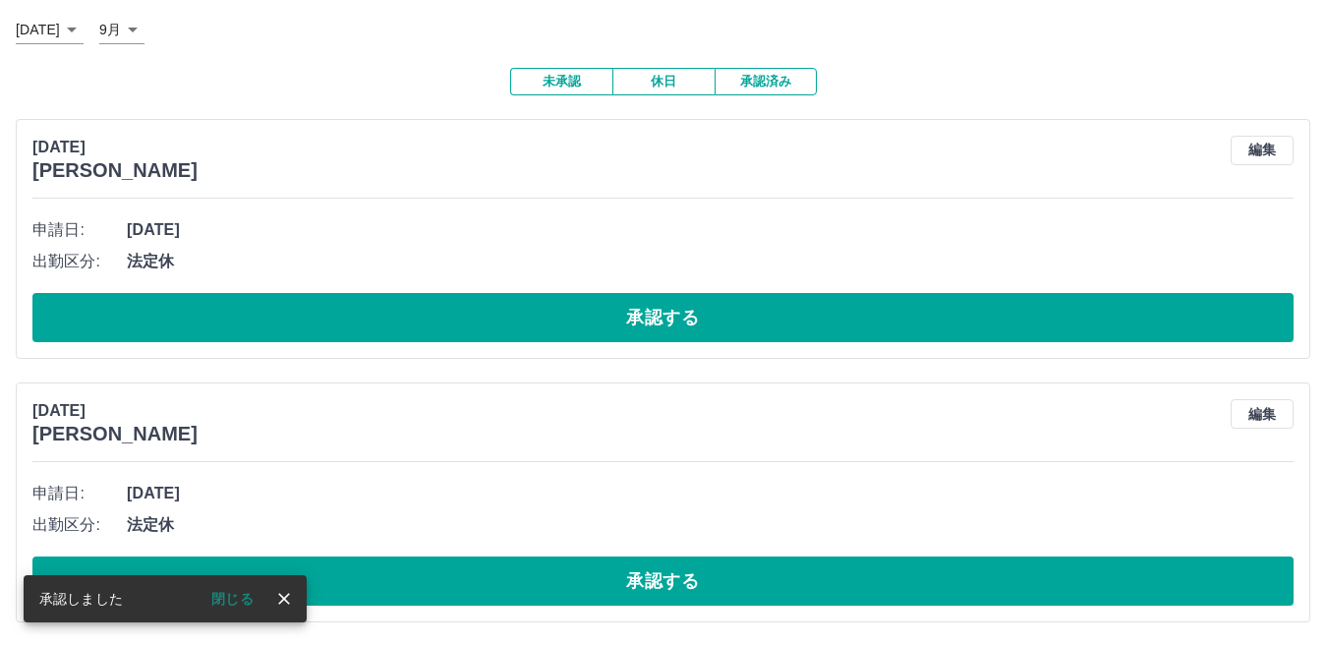
scroll to position [115, 0]
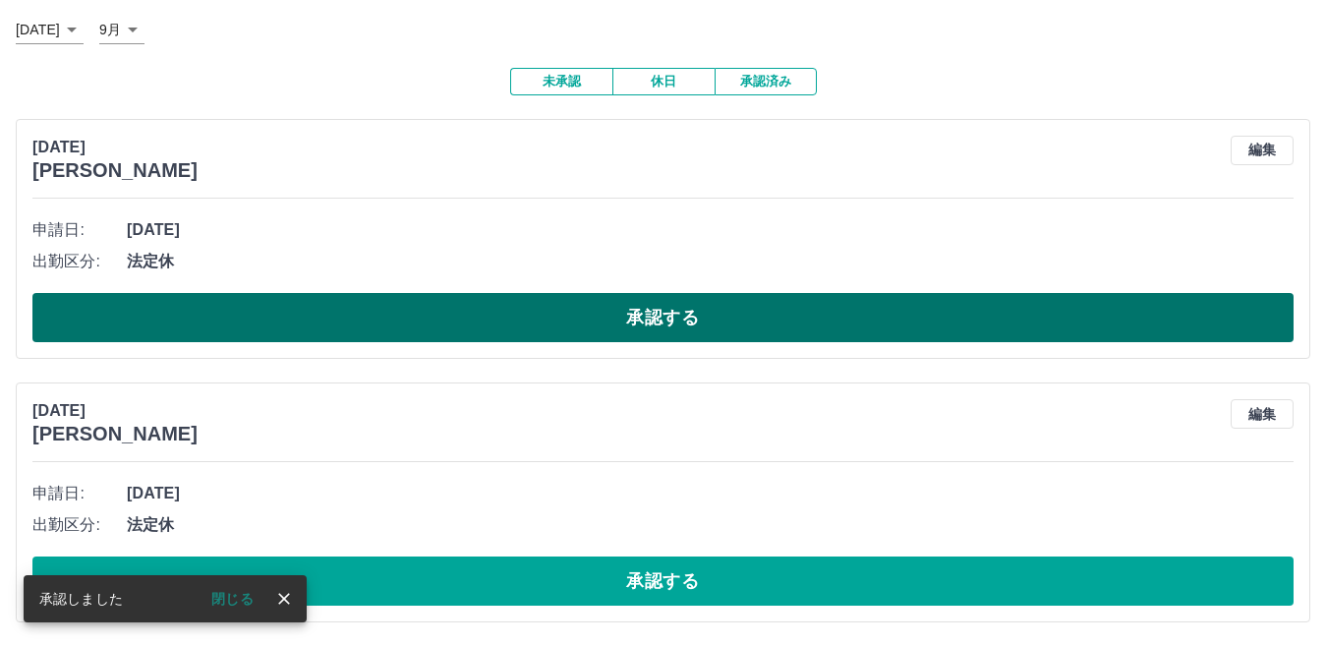
click at [714, 308] on button "承認する" at bounding box center [662, 317] width 1261 height 49
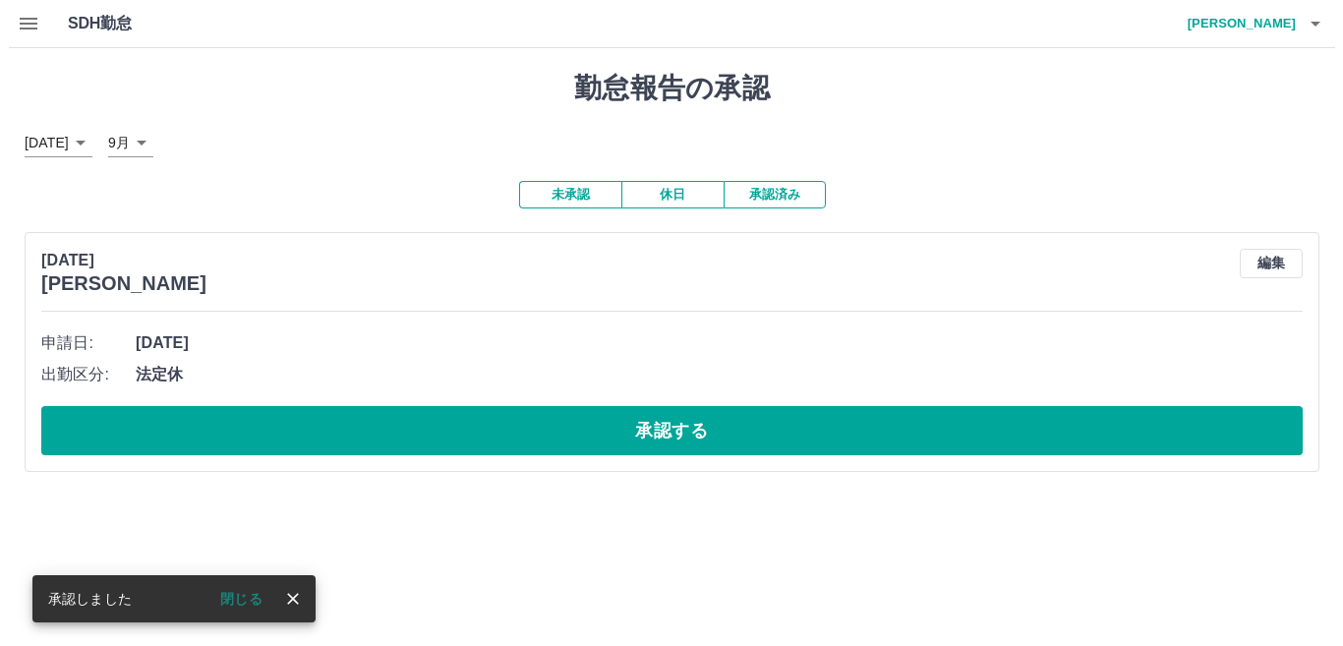
scroll to position [0, 0]
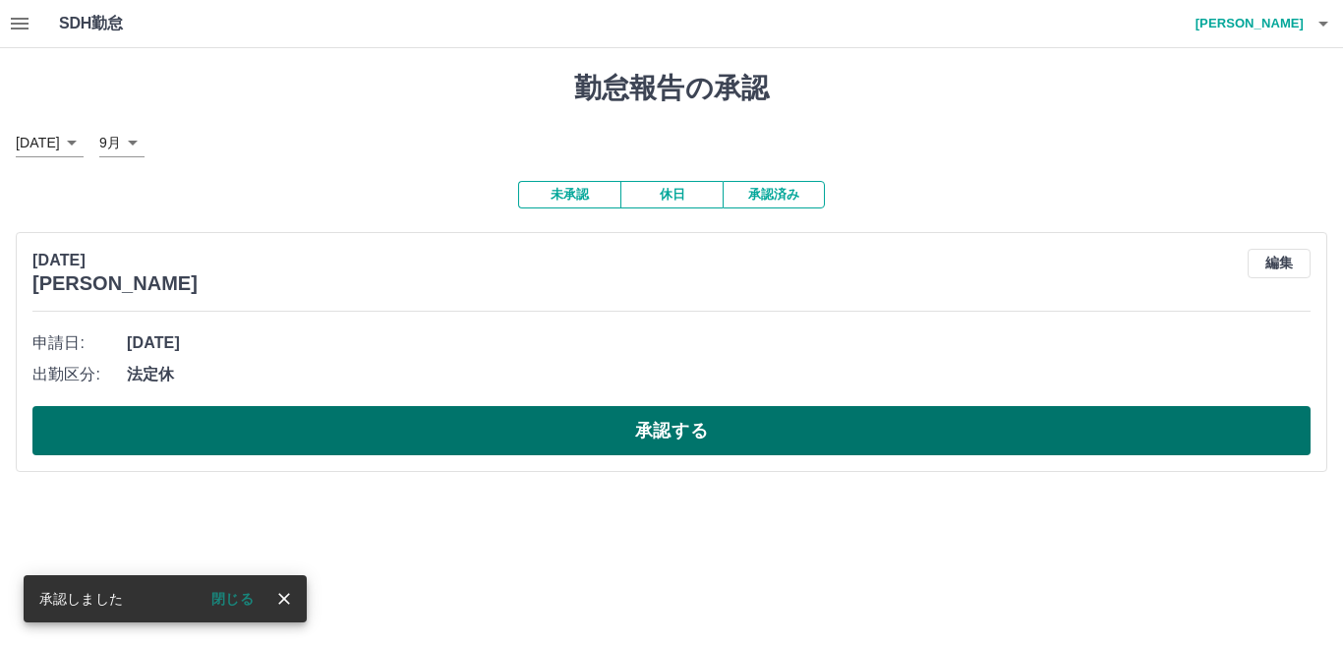
click at [751, 429] on button "承認する" at bounding box center [671, 430] width 1278 height 49
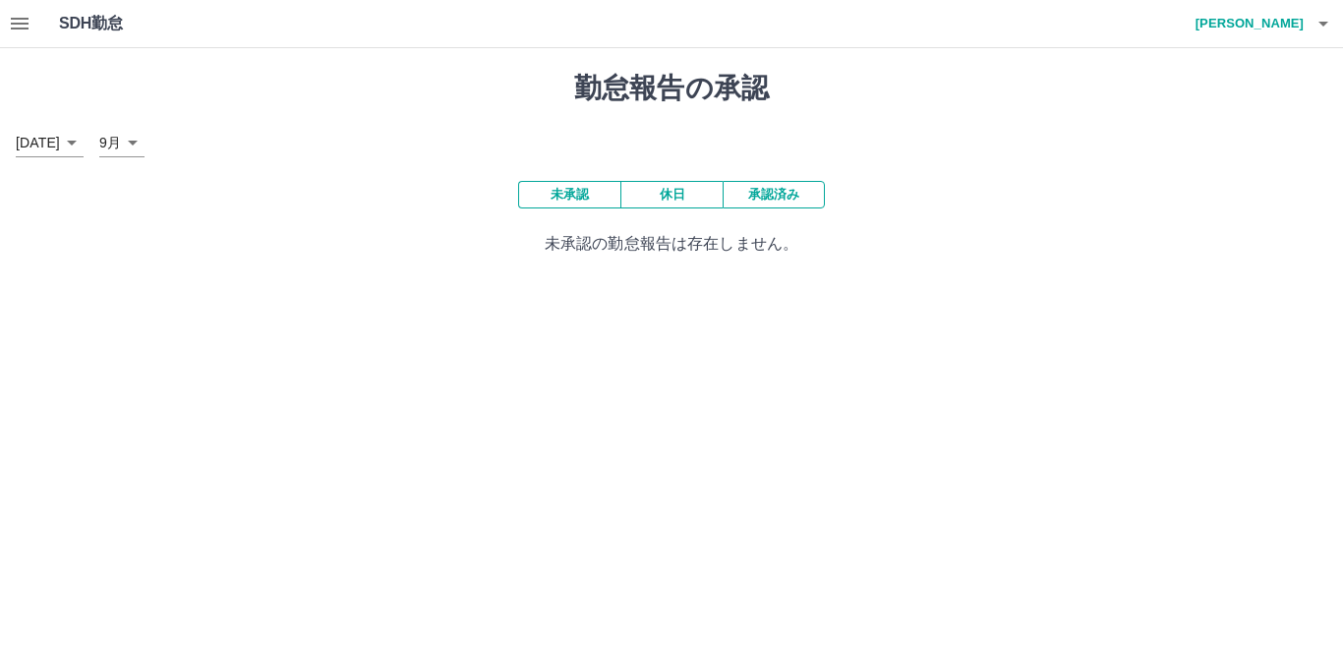
click at [685, 195] on button "休日" at bounding box center [671, 195] width 102 height 28
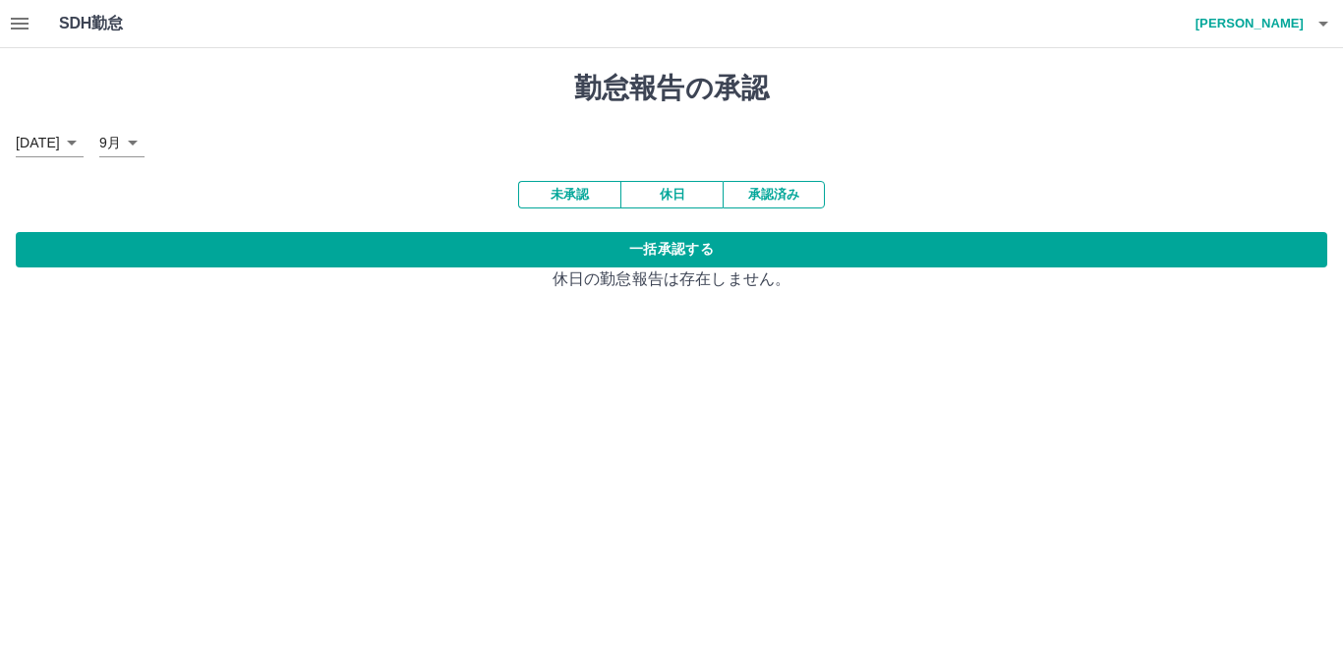
click at [1291, 25] on h4 "鈴木　侑紀乃" at bounding box center [1245, 23] width 118 height 47
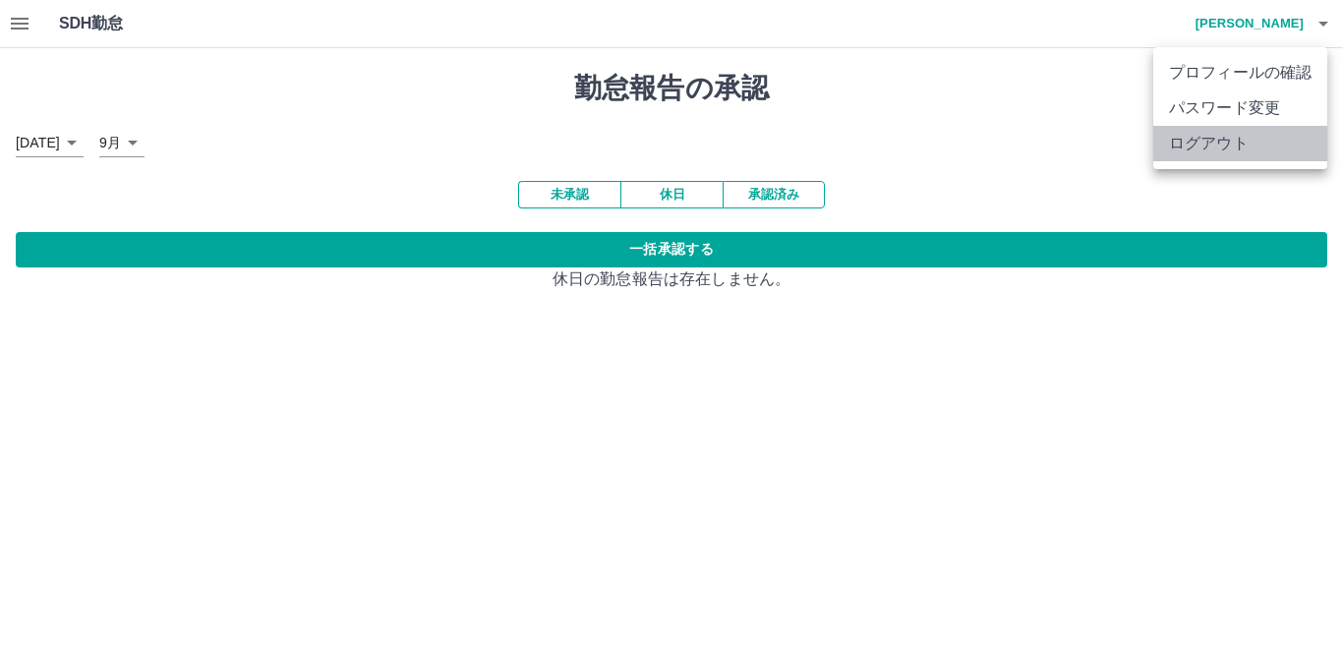
click at [1278, 154] on li "ログアウト" at bounding box center [1240, 143] width 174 height 35
